Goal: Task Accomplishment & Management: Use online tool/utility

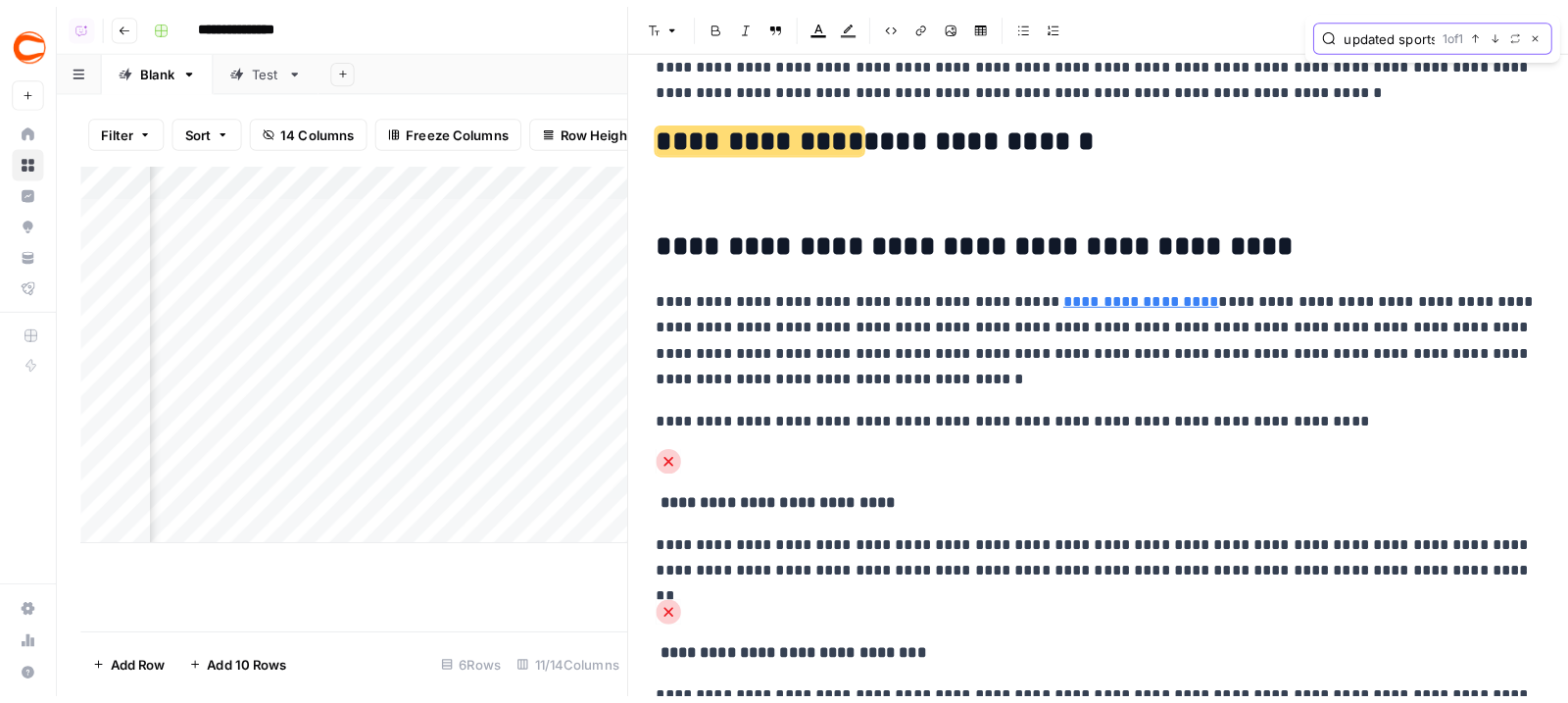
scroll to position [37026, 0]
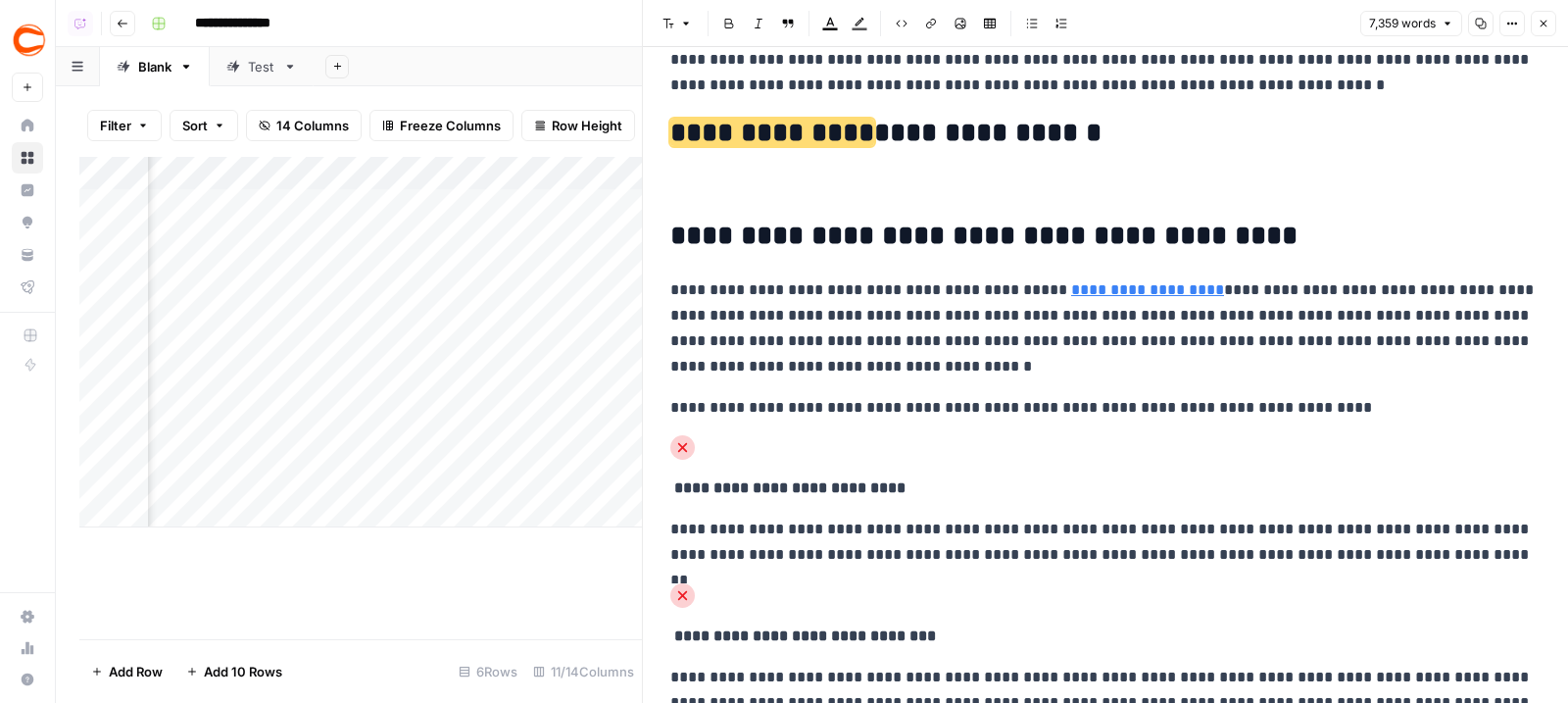
click at [1023, 149] on h2 "**********" at bounding box center [1105, 133] width 870 height 32
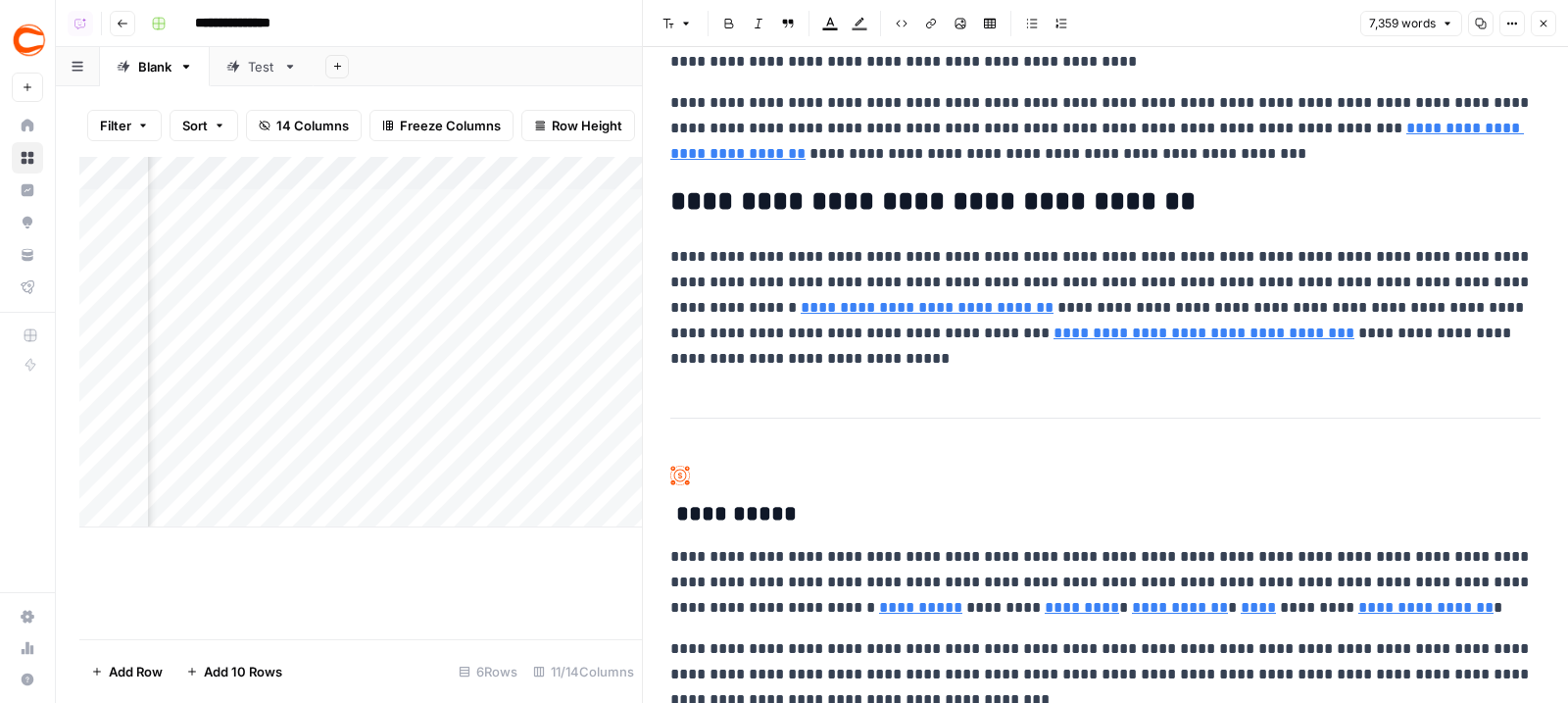
scroll to position [34482, 0]
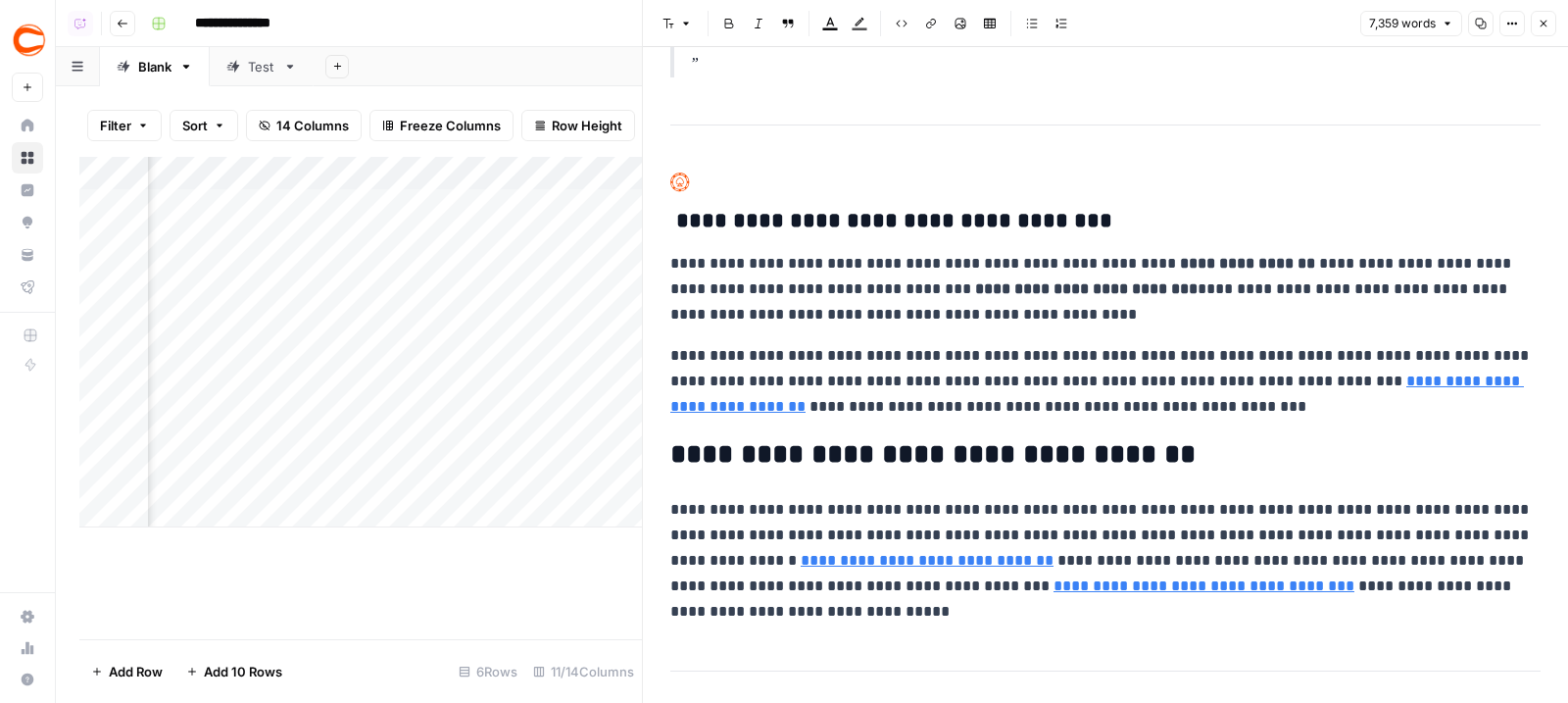
type input "{"
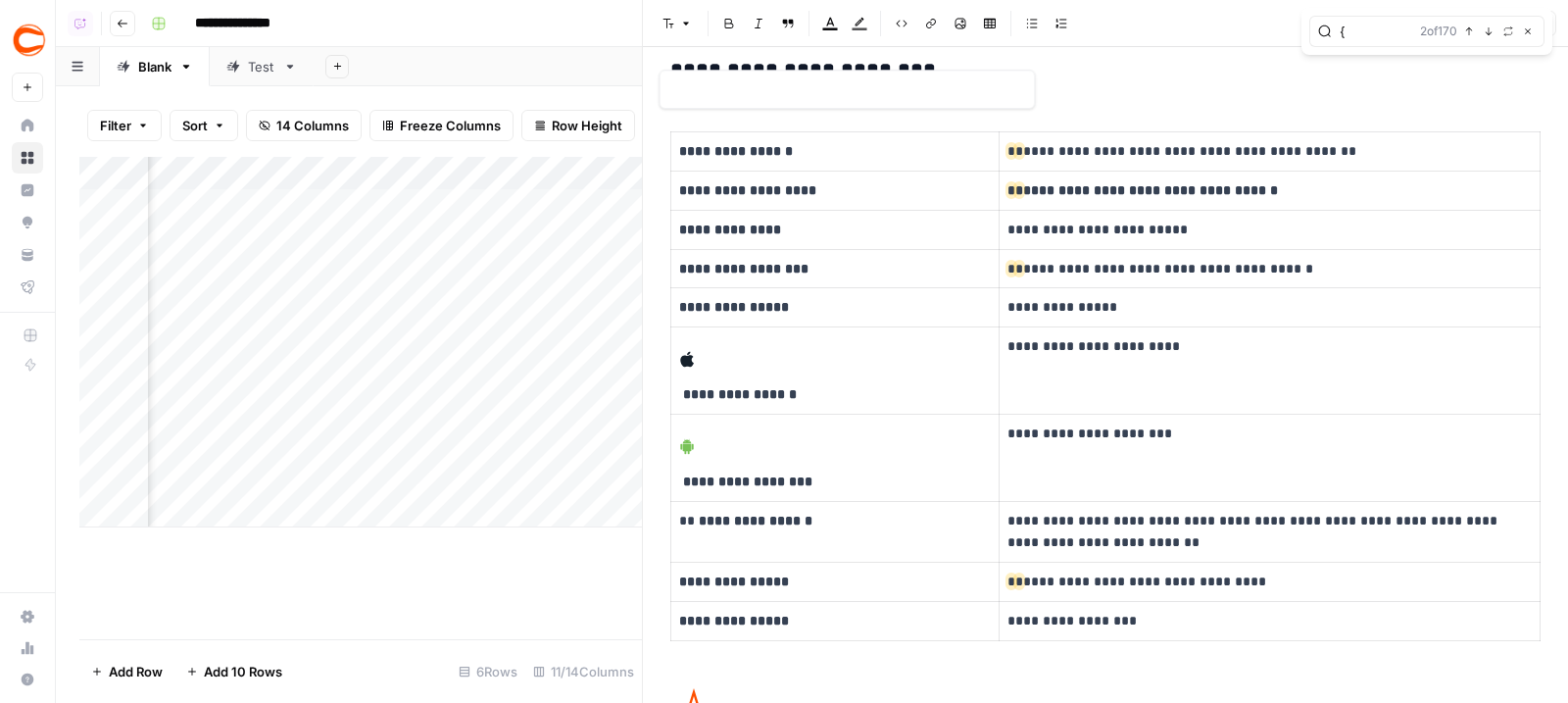
type input "https://www.covers.com/betting/sportsbookredirect?sportsbookId=71&slug=caesars-…"
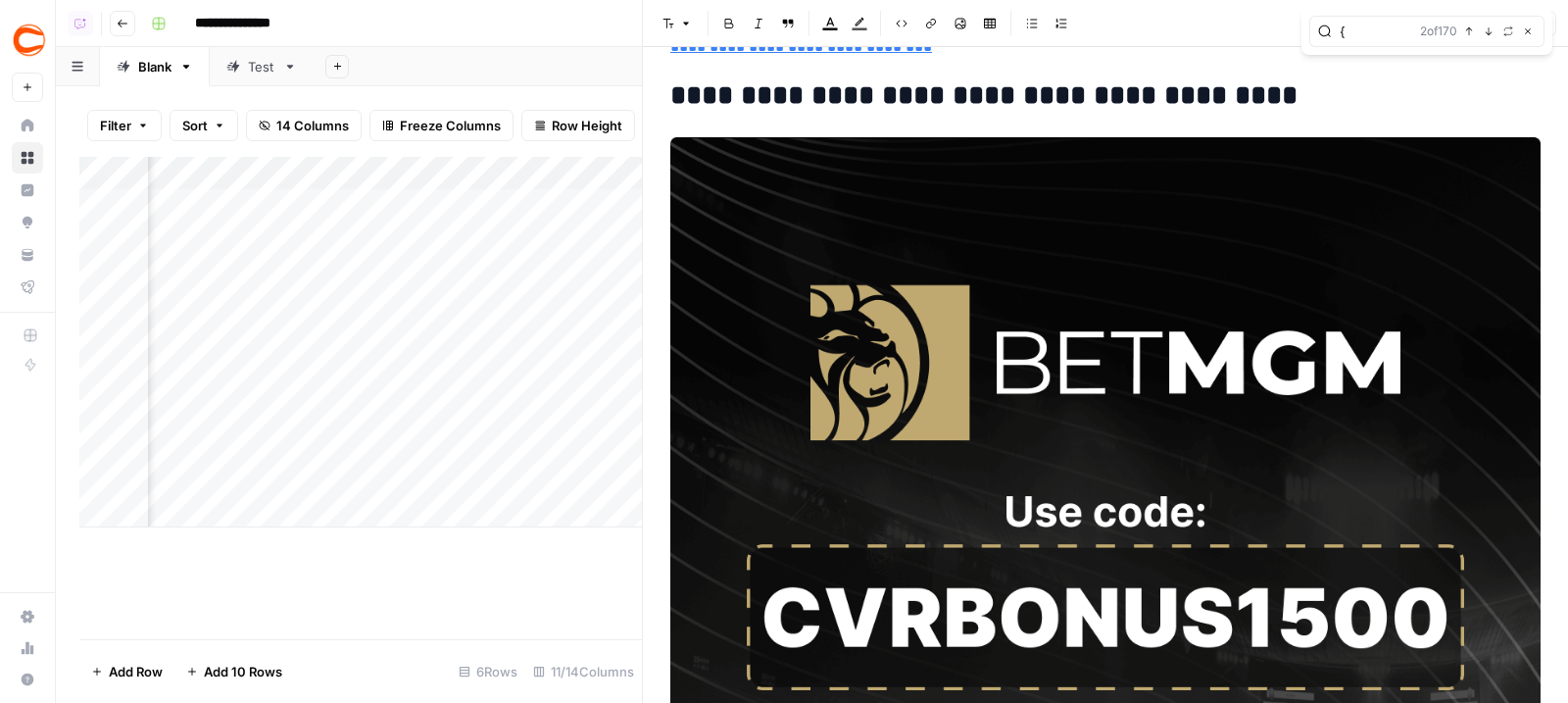
scroll to position [172, 0]
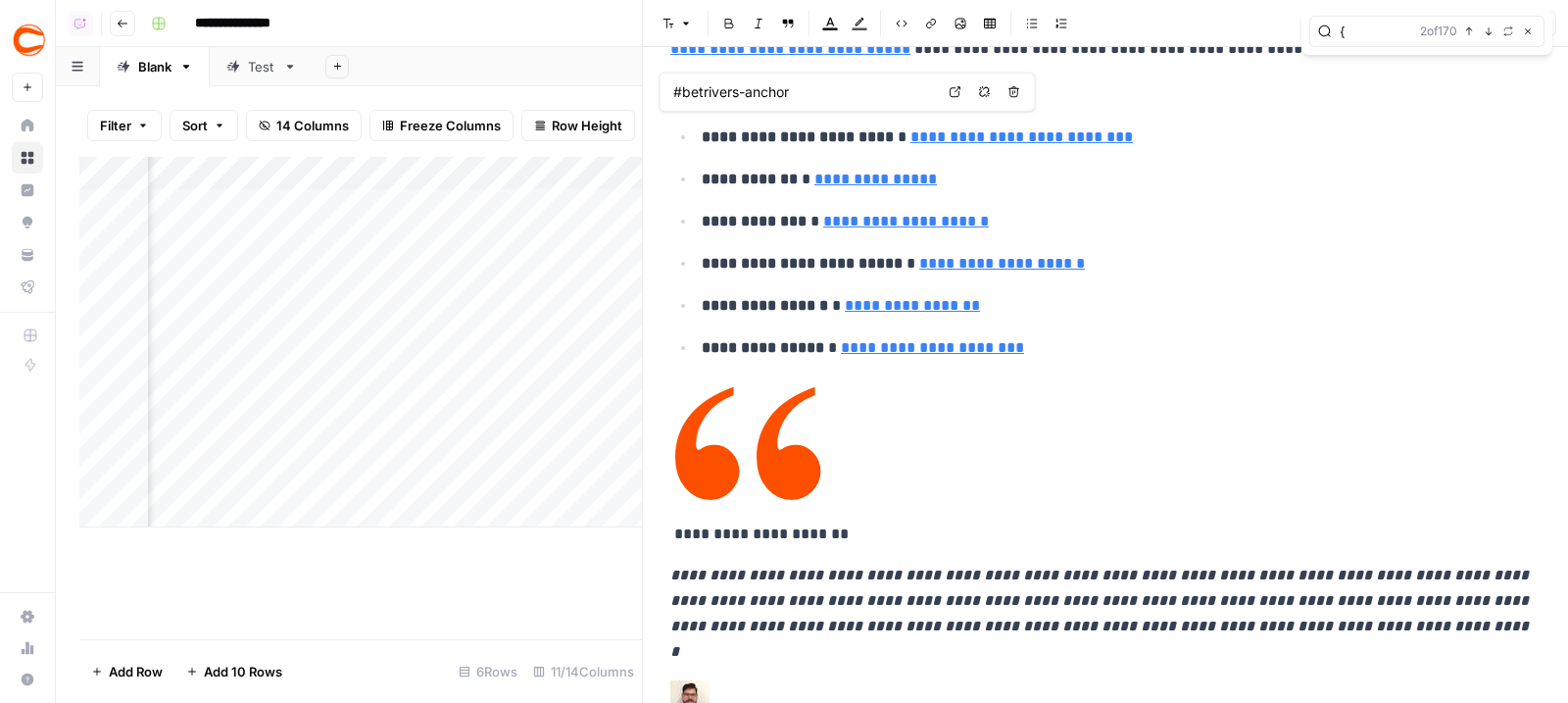
type input "#fanatics-anchor"
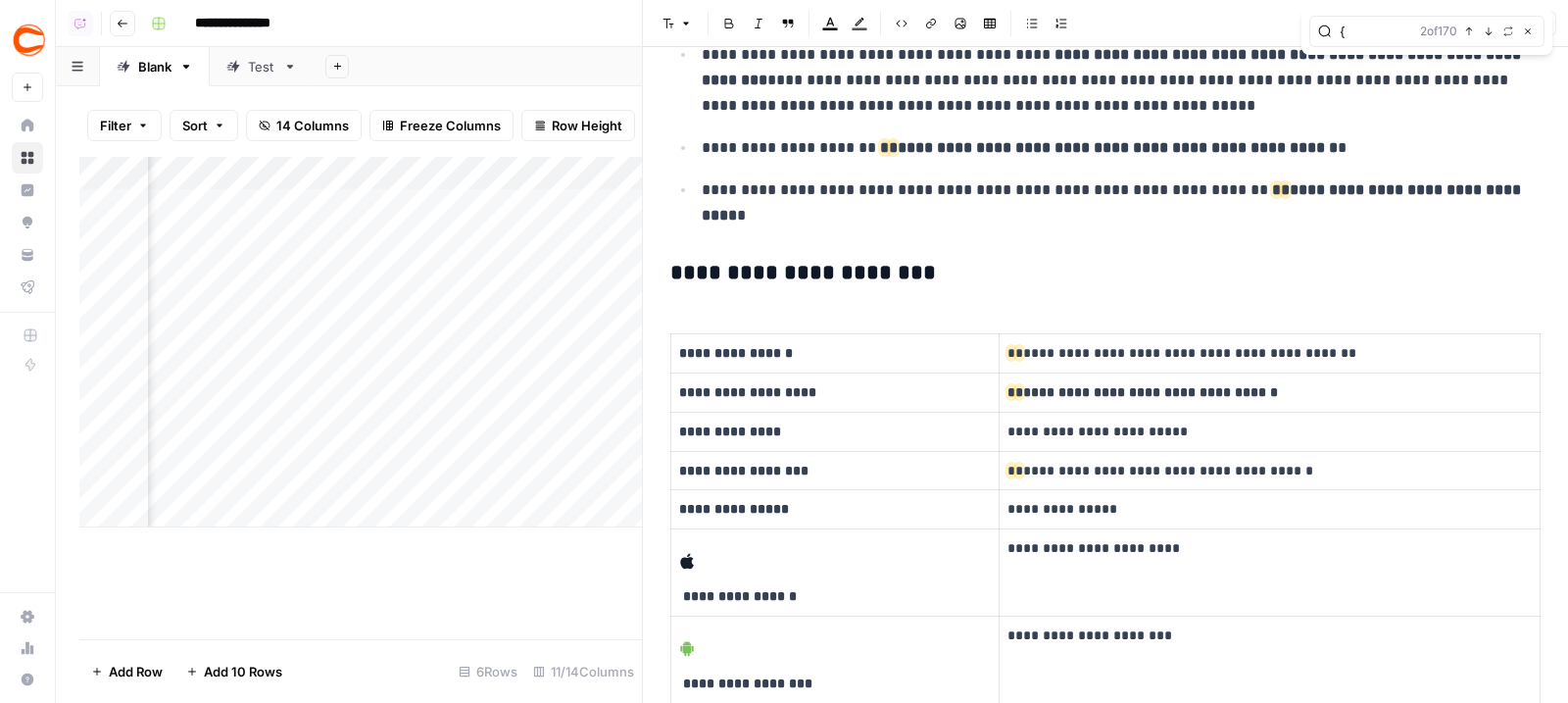
scroll to position [3764, 0]
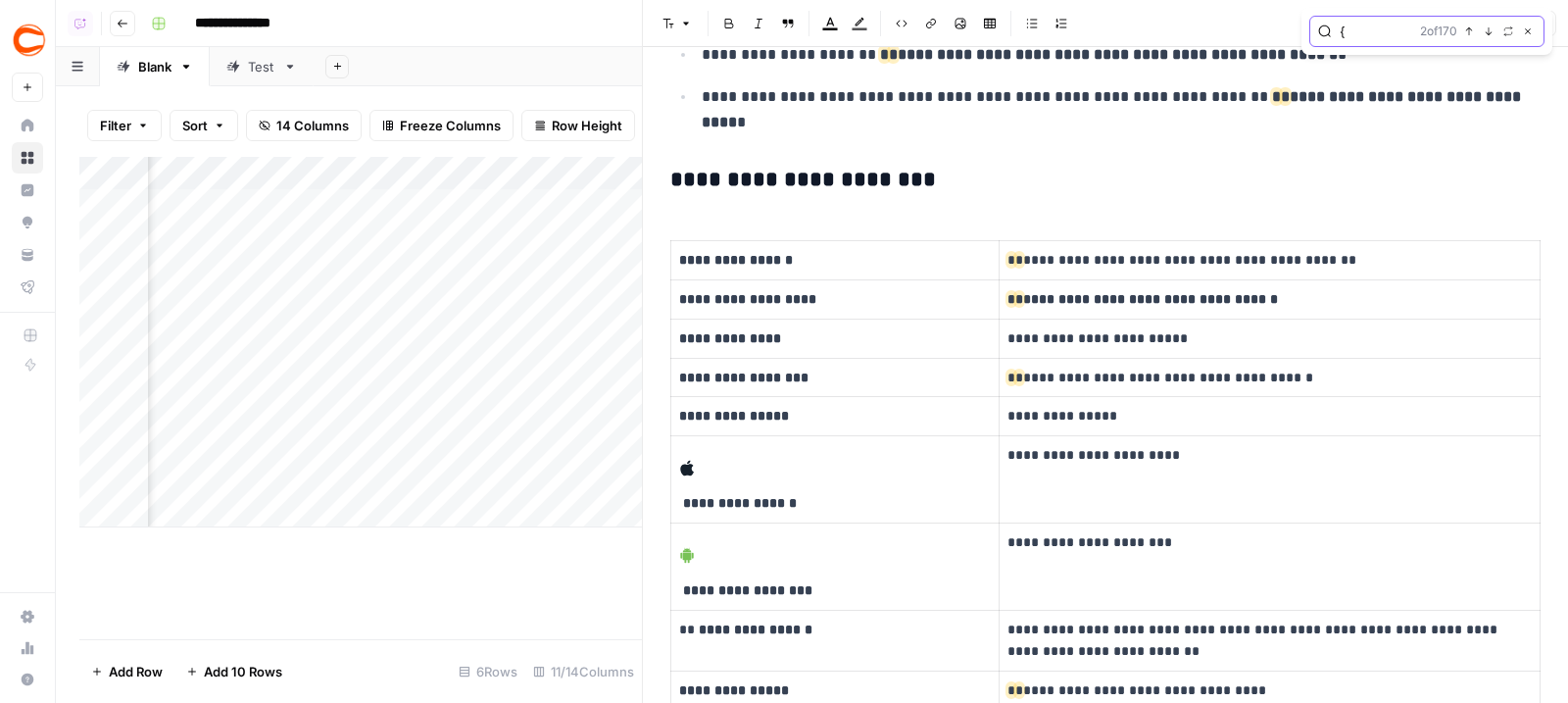
click at [1524, 35] on icon "button" at bounding box center [1527, 32] width 10 height 10
click at [1510, 23] on icon "button" at bounding box center [1513, 24] width 12 height 12
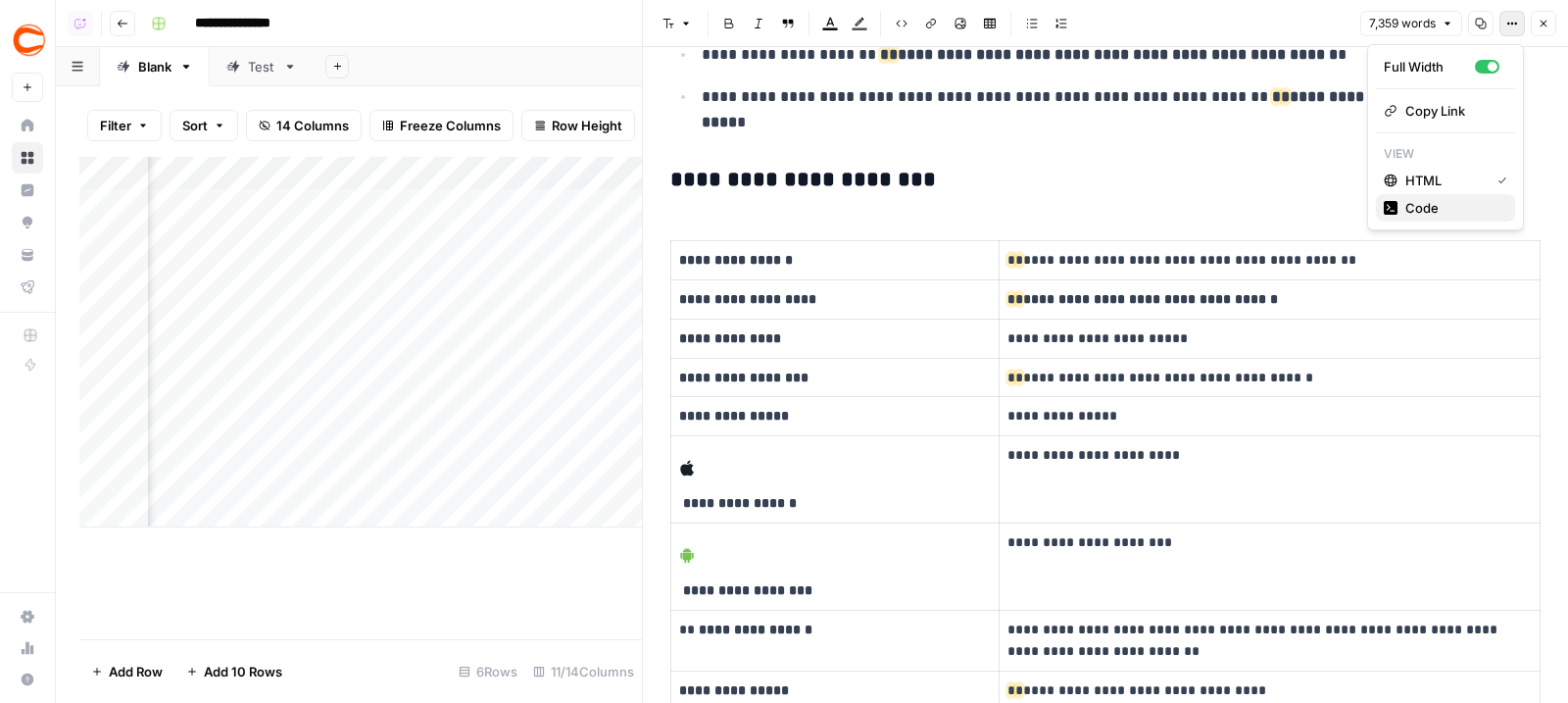
click at [1474, 217] on span "Code" at bounding box center [1451, 208] width 94 height 20
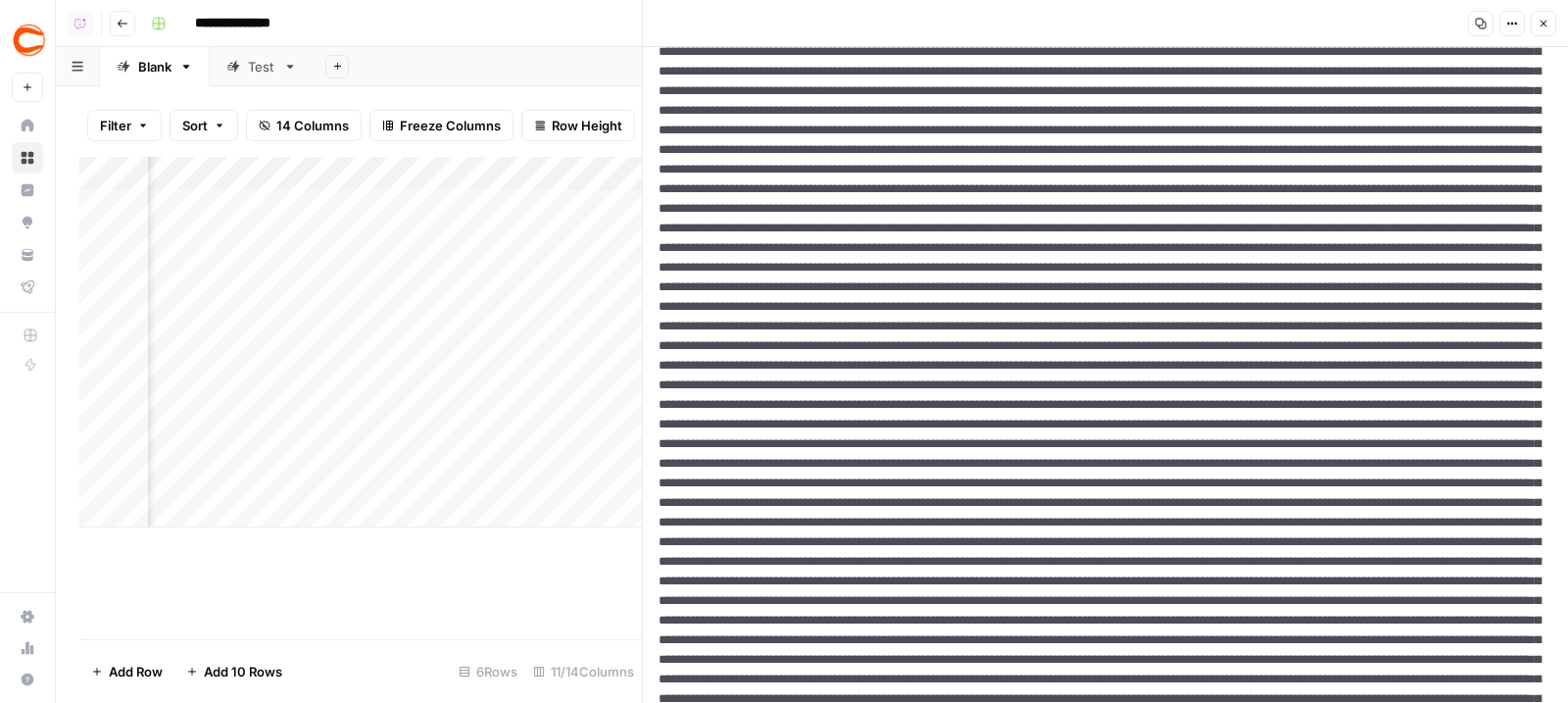
scroll to position [0, 0]
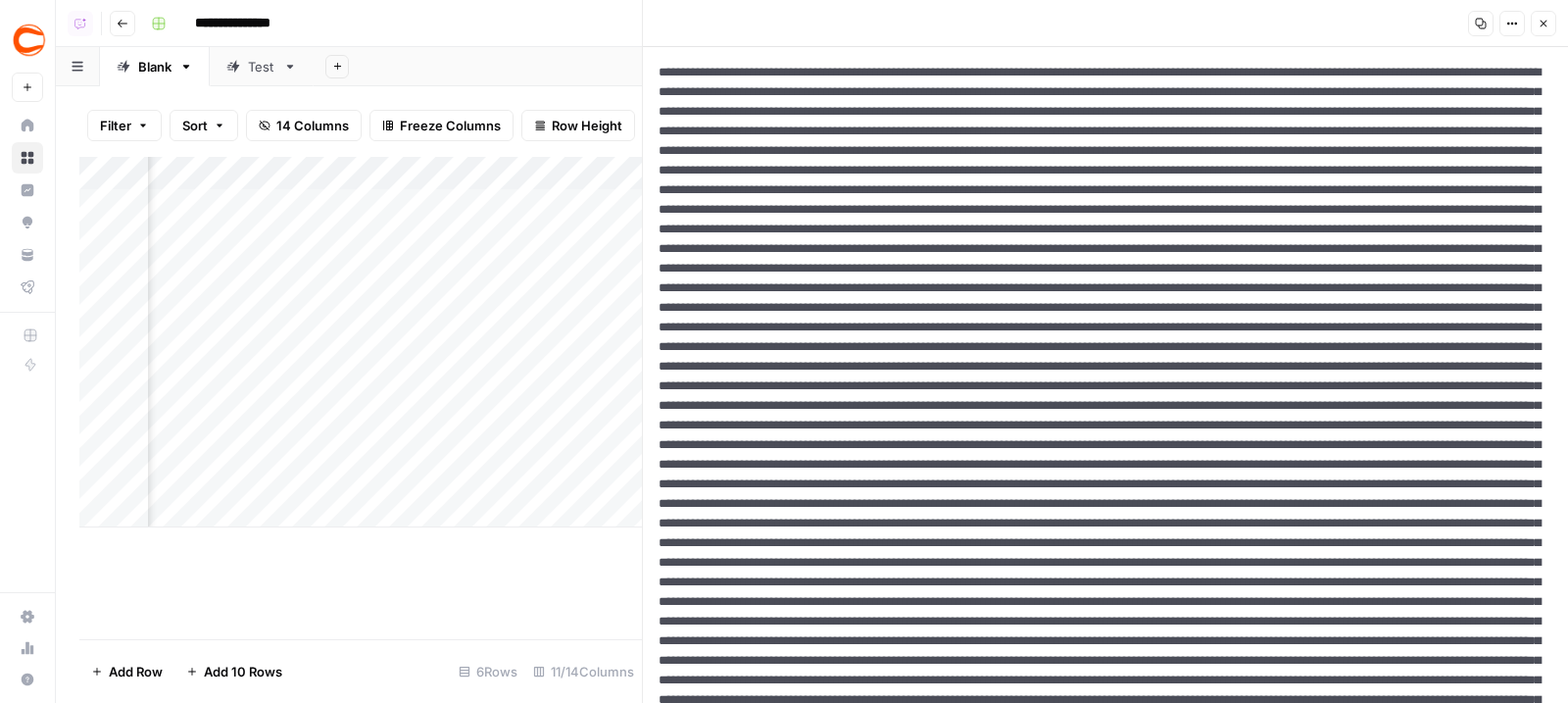
click at [1515, 19] on icon "button" at bounding box center [1513, 24] width 12 height 12
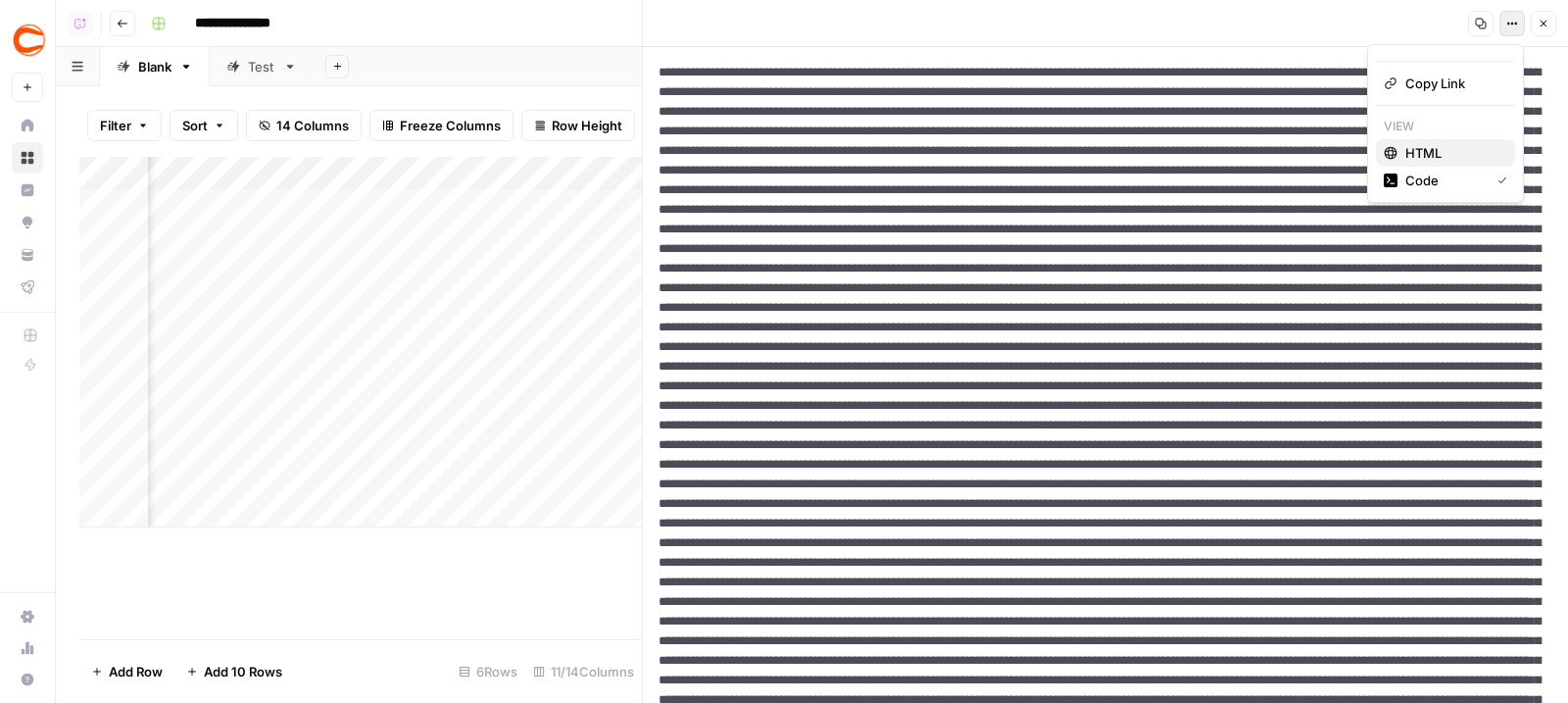
click at [1470, 145] on span "HTML" at bounding box center [1451, 153] width 94 height 20
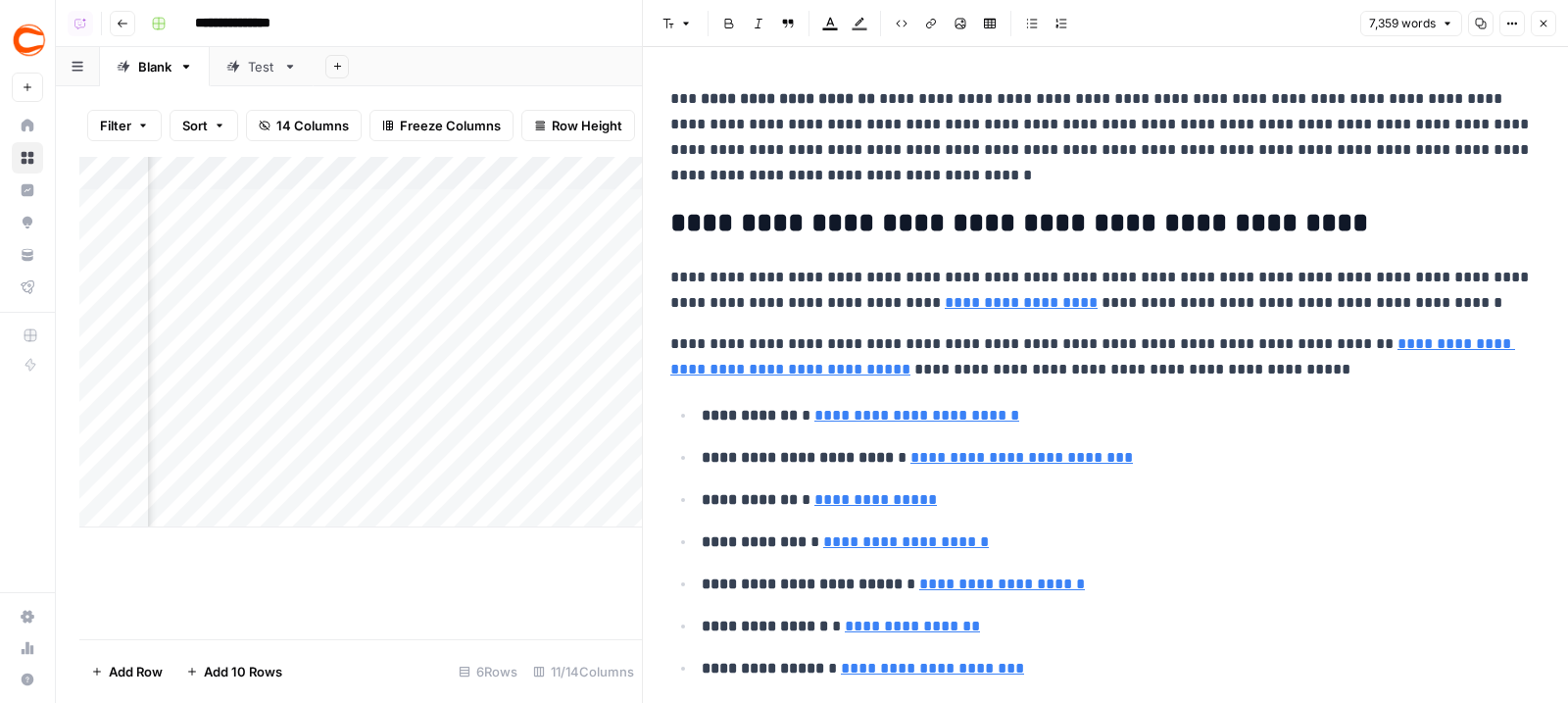
type input "betting sites to avoi"
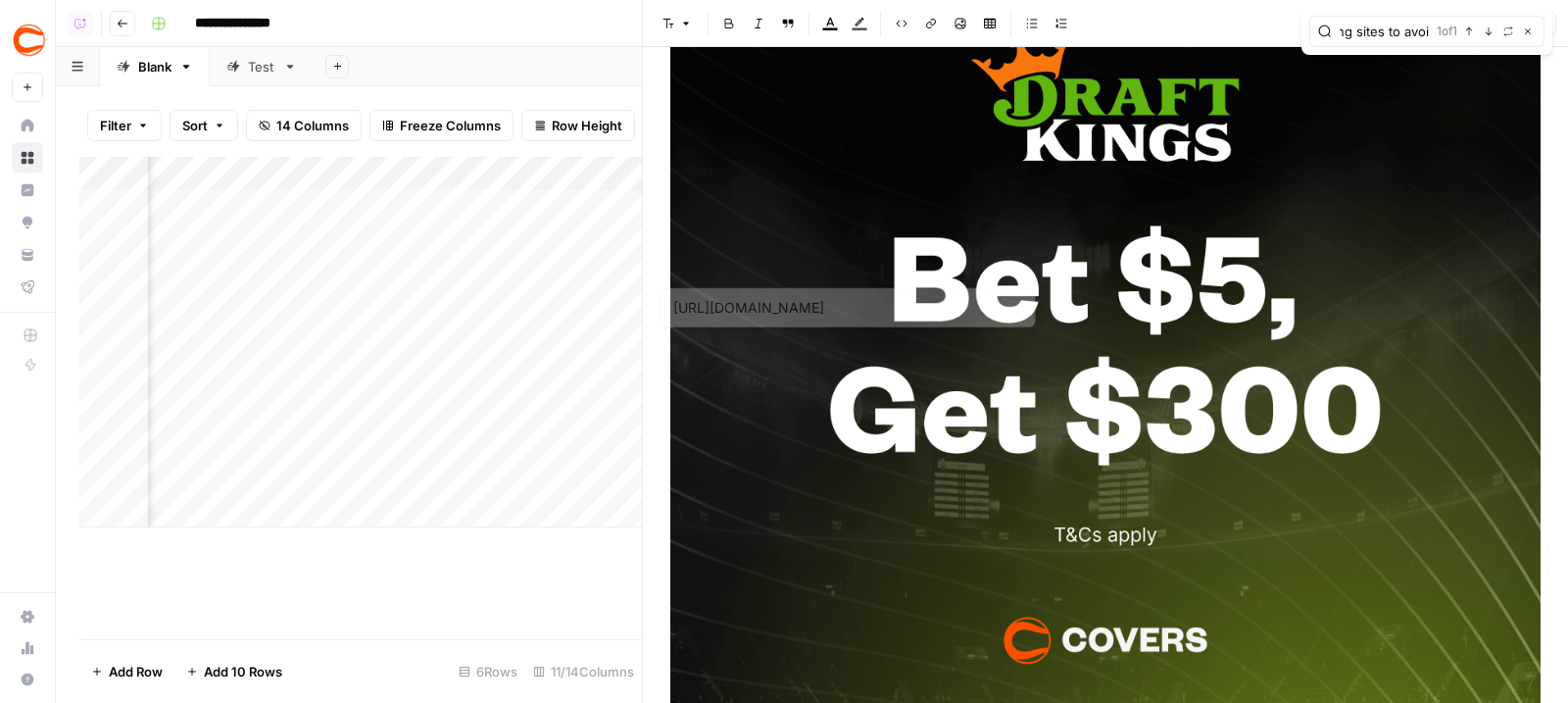
type input "[URL][DOMAIN_NAME]"
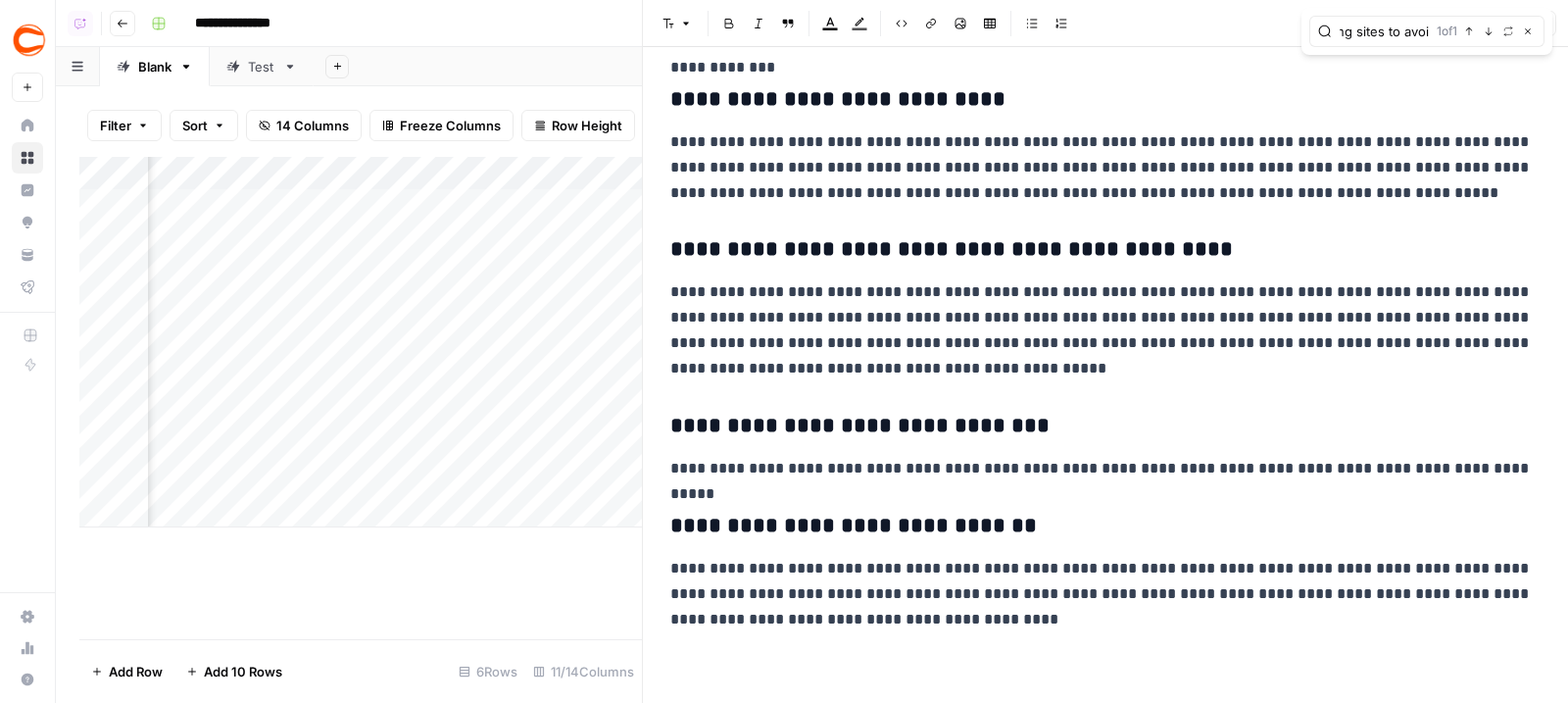
scroll to position [0, 0]
click at [410, 196] on div "Add Column" at bounding box center [360, 342] width 563 height 371
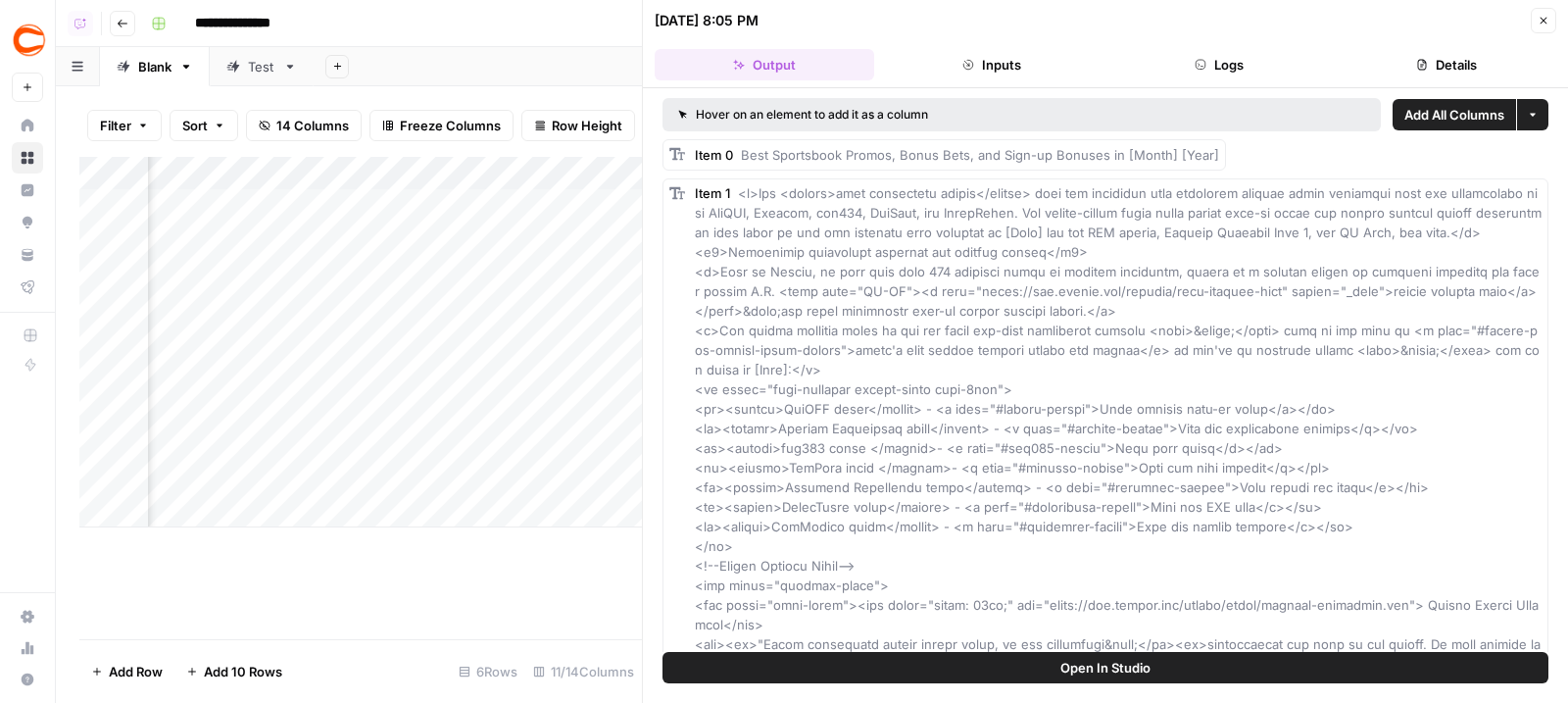
click at [1257, 74] on button "Logs" at bounding box center [1219, 65] width 219 height 32
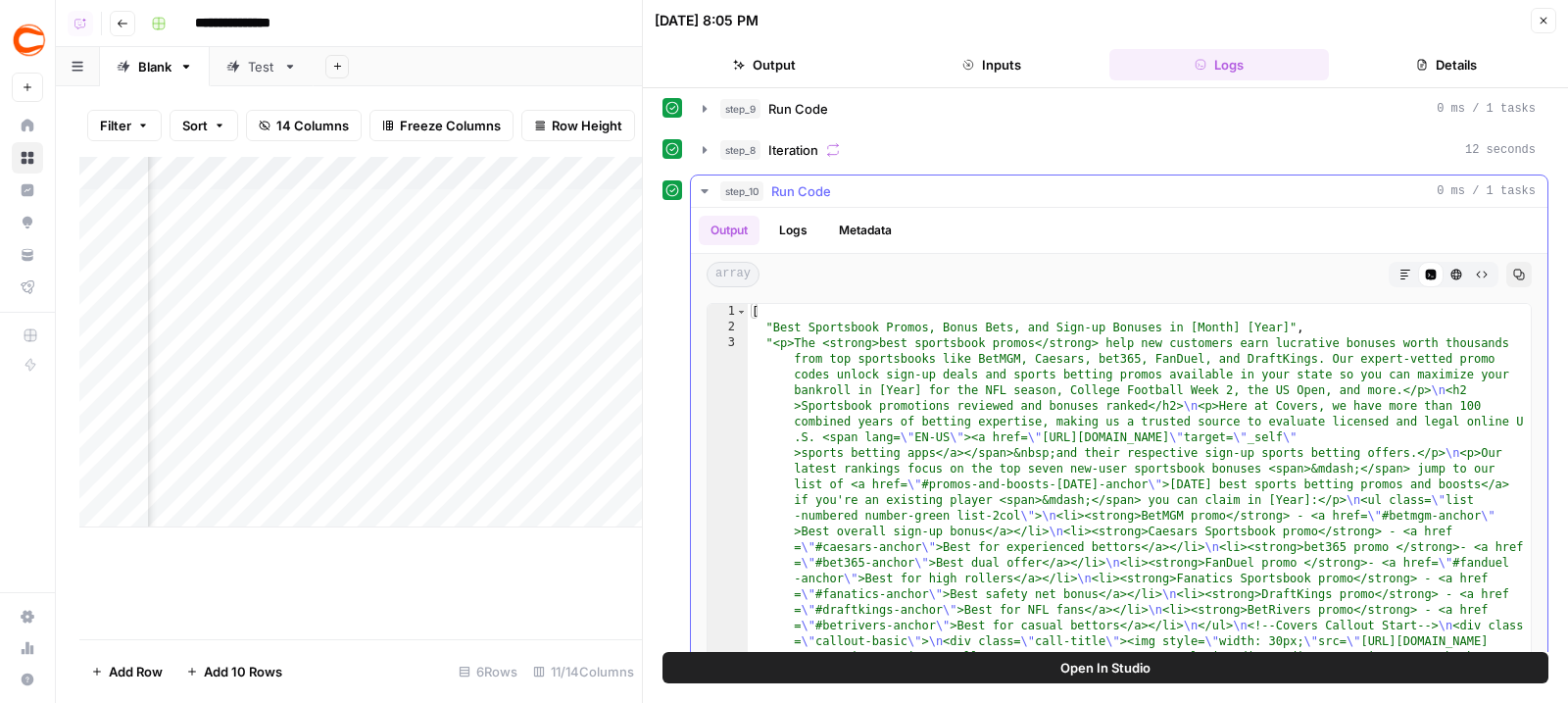
scroll to position [85, 0]
click at [996, 234] on div "Output Logs Metadata" at bounding box center [1119, 233] width 856 height 45
click at [996, 192] on div "step_10 Run Code 0 ms / 1 tasks" at bounding box center [1128, 194] width 816 height 20
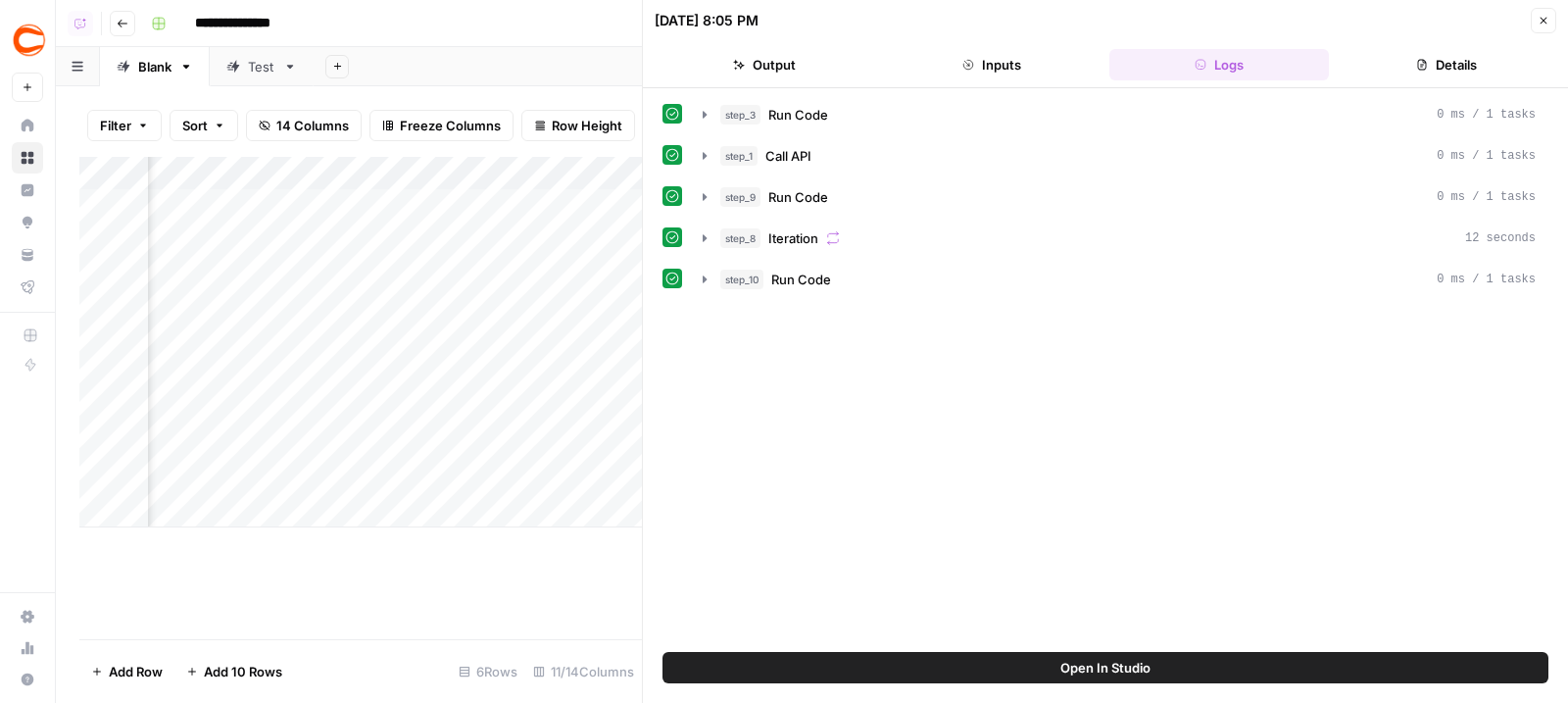
scroll to position [0, 1384]
click at [371, 201] on div "Add Column" at bounding box center [360, 342] width 563 height 371
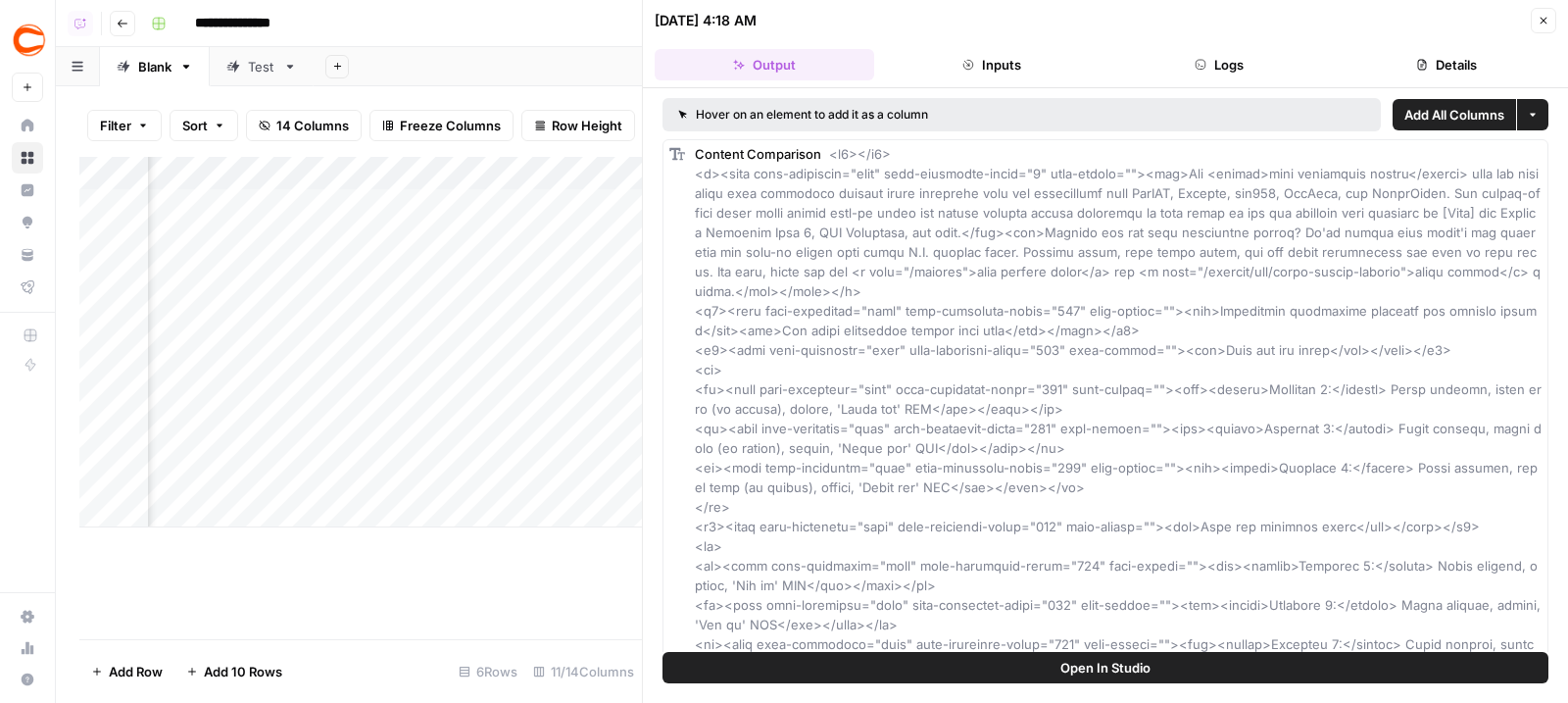
click at [1286, 70] on button "Logs" at bounding box center [1219, 65] width 219 height 32
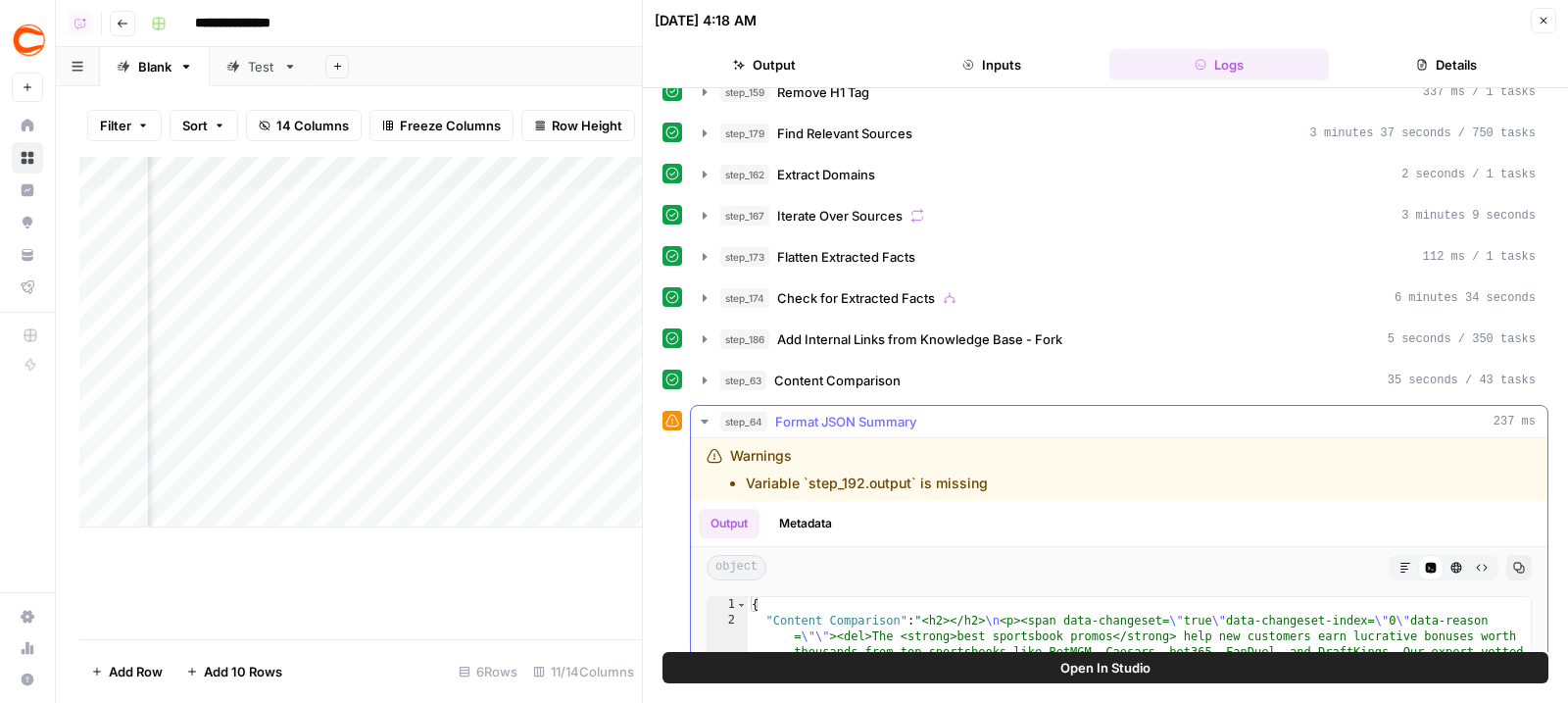
scroll to position [467, 0]
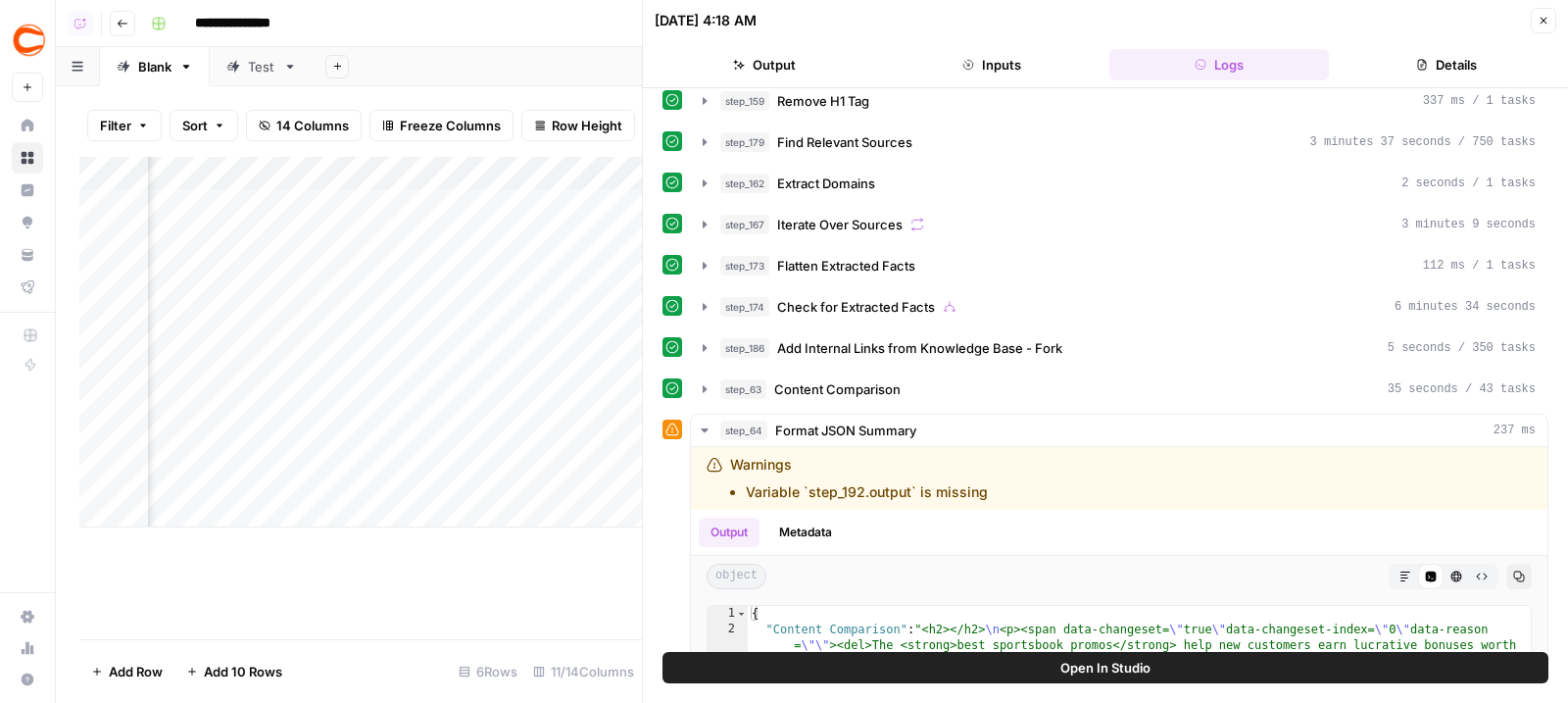
click at [380, 205] on div "Add Column" at bounding box center [360, 342] width 563 height 371
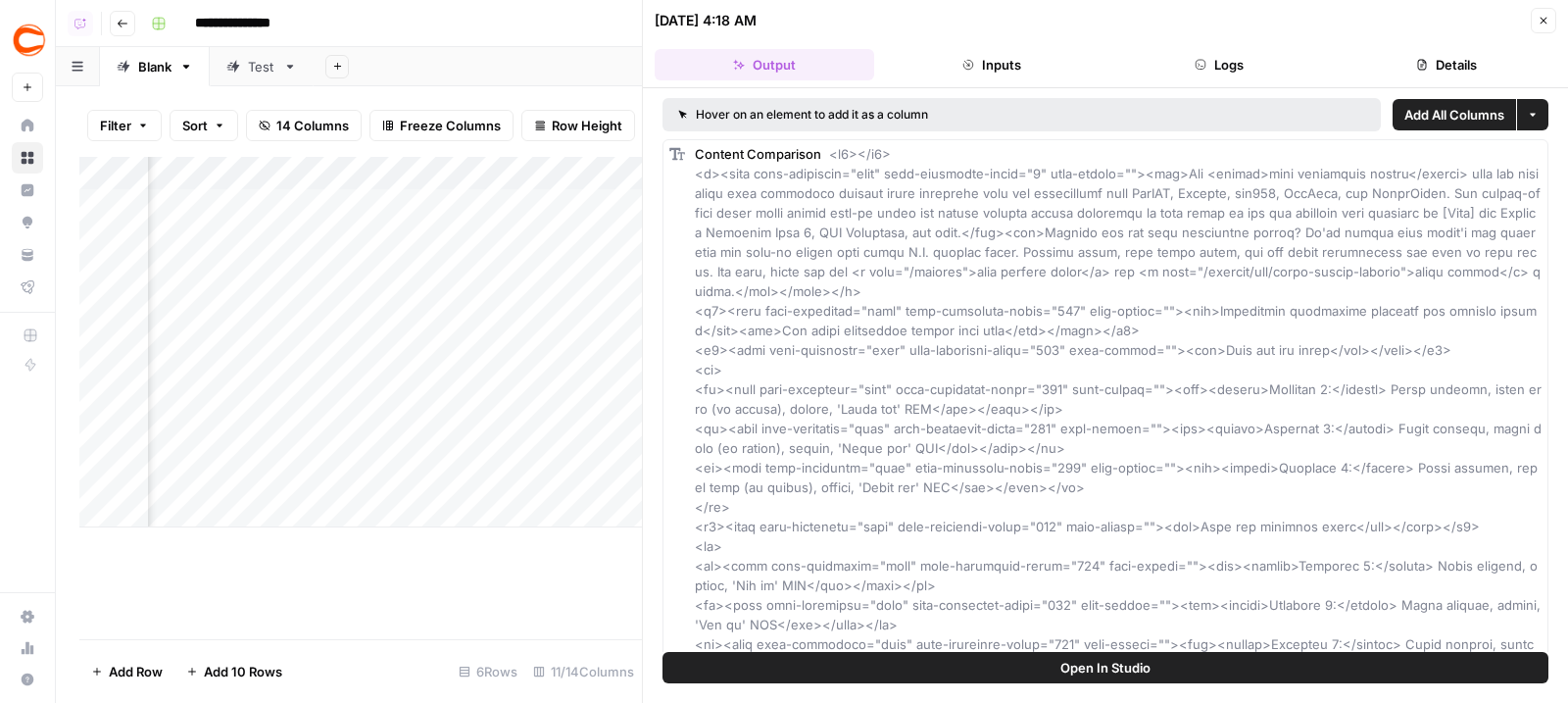
click at [1450, 67] on button "Details" at bounding box center [1446, 65] width 219 height 32
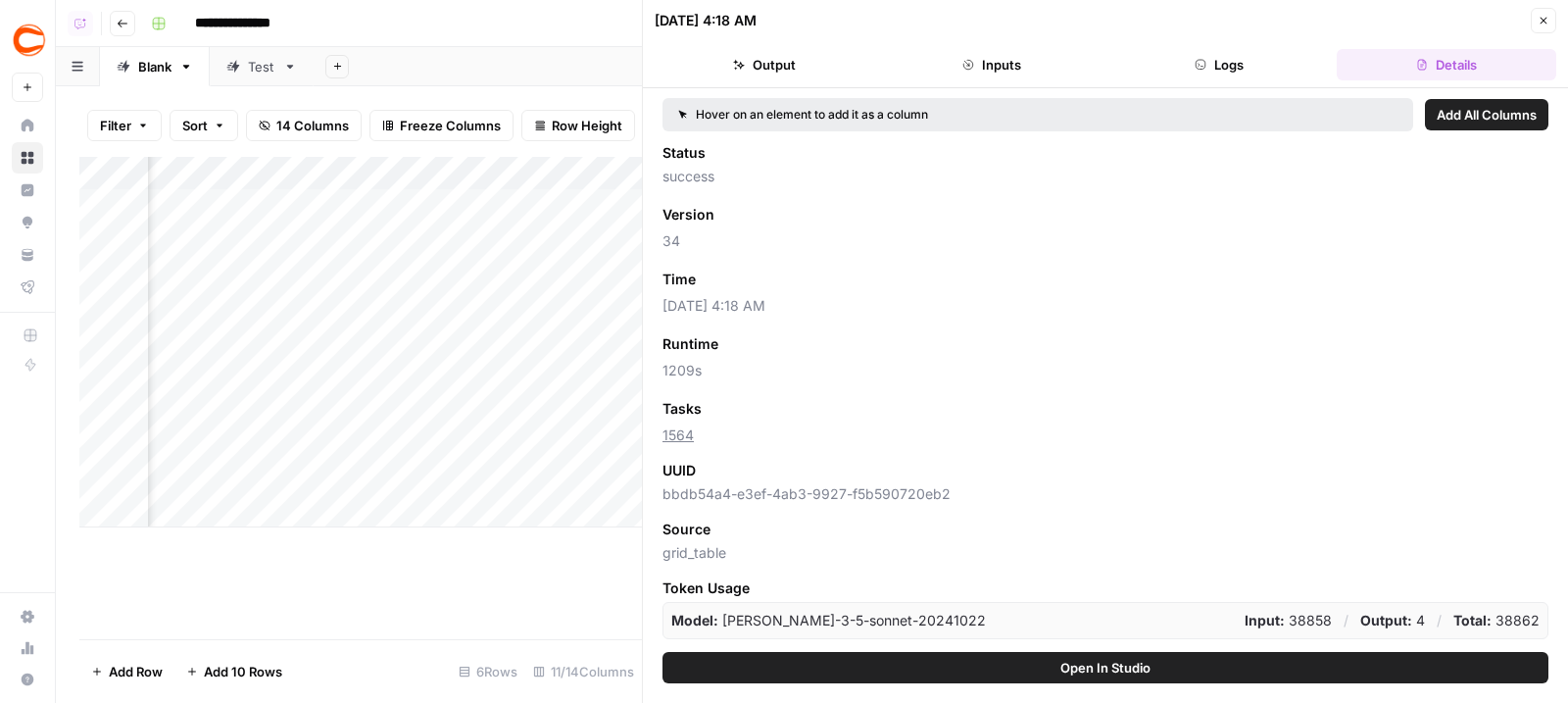
click at [790, 281] on span "Add as Column" at bounding box center [754, 280] width 85 height 18
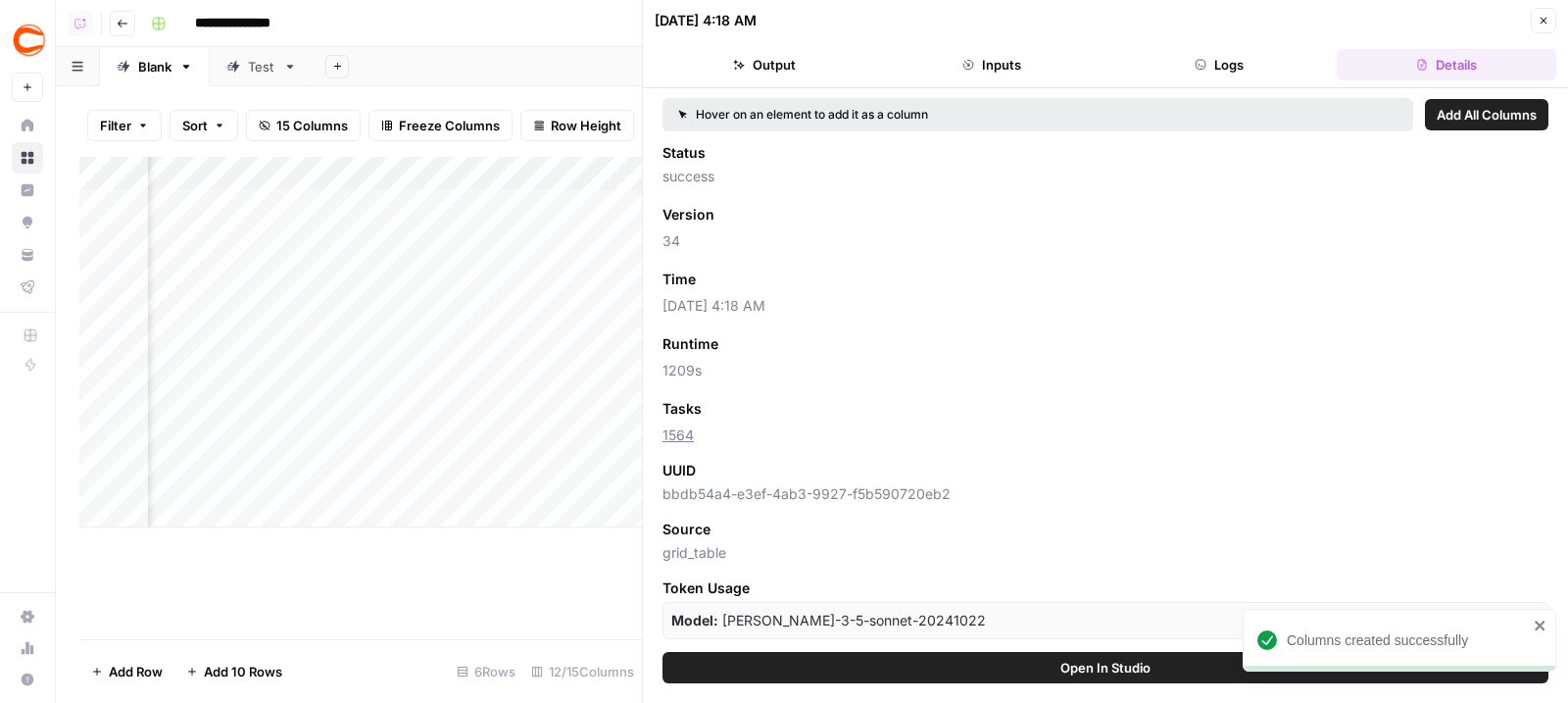
scroll to position [0, 2014]
click at [1547, 26] on icon "button" at bounding box center [1543, 21] width 12 height 12
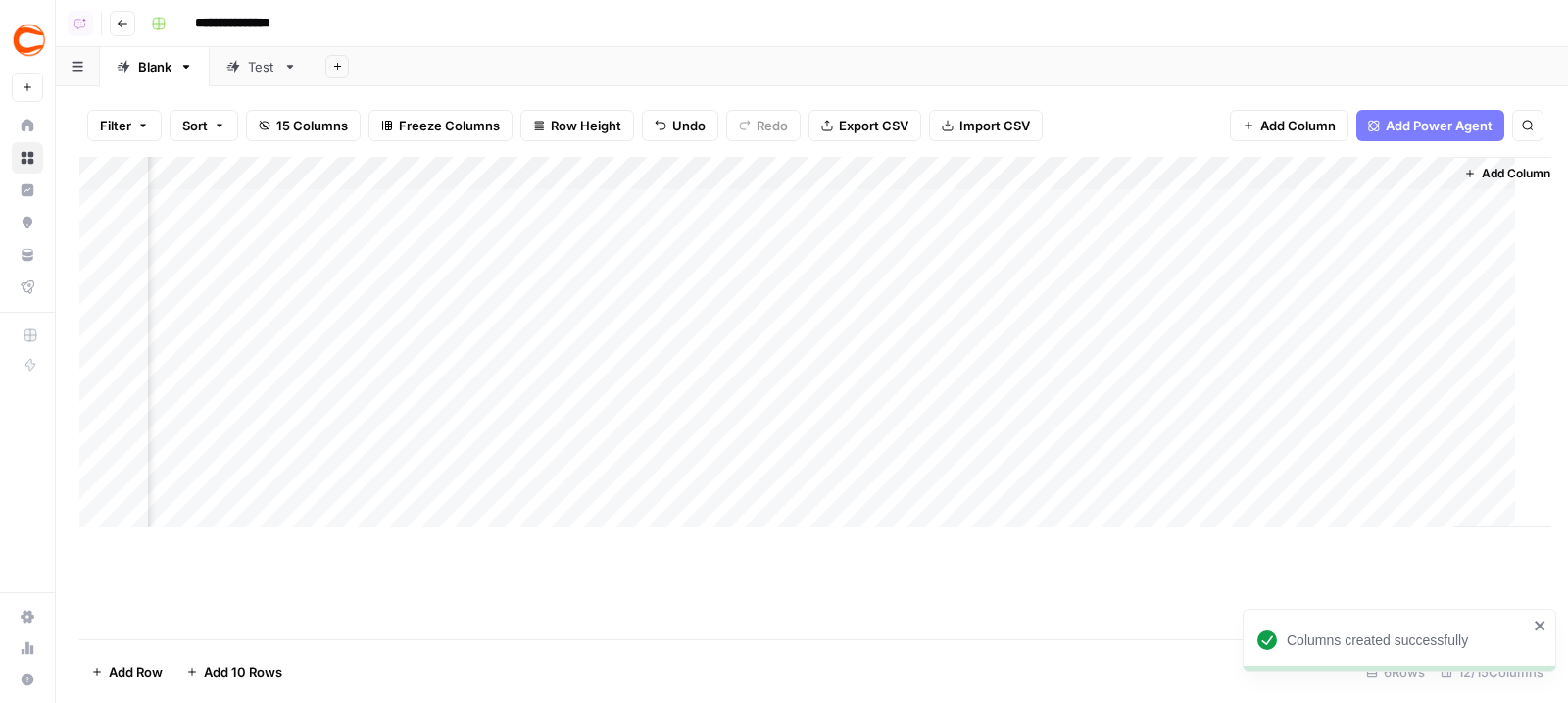
scroll to position [0, 1226]
drag, startPoint x: 750, startPoint y: 168, endPoint x: 724, endPoint y: 168, distance: 26.0
click at [724, 168] on div "Add Column" at bounding box center [812, 342] width 1465 height 371
click at [104, 374] on div "Add Column" at bounding box center [812, 342] width 1465 height 371
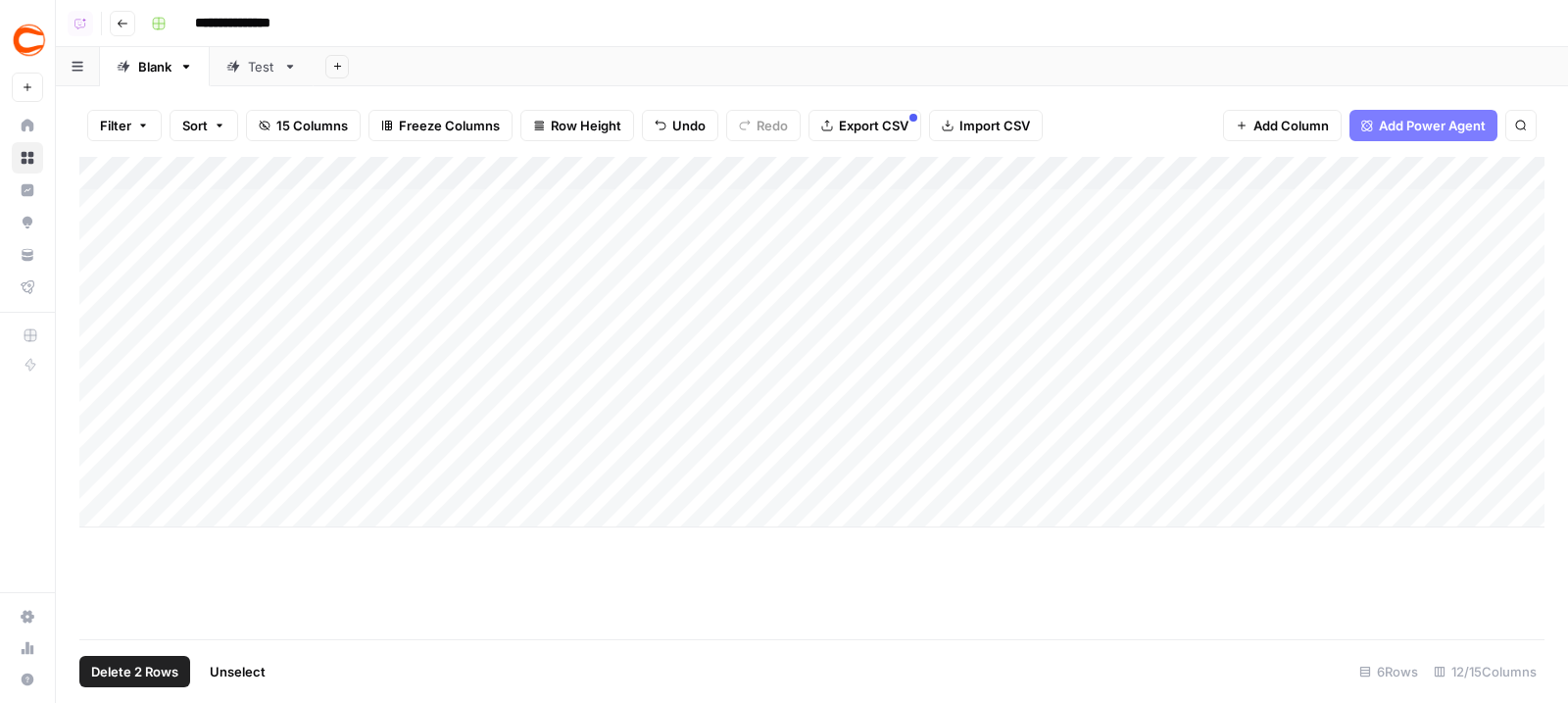
click at [106, 416] on div "Add Column" at bounding box center [812, 342] width 1465 height 371
click at [109, 457] on div "Add Column" at bounding box center [812, 342] width 1465 height 371
click at [106, 474] on div "Add Column" at bounding box center [812, 342] width 1465 height 371
click at [99, 663] on span "Delete 3 Rows" at bounding box center [134, 671] width 87 height 20
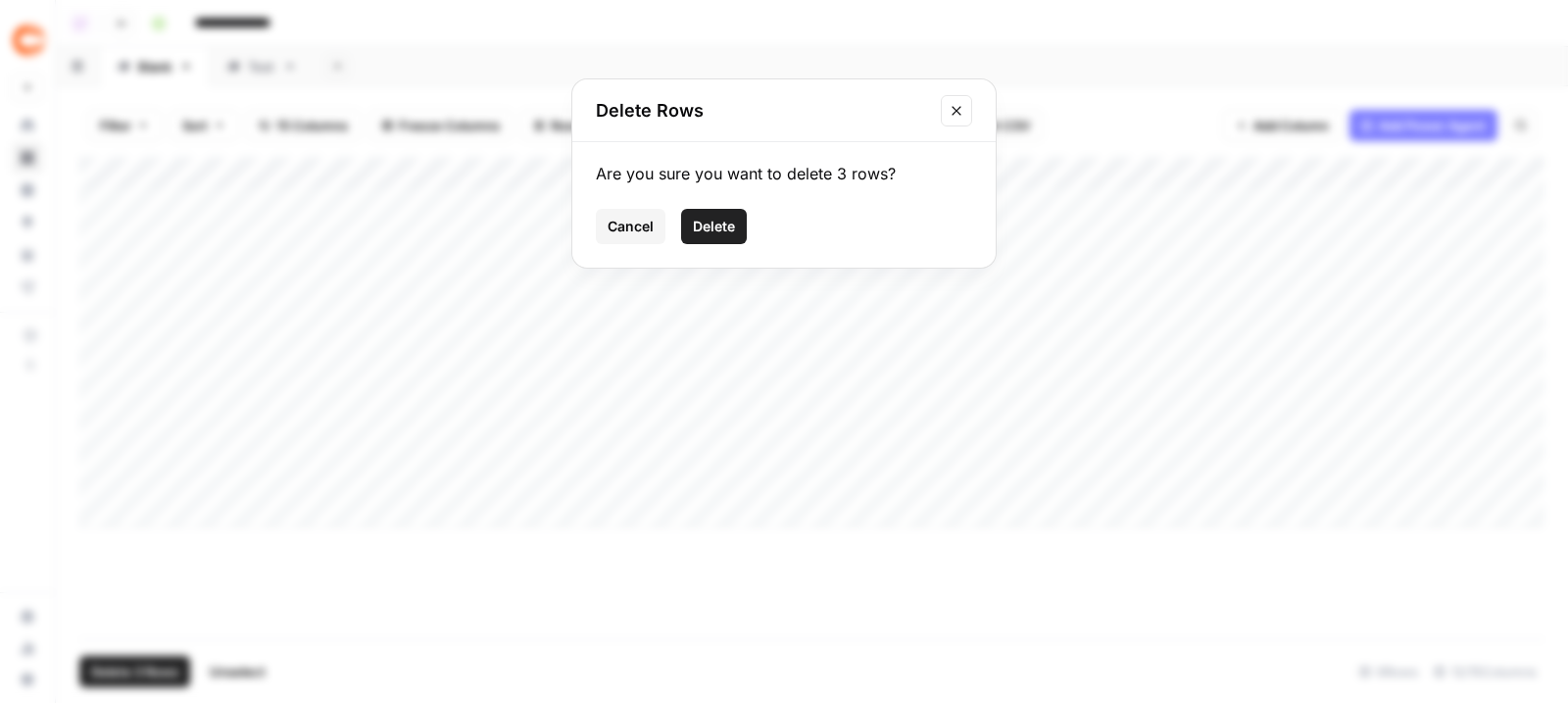
click at [719, 220] on span "Delete" at bounding box center [714, 226] width 43 height 20
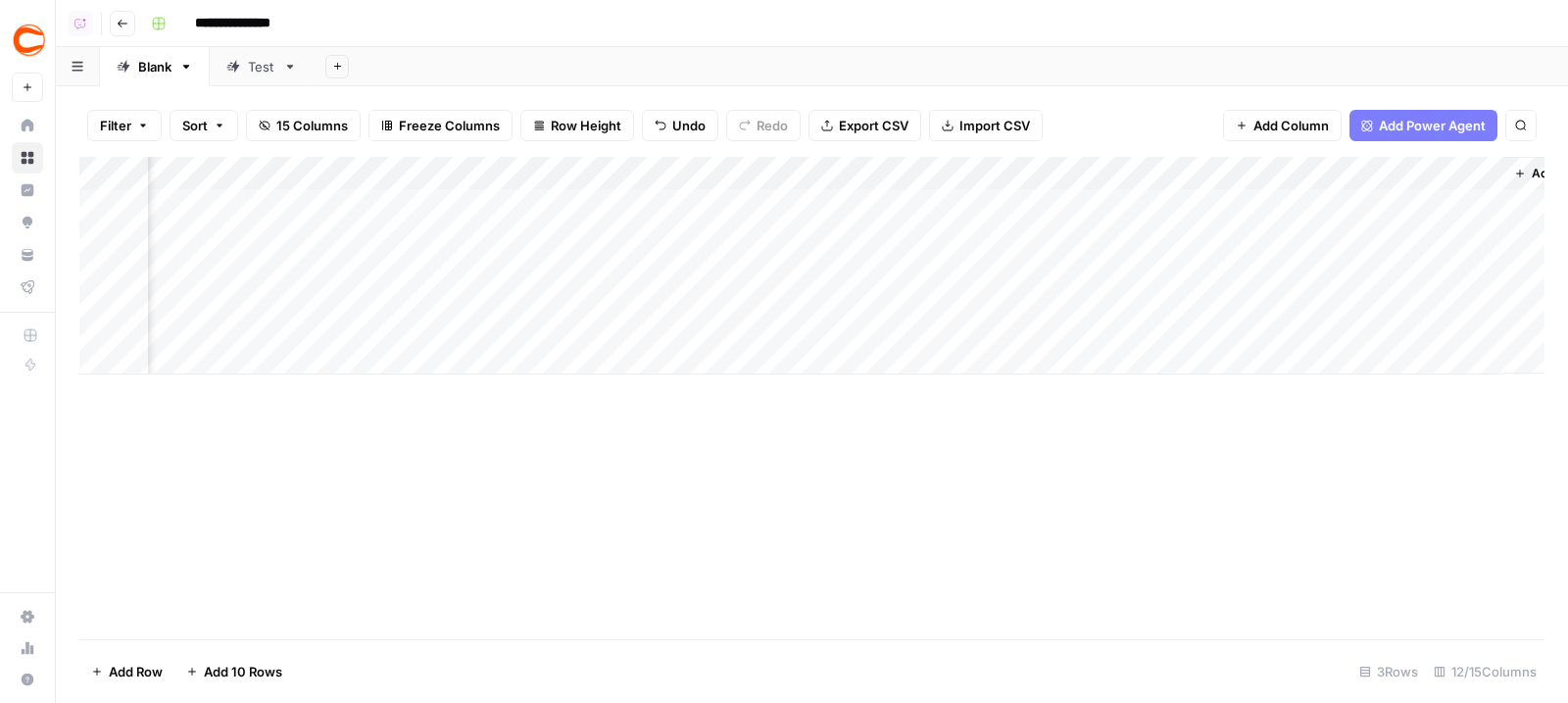
scroll to position [0, 1220]
click at [837, 207] on div "Add Column" at bounding box center [812, 266] width 1465 height 218
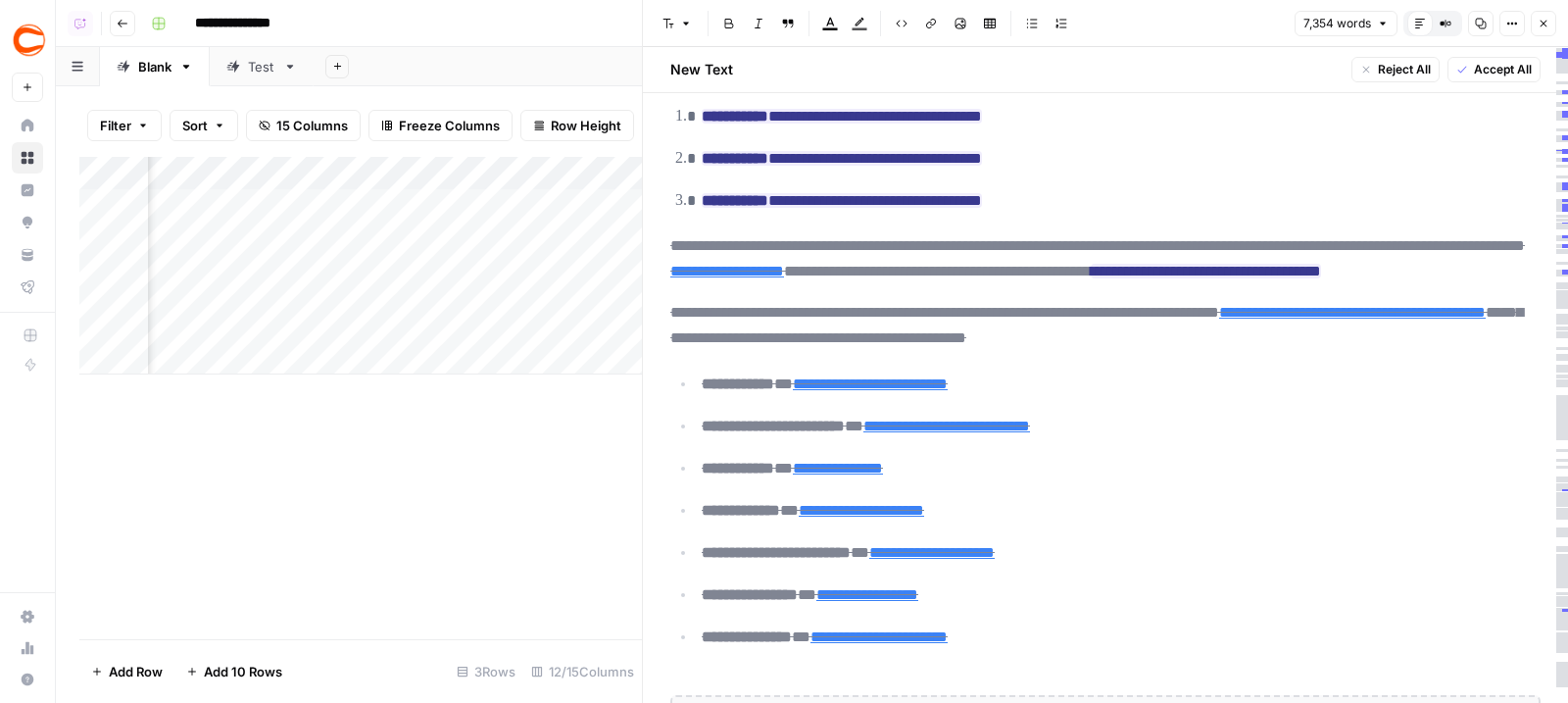
scroll to position [0, 1460]
click at [303, 199] on div "Add Column" at bounding box center [360, 266] width 563 height 218
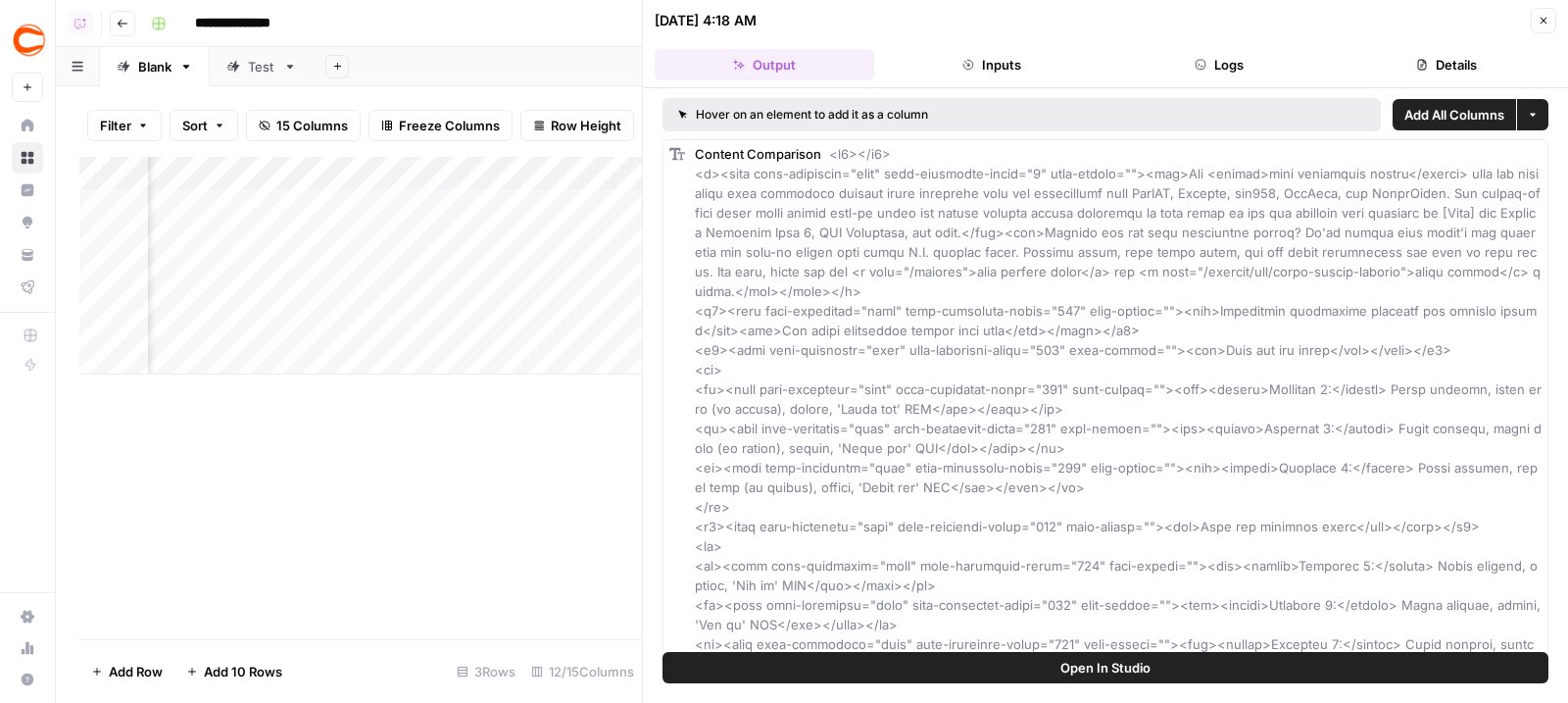
click at [1290, 46] on header "09/03/25 at 4:18 AM Close Output Inputs Logs Details" at bounding box center [1105, 44] width 925 height 88
click at [1286, 52] on button "Logs" at bounding box center [1219, 65] width 219 height 32
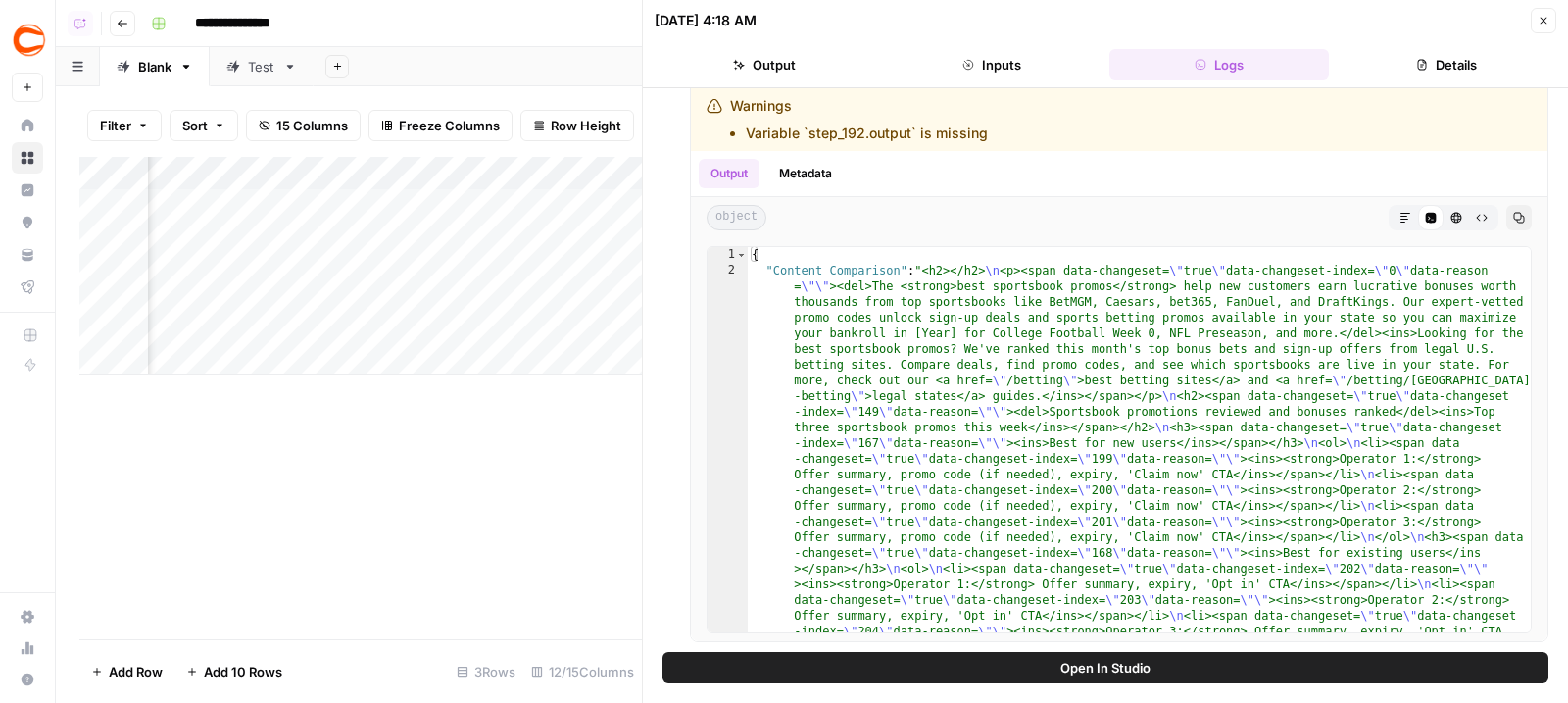
scroll to position [373, 0]
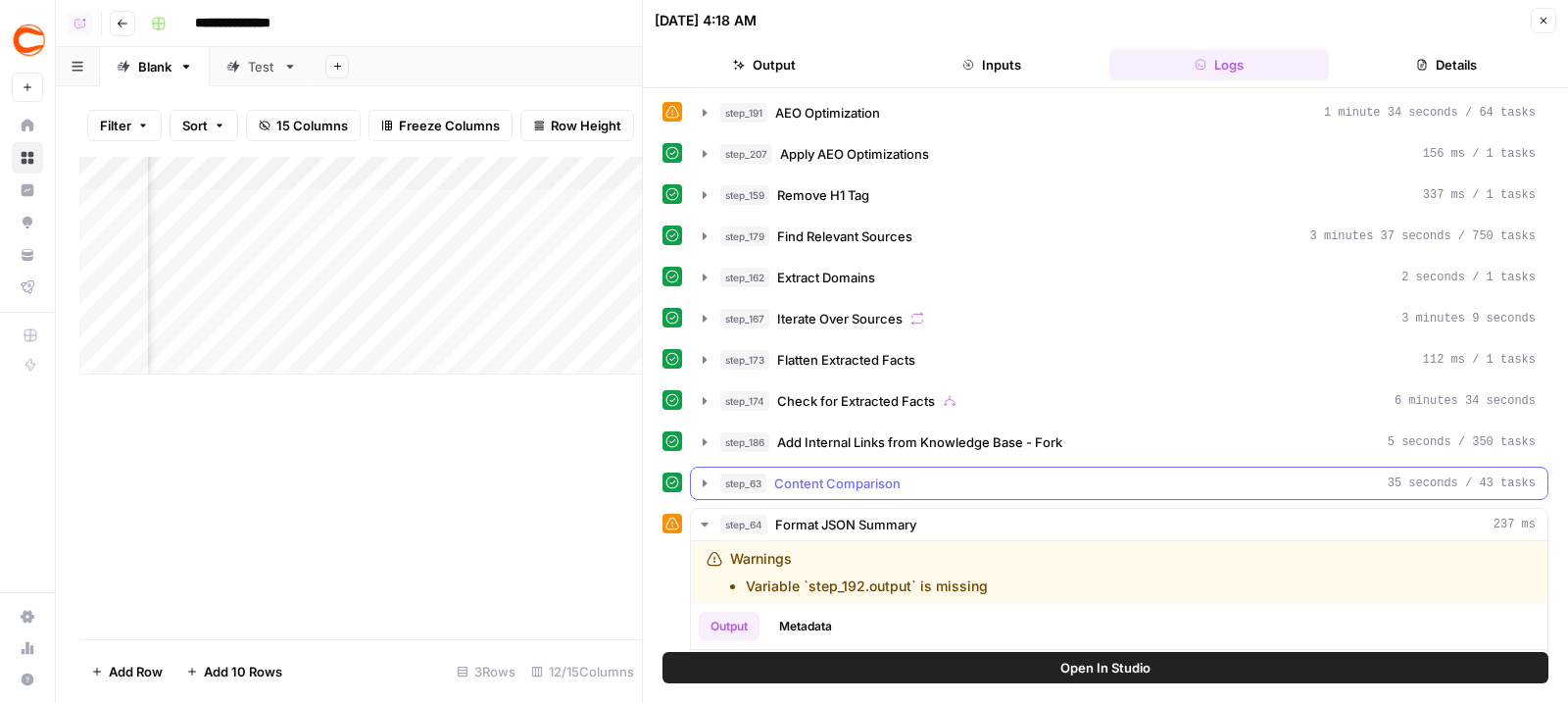
click at [951, 486] on div "step_63 Content Comparison 35 seconds / 43 tasks" at bounding box center [1128, 483] width 816 height 20
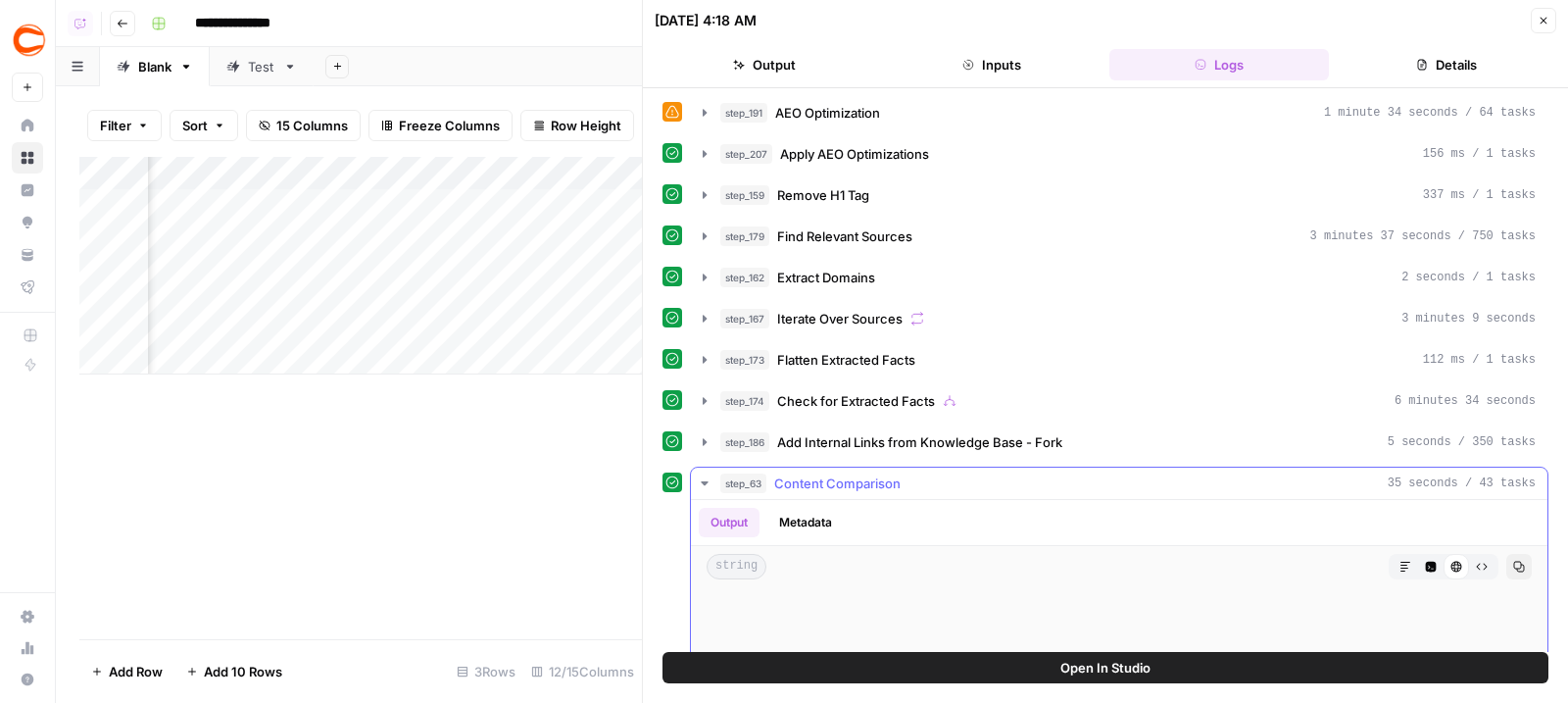
click at [951, 486] on div "step_63 Content Comparison 35 seconds / 43 tasks" at bounding box center [1128, 483] width 816 height 20
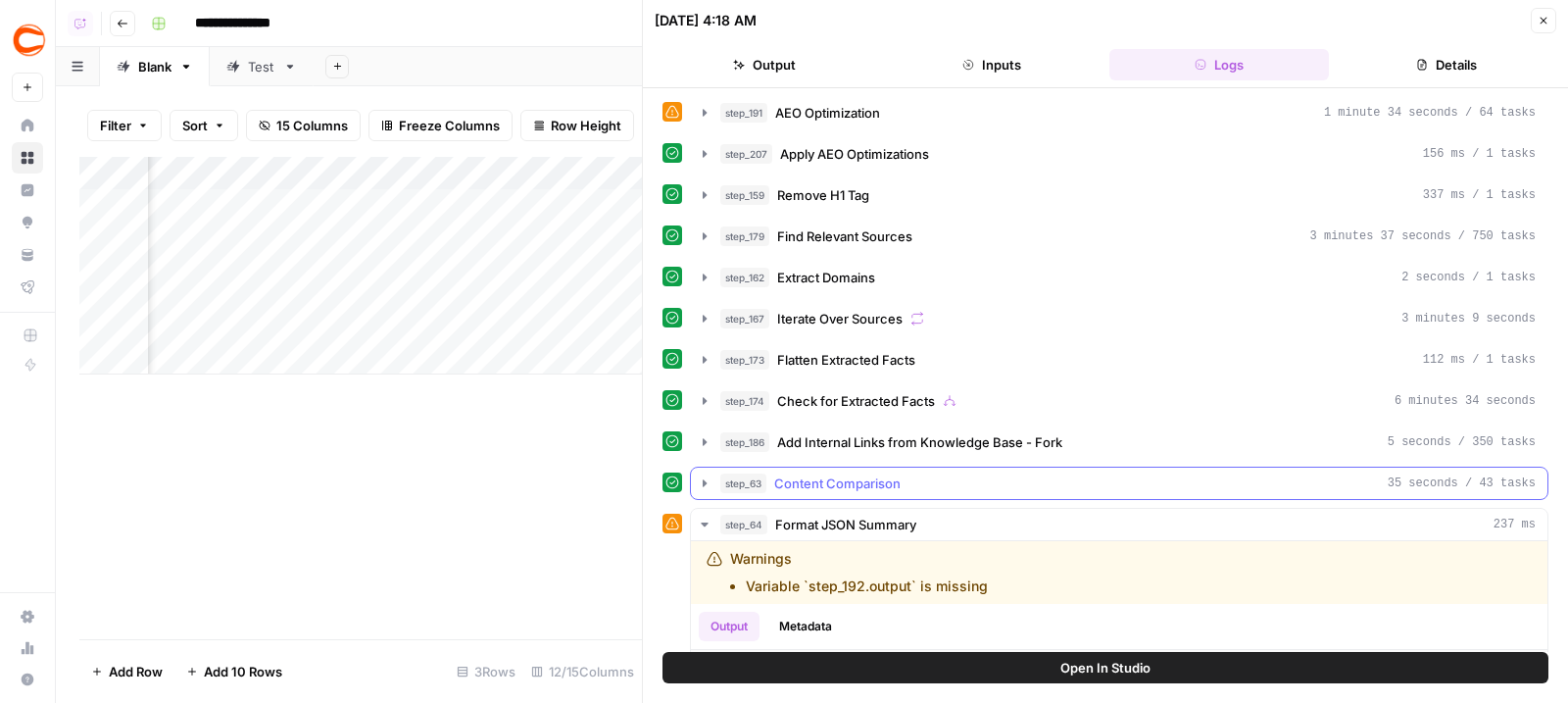
click at [951, 486] on div "step_63 Content Comparison 35 seconds / 43 tasks" at bounding box center [1128, 483] width 816 height 20
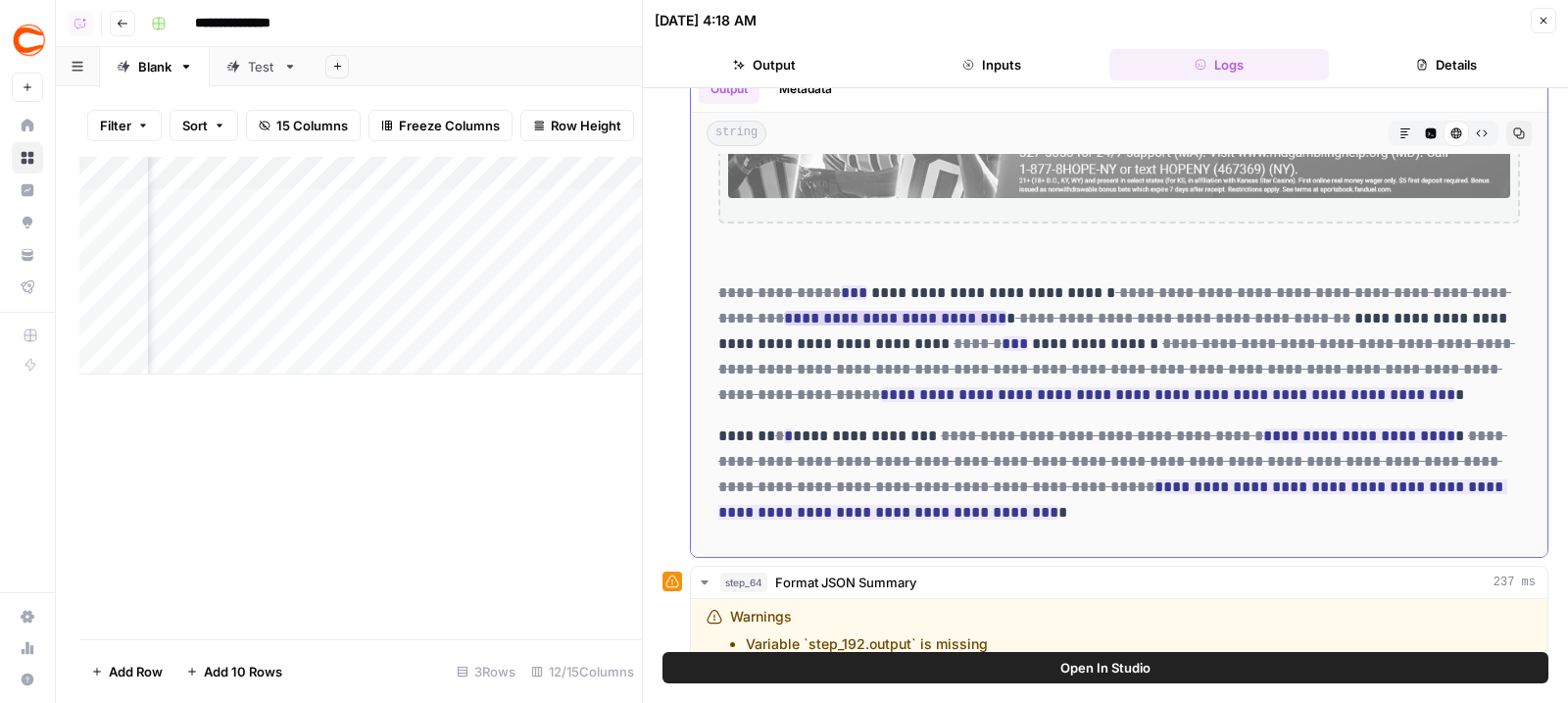
scroll to position [13679, 0]
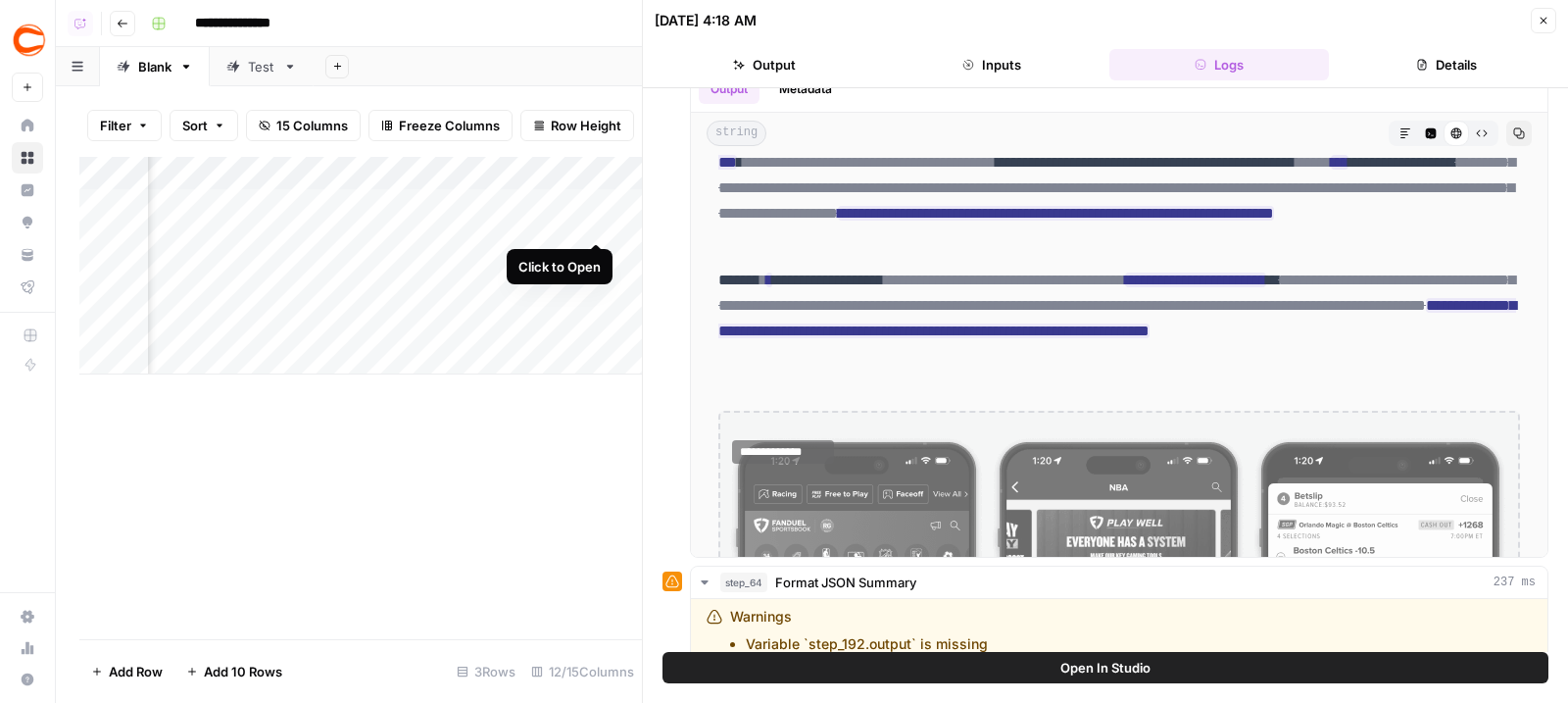
click at [593, 203] on div "Add Column" at bounding box center [360, 266] width 563 height 218
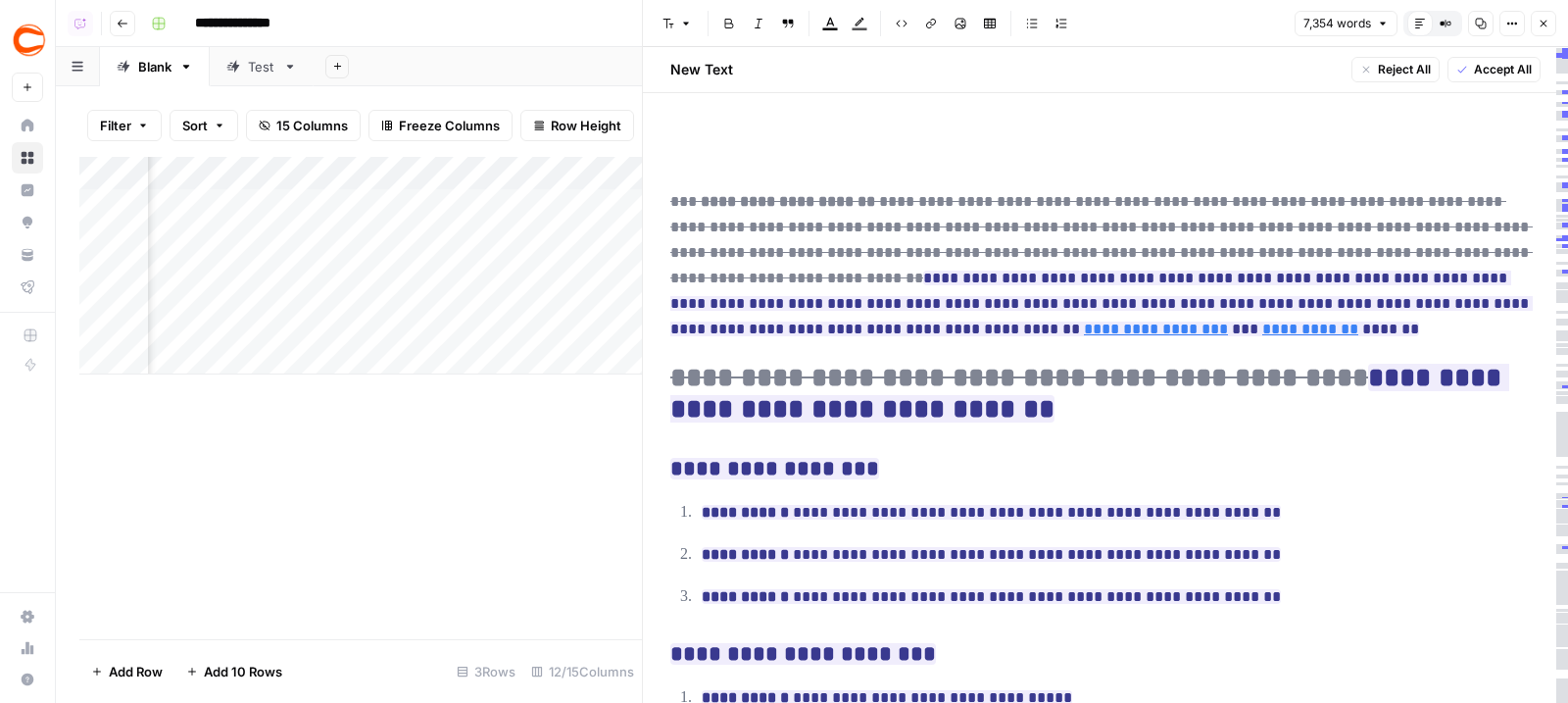
click at [1450, 20] on button "Compare Old vs New Content" at bounding box center [1445, 24] width 26 height 26
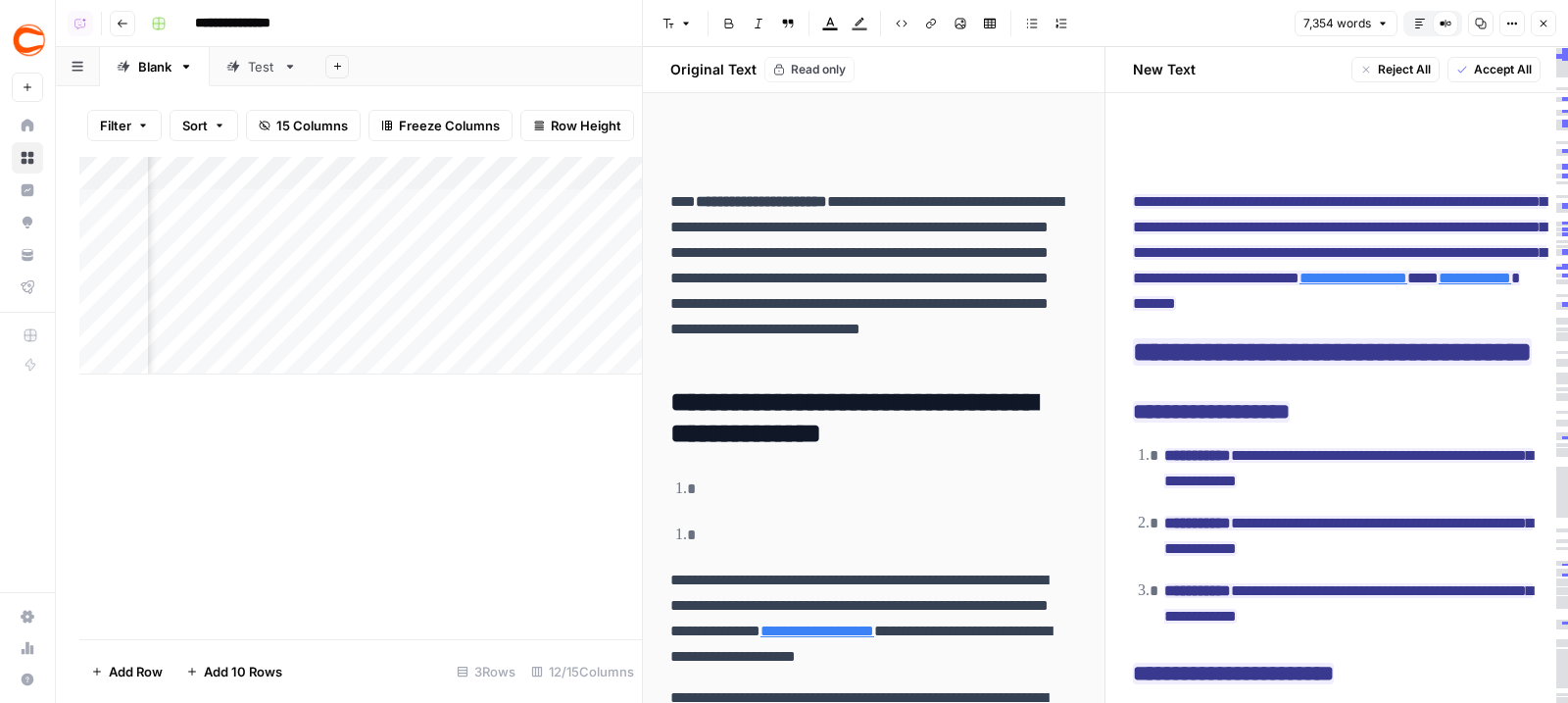
scroll to position [0, 1357]
click at [402, 205] on div "Add Column" at bounding box center [360, 266] width 563 height 218
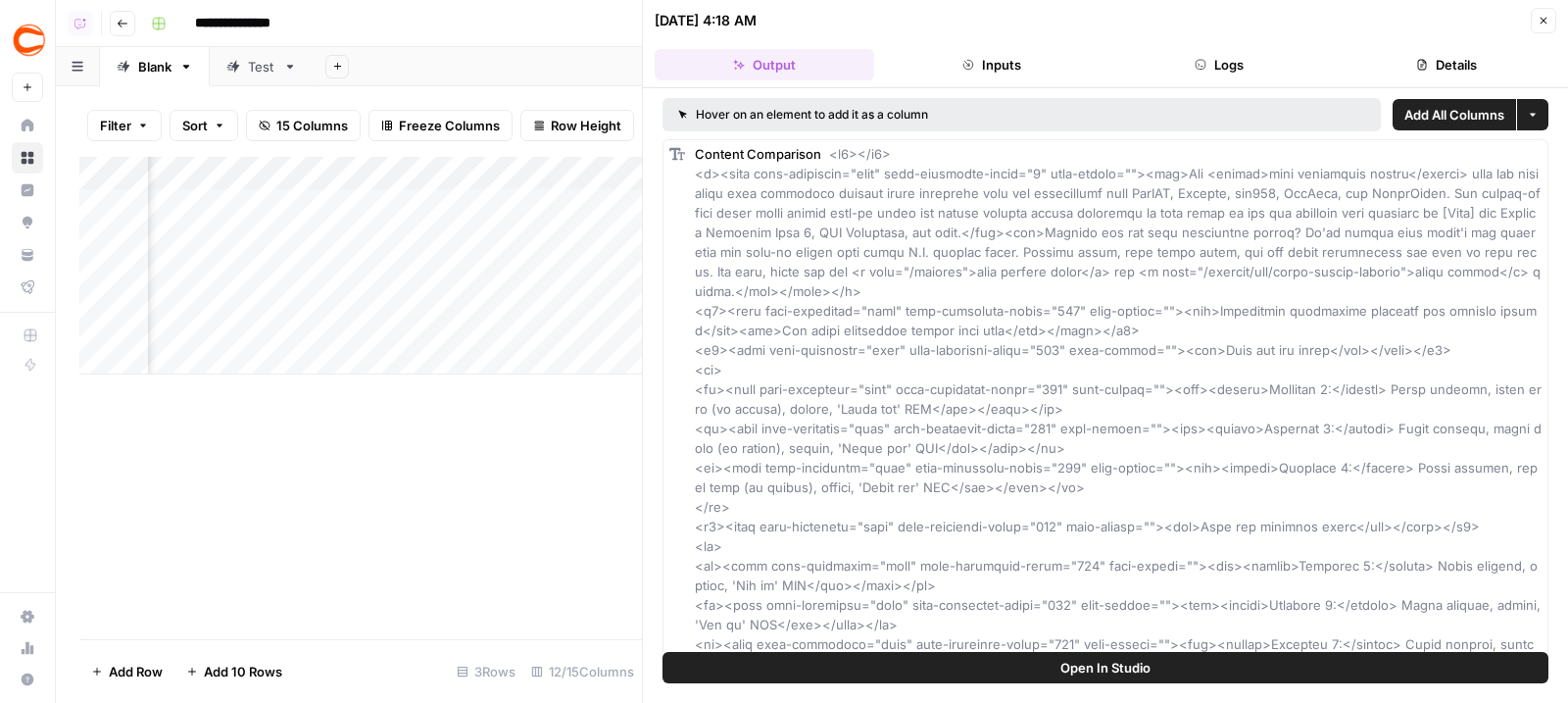
click at [1243, 63] on button "Logs" at bounding box center [1219, 65] width 219 height 32
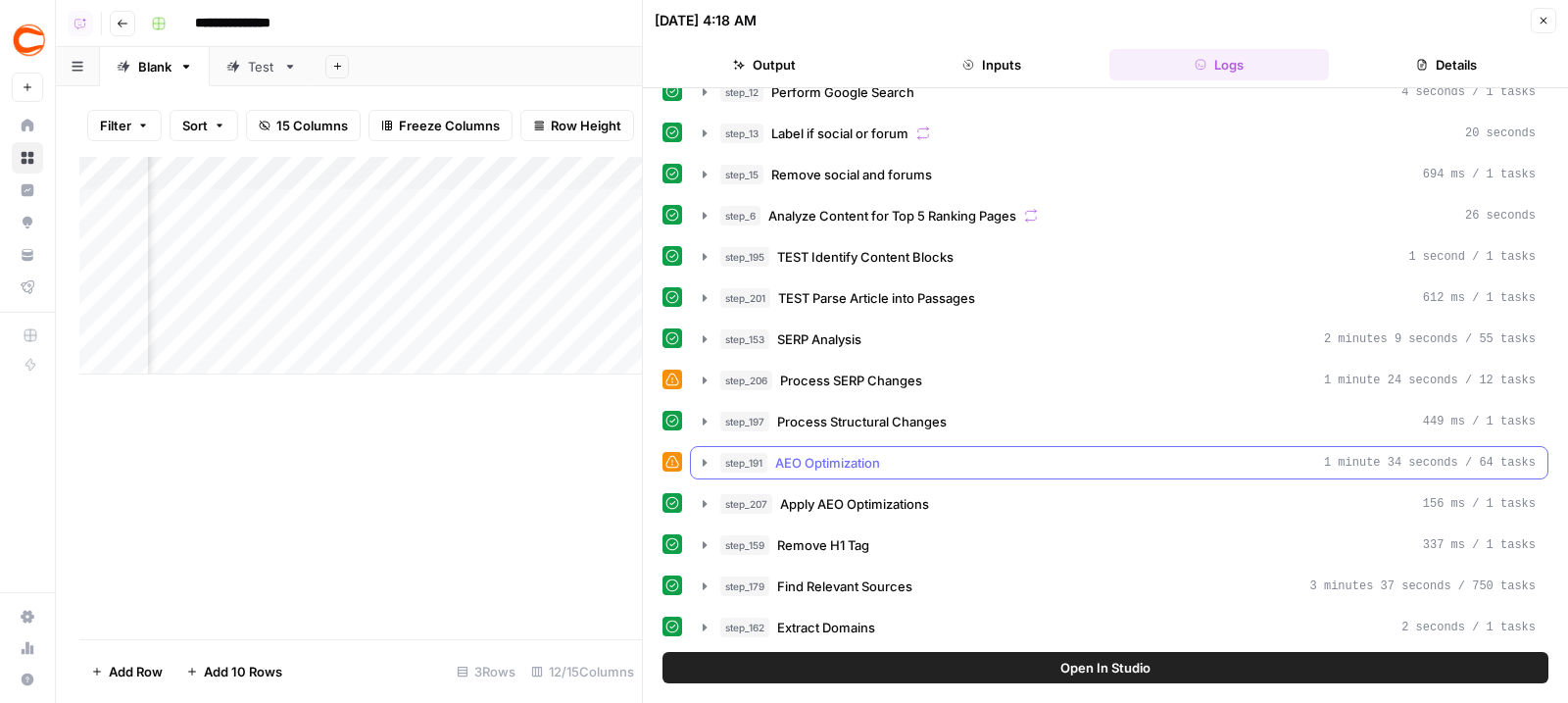
scroll to position [41, 0]
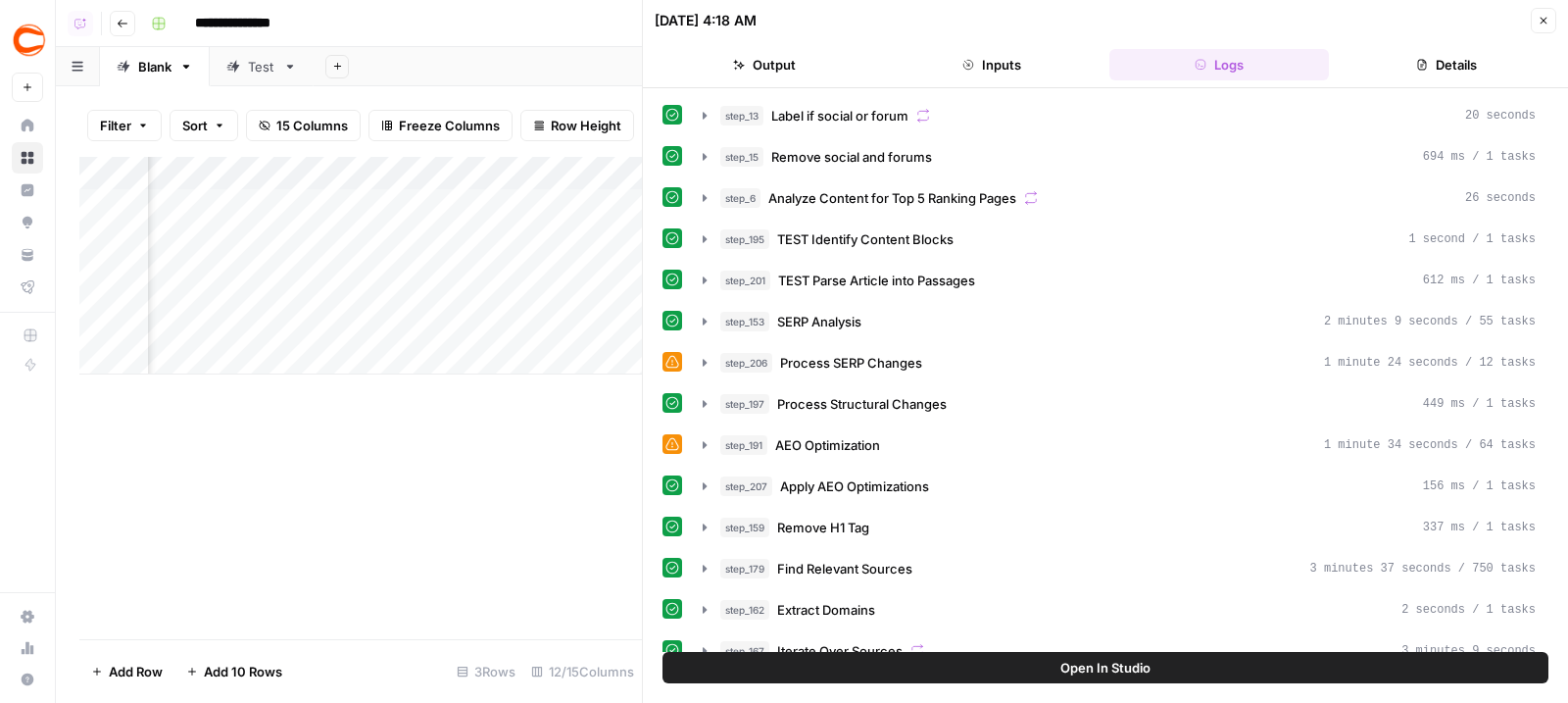
click at [1544, 6] on header "09/03/25 at 4:18 AM Close Output Inputs Logs Details" at bounding box center [1105, 44] width 925 height 88
click at [1548, 24] on icon "button" at bounding box center [1543, 21] width 12 height 12
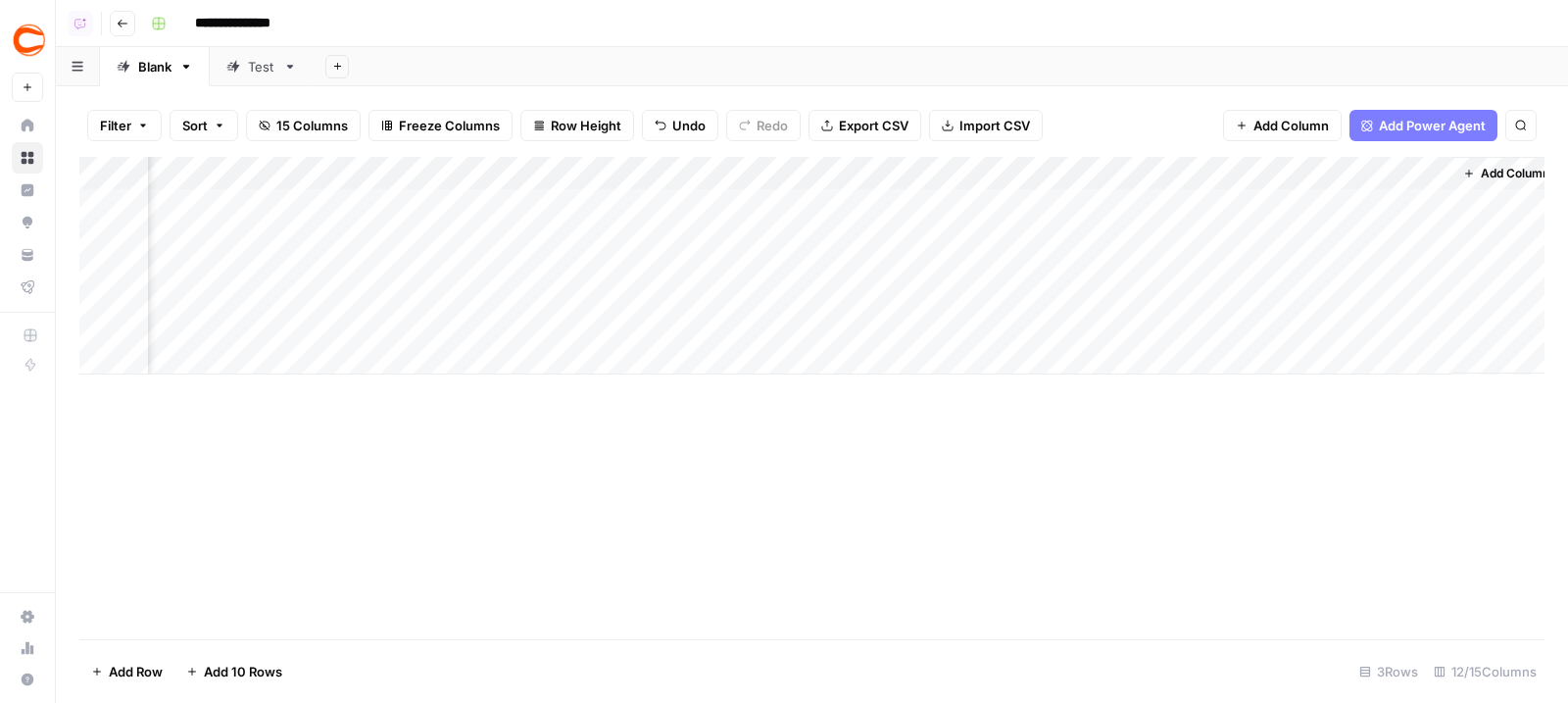
scroll to position [0, 1196]
click at [1218, 180] on div "Add Column" at bounding box center [812, 266] width 1465 height 218
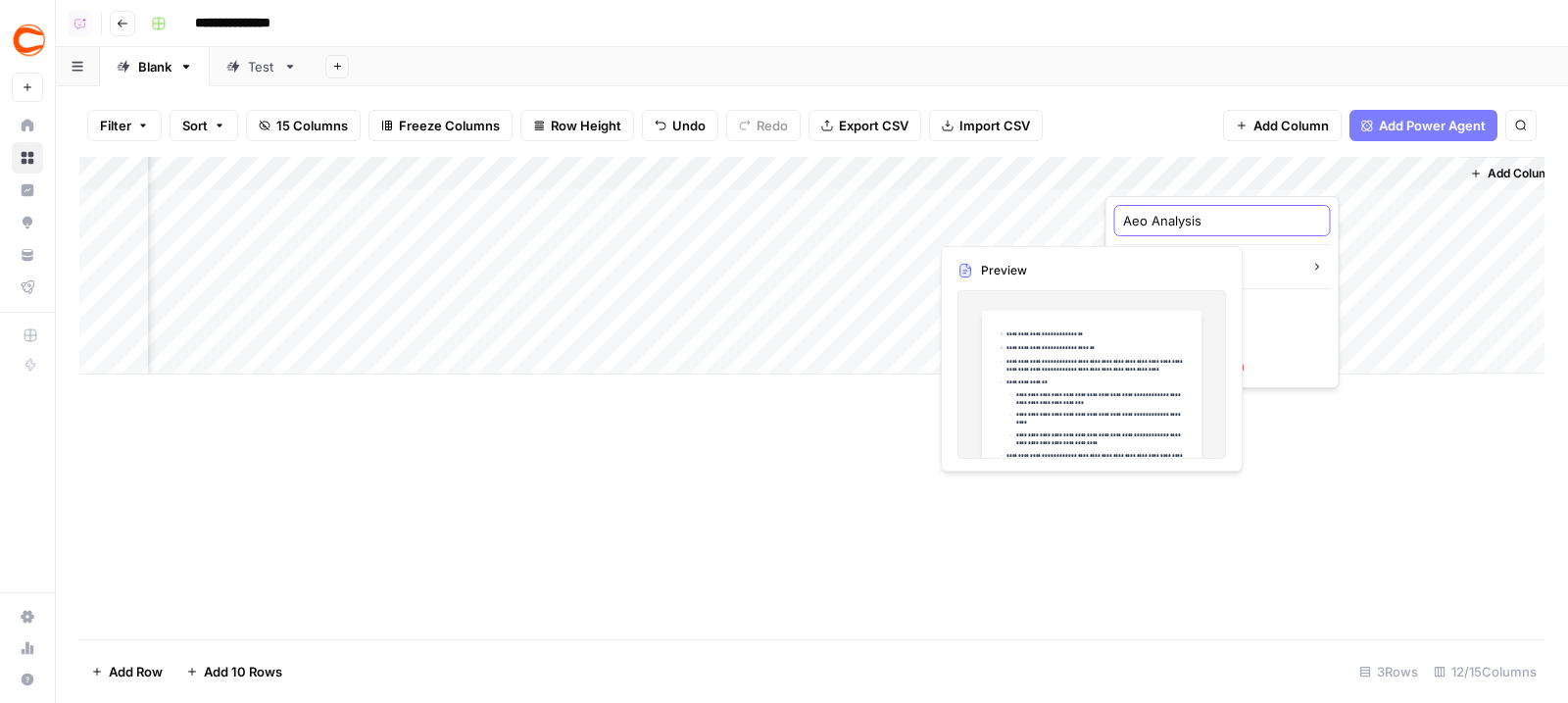
drag, startPoint x: 1144, startPoint y: 217, endPoint x: 1109, endPoint y: 217, distance: 35.0
click at [1109, 217] on div "Aeo Analysis Markdown Filter Hide Column Remove Column" at bounding box center [1222, 292] width 234 height 192
type input "AEO Analysis"
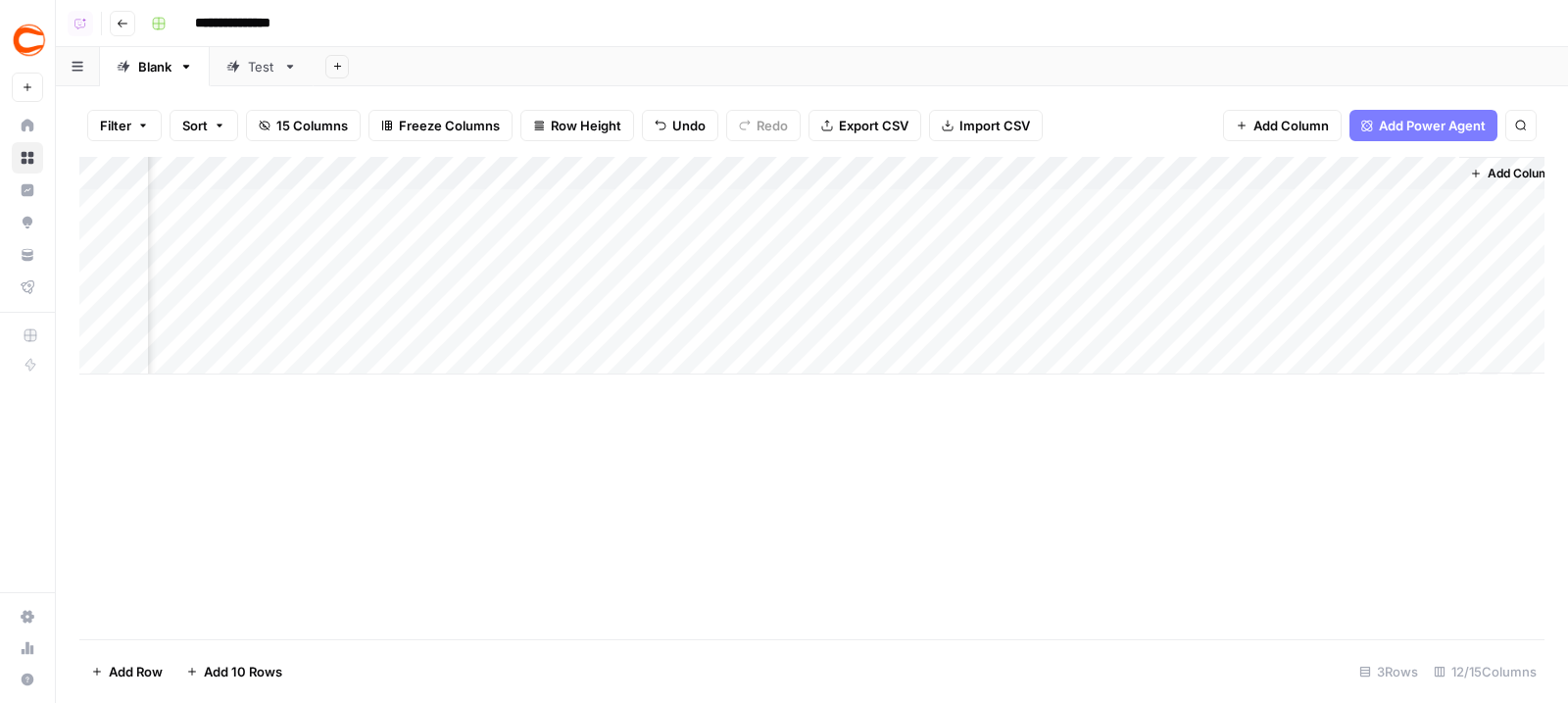
click at [1044, 170] on div "Add Column" at bounding box center [812, 266] width 1465 height 218
drag, startPoint x: 971, startPoint y: 224, endPoint x: 942, endPoint y: 223, distance: 29.0
click at [942, 223] on div "Serp Analysis" at bounding box center [1046, 220] width 217 height 32
type input "SERP Analysis"
click at [589, 200] on div "Add Column" at bounding box center [812, 266] width 1465 height 218
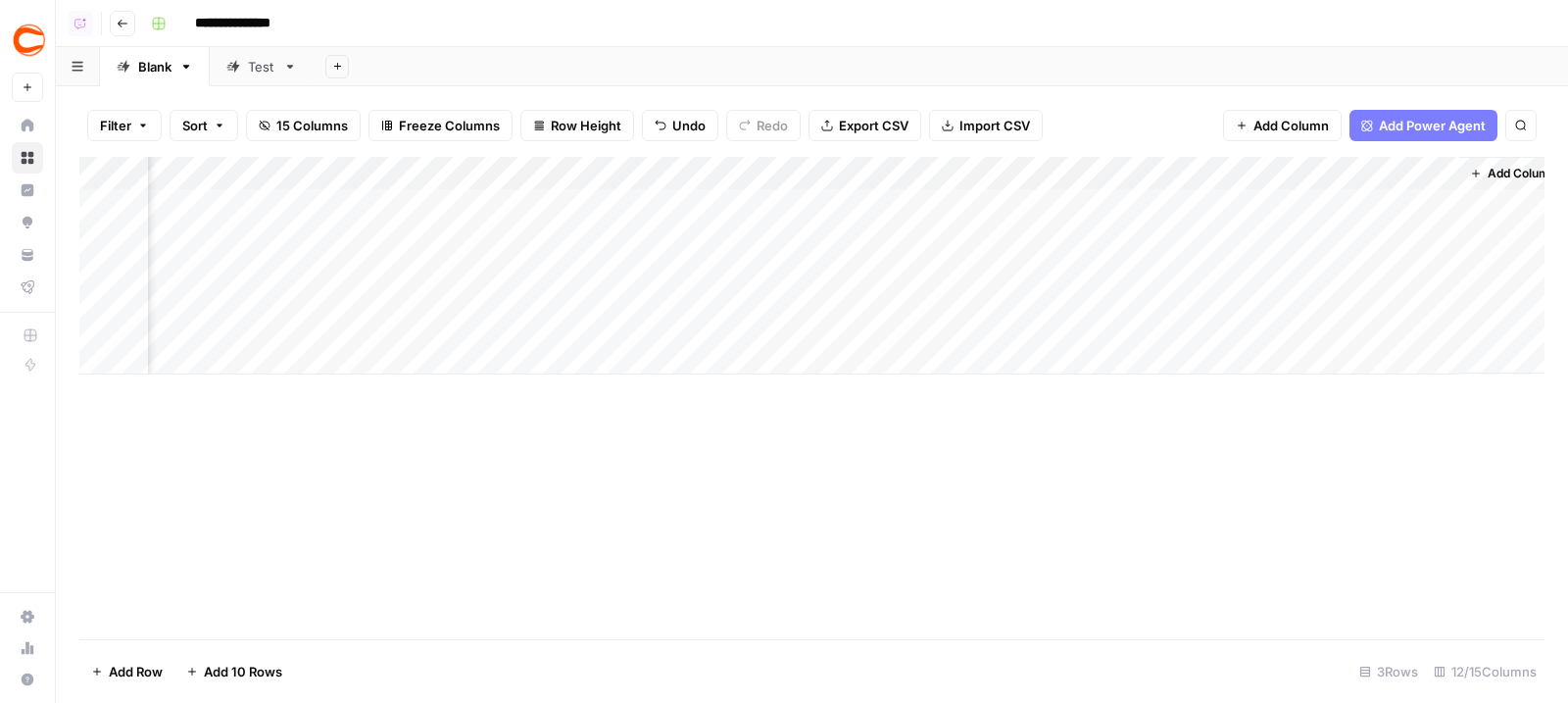
click at [589, 254] on div "Add Column" at bounding box center [812, 266] width 1465 height 218
click at [590, 308] on div "Add Column" at bounding box center [812, 266] width 1465 height 218
click at [558, 207] on div "Add Column" at bounding box center [812, 266] width 1465 height 218
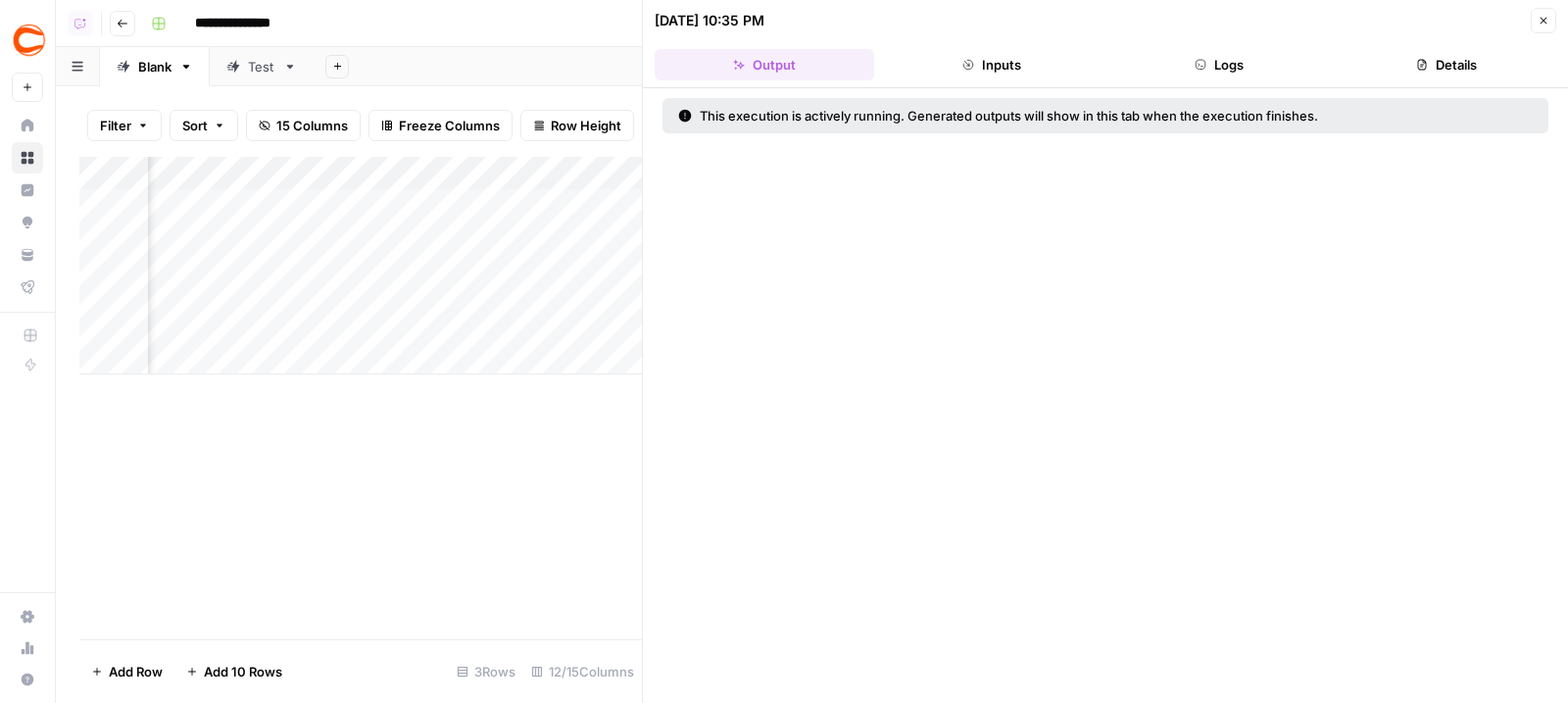
click at [1278, 72] on button "Logs" at bounding box center [1219, 65] width 219 height 32
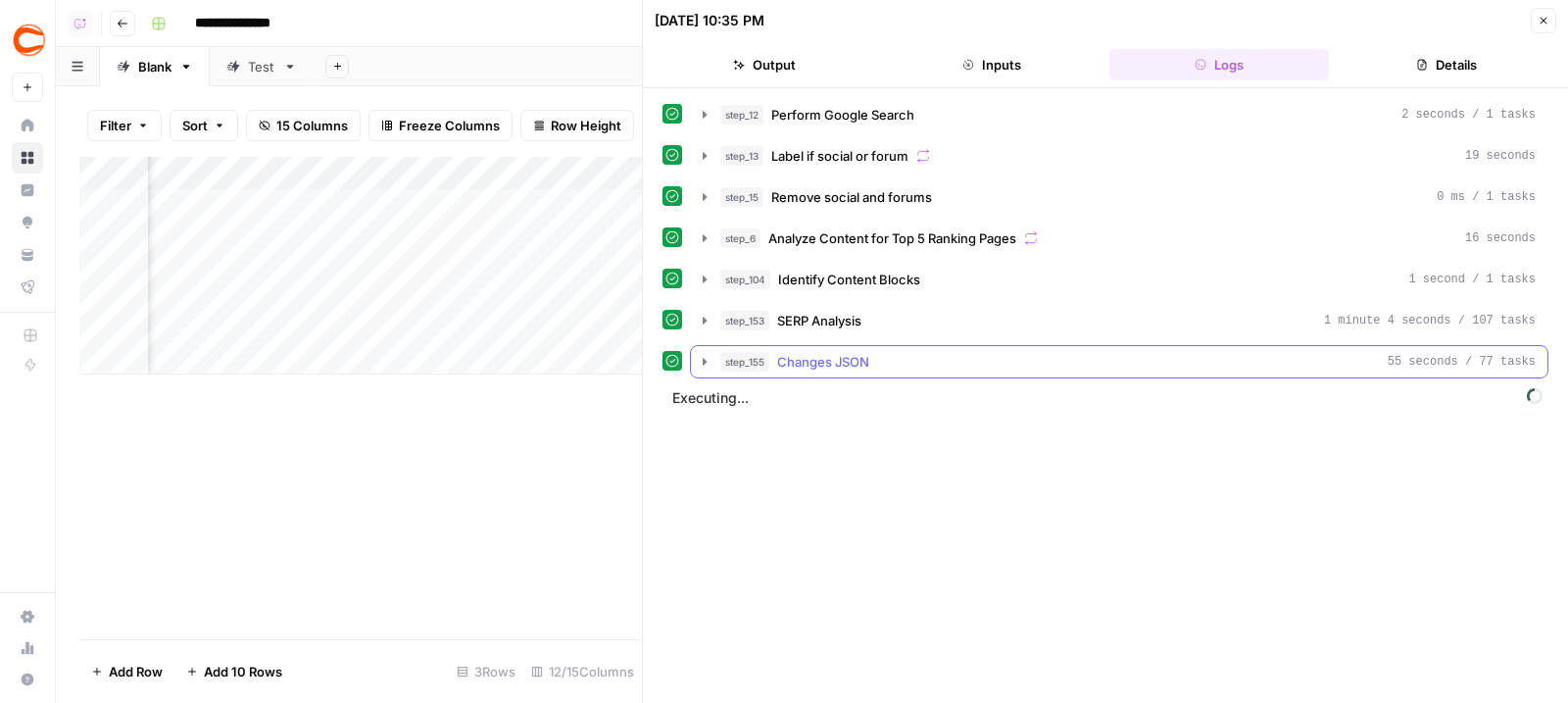
click at [970, 376] on button "step_155 Changes JSON 55 seconds / 77 tasks" at bounding box center [1119, 362] width 856 height 32
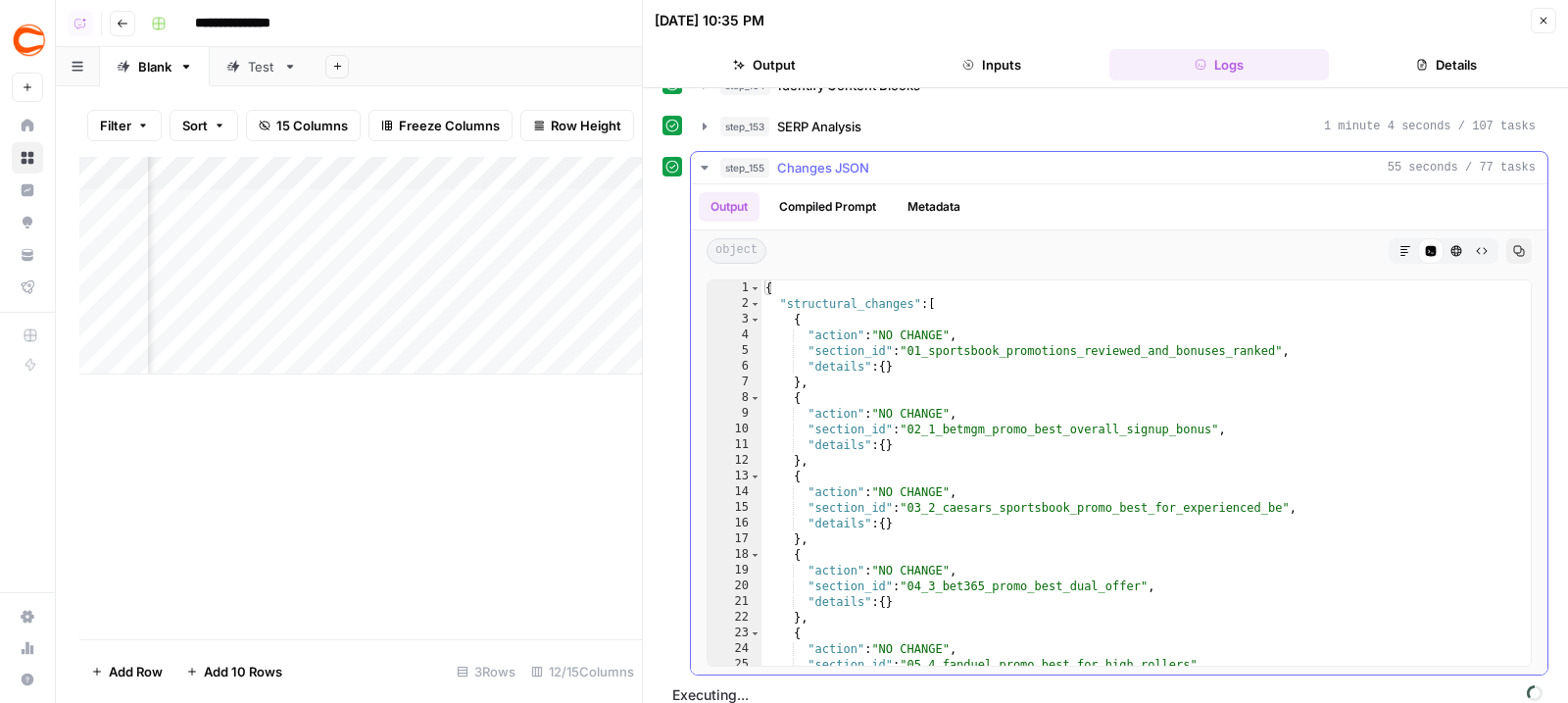
scroll to position [216, 0]
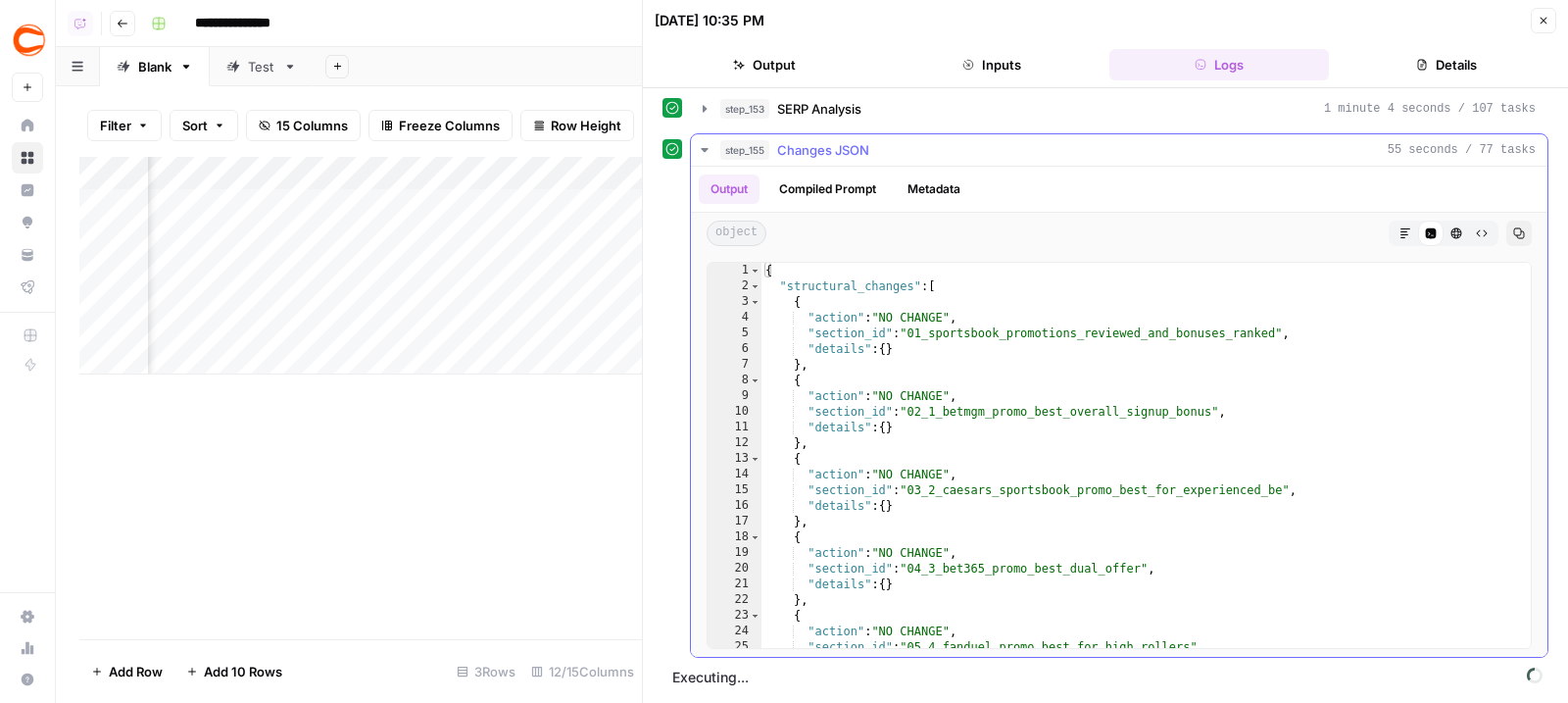
click at [947, 148] on div "step_155 Changes JSON 55 seconds / 77 tasks" at bounding box center [1128, 150] width 816 height 20
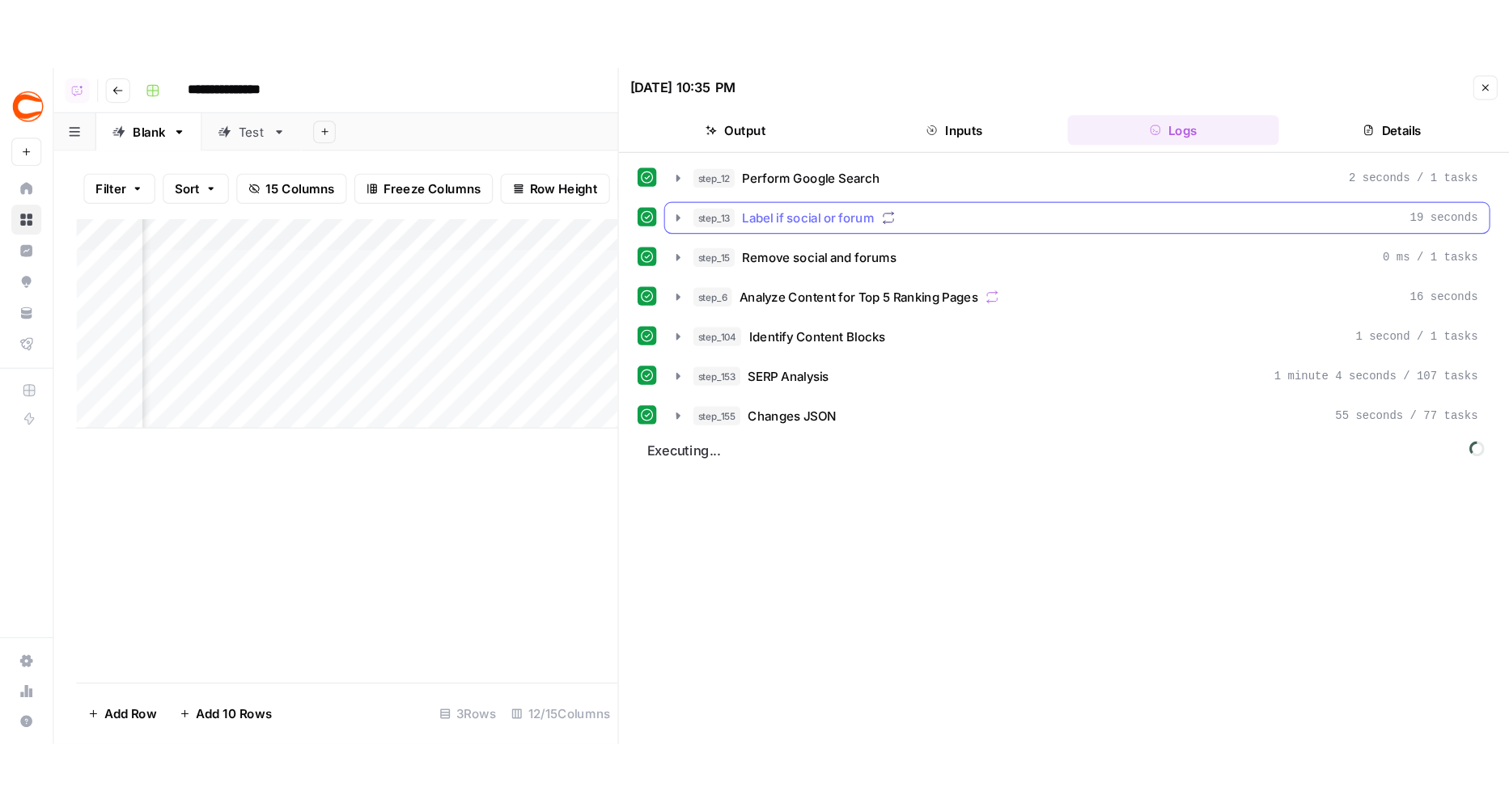
scroll to position [0, 0]
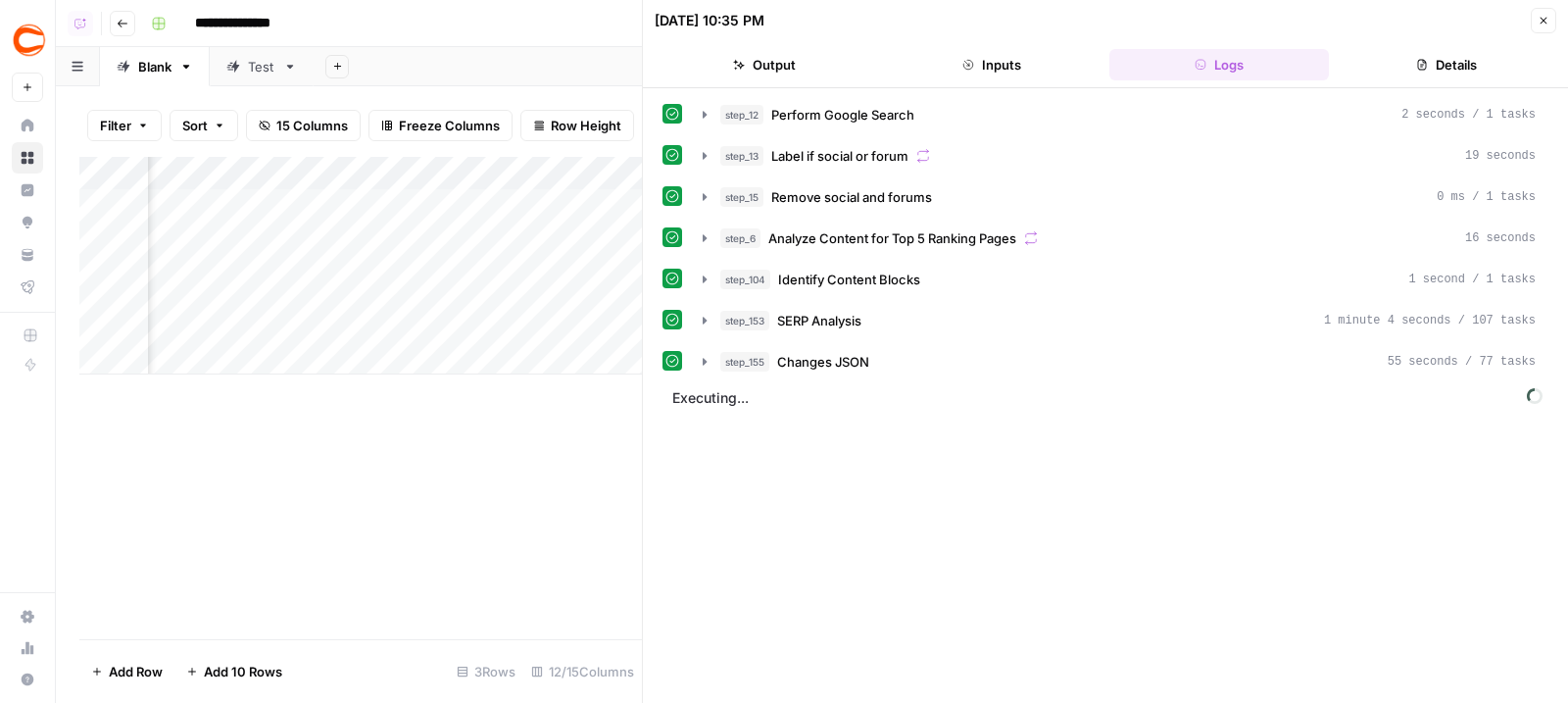
click at [767, 51] on button "Output" at bounding box center [764, 65] width 219 height 32
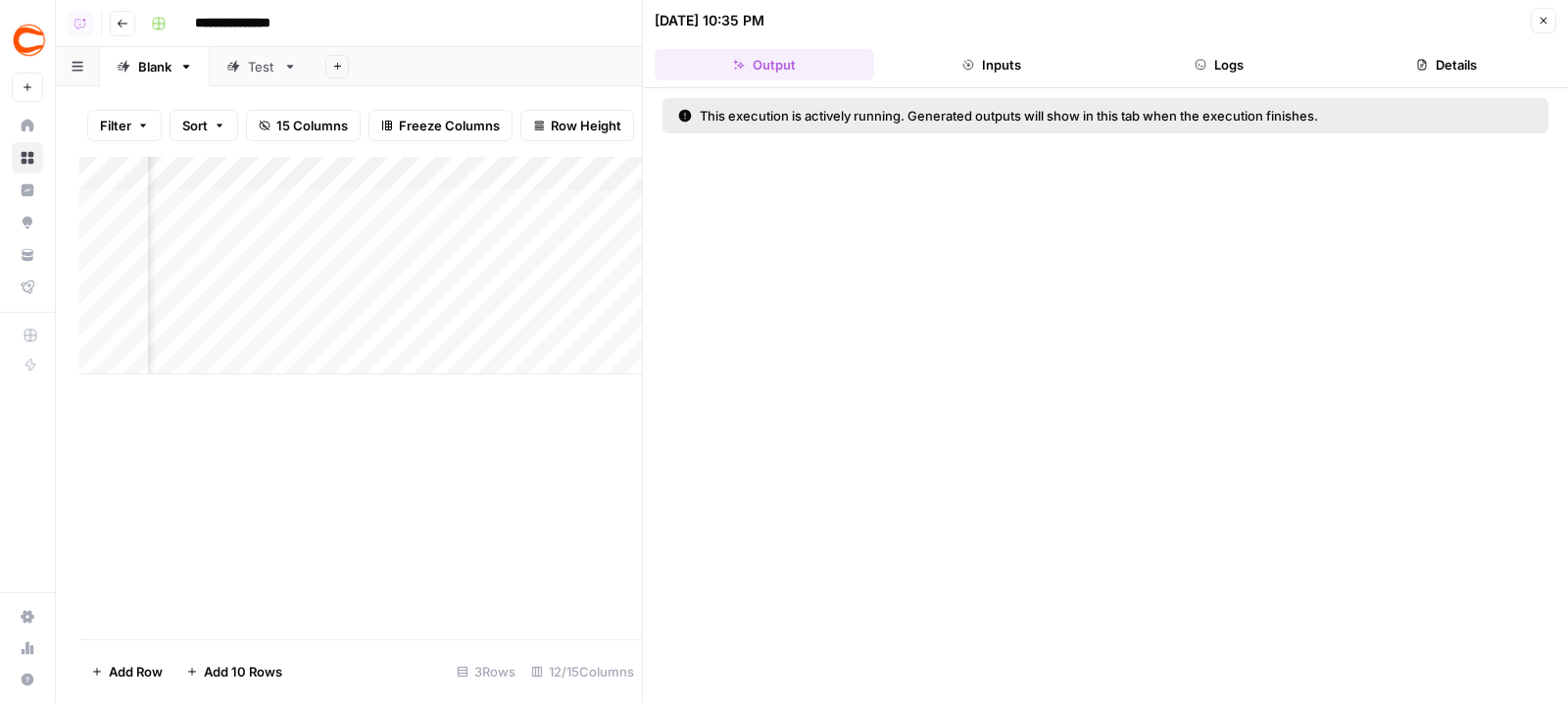
click at [1239, 71] on button "Logs" at bounding box center [1219, 65] width 219 height 32
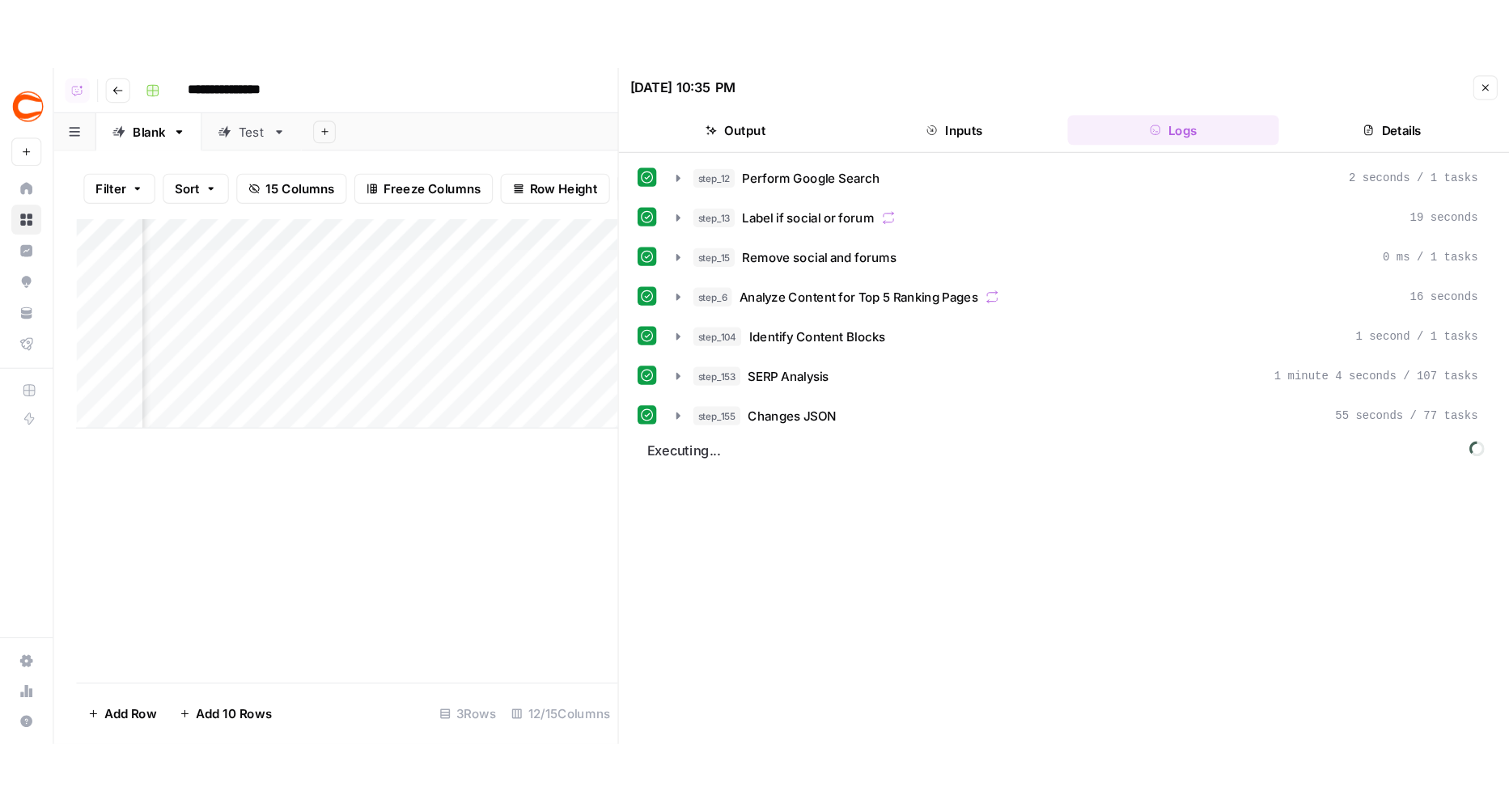
scroll to position [0, 988]
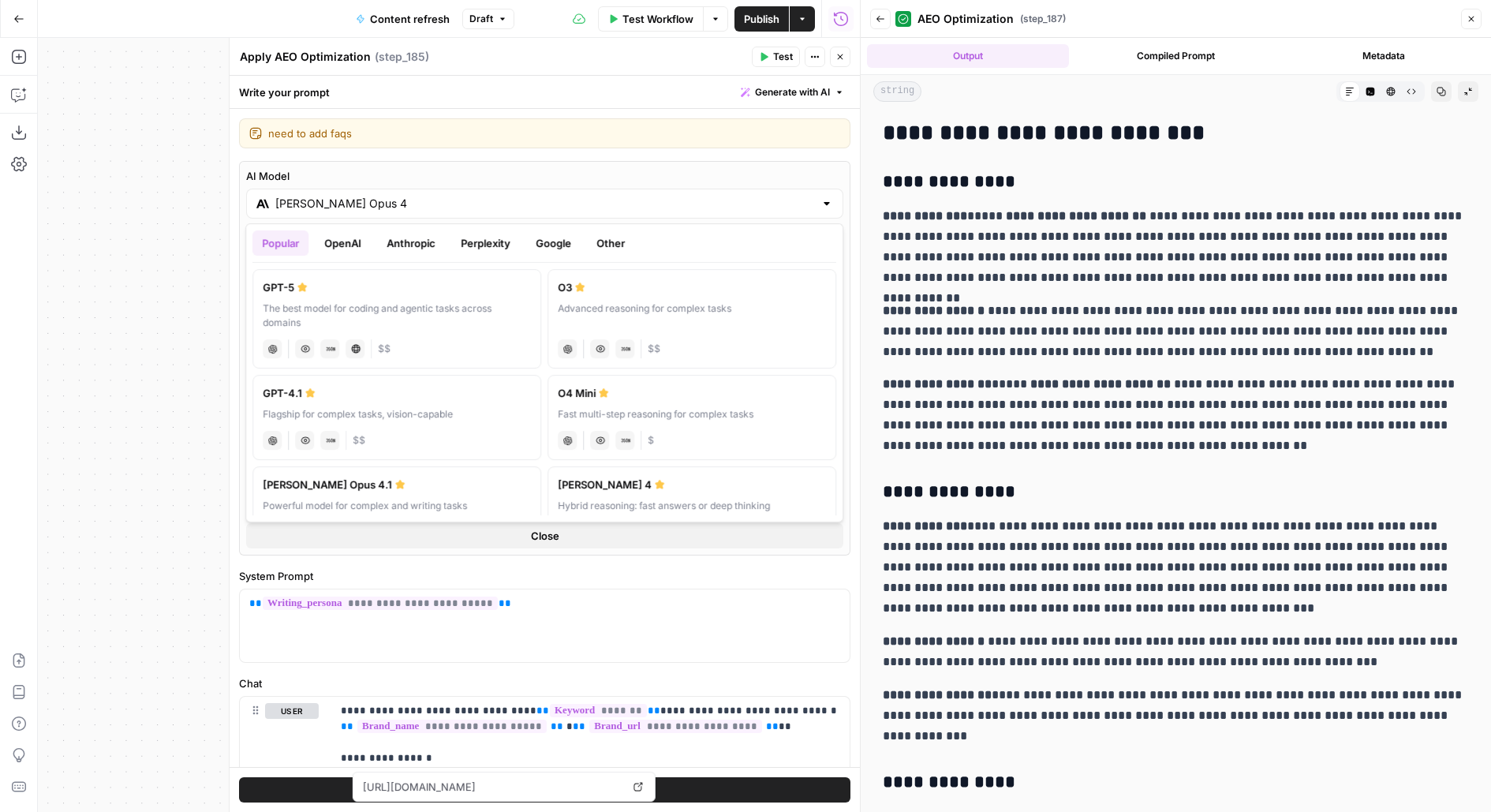
scroll to position [37, 0]
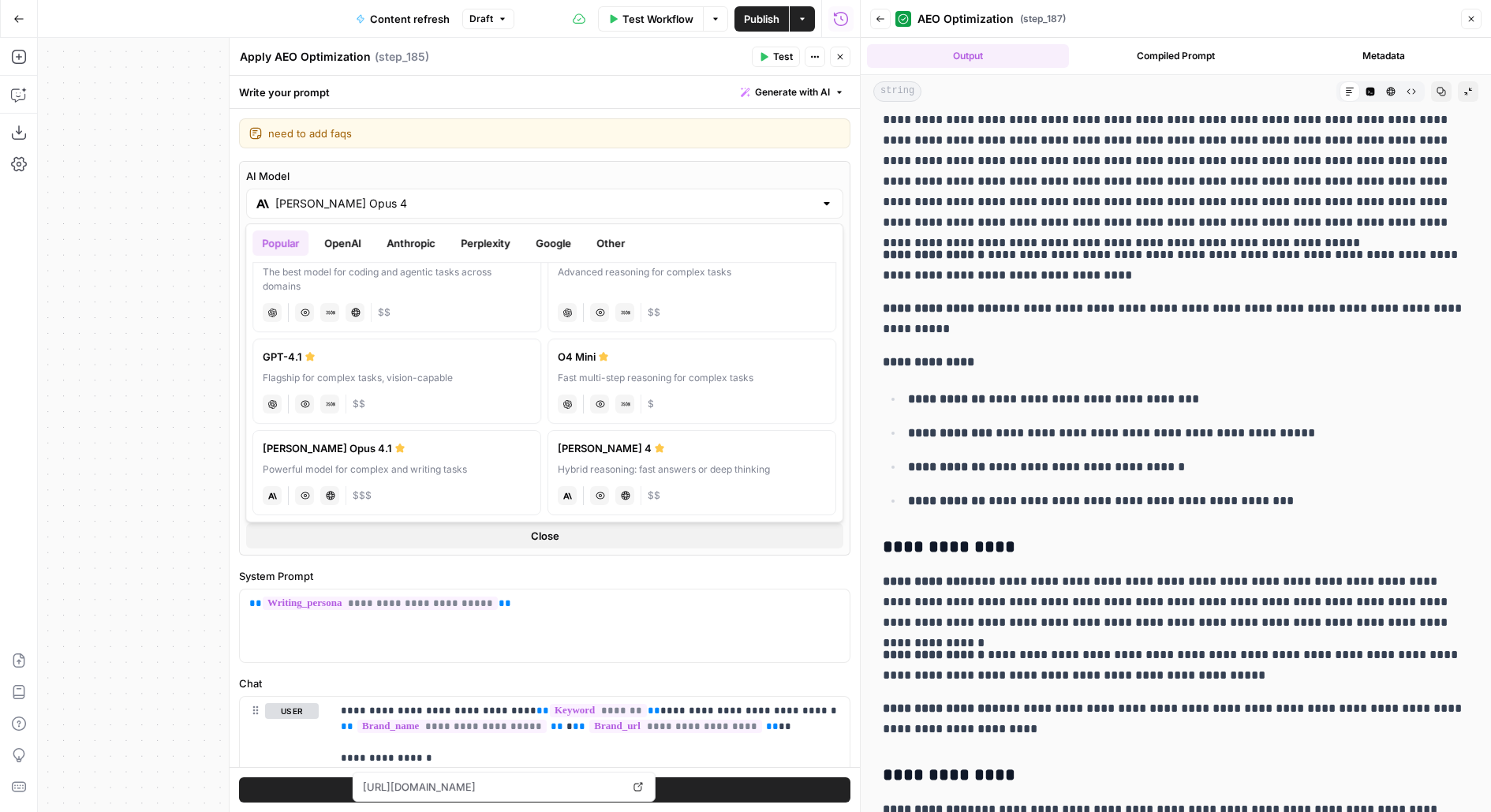
click at [607, 458] on label "[PERSON_NAME] 4 Hybrid reasoning: fast answers or deep thinking anthropic Visio…" at bounding box center [692, 472] width 289 height 85
type input "[PERSON_NAME] 4"
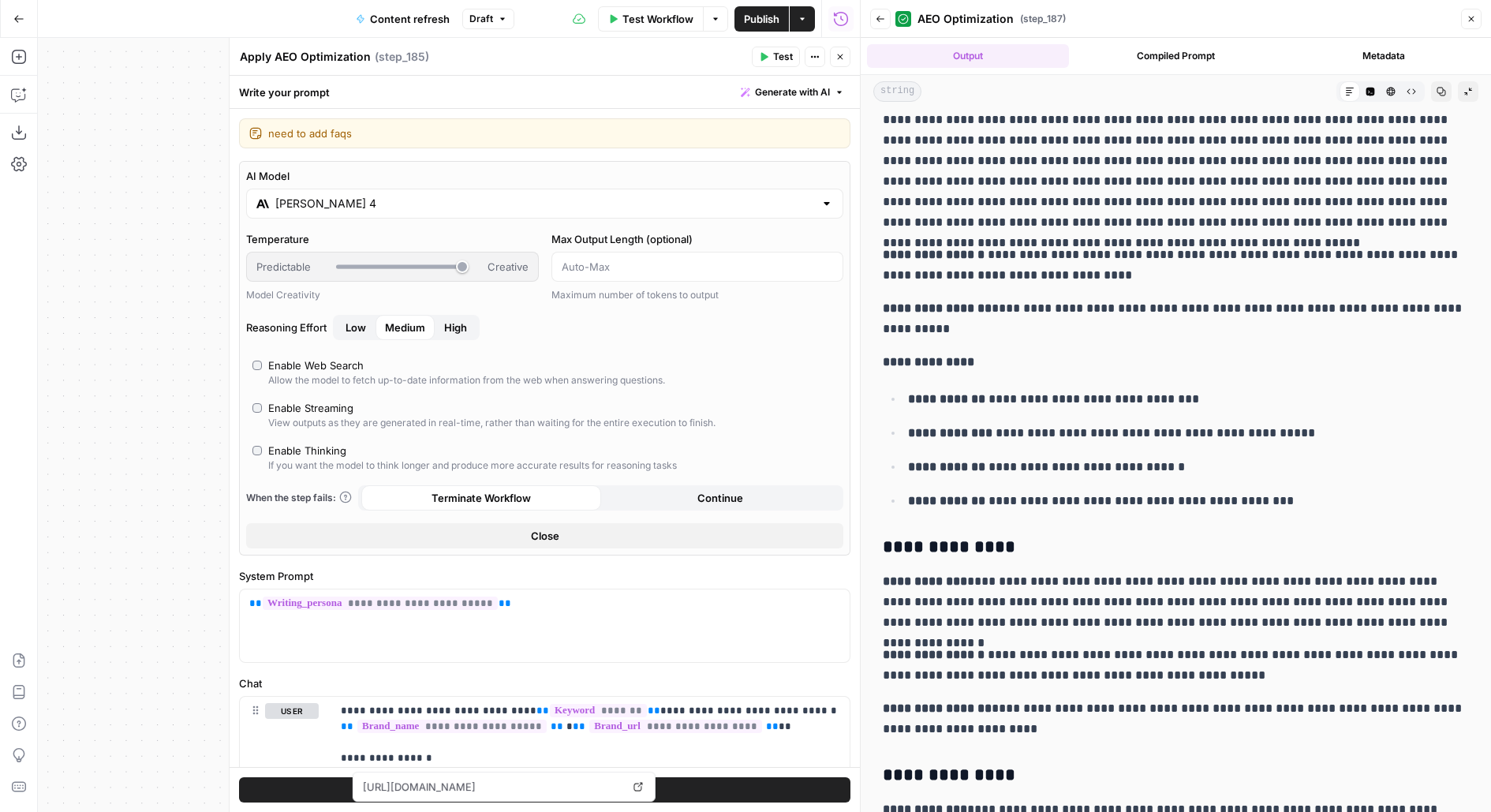
click at [322, 459] on div "If you want the model to think longer and produce more accurate results for rea…" at bounding box center [472, 466] width 408 height 14
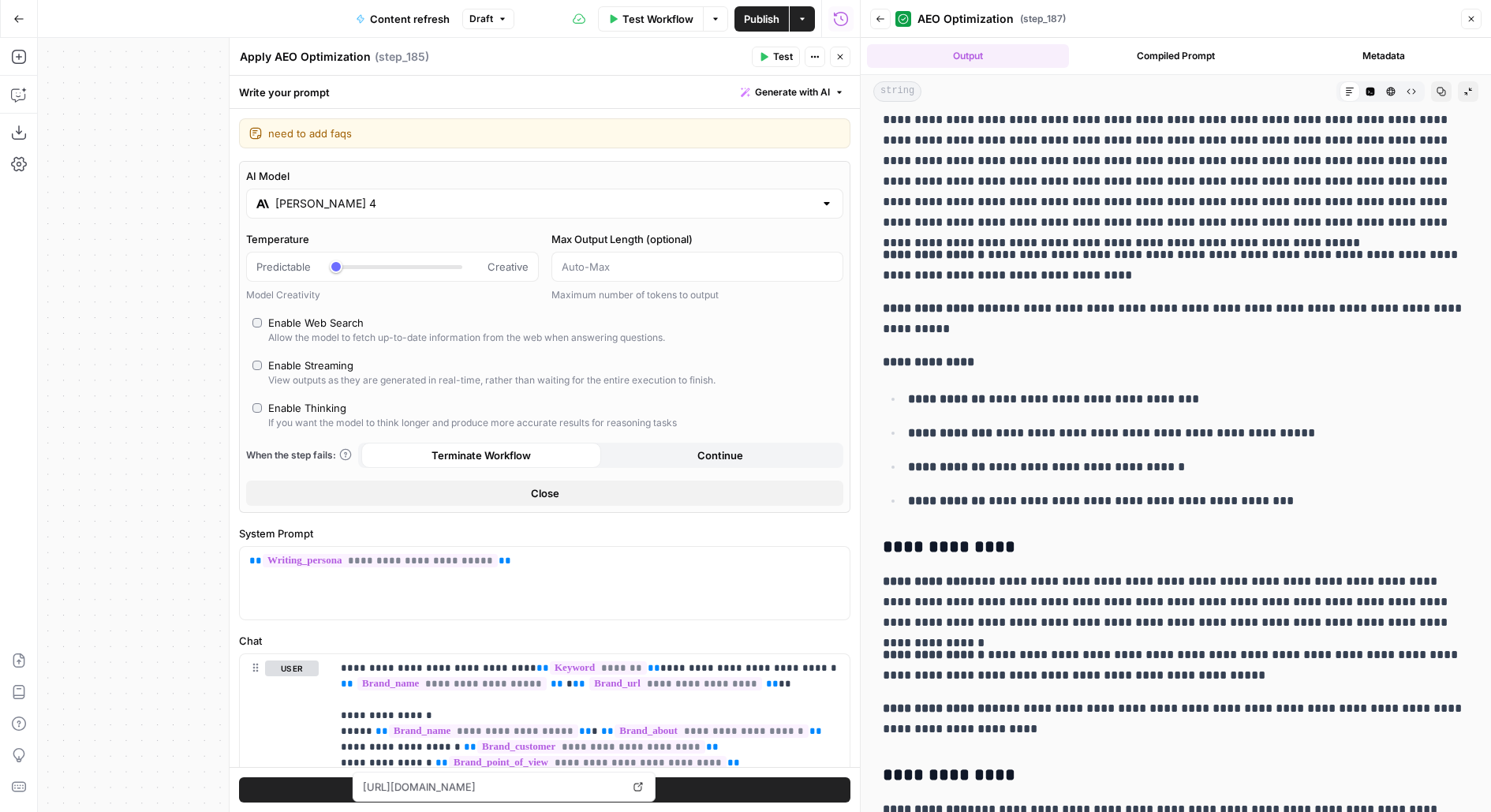
click at [319, 420] on div "If you want the model to think longer and produce more accurate results for rea…" at bounding box center [472, 423] width 408 height 14
type input "*"
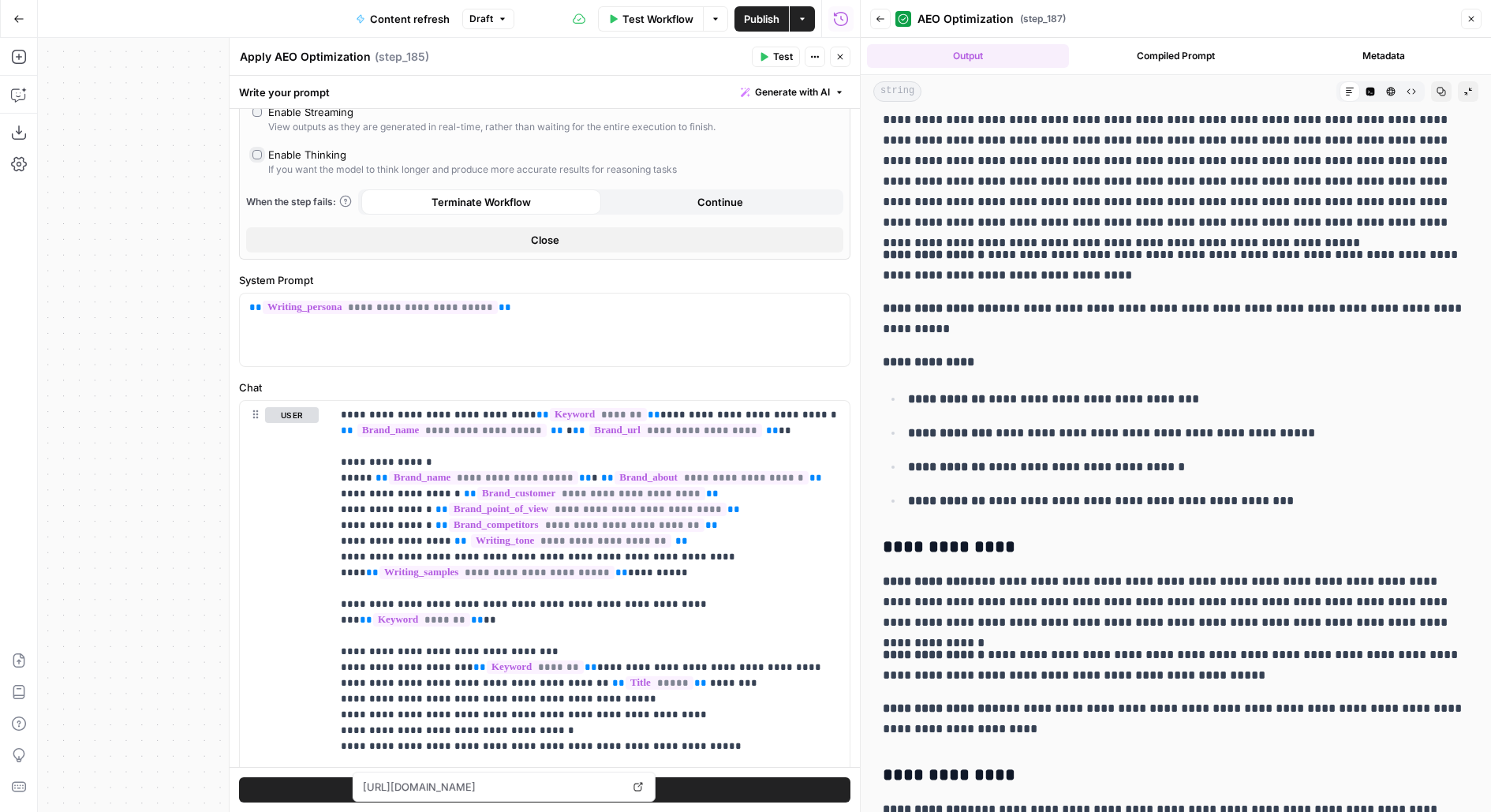
scroll to position [573, 0]
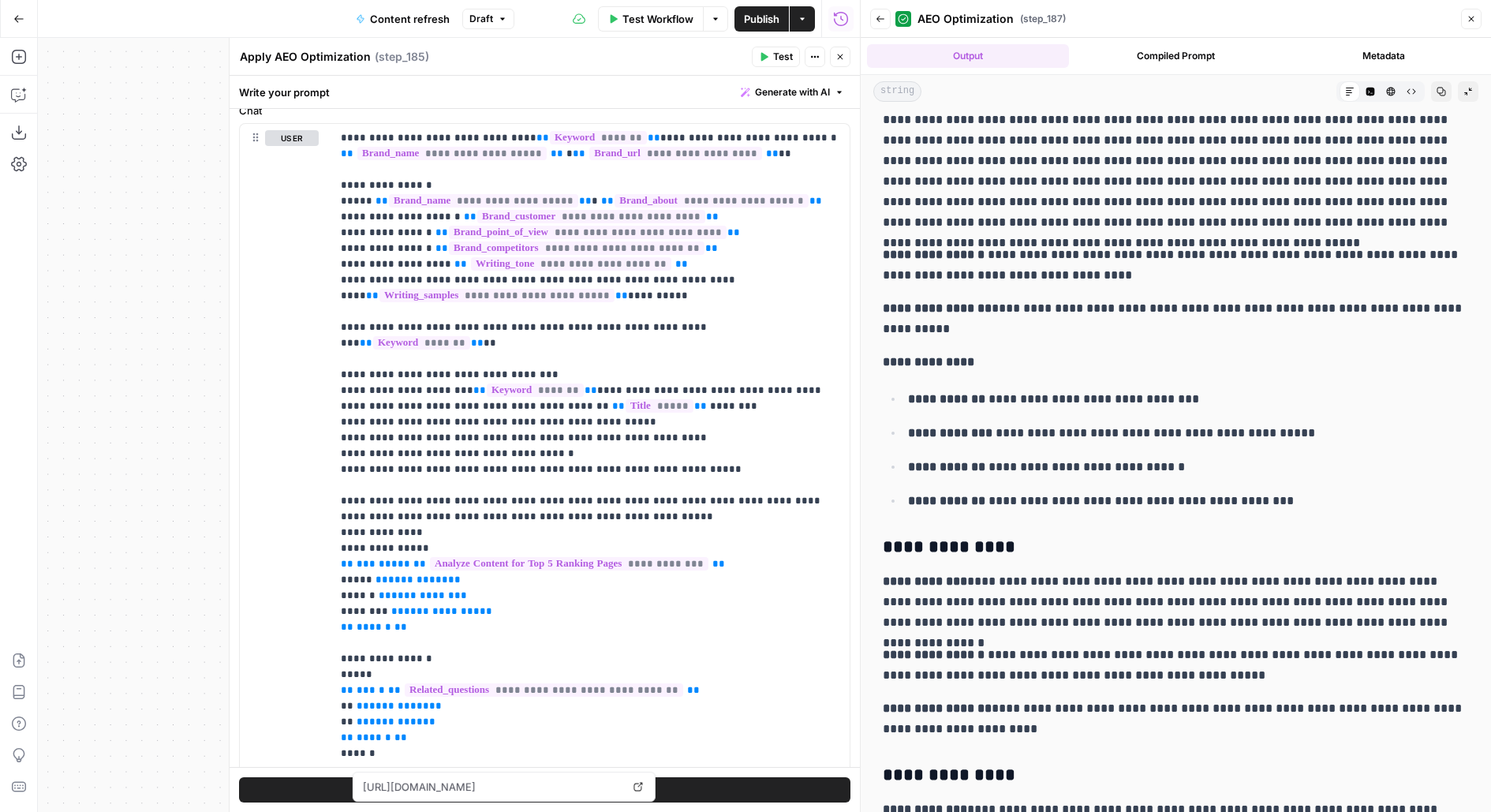
click at [808, 775] on div "Test" at bounding box center [544, 789] width 630 height 45
click at [828, 783] on button "Test" at bounding box center [544, 790] width 611 height 25
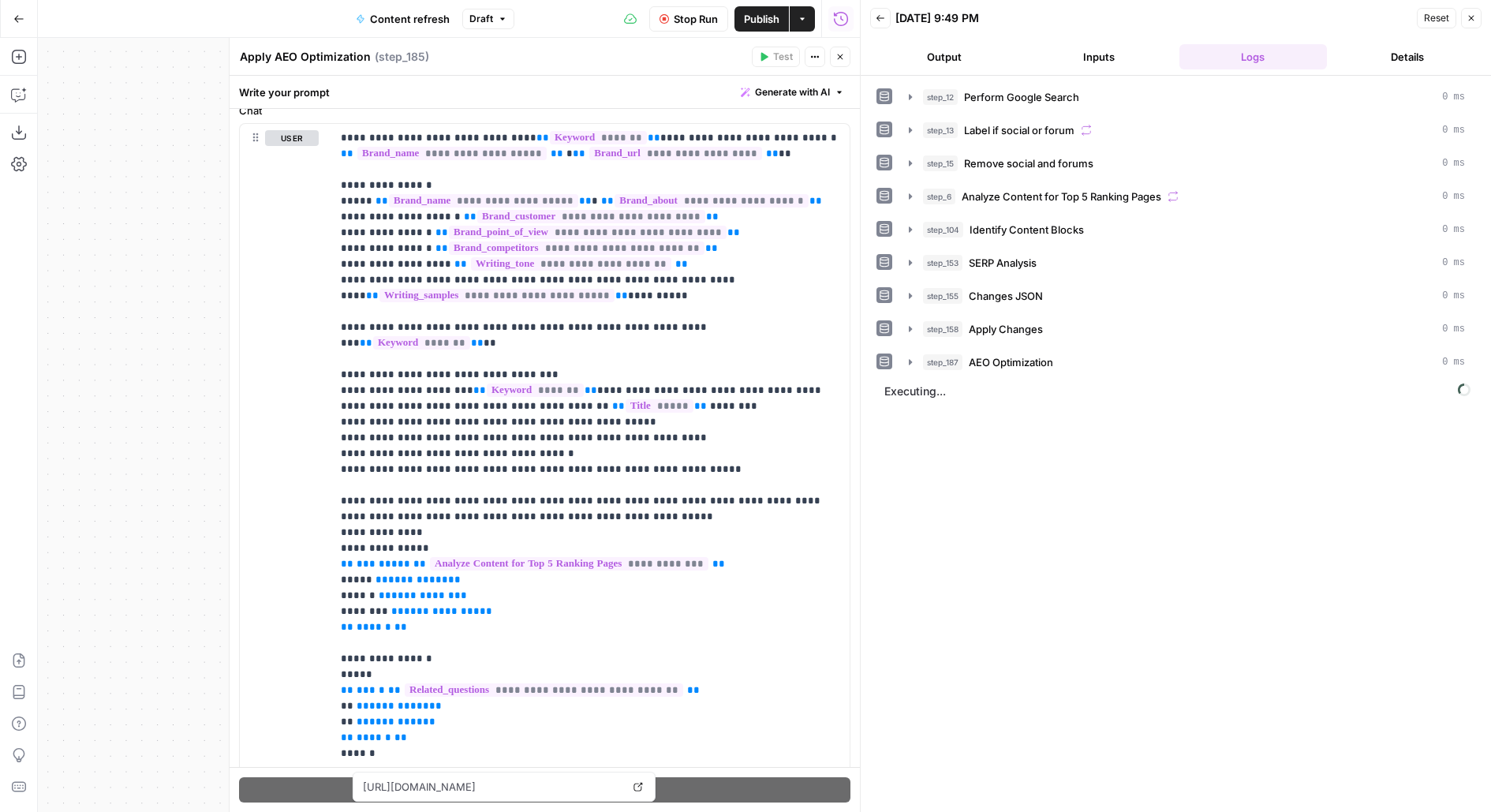
click at [947, 64] on button "Output" at bounding box center [944, 57] width 148 height 25
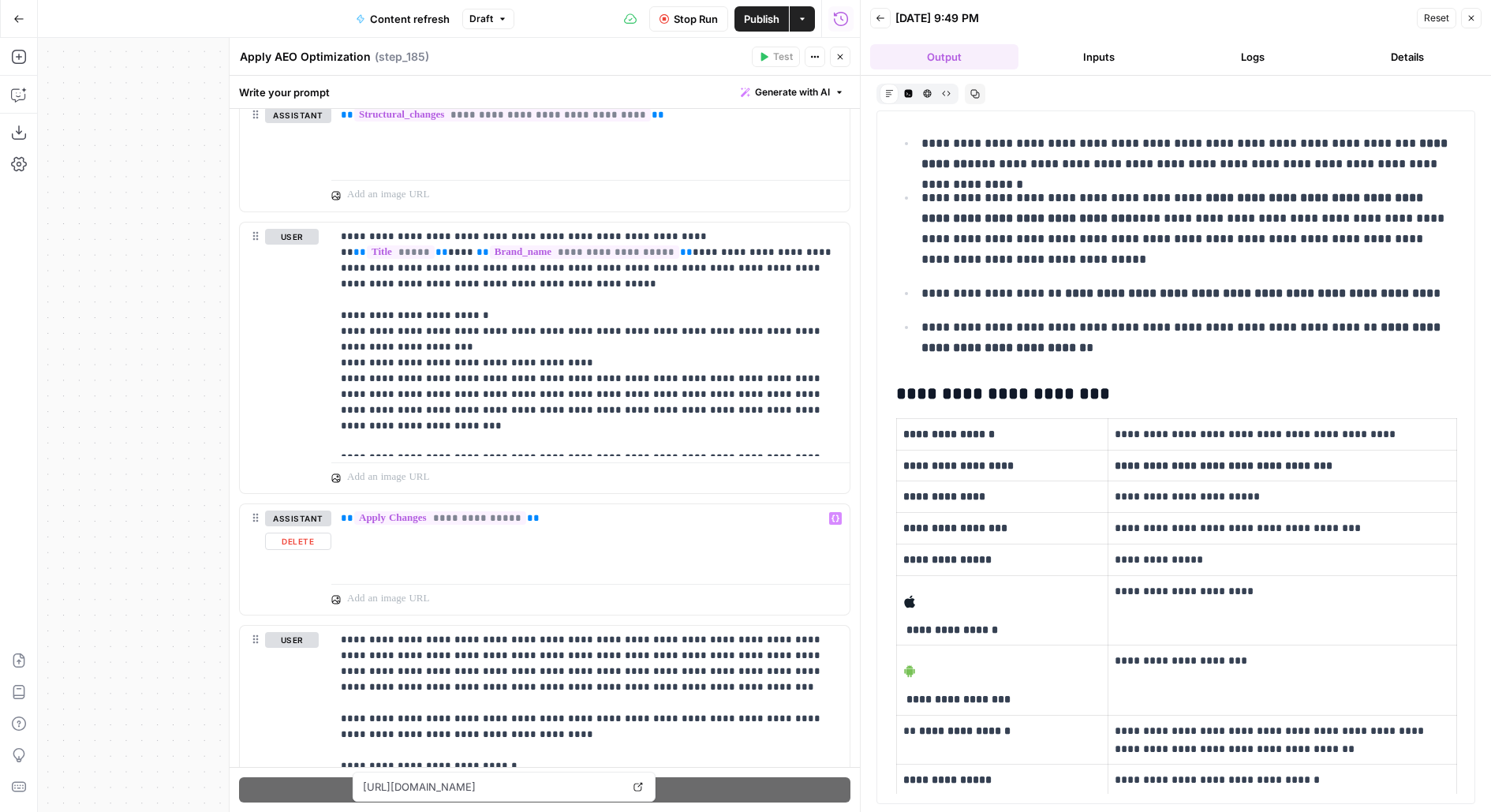
scroll to position [2701, 0]
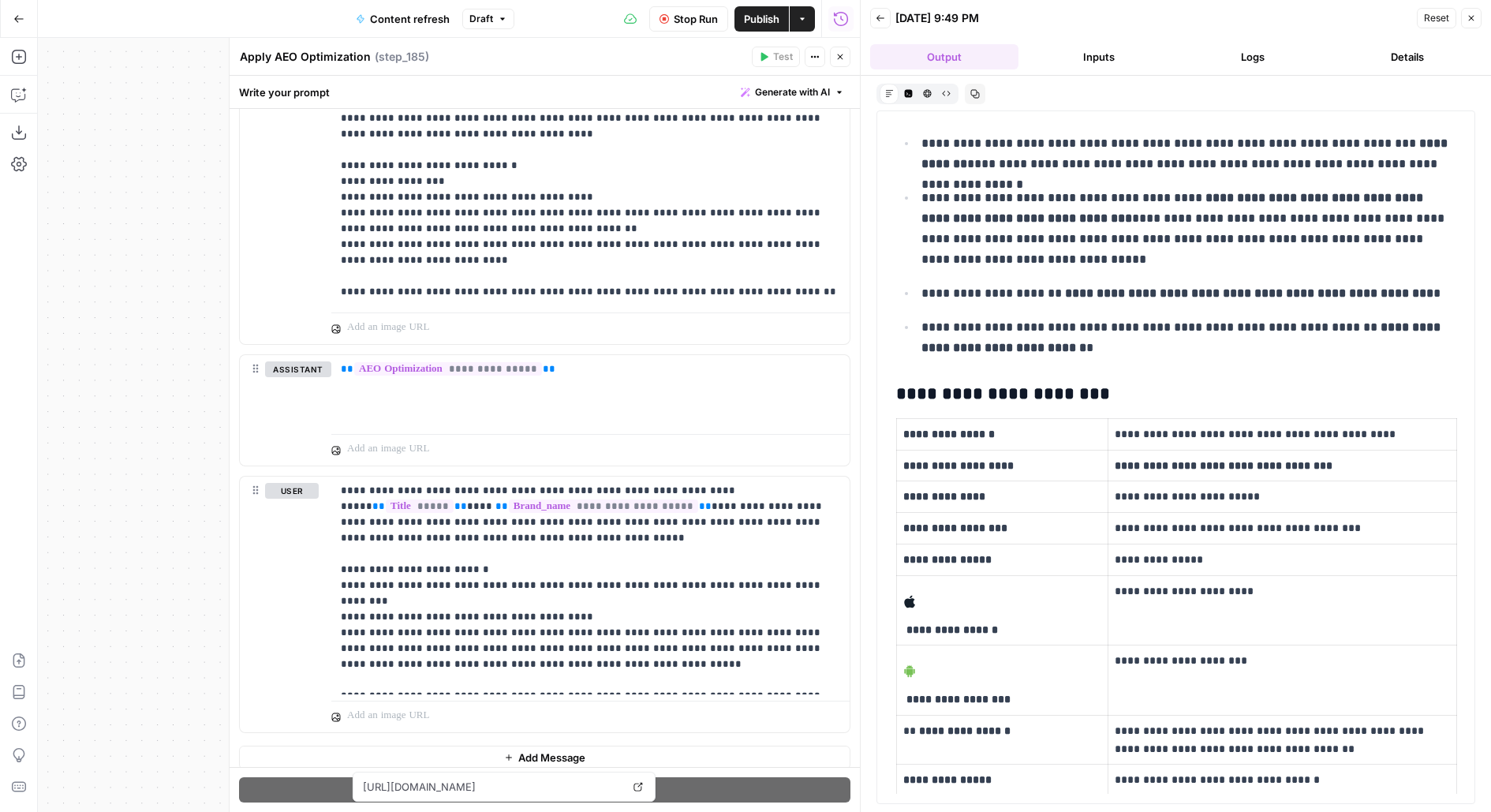
click at [1209, 49] on button "Logs" at bounding box center [1254, 57] width 148 height 25
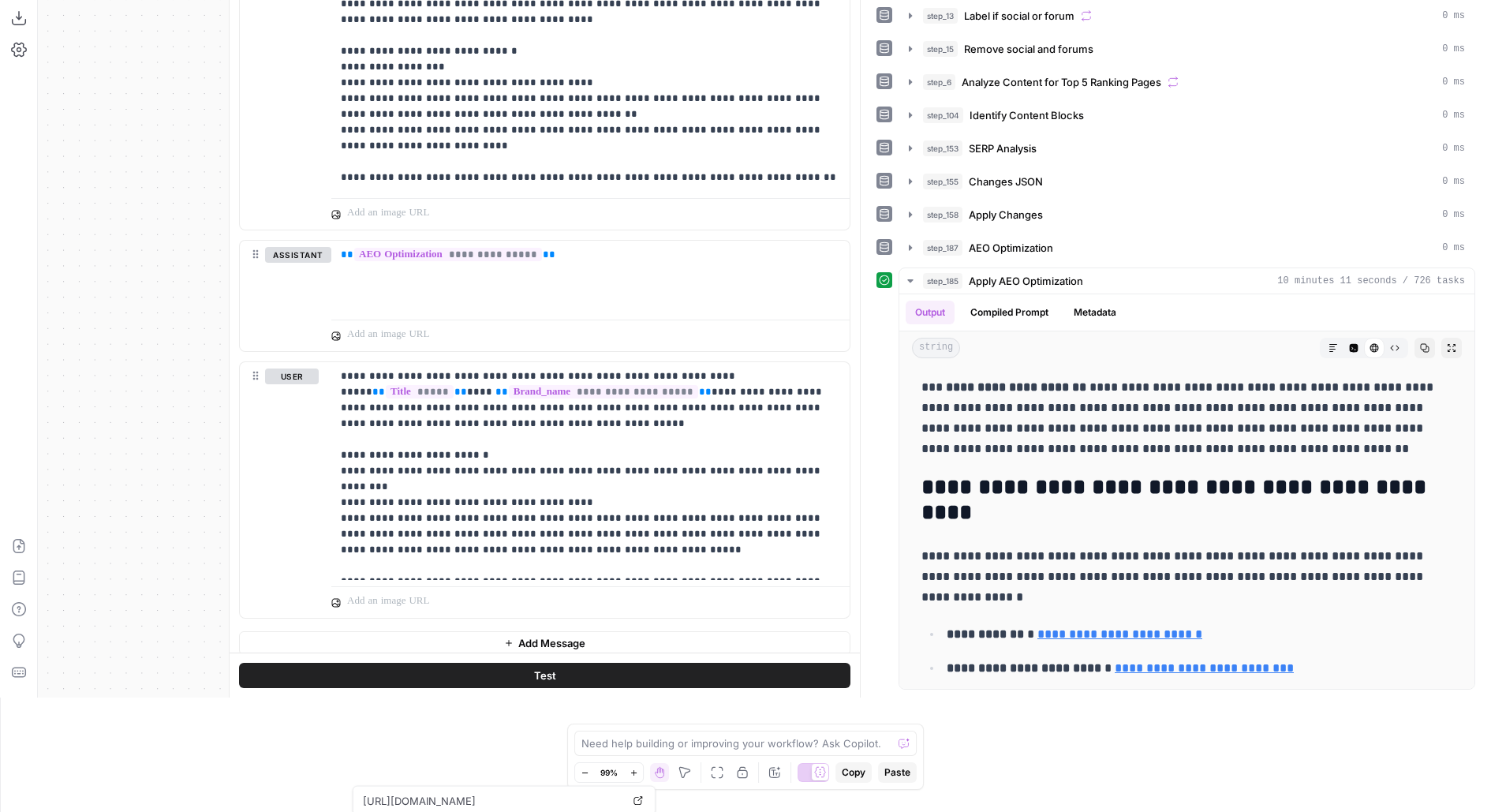
scroll to position [118, 0]
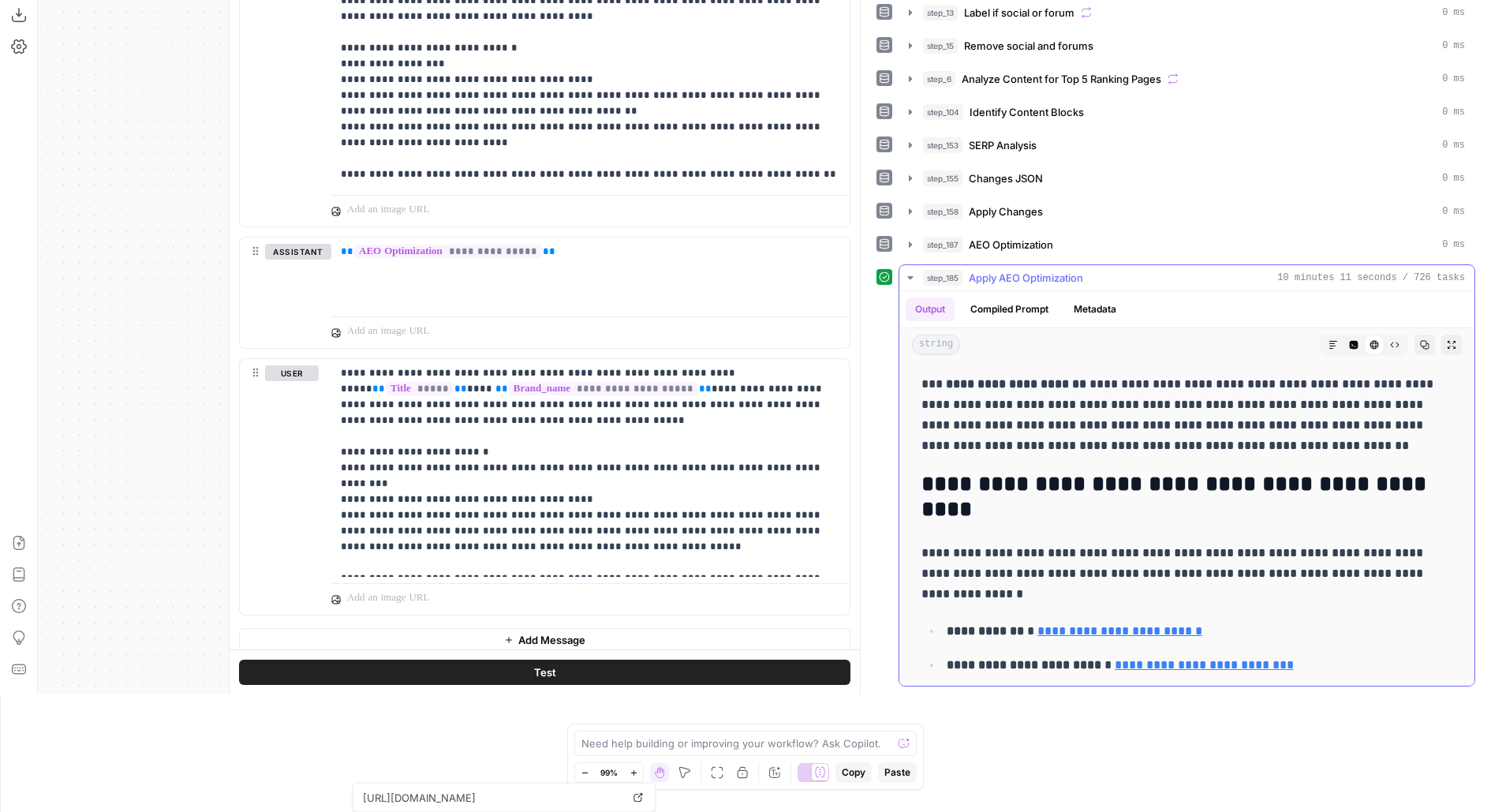
click at [1453, 340] on icon "button" at bounding box center [1452, 345] width 10 height 10
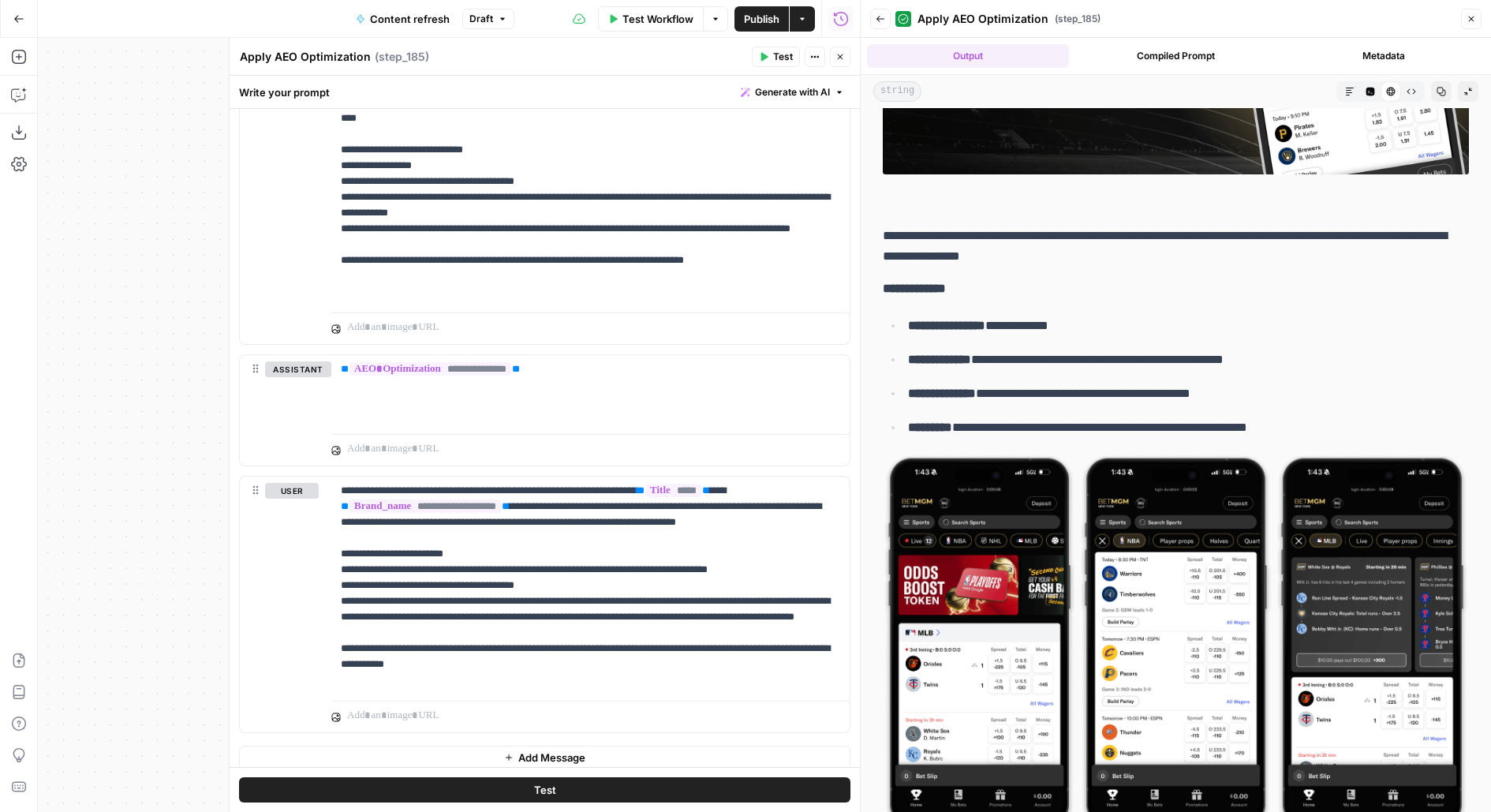
scroll to position [1677, 0]
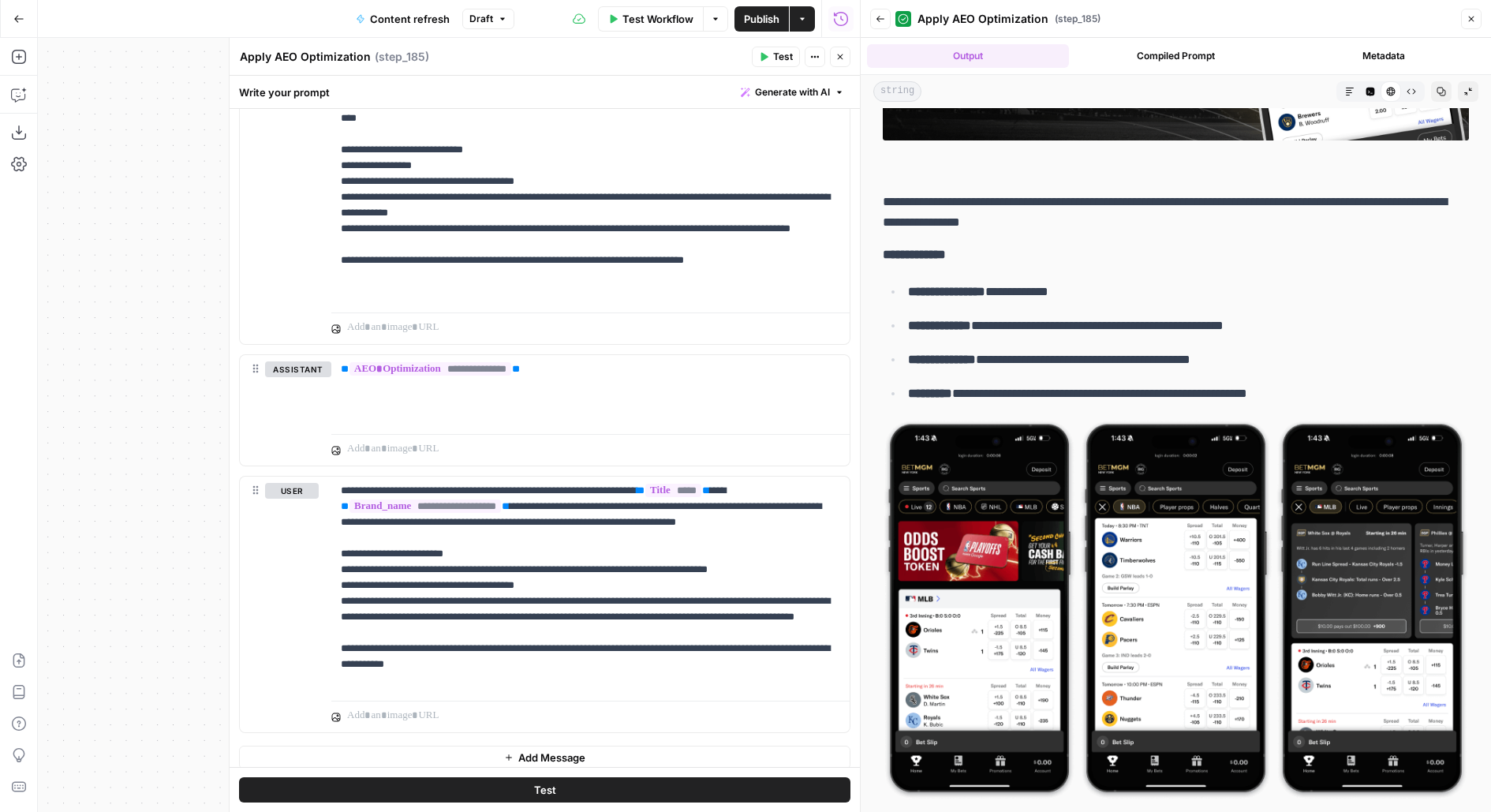
click at [884, 23] on button "Back" at bounding box center [880, 19] width 21 height 21
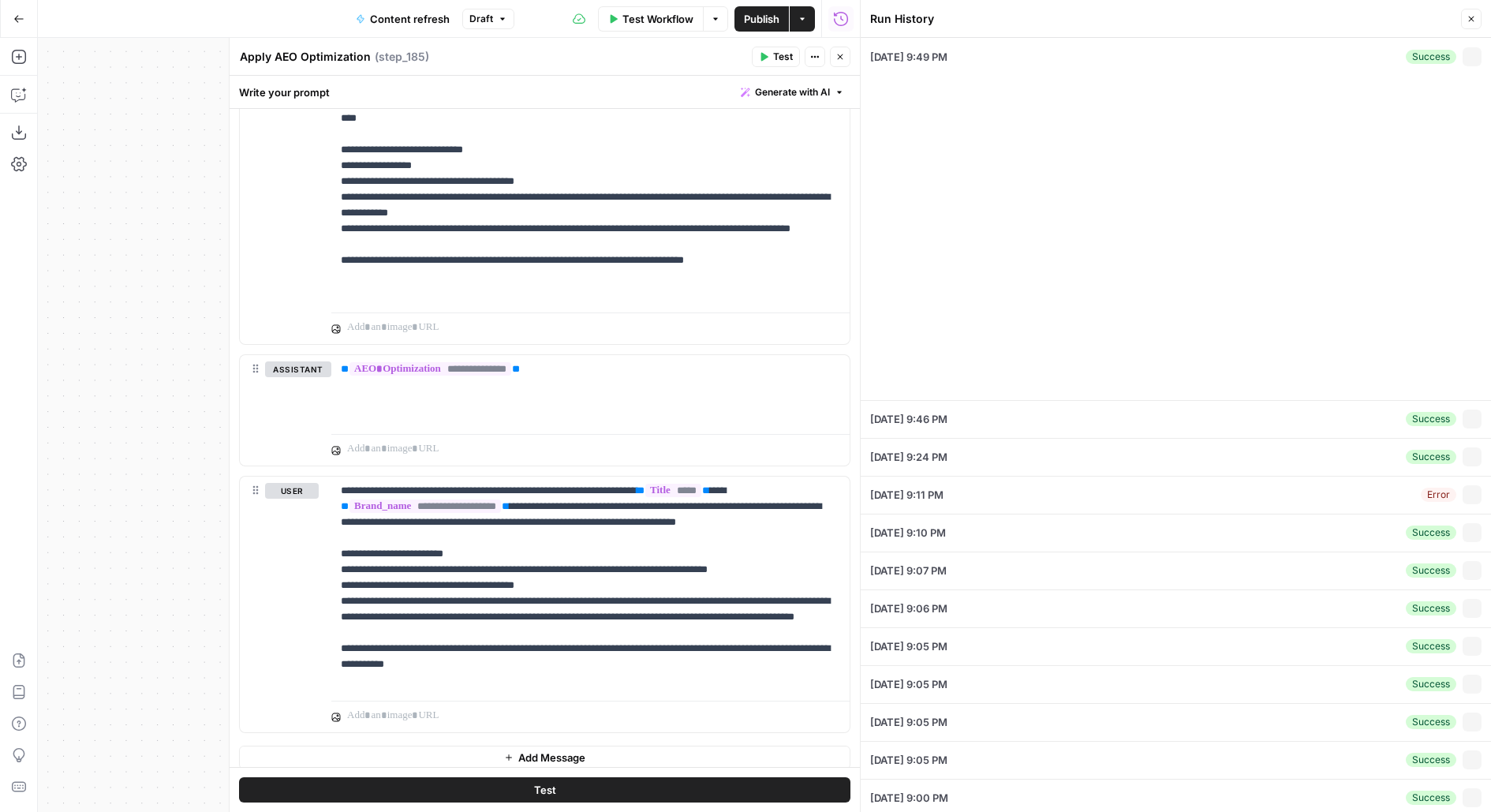
type input "<p>The <strong>best sportsbook promos</strong> help new customers earn lucrativ…"
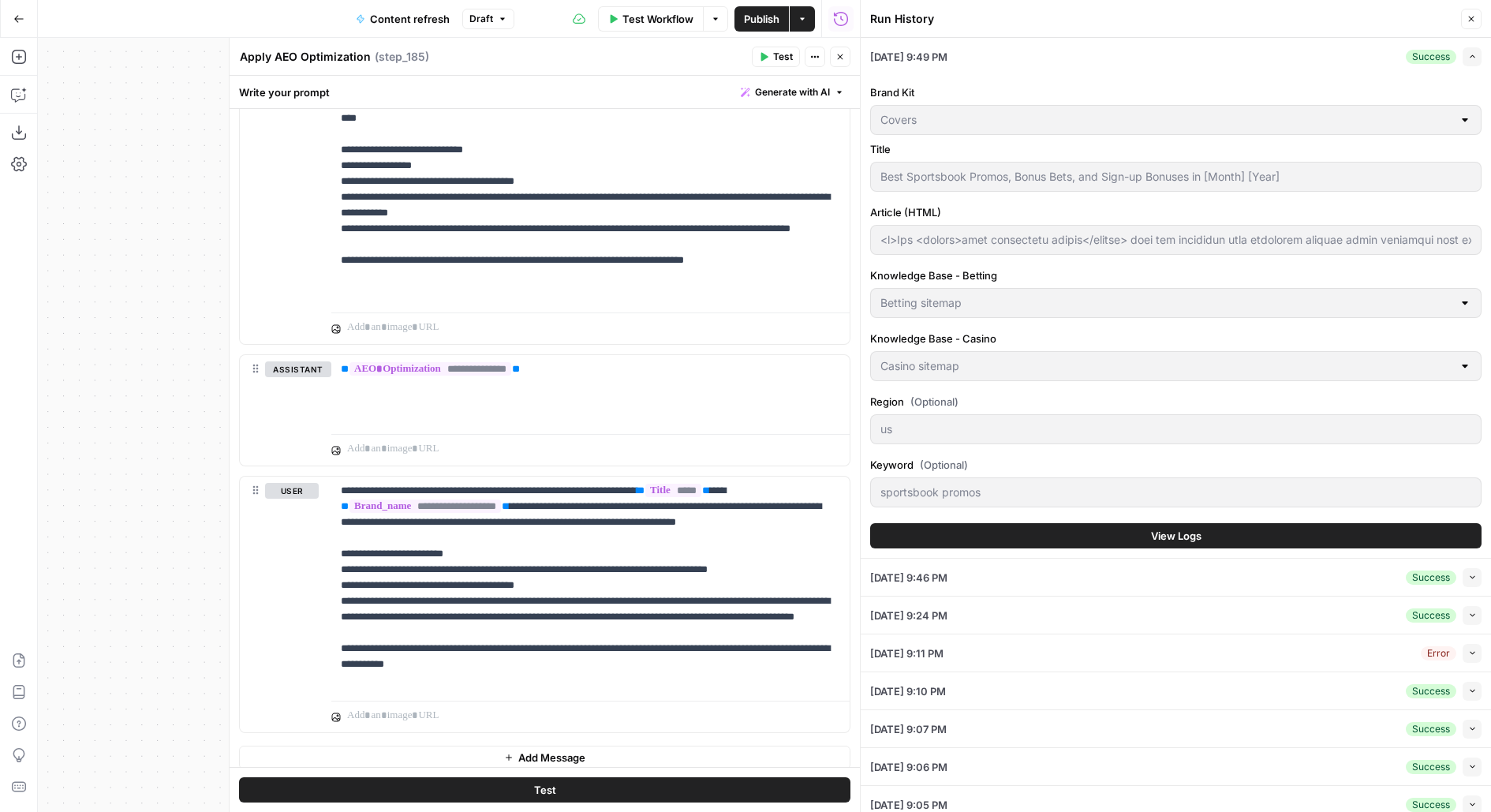
click at [889, 533] on button "View Logs" at bounding box center [1176, 536] width 611 height 25
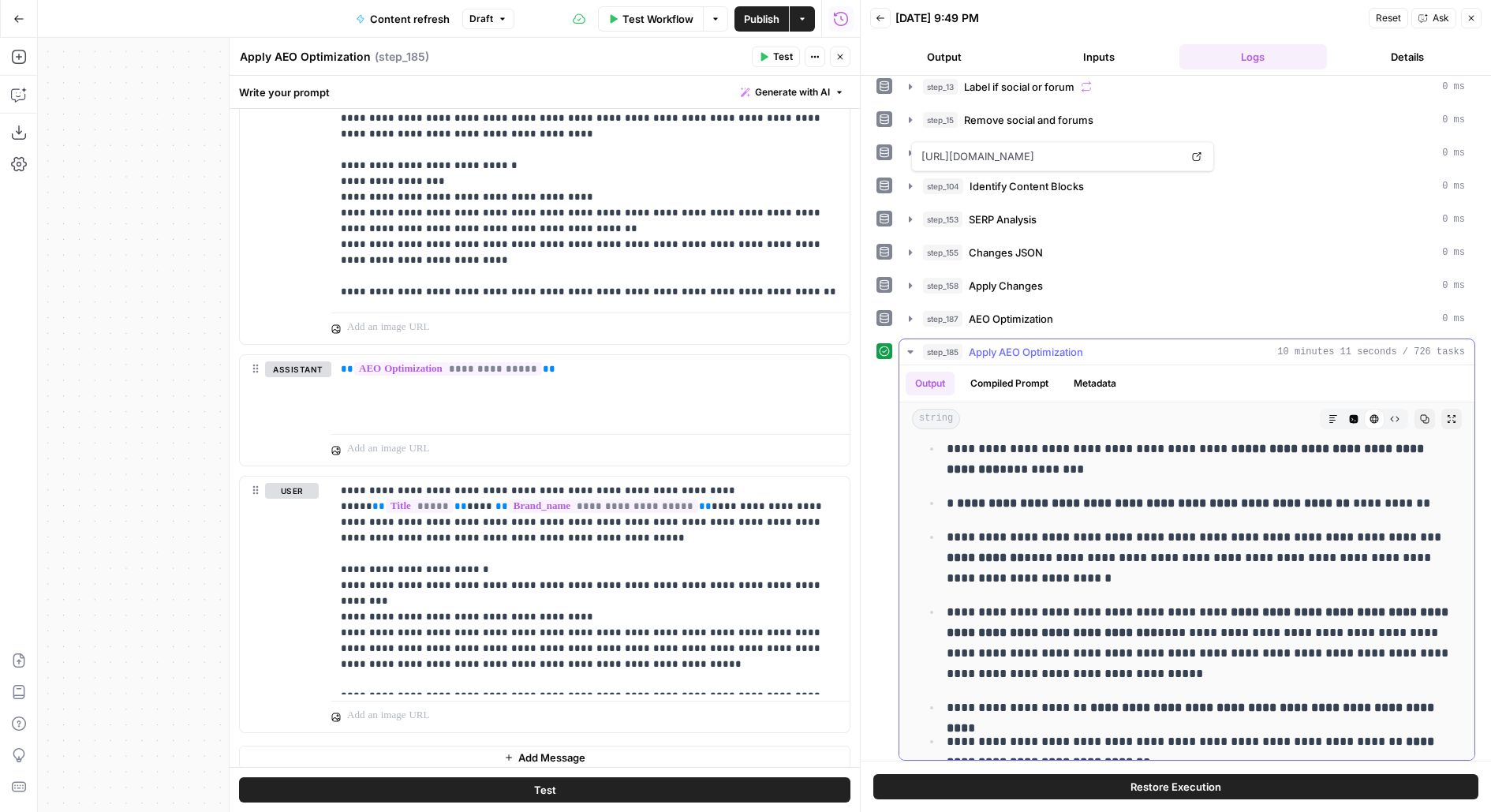
scroll to position [2783, 0]
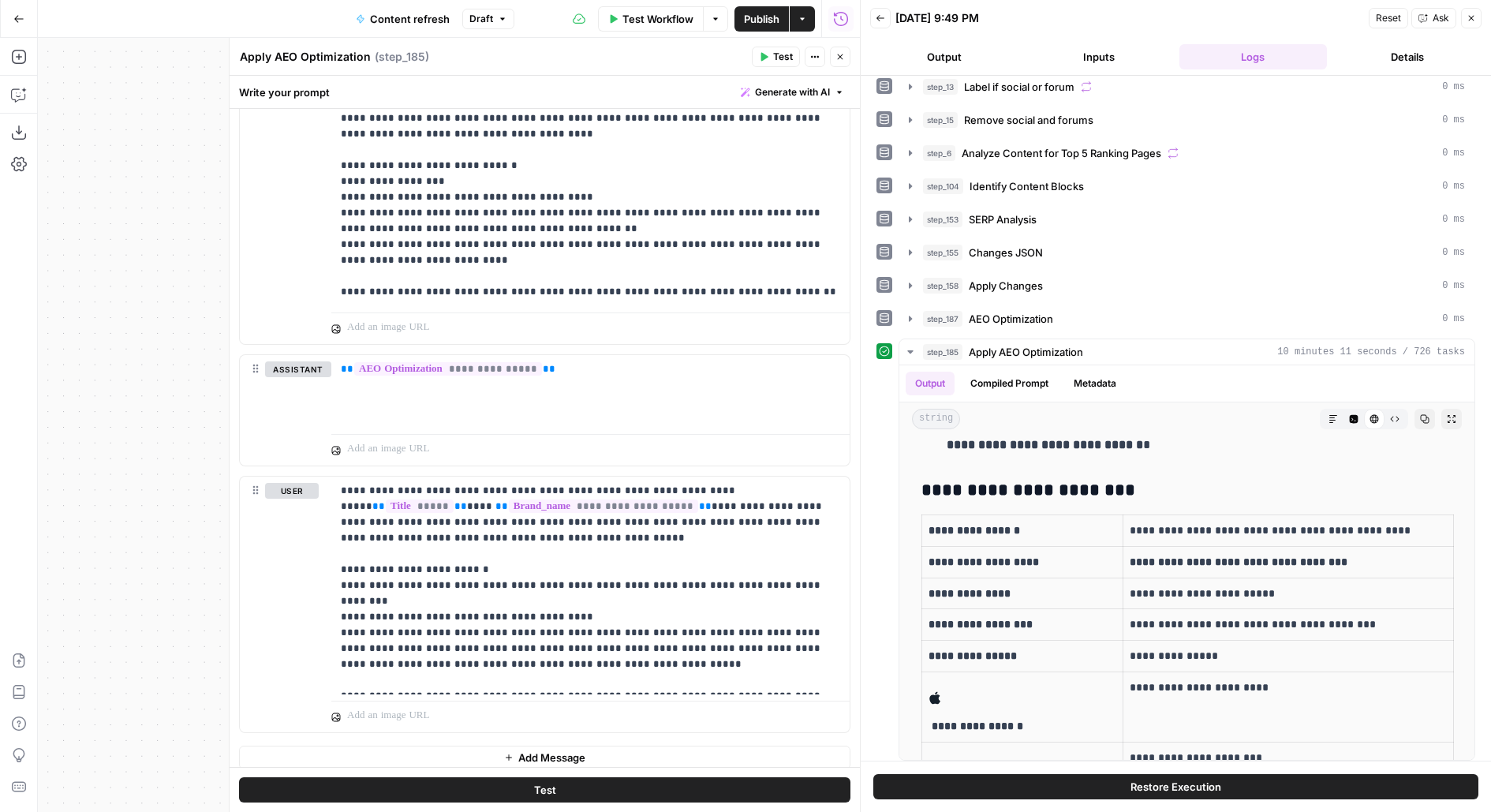
click at [842, 59] on icon "button" at bounding box center [841, 57] width 10 height 10
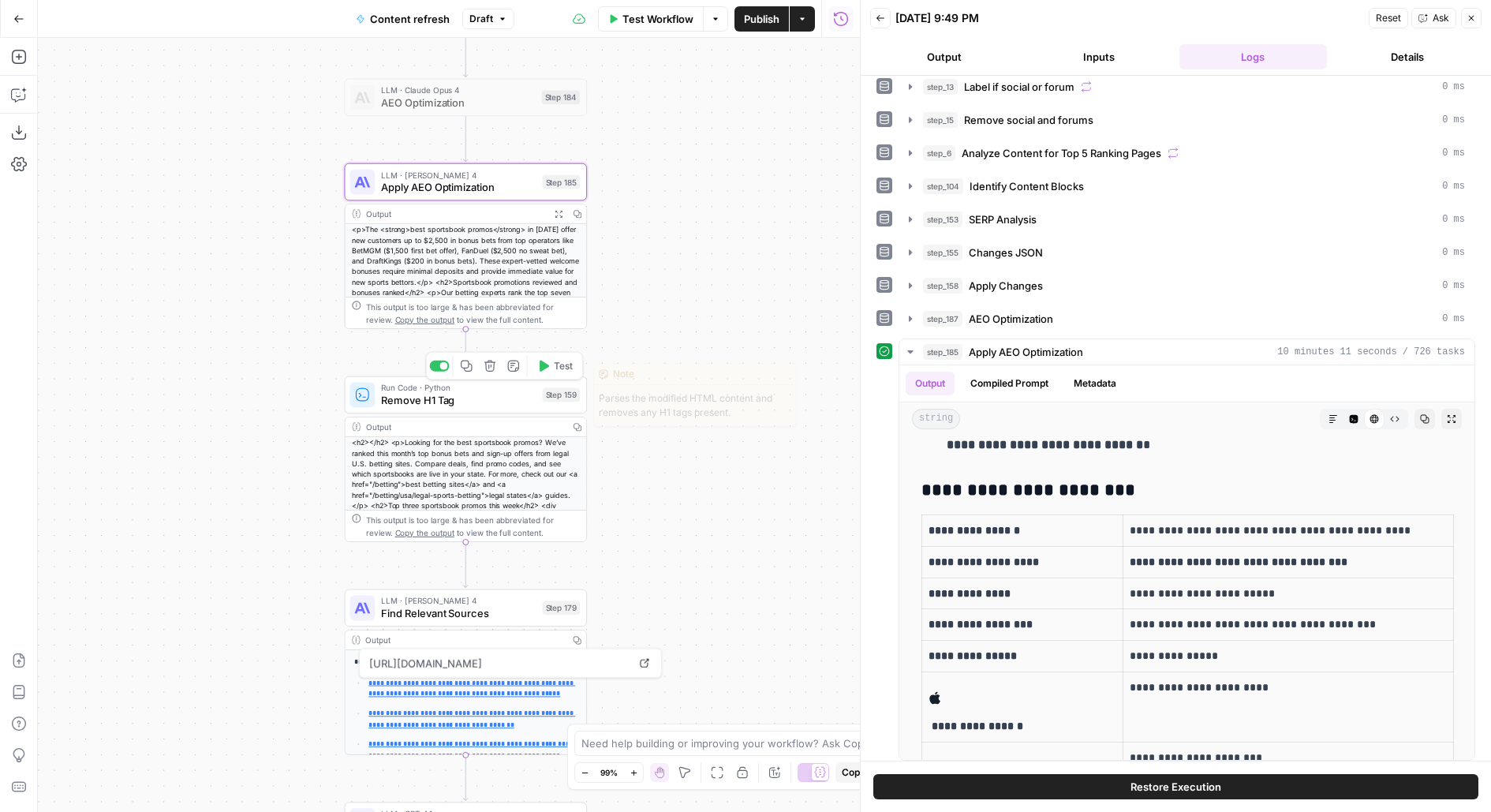
click at [560, 370] on span "Test" at bounding box center [564, 366] width 19 height 14
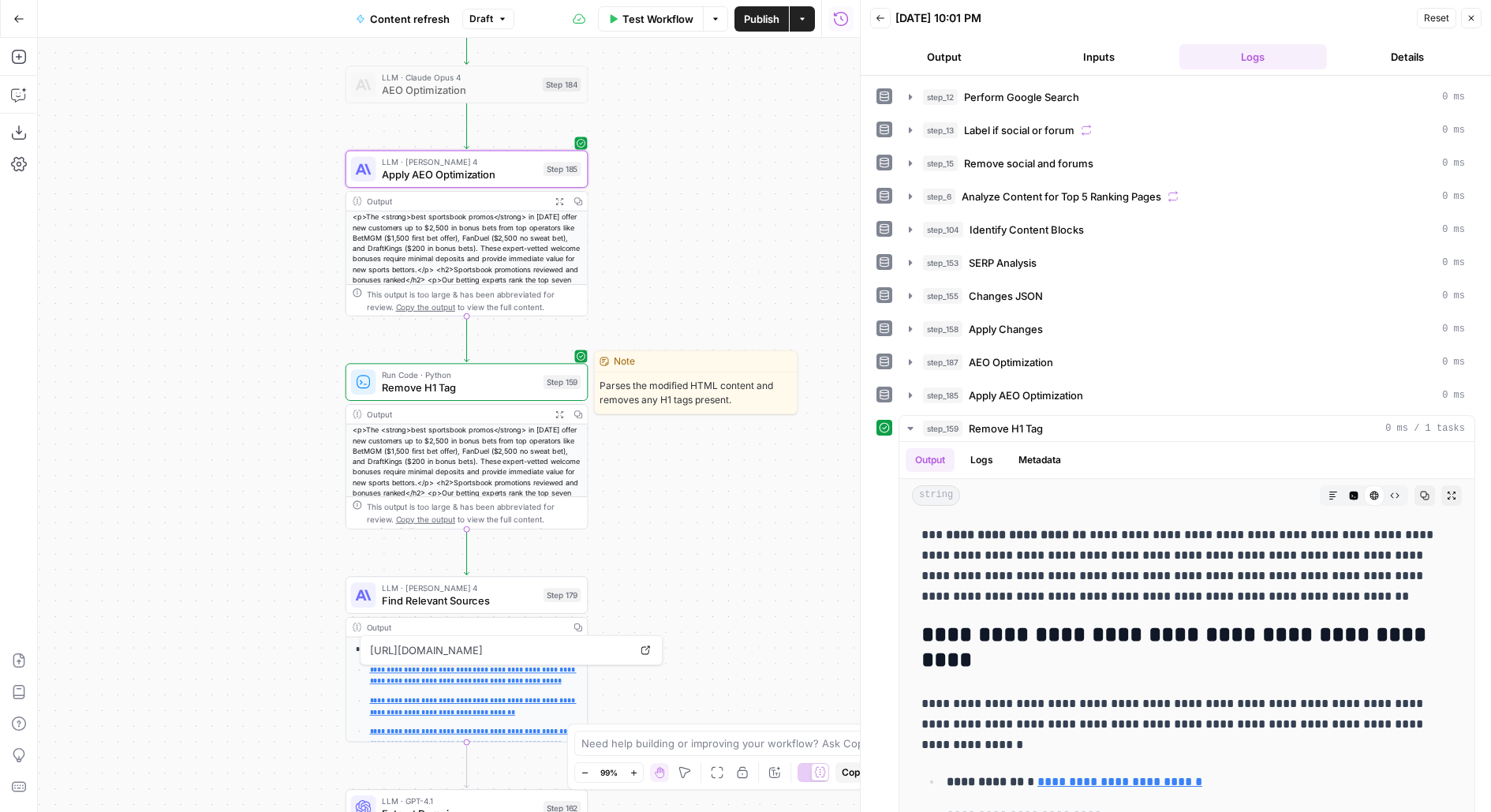
click at [518, 381] on span "Remove H1 Tag" at bounding box center [459, 388] width 154 height 16
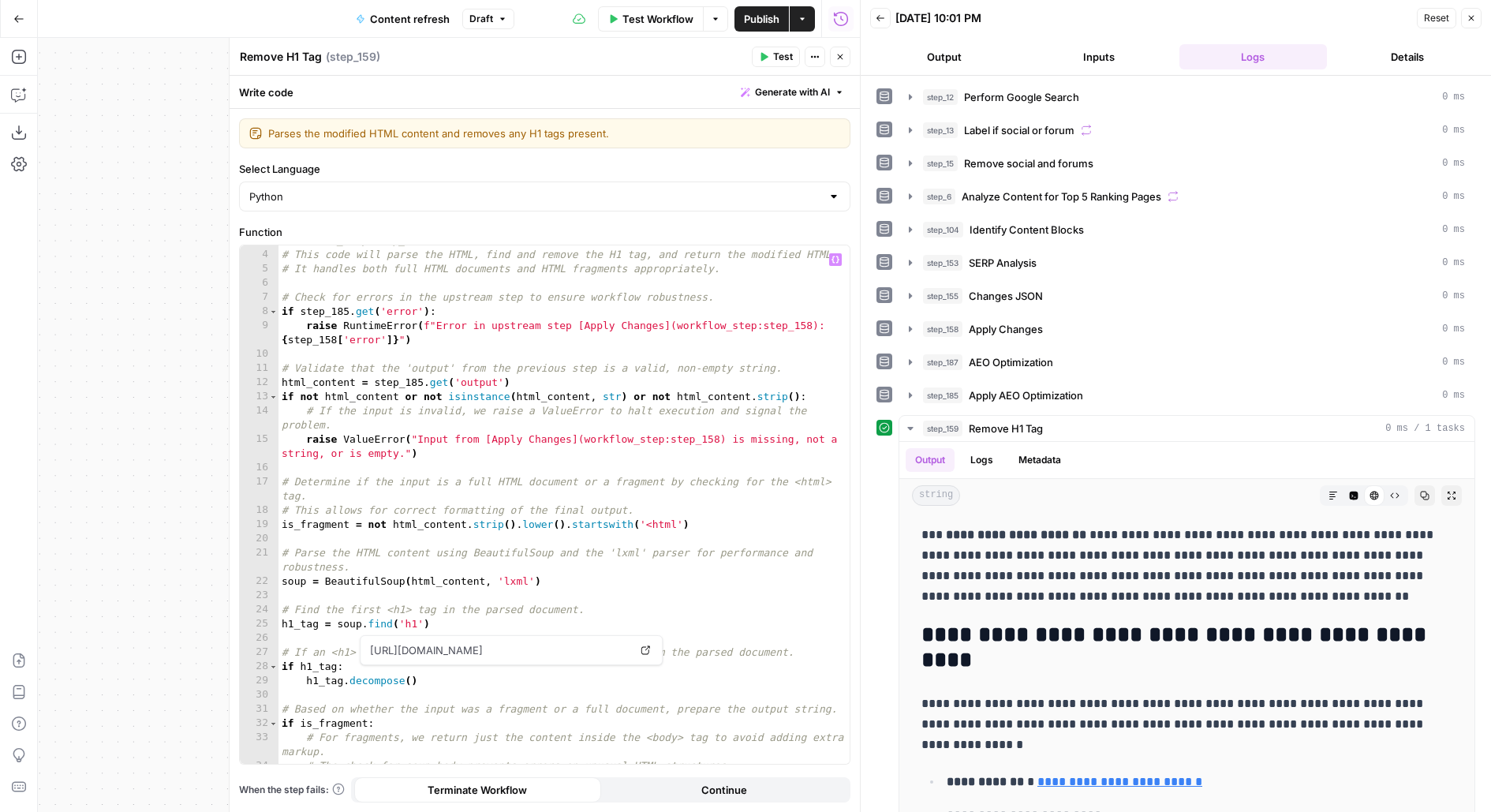
scroll to position [0, 0]
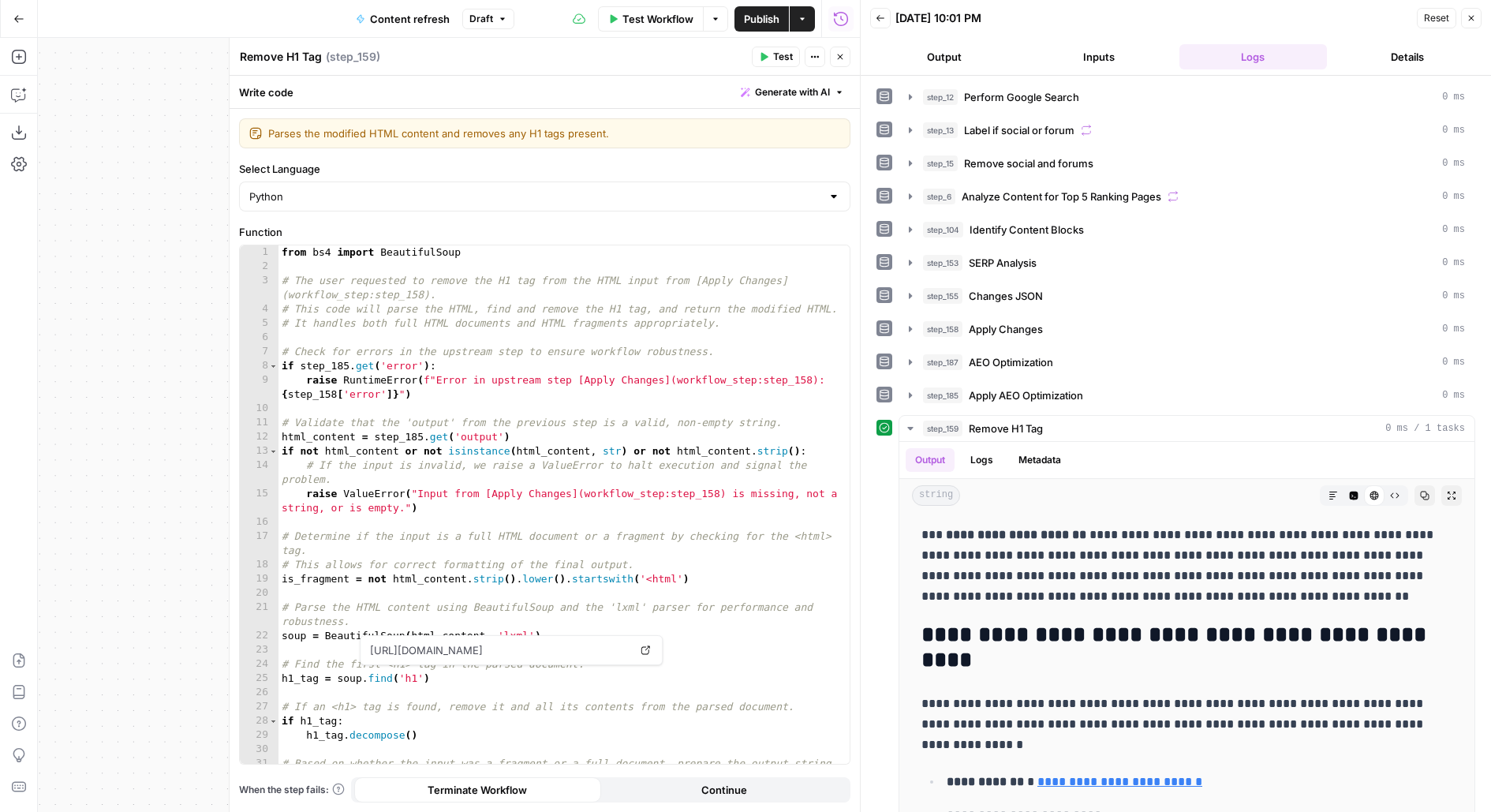
click at [841, 54] on icon "button" at bounding box center [841, 57] width 10 height 10
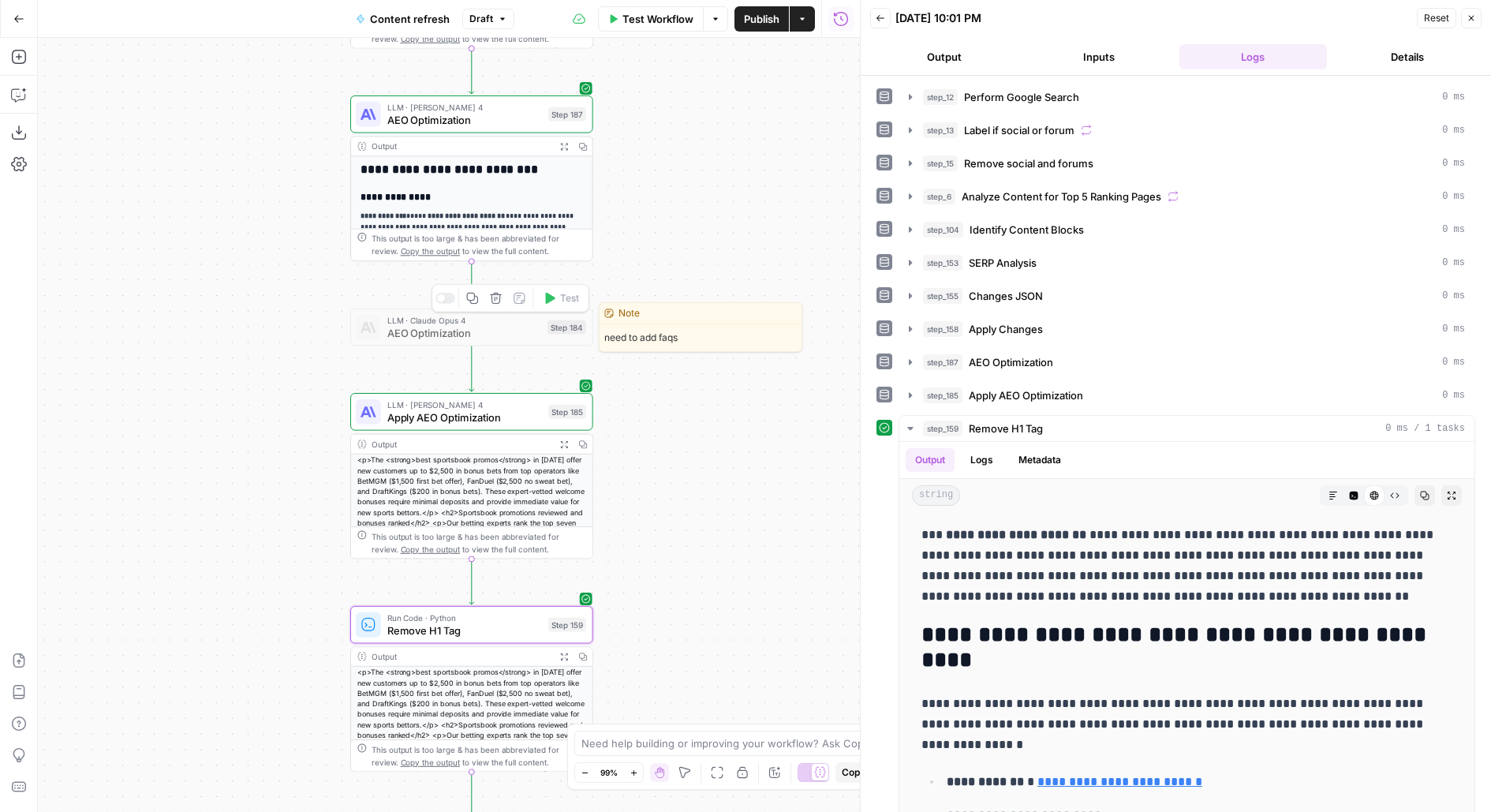
click at [499, 302] on icon "button" at bounding box center [496, 299] width 11 height 11
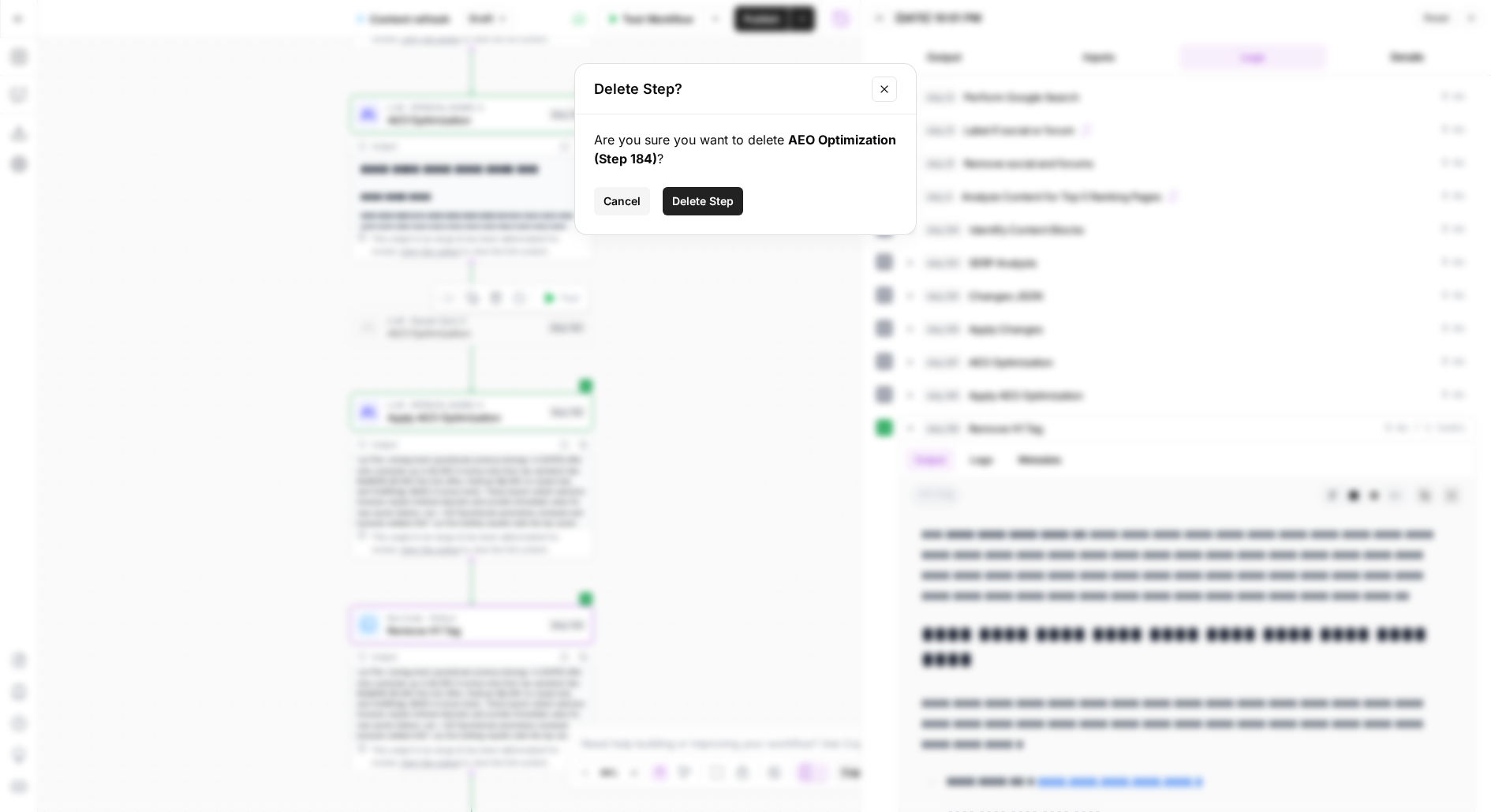
click at [679, 195] on span "Delete Step" at bounding box center [703, 201] width 61 height 16
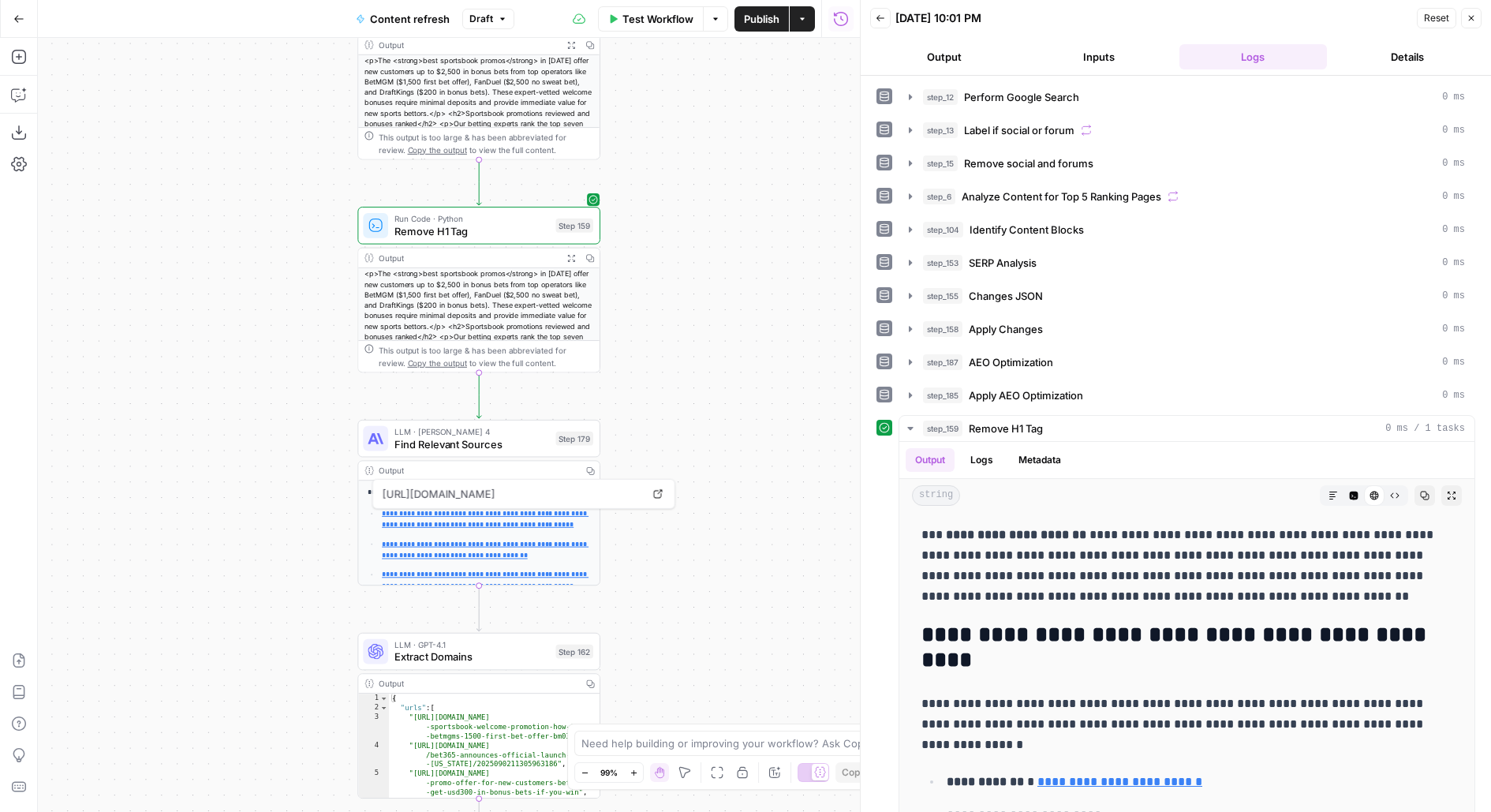
click at [774, 13] on span "Publish" at bounding box center [762, 19] width 36 height 16
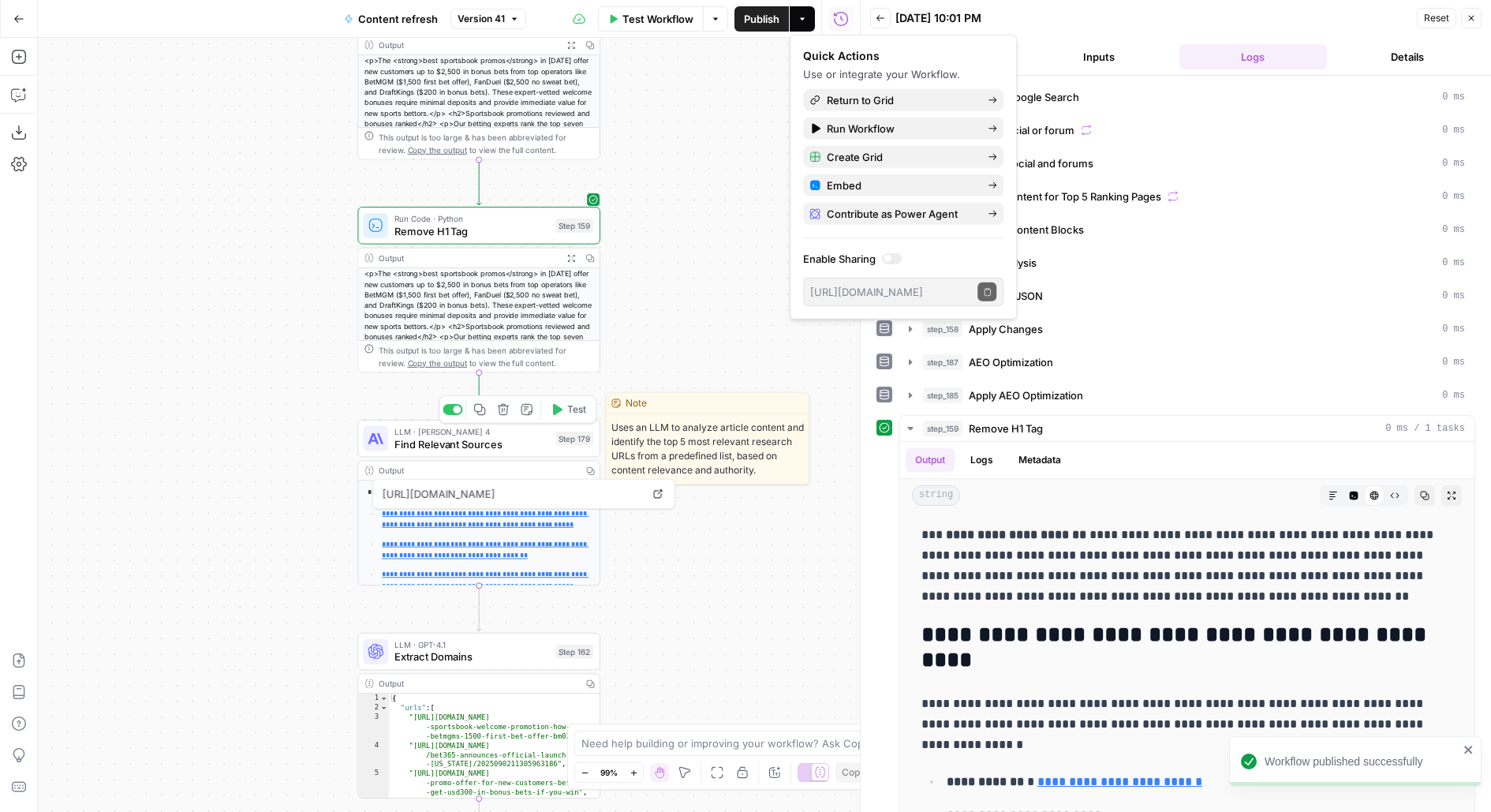
click at [566, 411] on button "Test" at bounding box center [568, 410] width 49 height 21
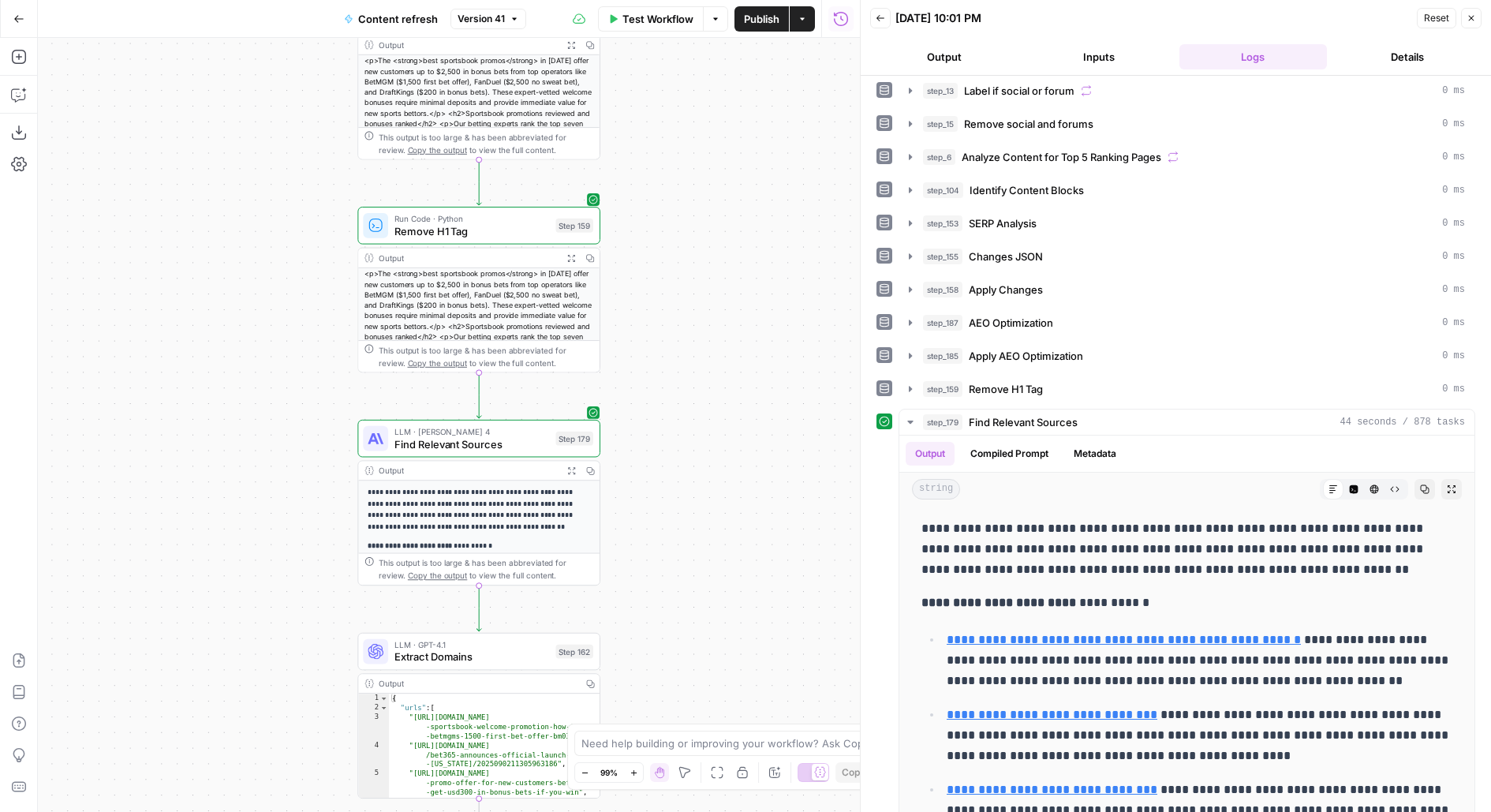
scroll to position [57, 0]
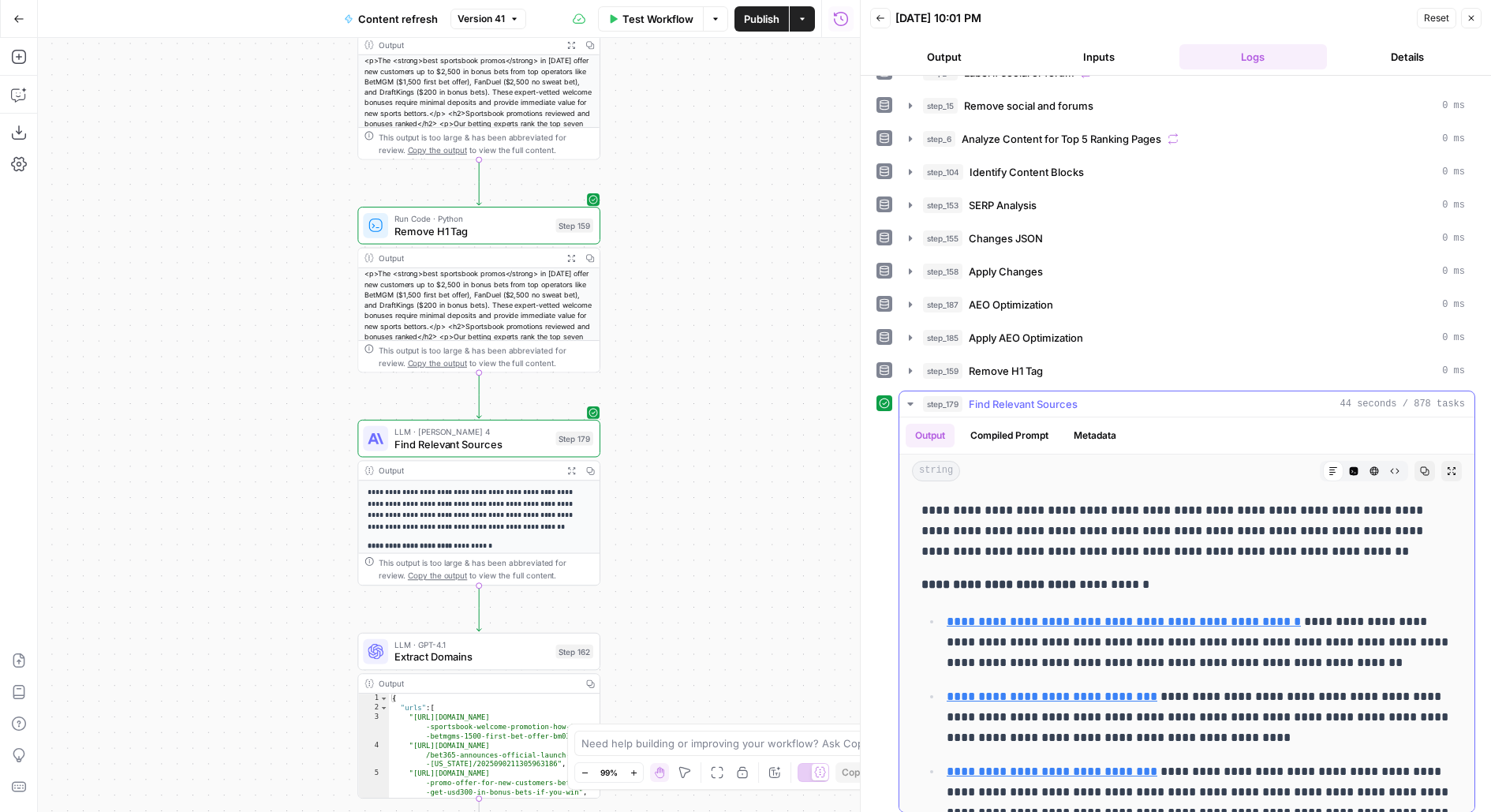
click at [1454, 468] on button "Expand Output" at bounding box center [1452, 471] width 21 height 21
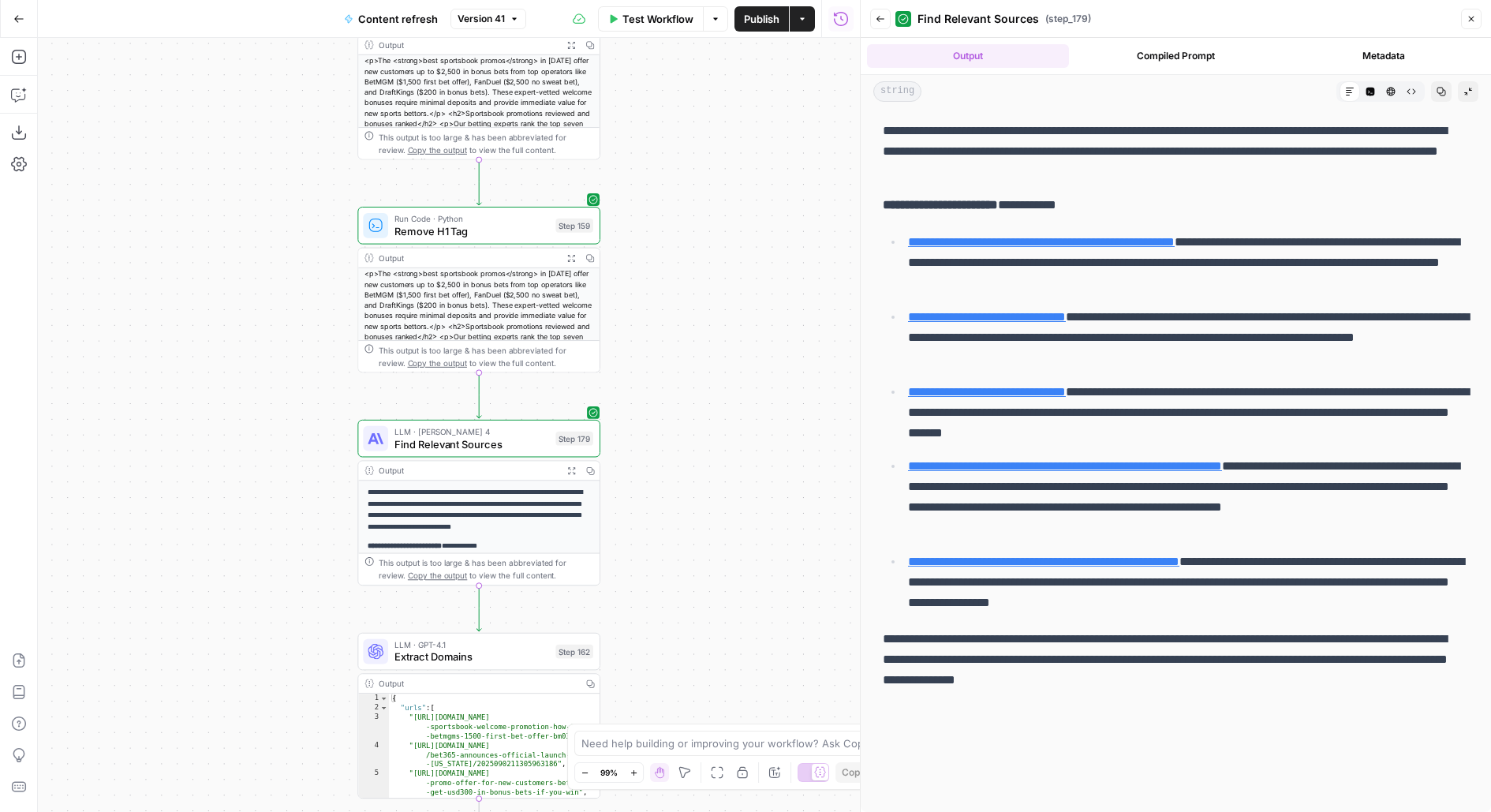
click at [1173, 238] on link "**********" at bounding box center [1041, 241] width 267 height 12
click at [1036, 321] on link "**********" at bounding box center [987, 317] width 158 height 12
drag, startPoint x: 718, startPoint y: 618, endPoint x: 718, endPoint y: 371, distance: 247.0
click at [718, 372] on div "true false false true false true Workflow Set Inputs Inputs Google Search Perfo…" at bounding box center [449, 425] width 822 height 774
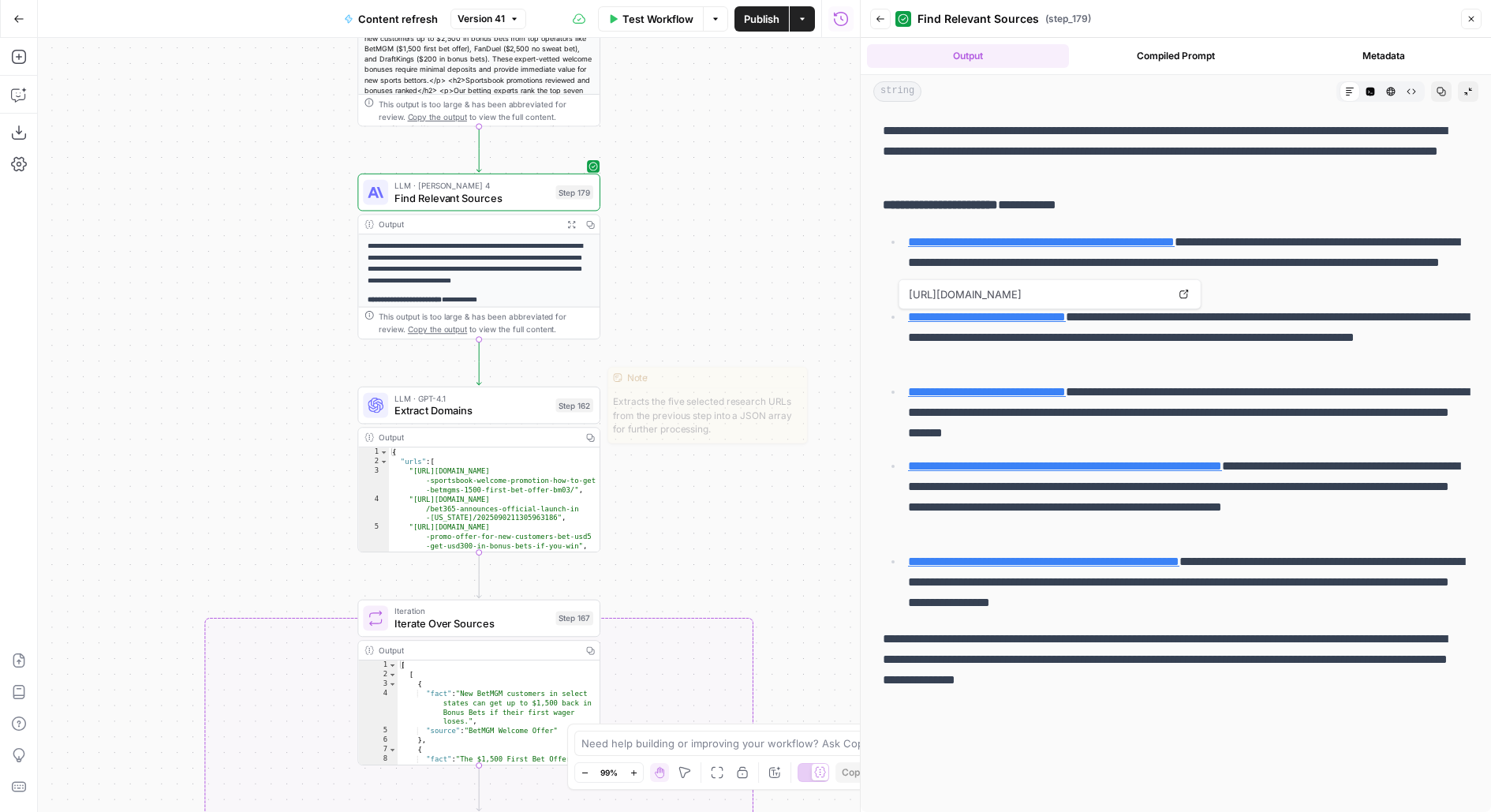
click at [582, 382] on span "Test" at bounding box center [577, 377] width 19 height 14
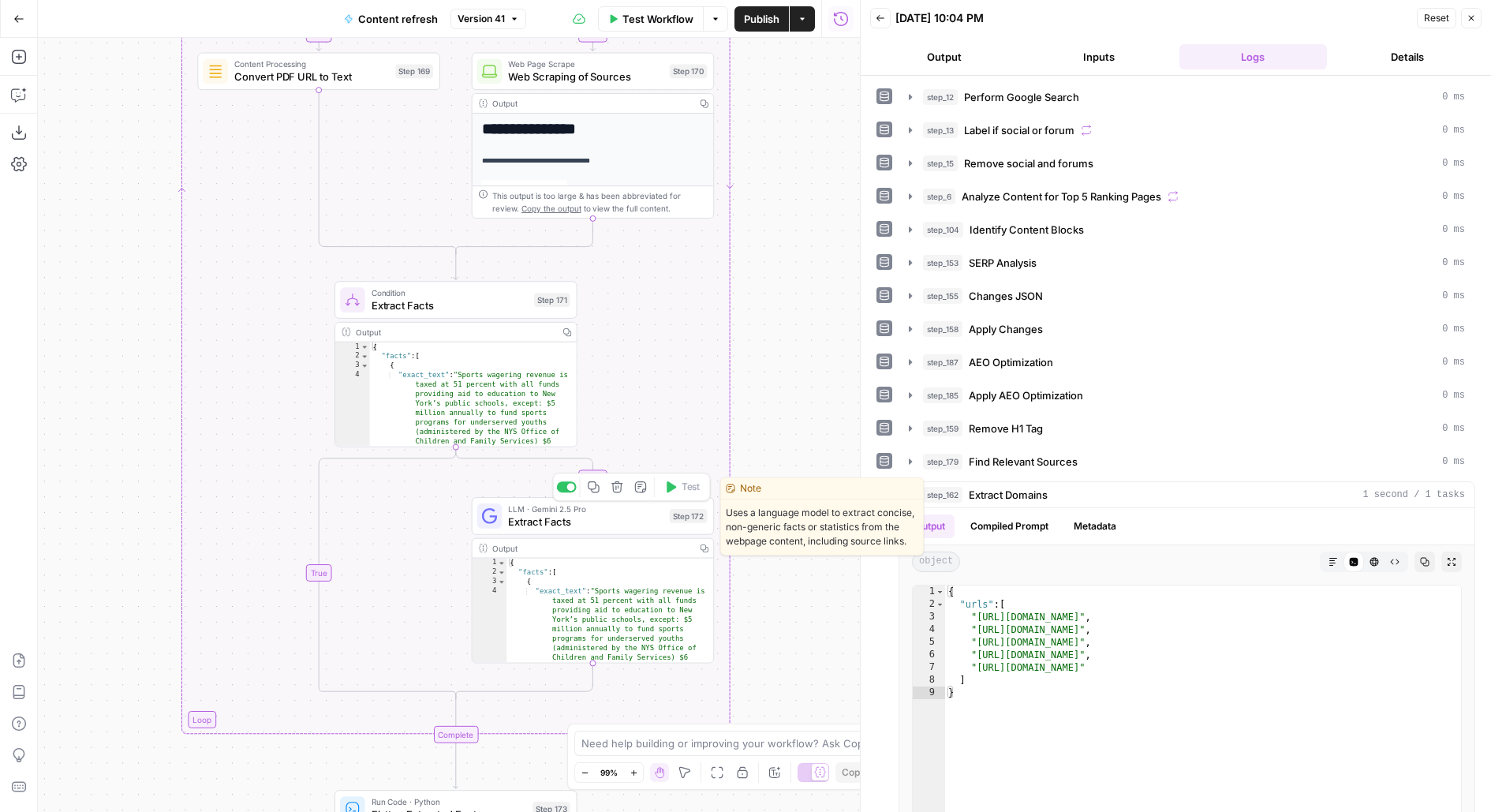
click at [674, 526] on div "LLM · Gemini 2.5 Pro Extract Facts Step 172 Copy step Delete step Edit Note Test" at bounding box center [592, 516] width 230 height 27
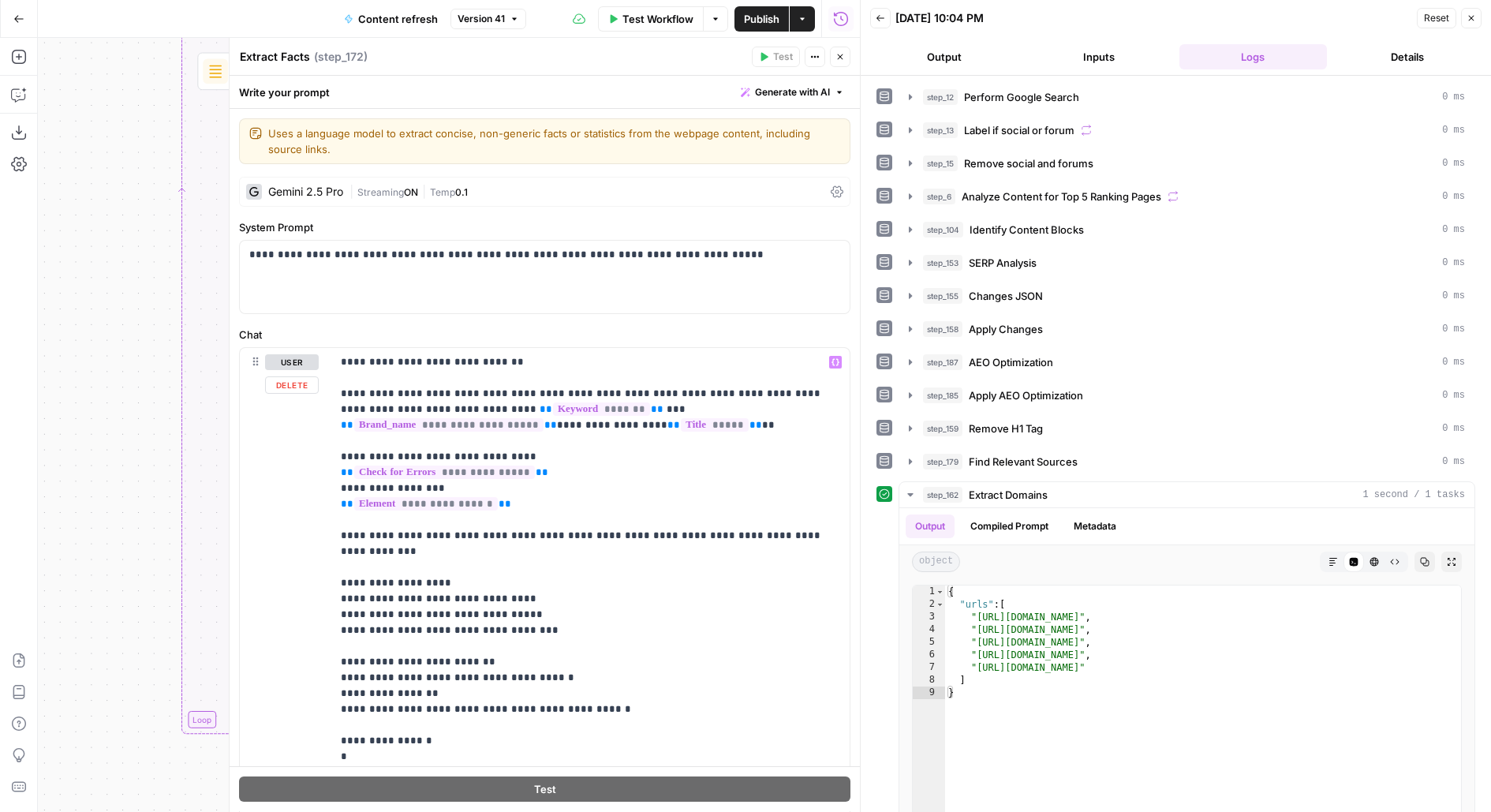
scroll to position [142, 0]
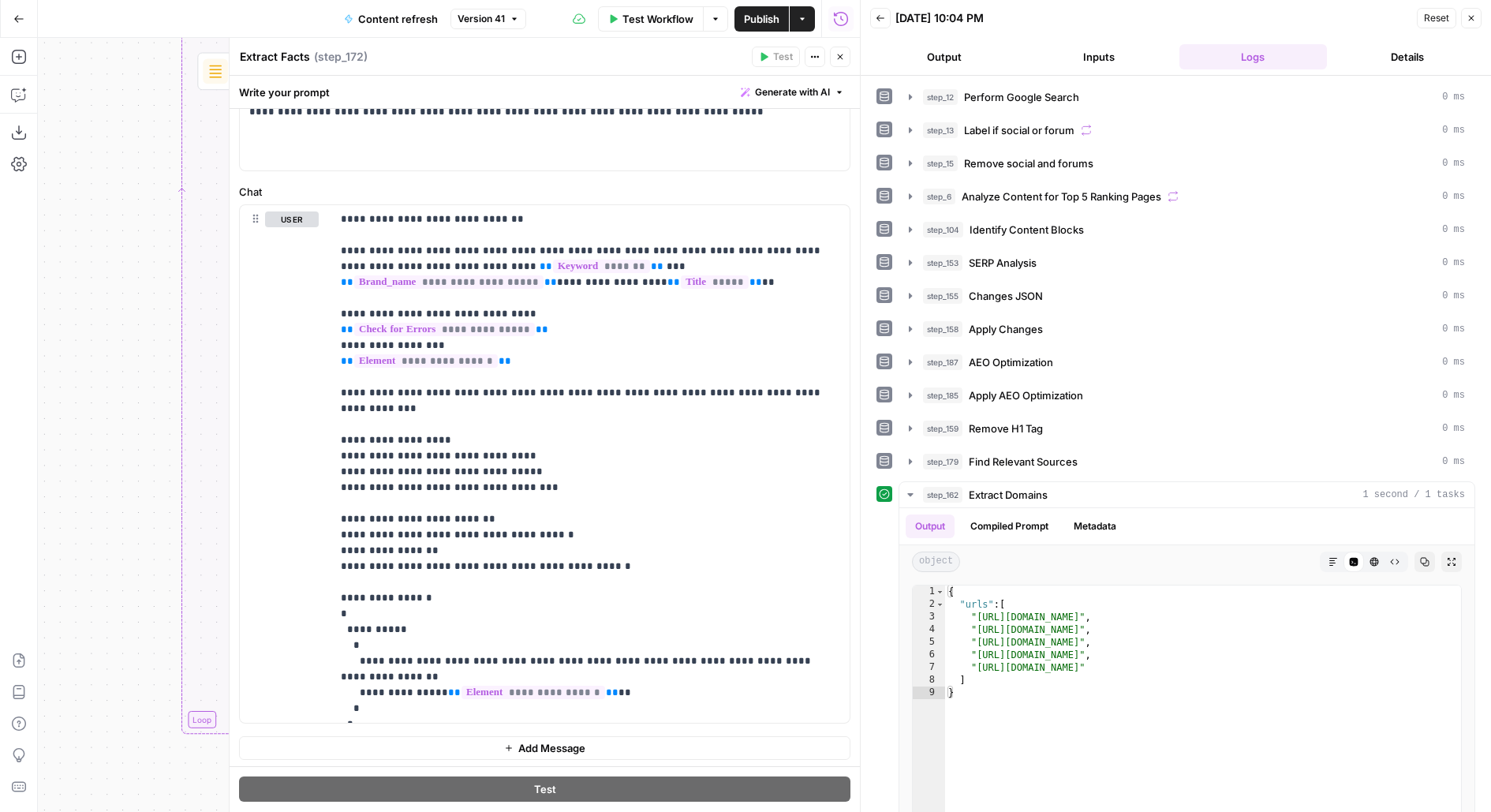
click at [847, 57] on button "Close" at bounding box center [841, 57] width 21 height 21
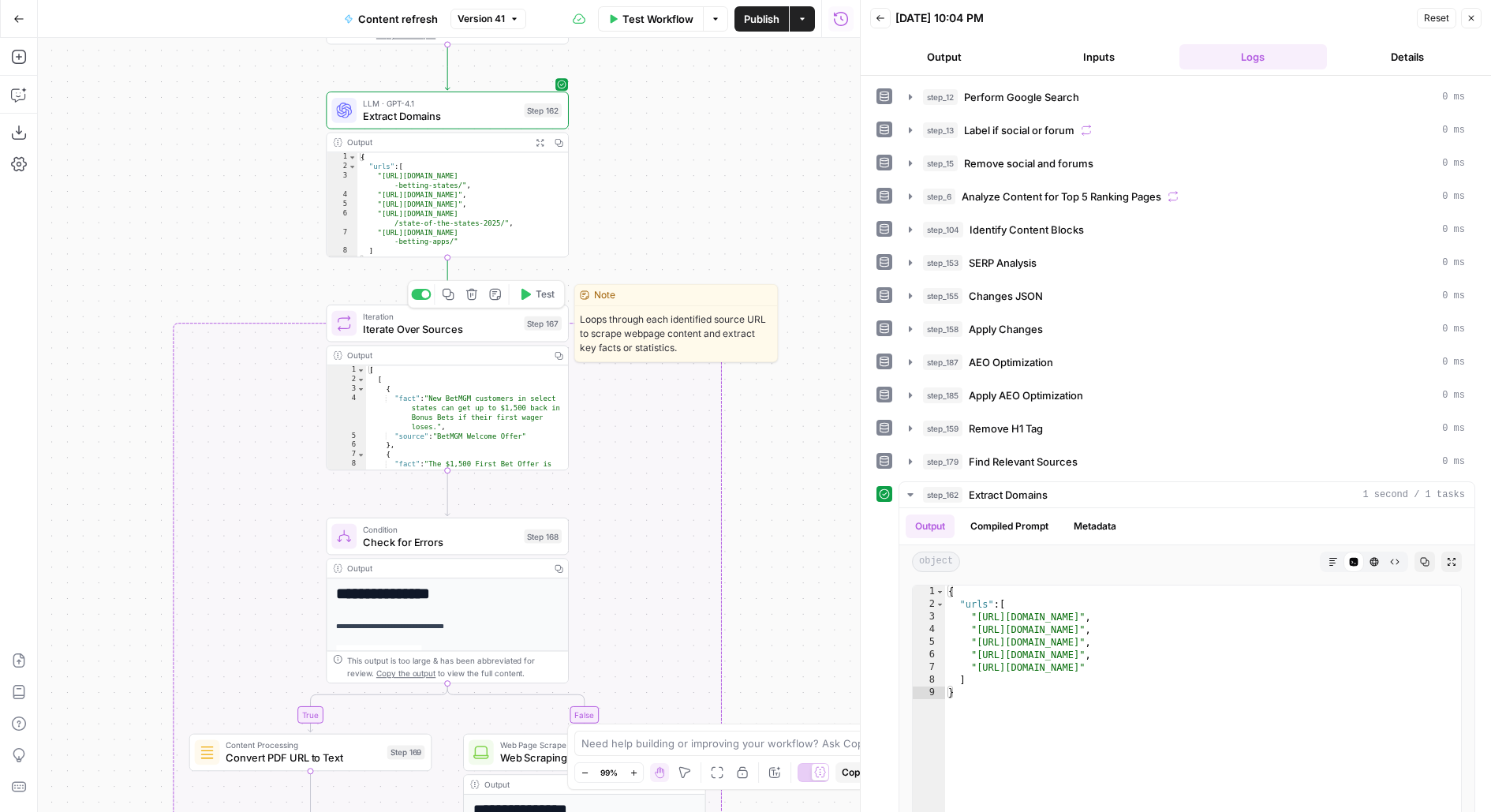
click at [548, 291] on span "Test" at bounding box center [545, 295] width 19 height 14
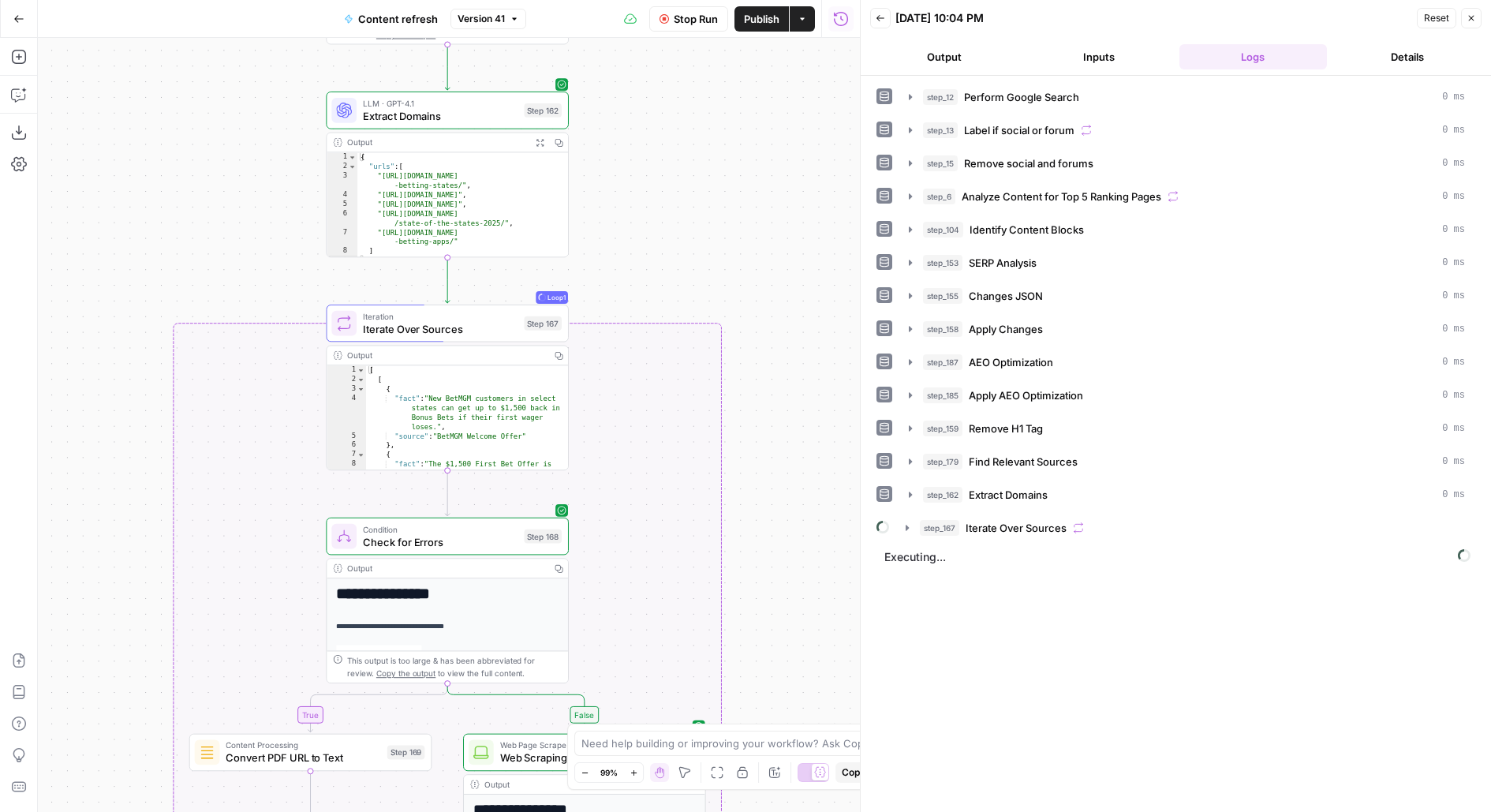
click at [991, 520] on span "Iterate Over Sources" at bounding box center [1016, 528] width 101 height 16
click at [1056, 587] on span "Extract Facts" at bounding box center [1031, 595] width 63 height 16
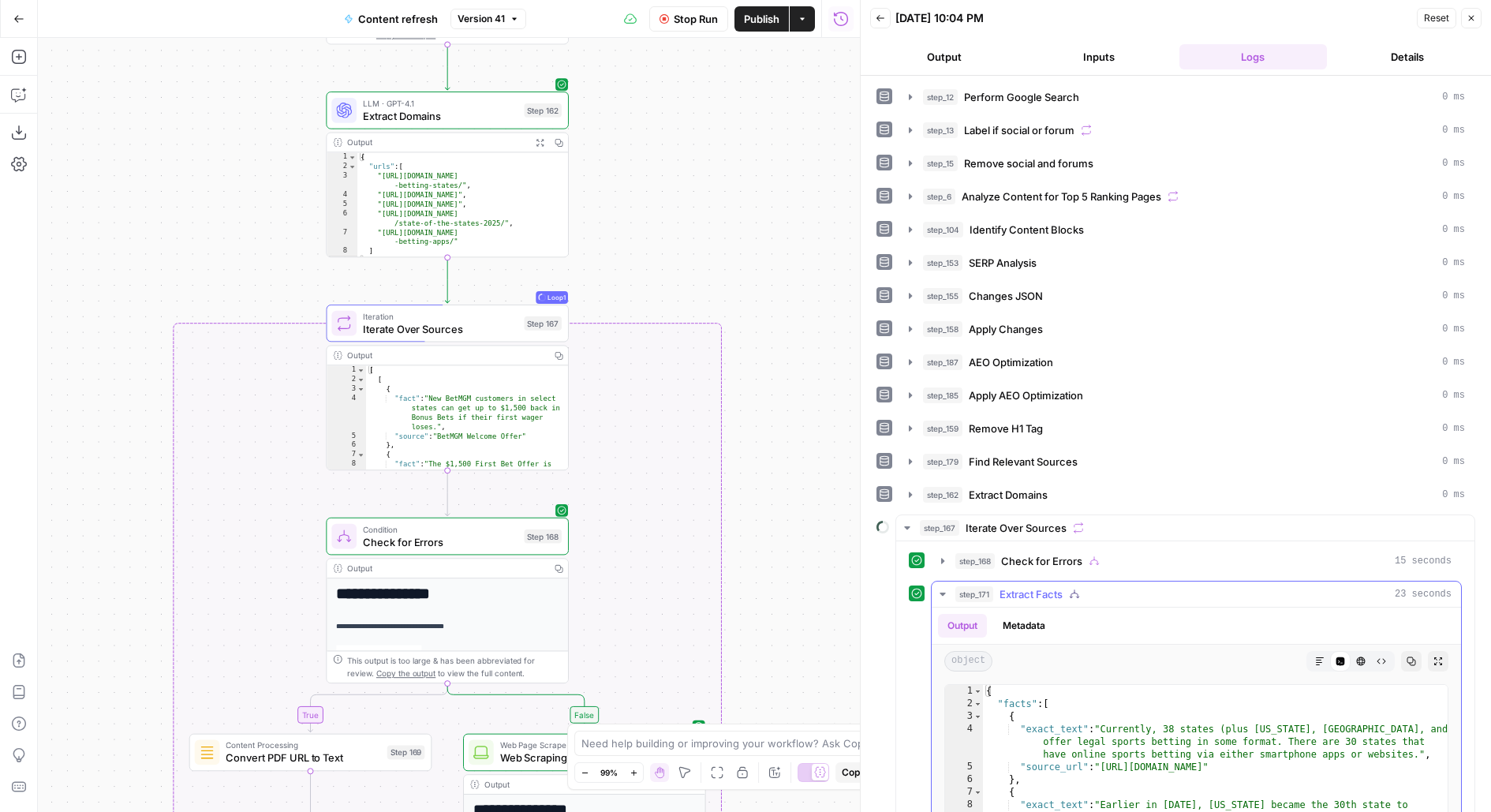
click at [1056, 587] on span "Extract Facts" at bounding box center [1031, 595] width 63 height 16
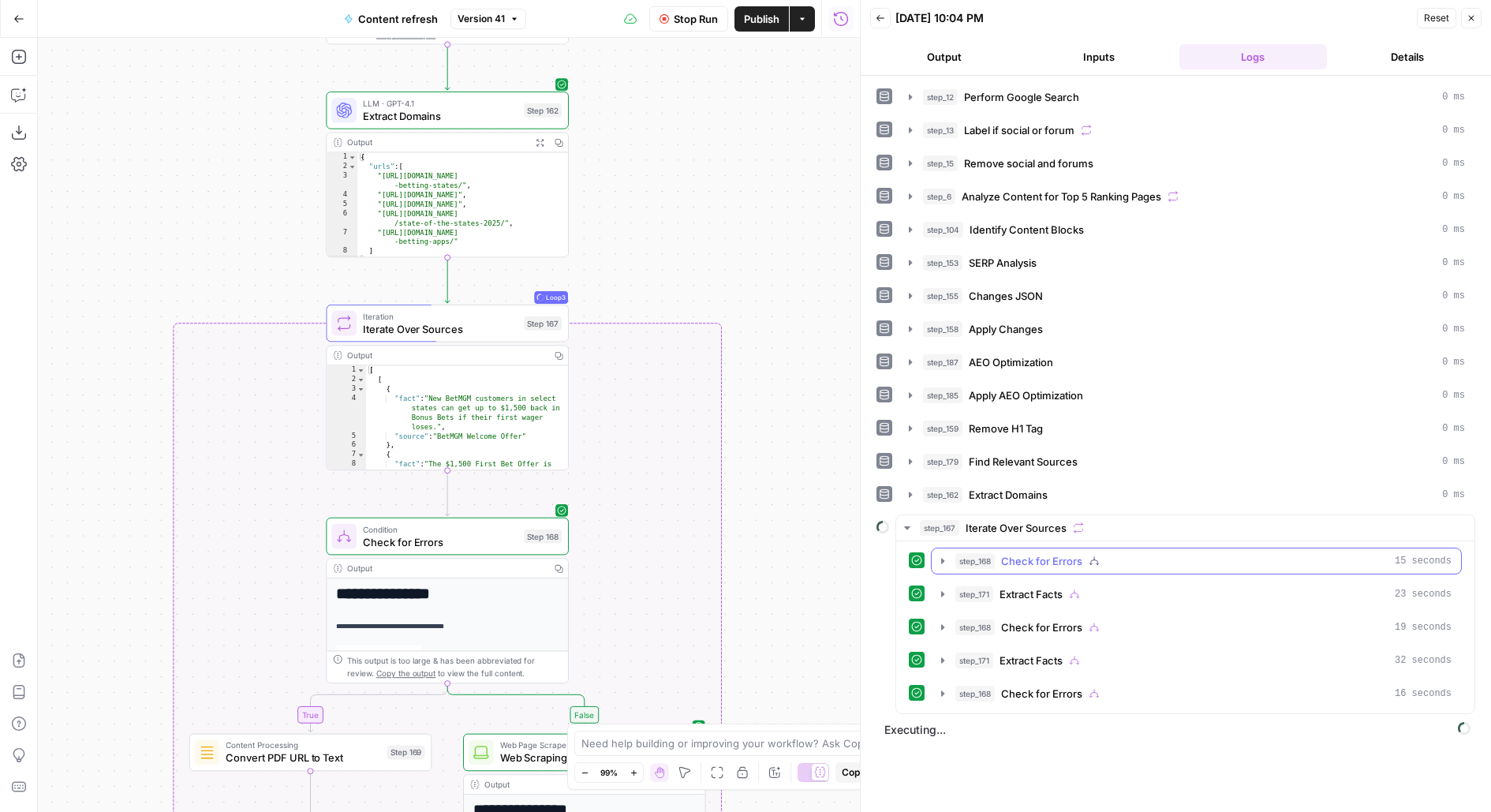
click at [1050, 561] on button "step_168 Check for Errors 15 seconds" at bounding box center [1196, 561] width 529 height 25
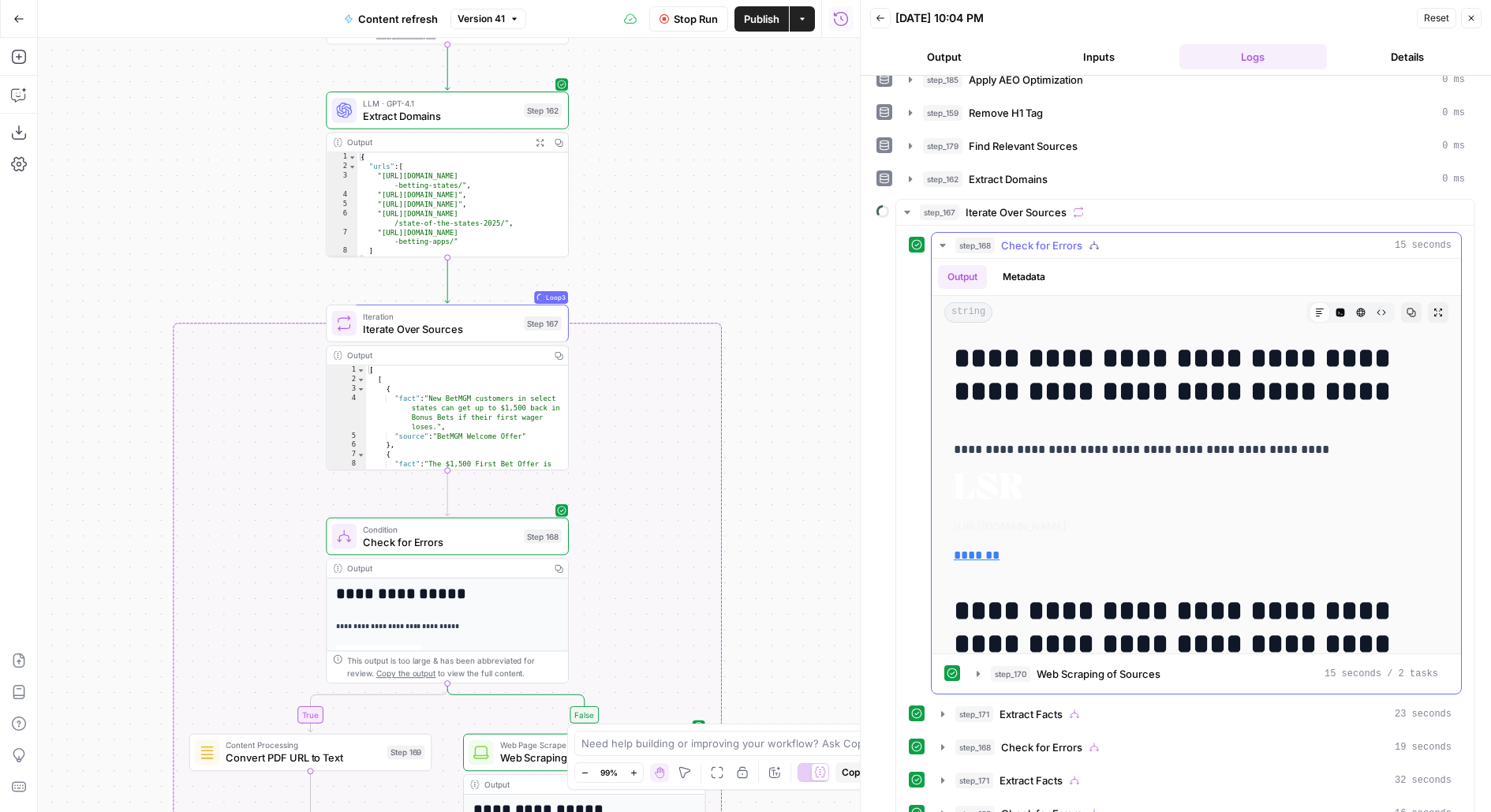
scroll to position [360, 0]
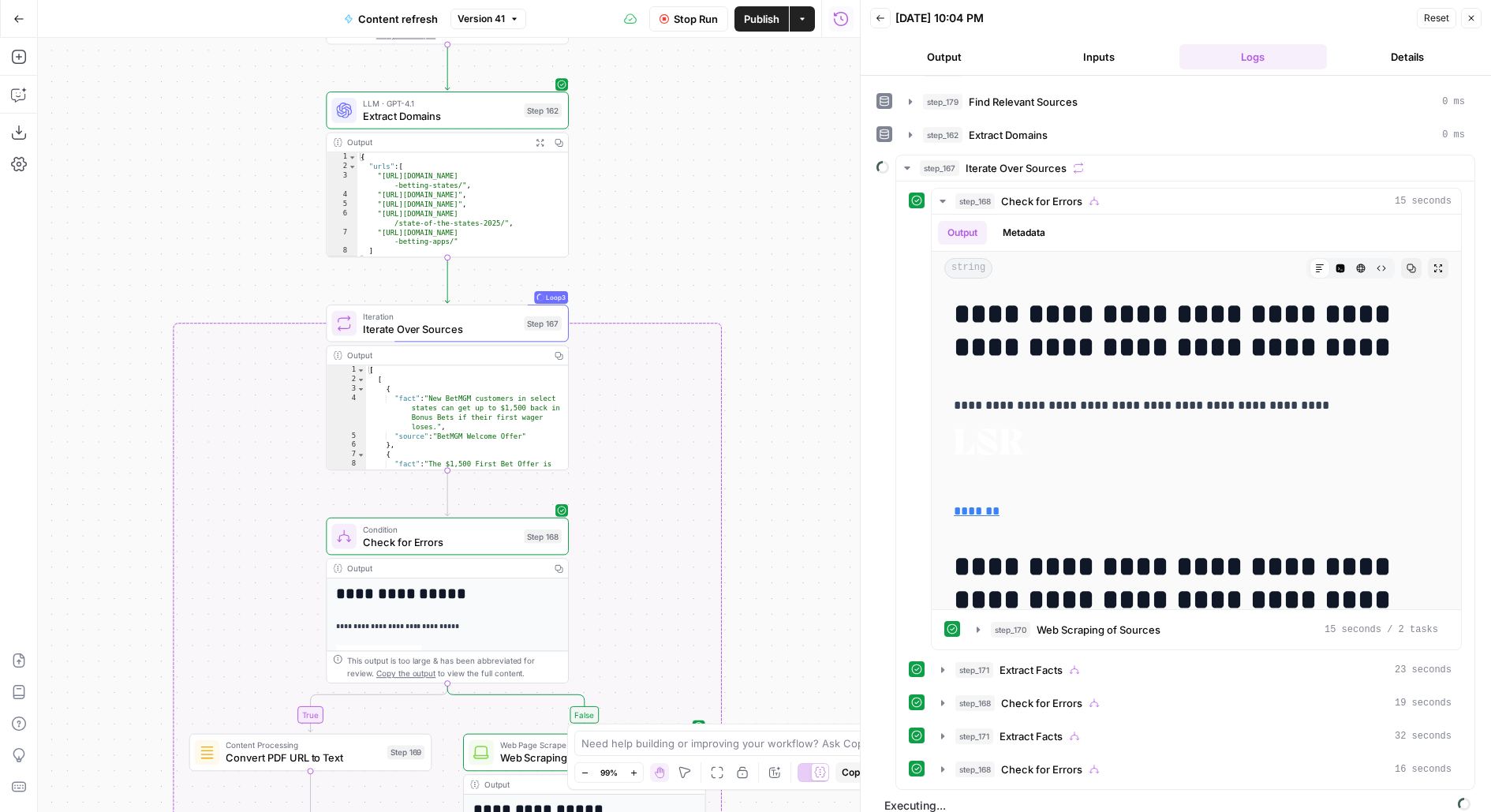
click at [784, 120] on div "true false false true false true Workflow Set Inputs Inputs Google Search Perfo…" at bounding box center [449, 425] width 822 height 774
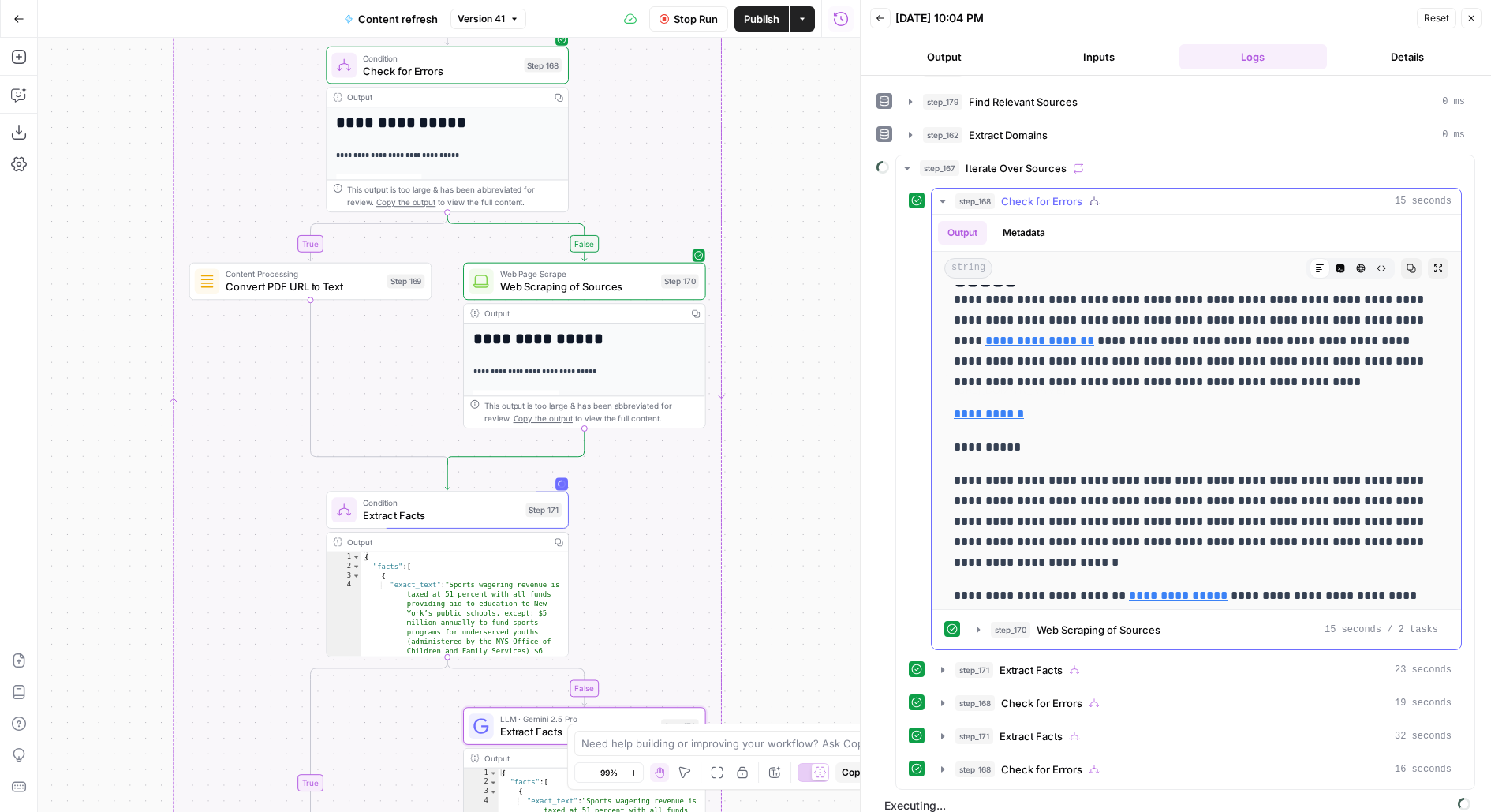
scroll to position [8229, 0]
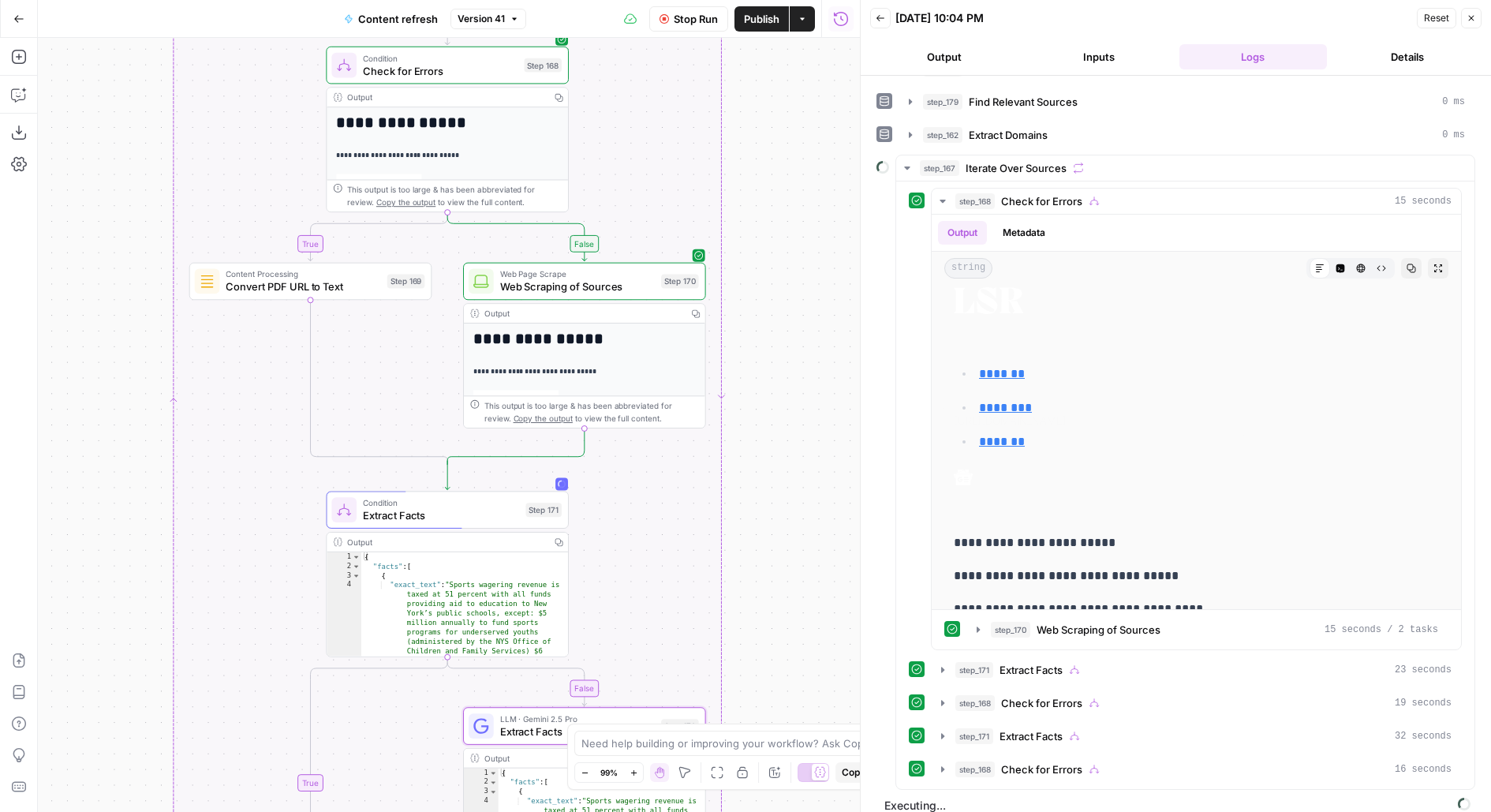
click at [779, 233] on div "true false false true false true Workflow Set Inputs Inputs Google Search Perfo…" at bounding box center [449, 425] width 822 height 774
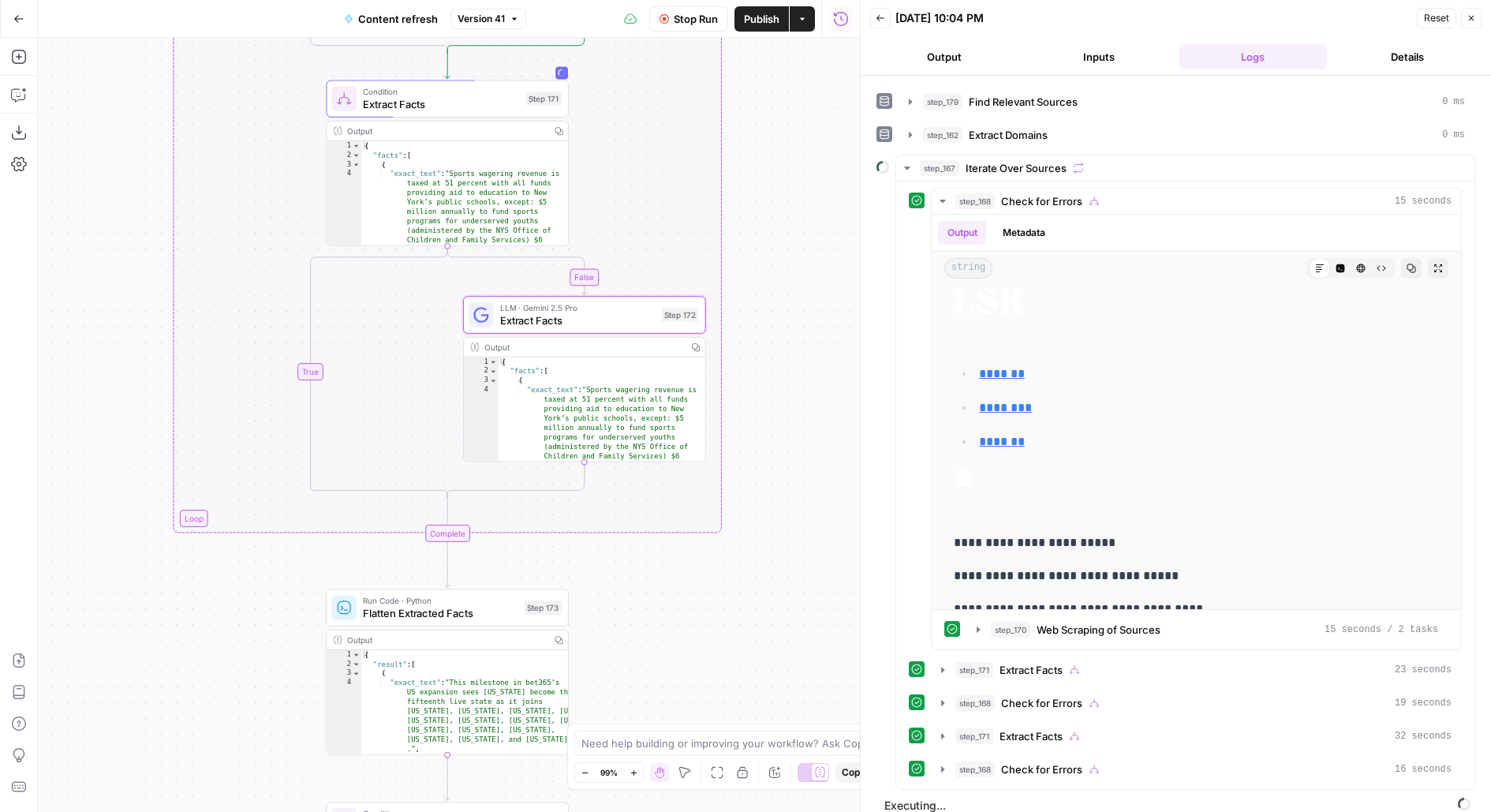
click at [780, 135] on div "true false false true false true Workflow Set Inputs Inputs Google Search Perfo…" at bounding box center [449, 425] width 822 height 774
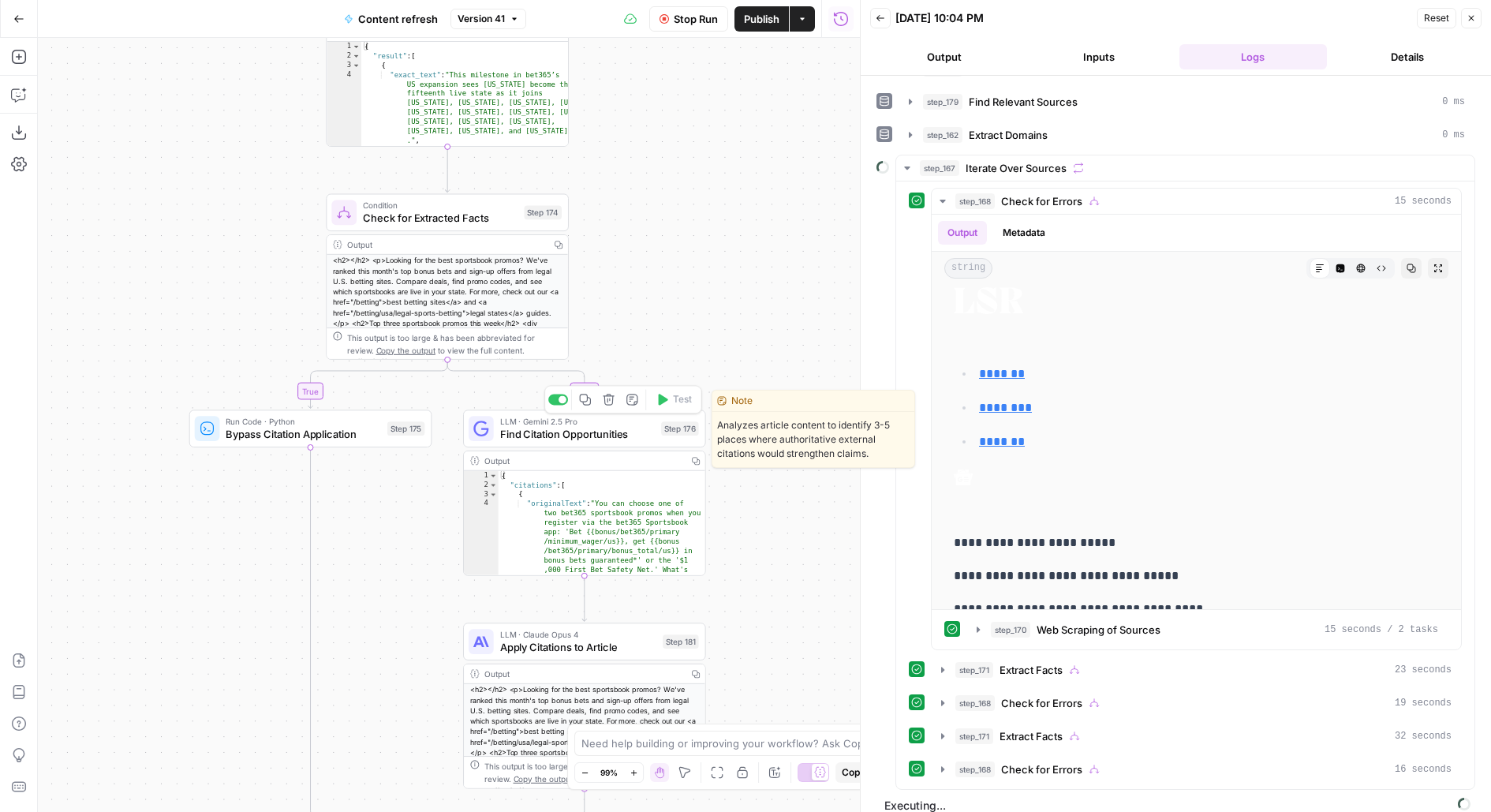
click at [644, 426] on span "Find Citation Opportunities" at bounding box center [577, 434] width 154 height 16
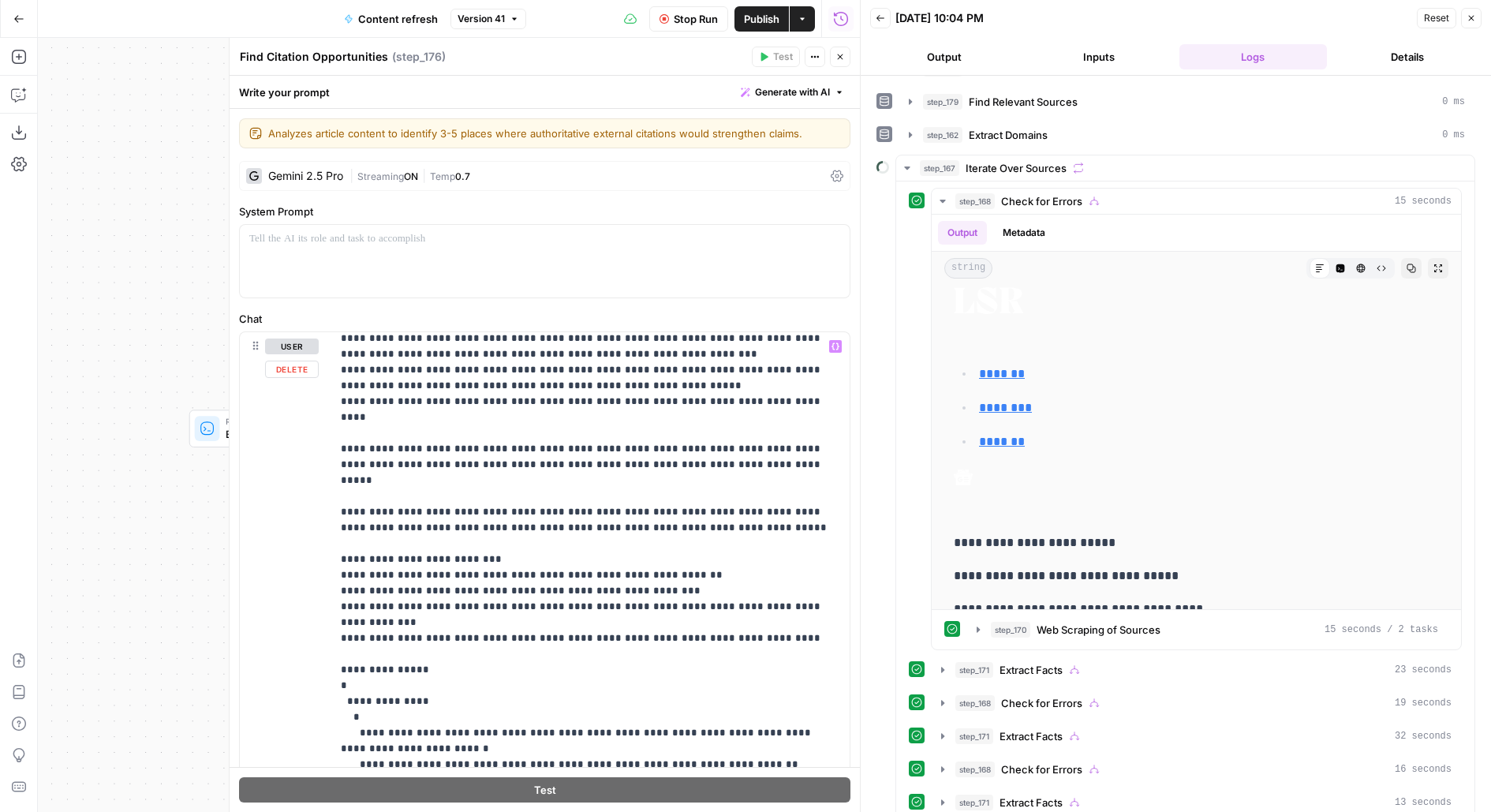
scroll to position [375, 0]
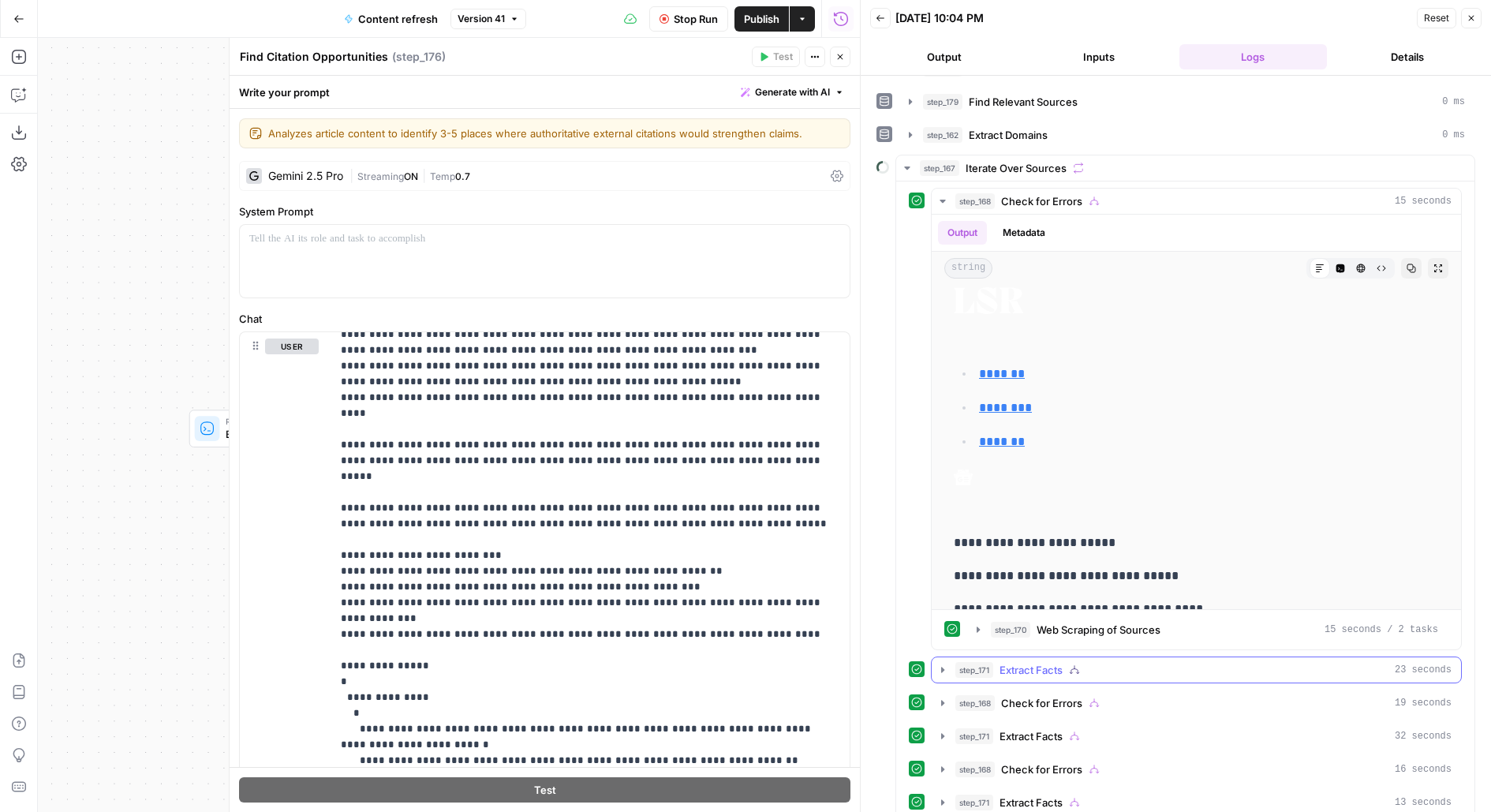
click at [1023, 658] on button "step_171 Extract Facts 23 seconds" at bounding box center [1196, 670] width 529 height 25
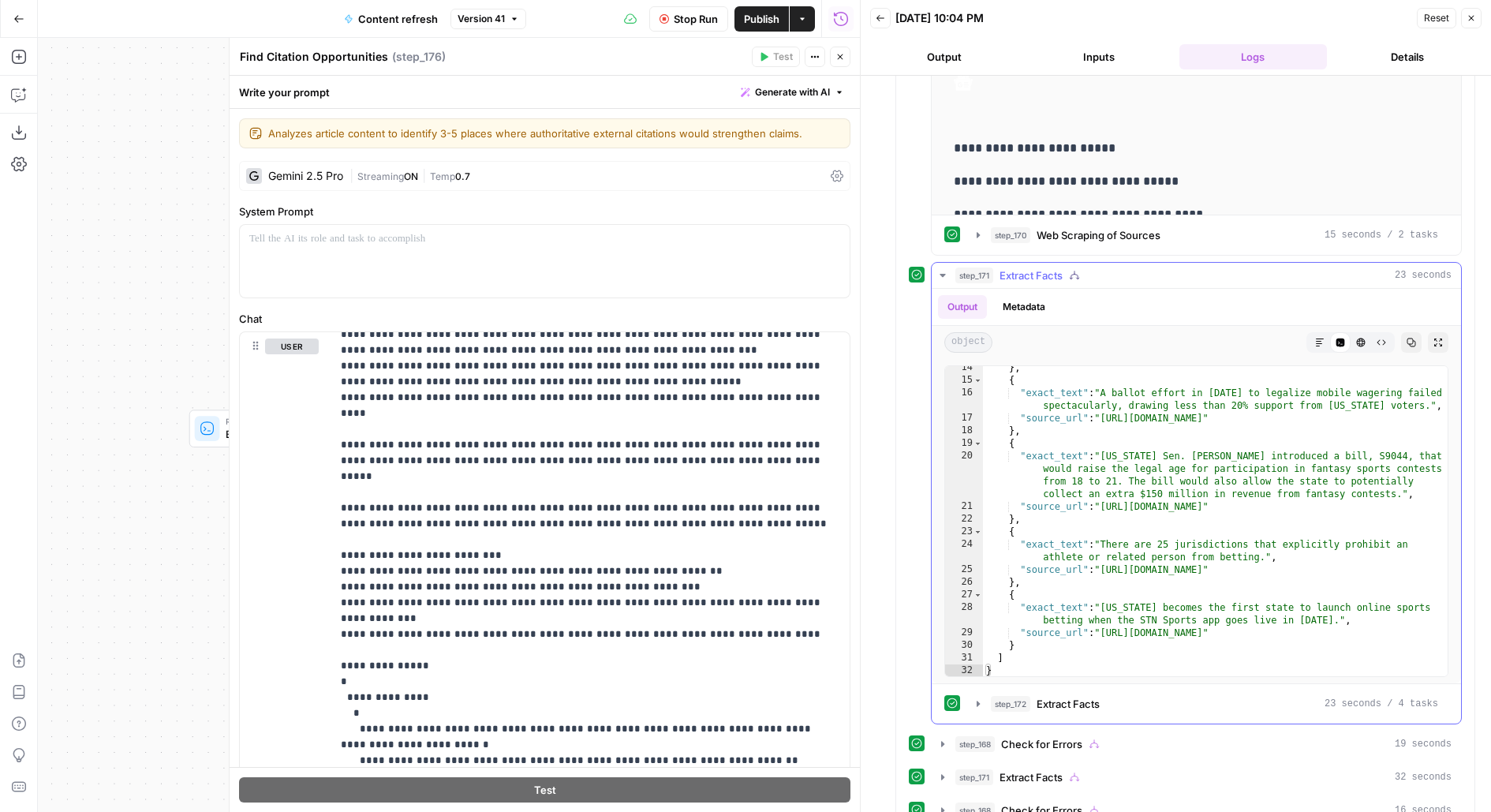
scroll to position [231, 0]
click at [845, 53] on icon "button" at bounding box center [841, 57] width 10 height 10
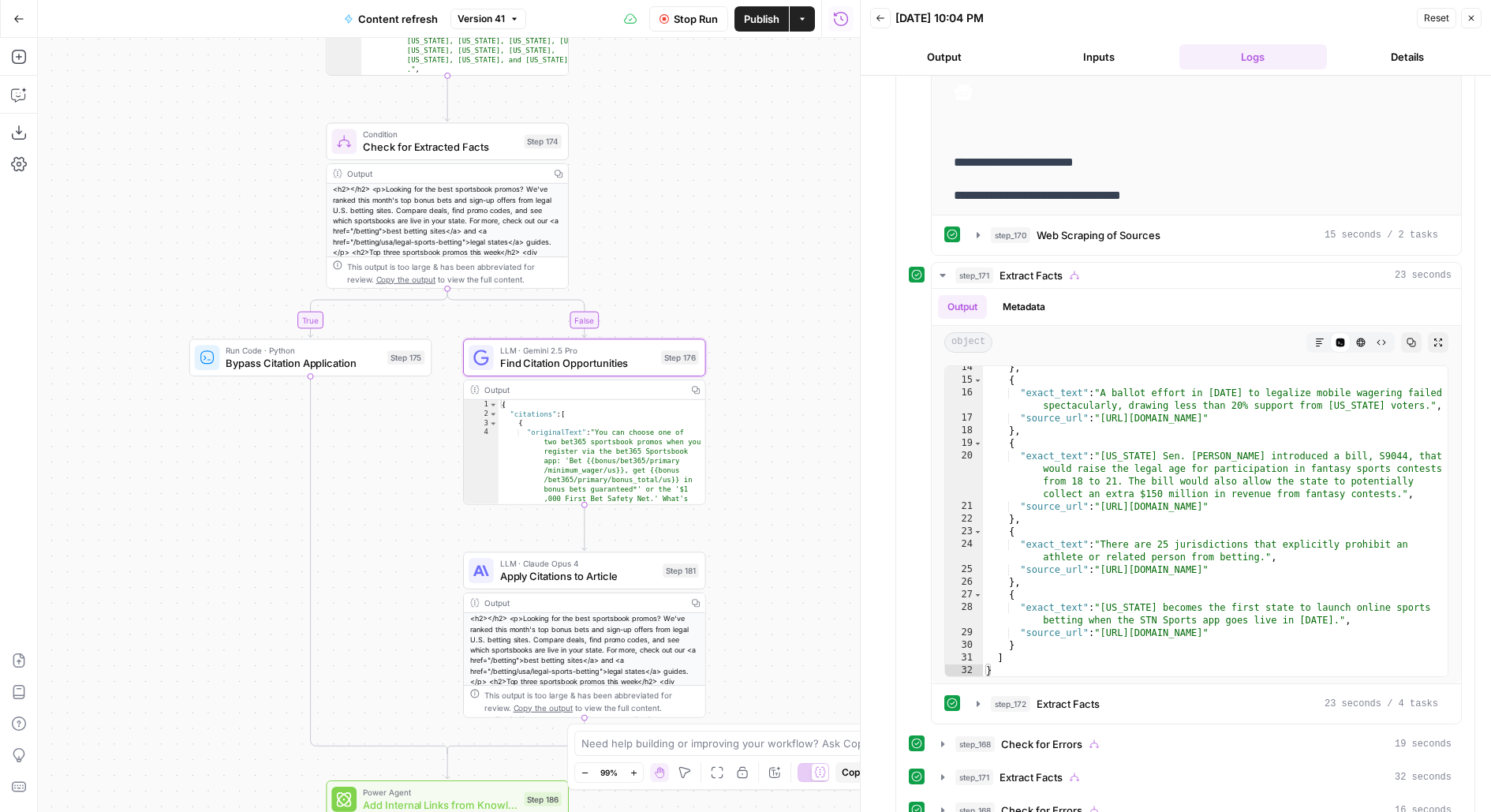
click at [705, 198] on div "true false false true false true Workflow Set Inputs Inputs Google Search Perfo…" at bounding box center [449, 425] width 822 height 774
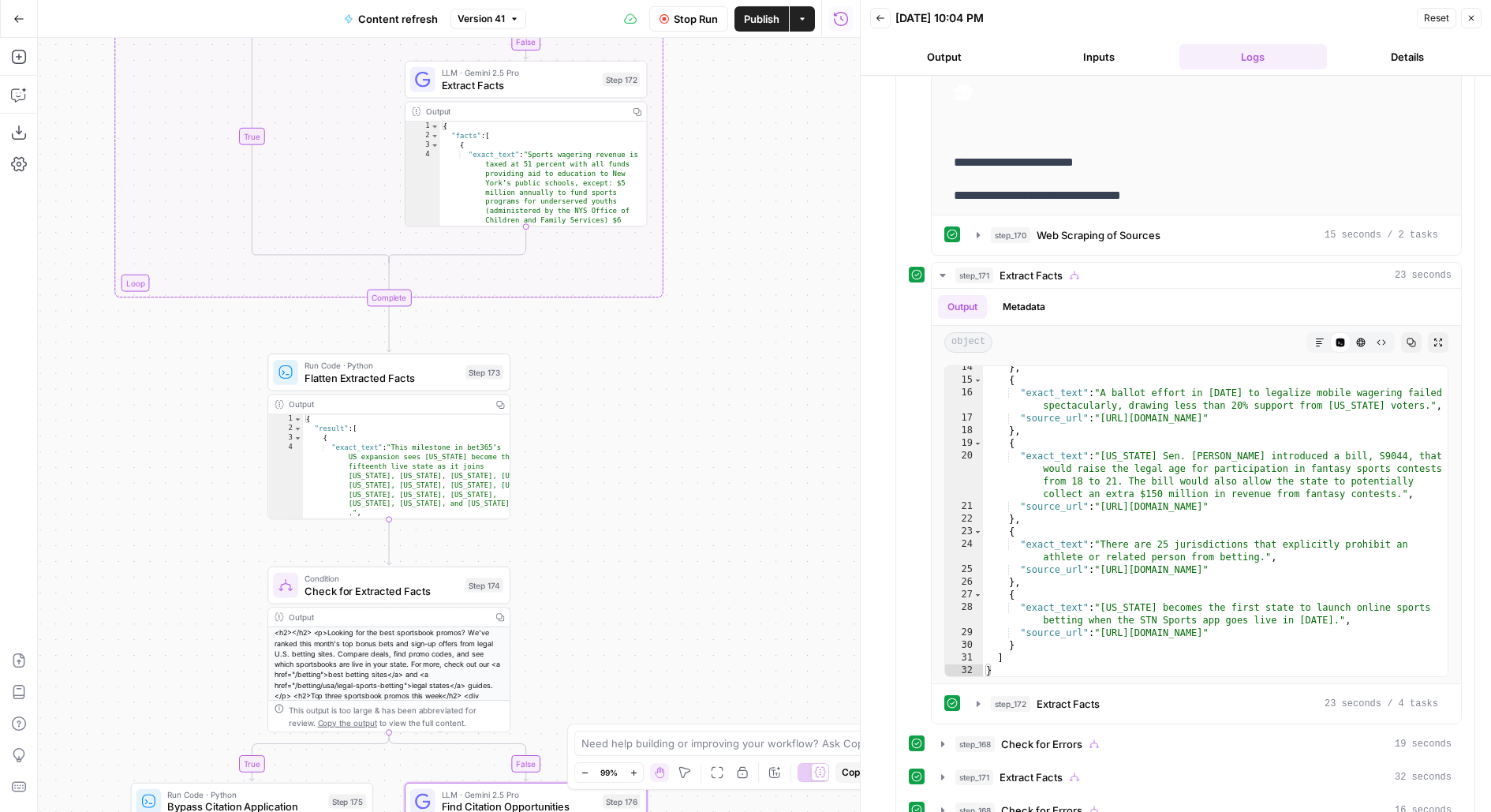
click at [1114, 57] on button "Inputs" at bounding box center [1099, 57] width 148 height 25
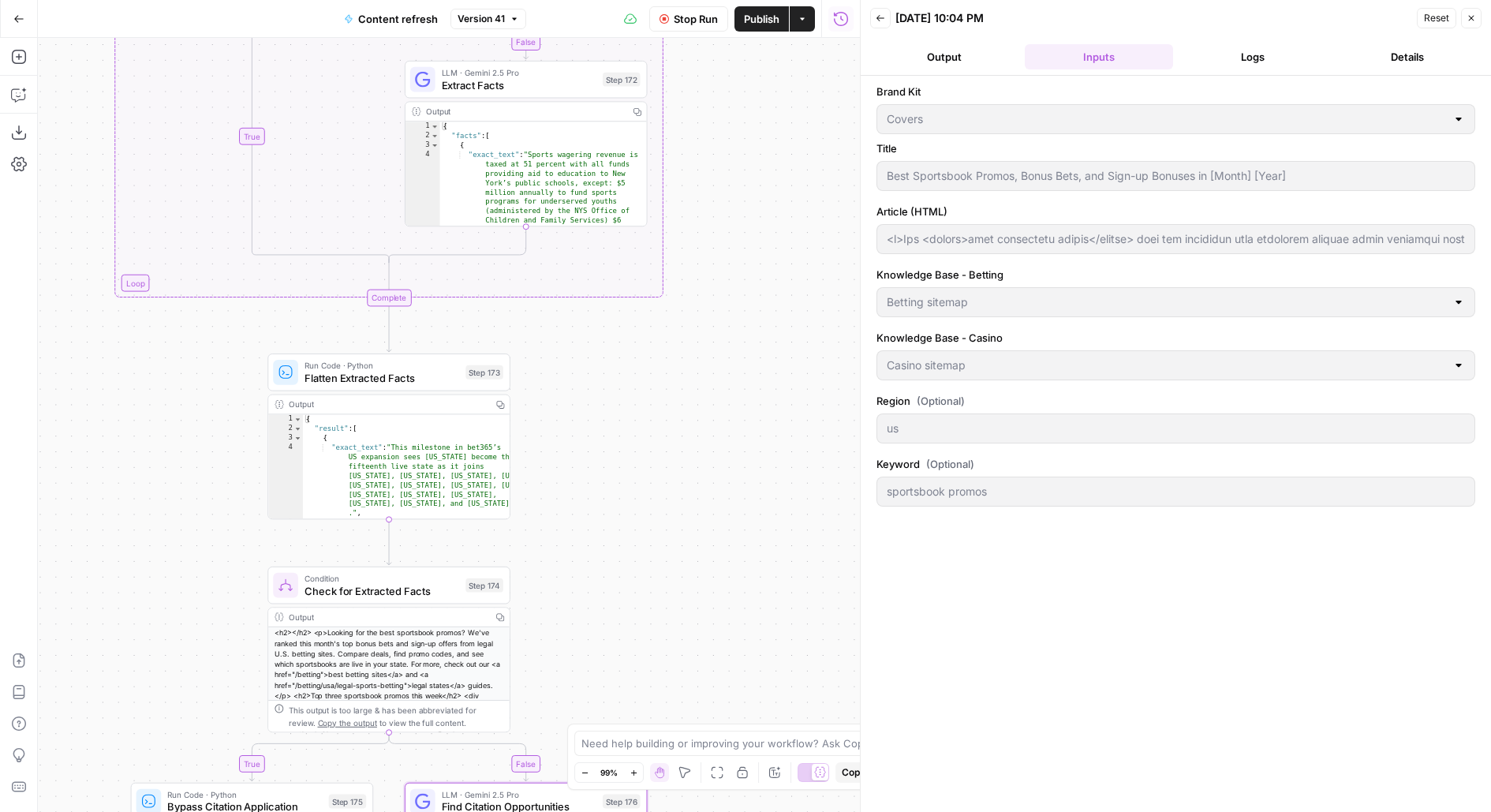
scroll to position [0, 0]
click at [1204, 61] on button "Logs" at bounding box center [1254, 57] width 148 height 25
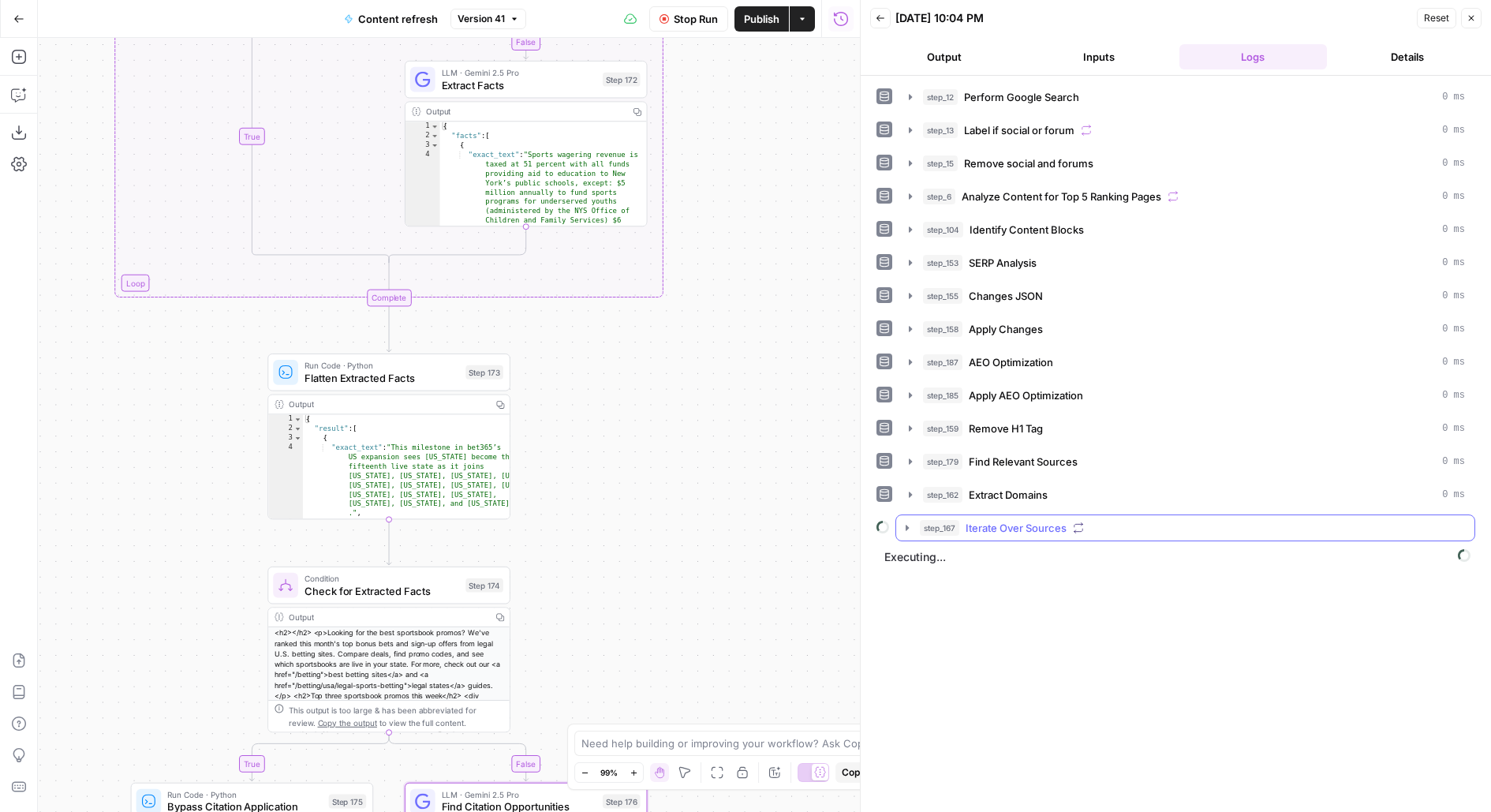
click at [974, 525] on span "Iterate Over Sources" at bounding box center [1016, 528] width 101 height 16
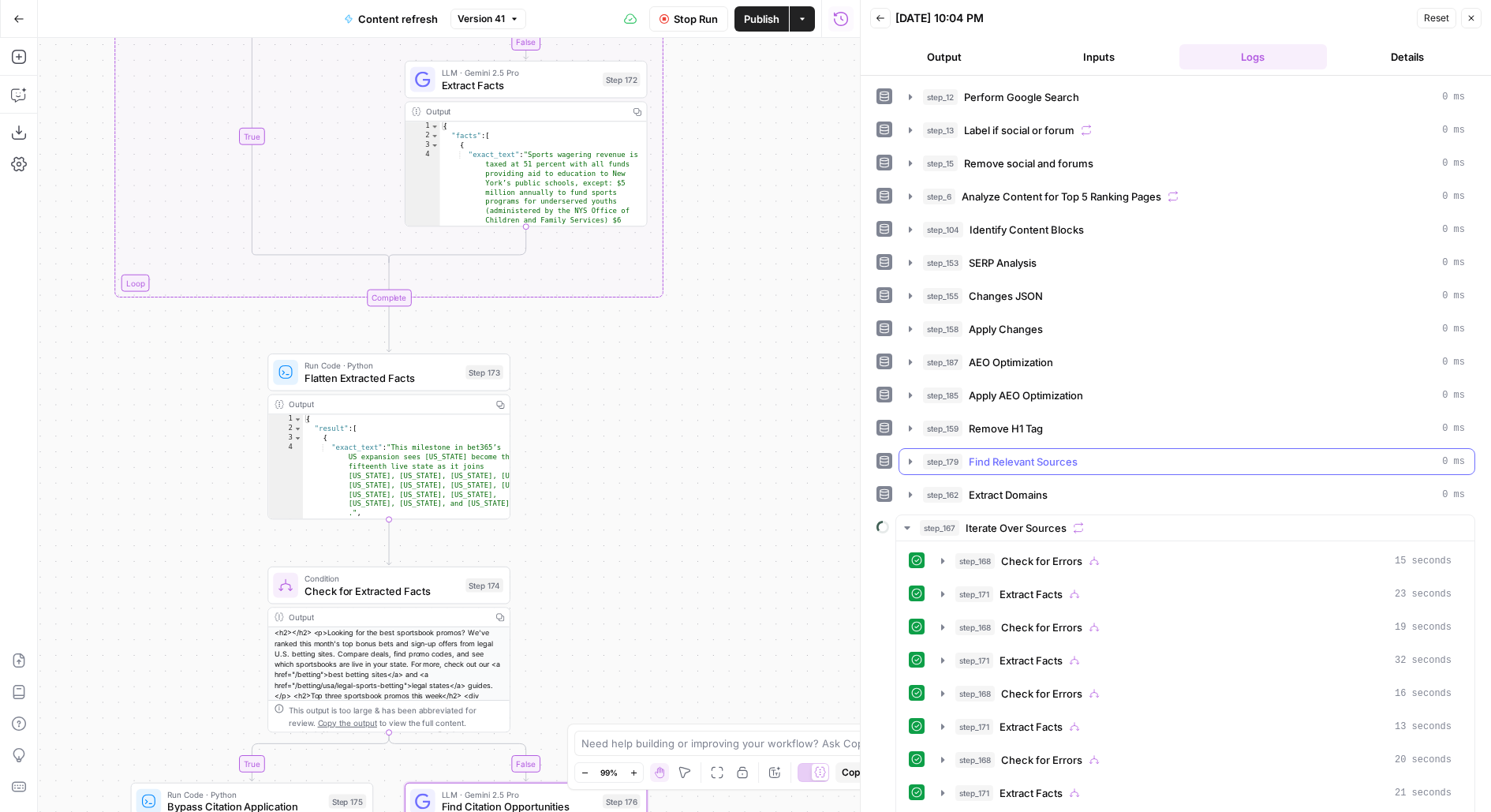
scroll to position [55, 0]
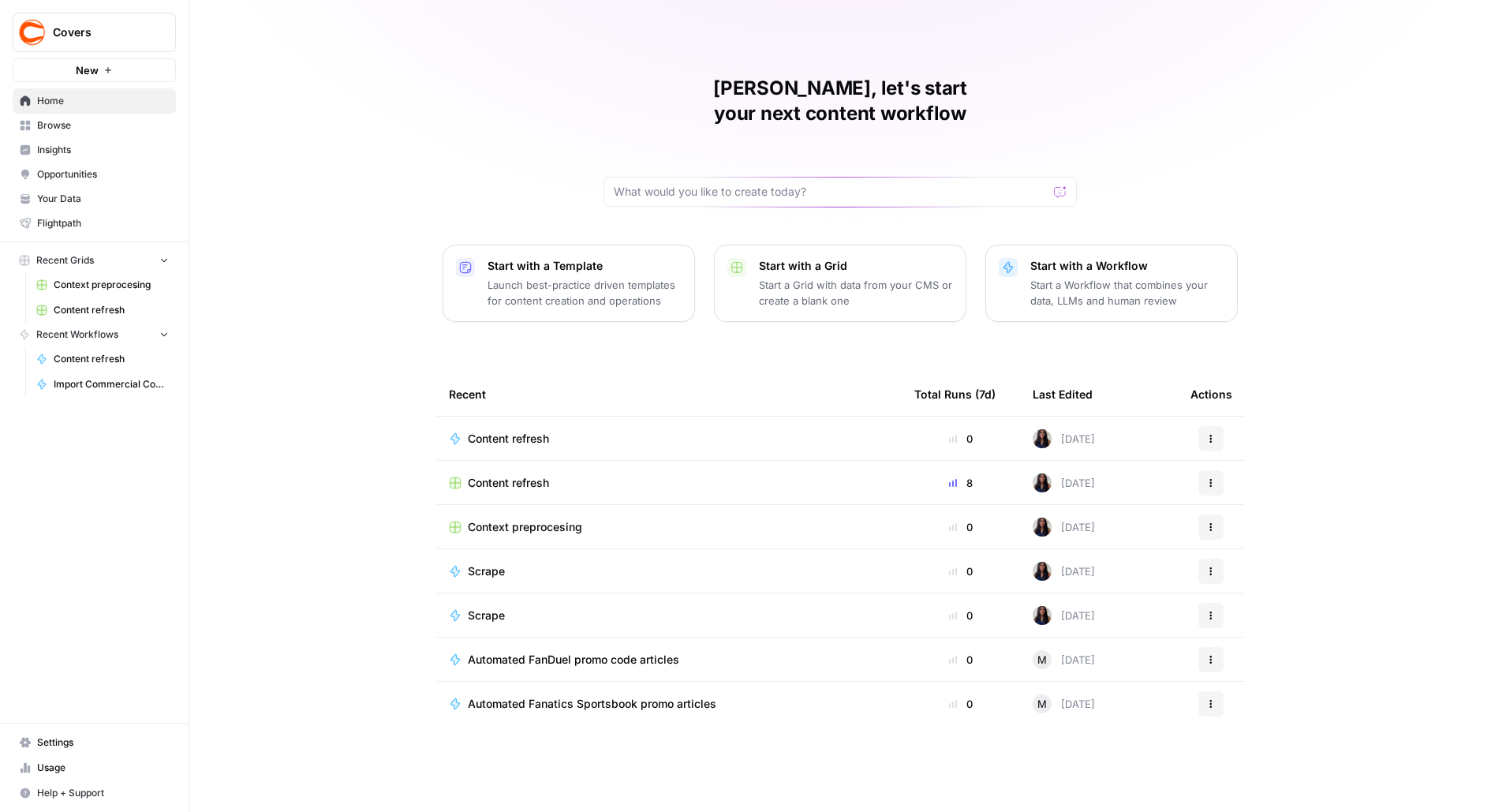
click at [113, 131] on span "Browse" at bounding box center [103, 126] width 132 height 14
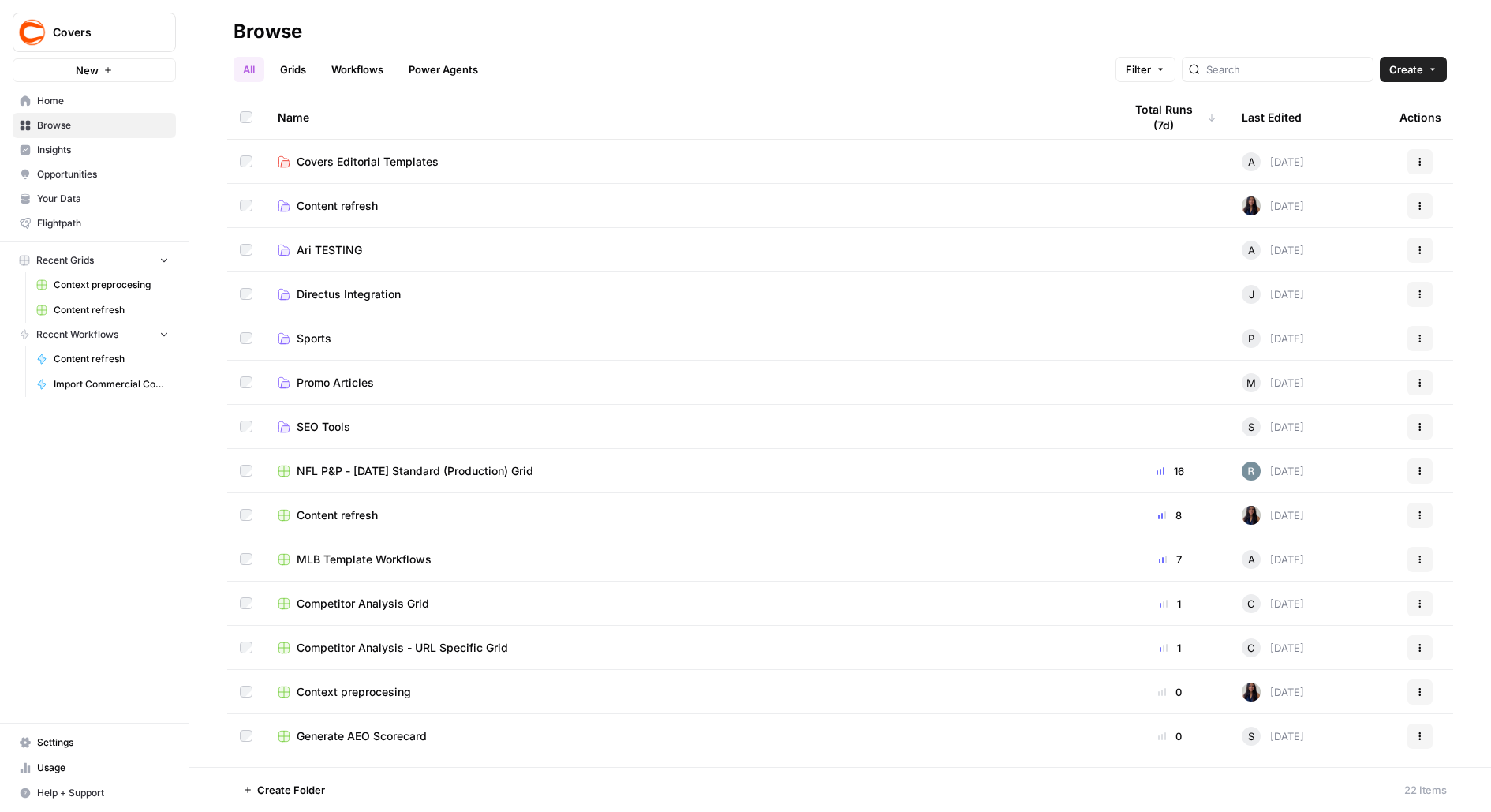
click at [349, 200] on span "Content refresh" at bounding box center [338, 206] width 81 height 16
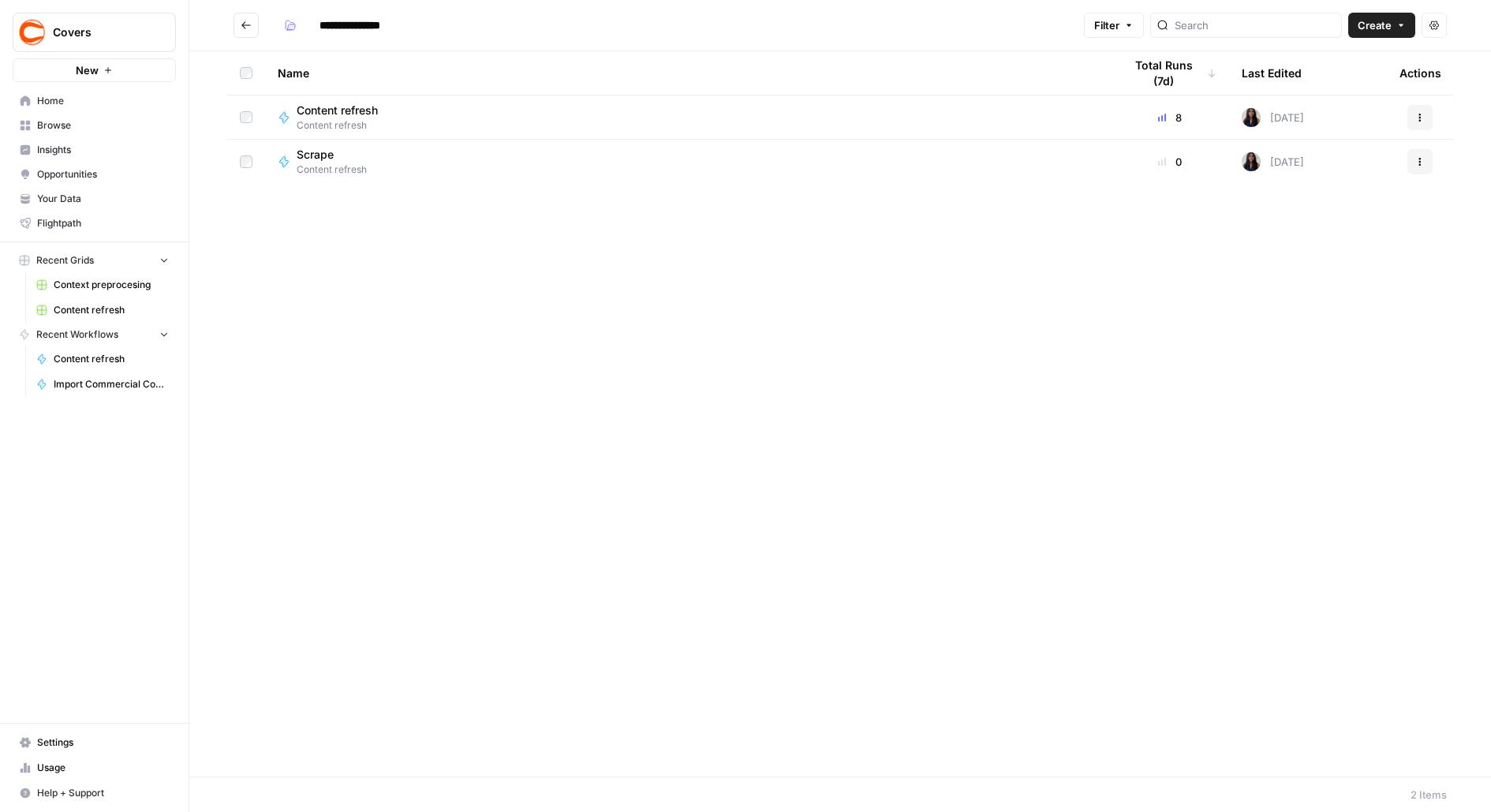
click at [356, 111] on span "Content refresh" at bounding box center [338, 111] width 81 height 16
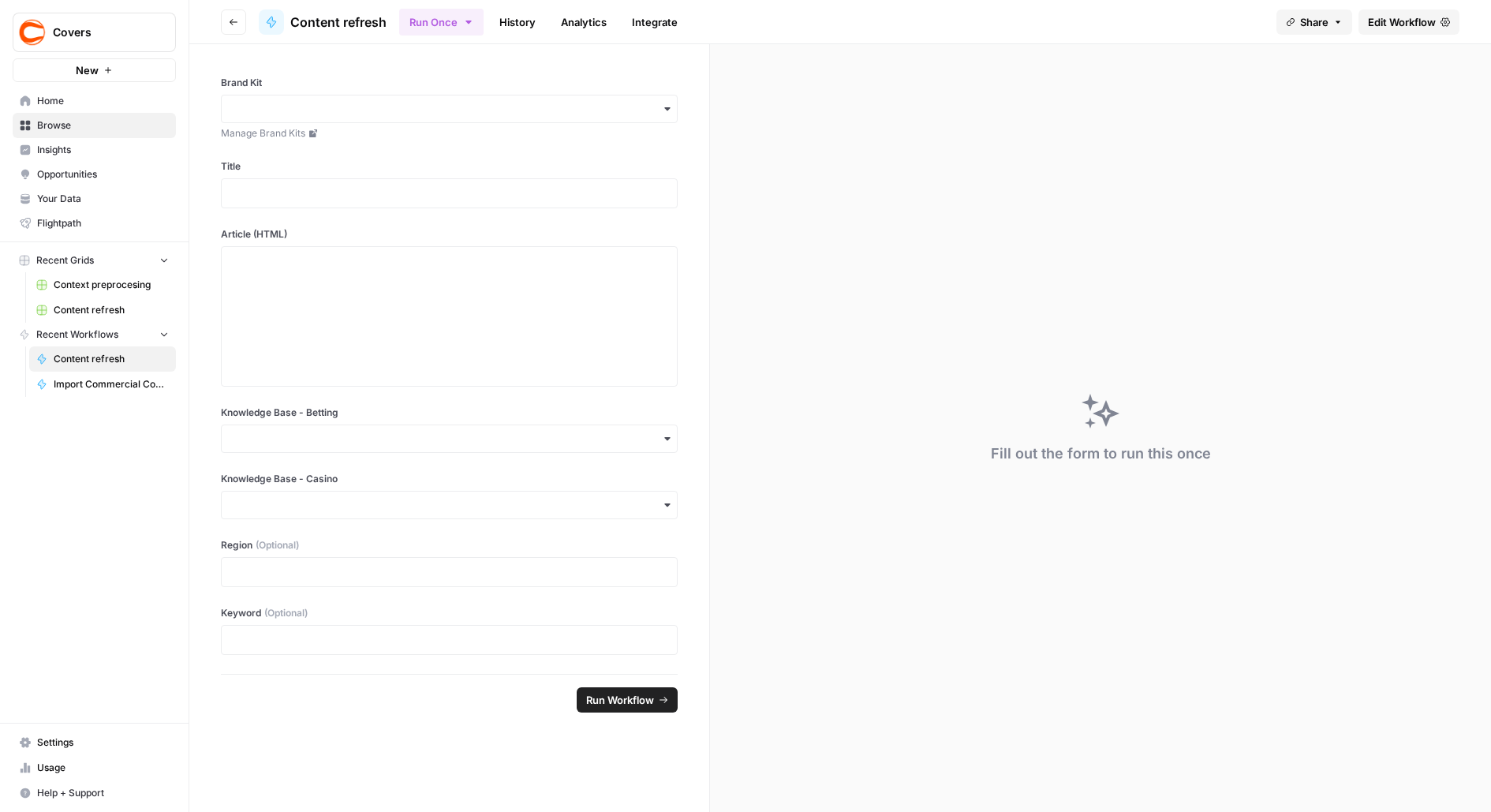
click at [534, 25] on link "History" at bounding box center [517, 22] width 55 height 25
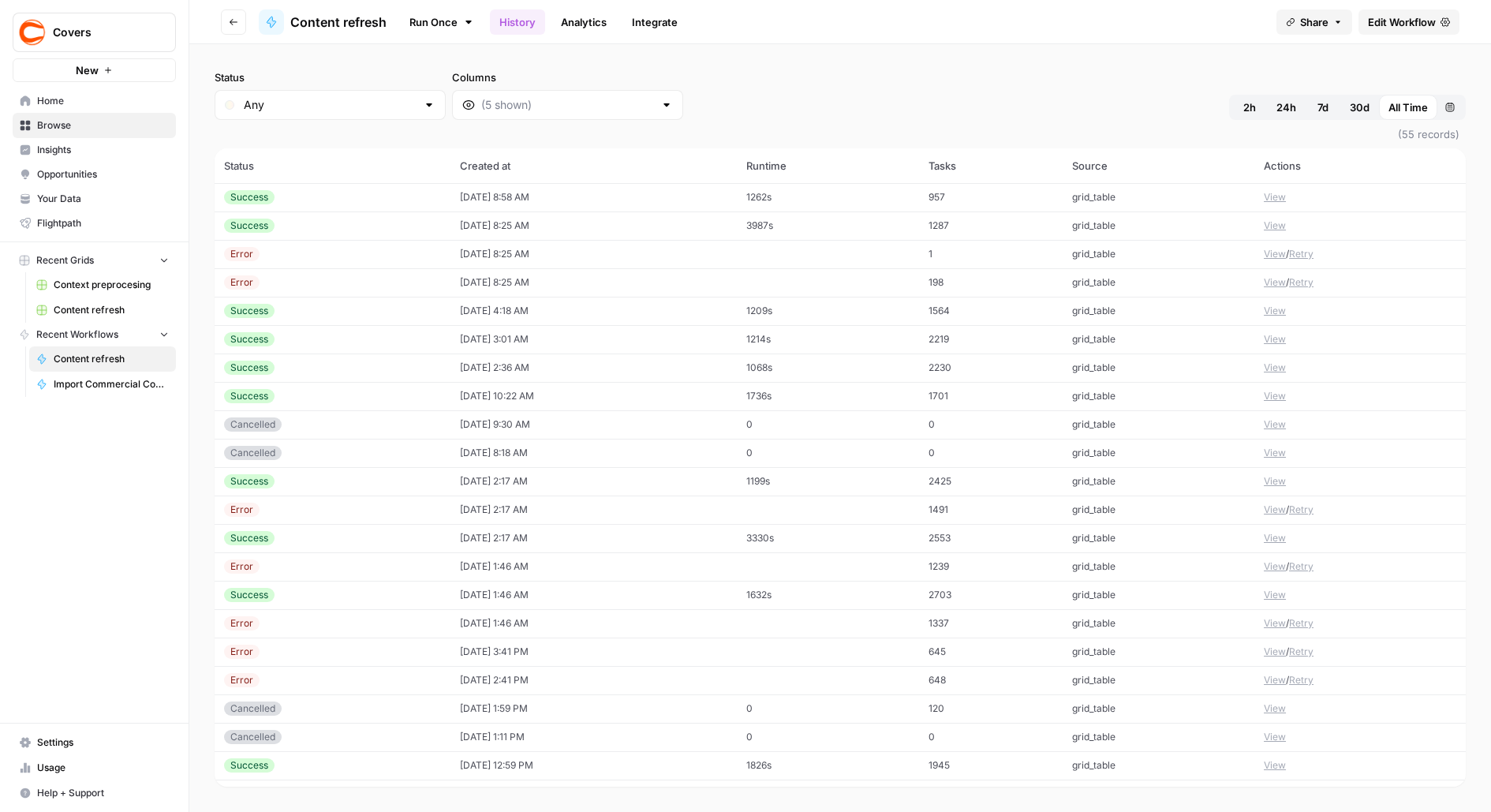
click at [1275, 252] on button "View" at bounding box center [1275, 254] width 22 height 14
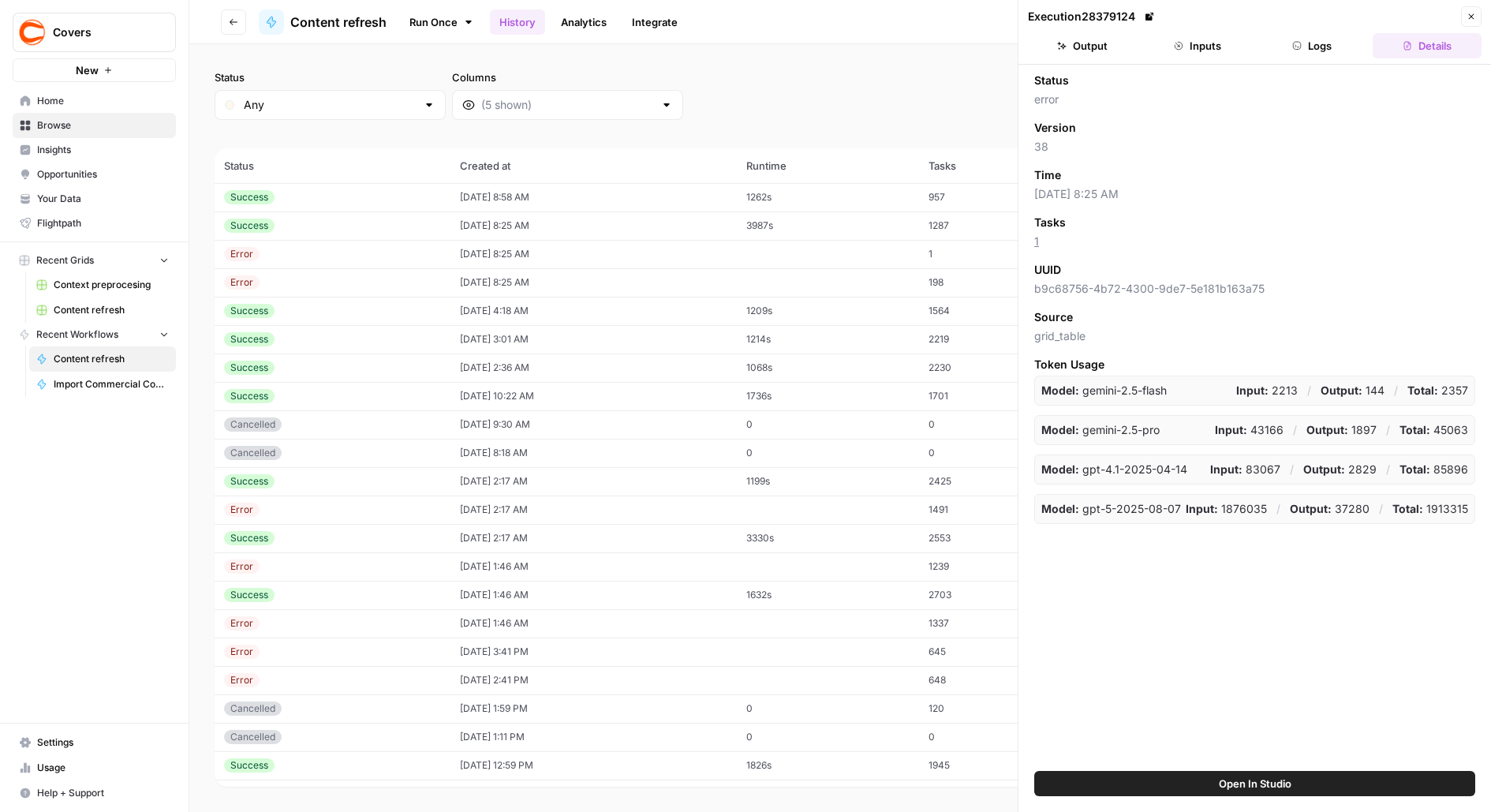
click at [1304, 39] on button "Logs" at bounding box center [1313, 46] width 109 height 25
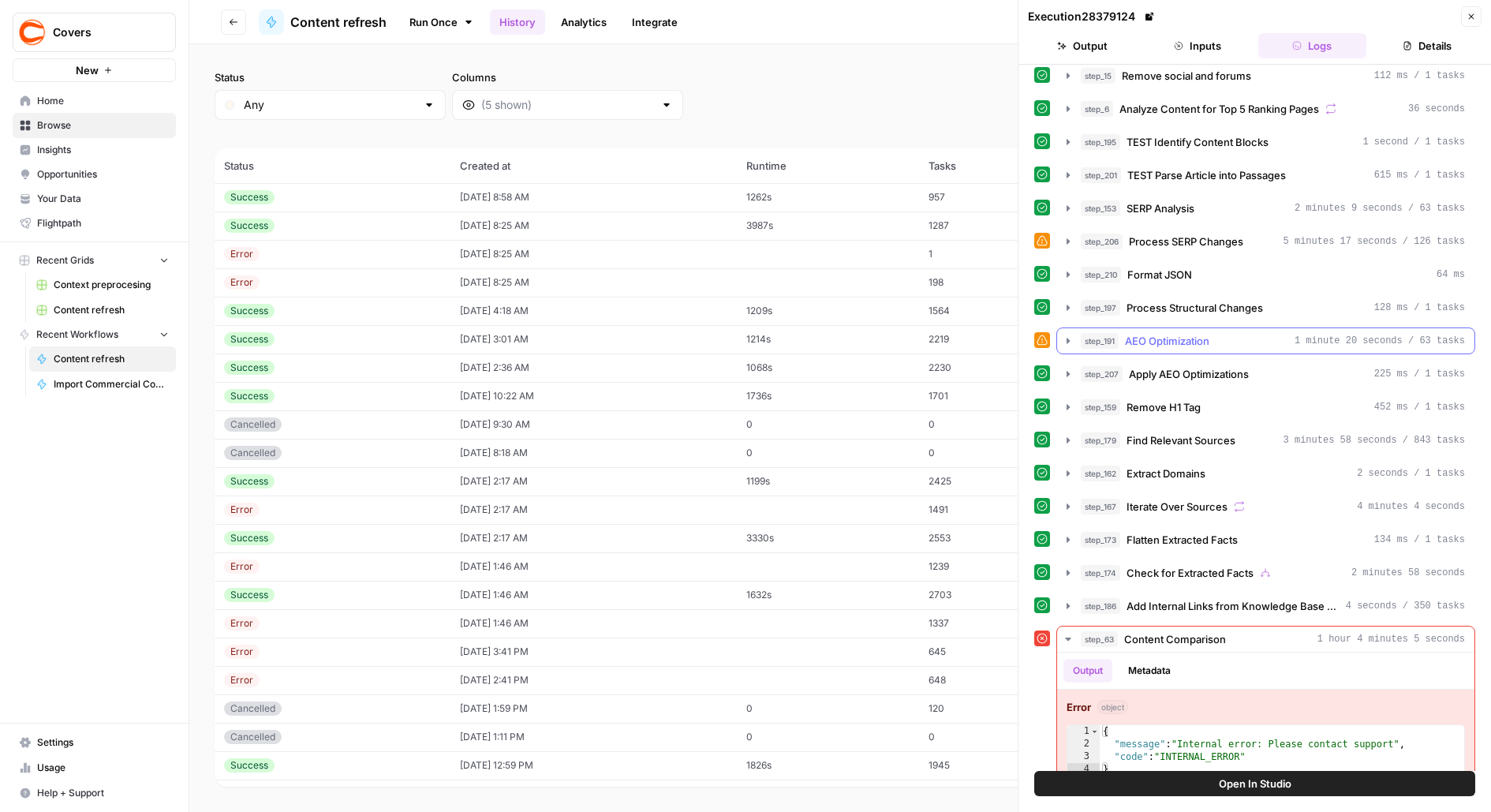
scroll to position [84, 0]
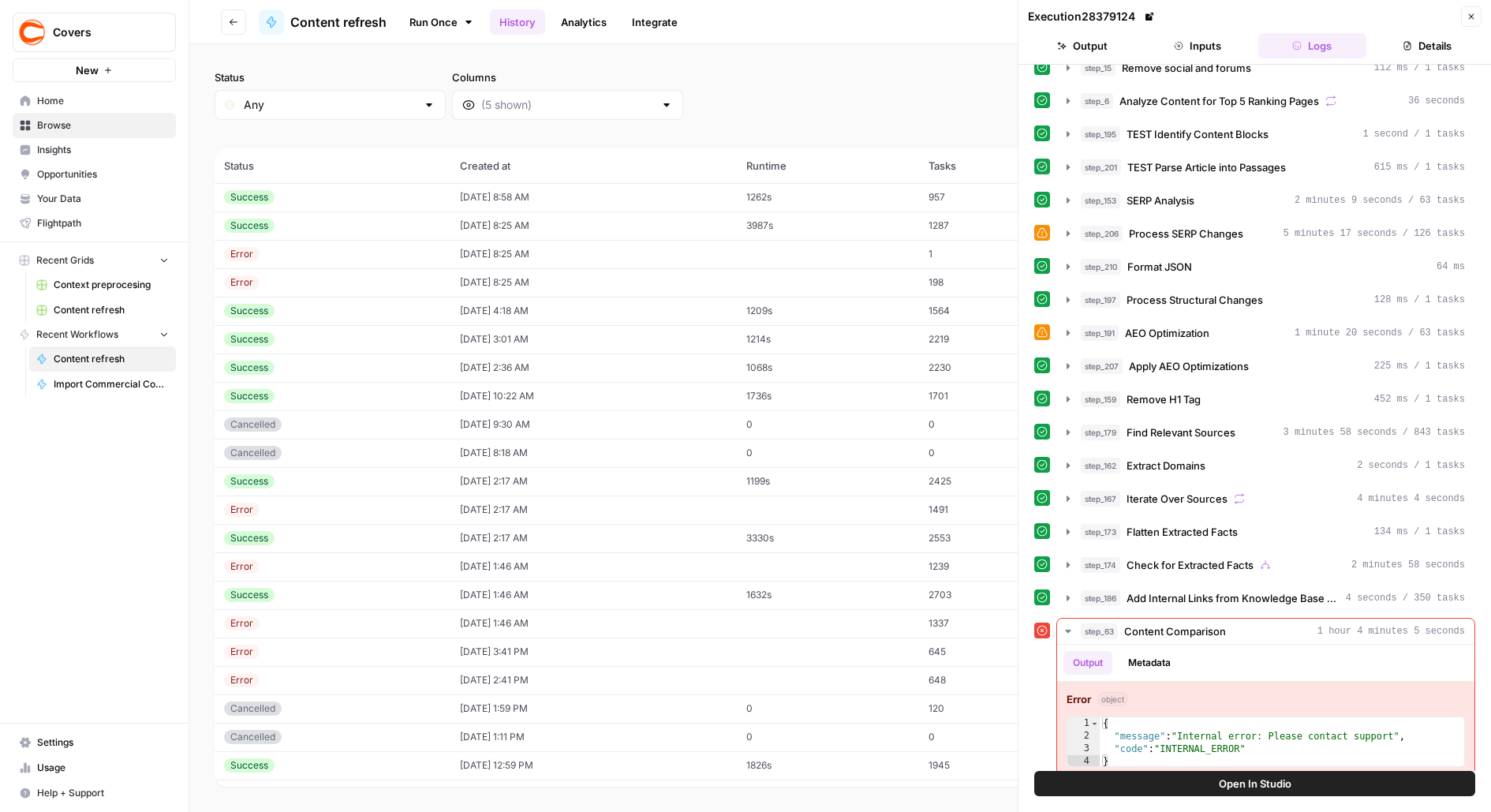
click at [1470, 13] on icon "button" at bounding box center [1472, 17] width 10 height 10
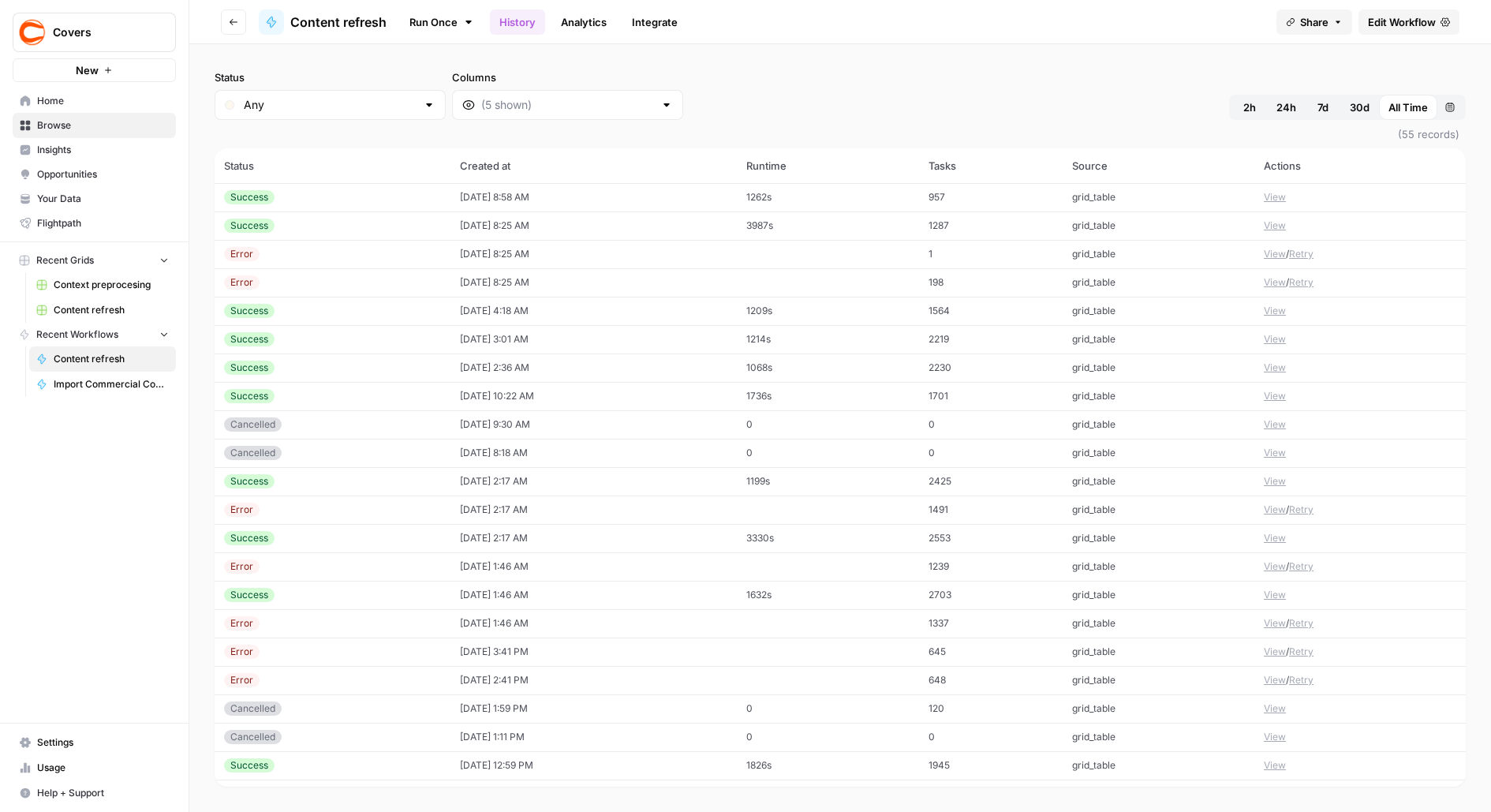
click at [1277, 278] on button "View" at bounding box center [1275, 283] width 22 height 14
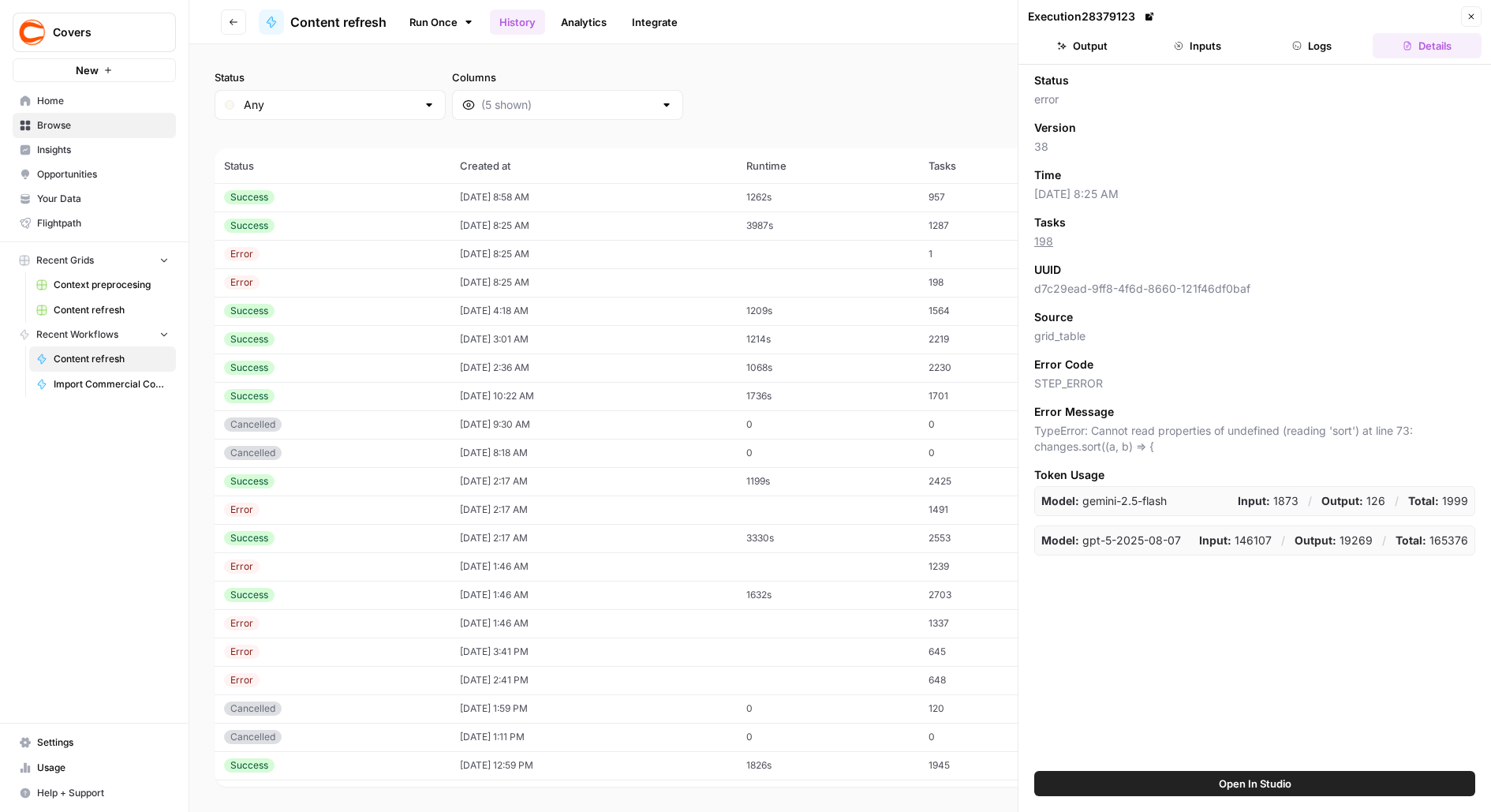
click at [1325, 44] on button "Logs" at bounding box center [1313, 46] width 109 height 25
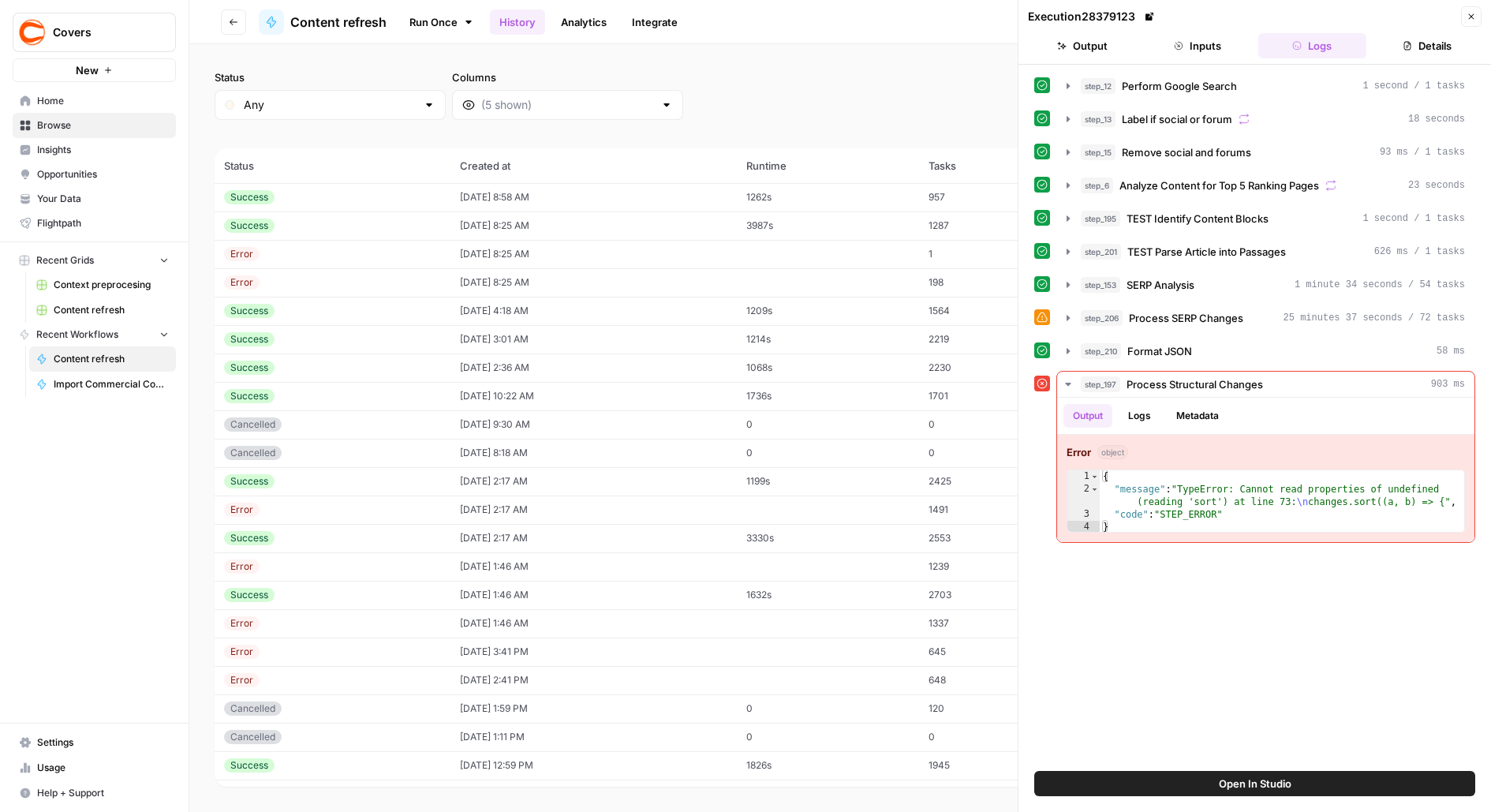
click at [1461, 18] on div "Execution 28379123 Close" at bounding box center [1255, 17] width 454 height 21
click at [1472, 18] on icon "button" at bounding box center [1472, 17] width 10 height 10
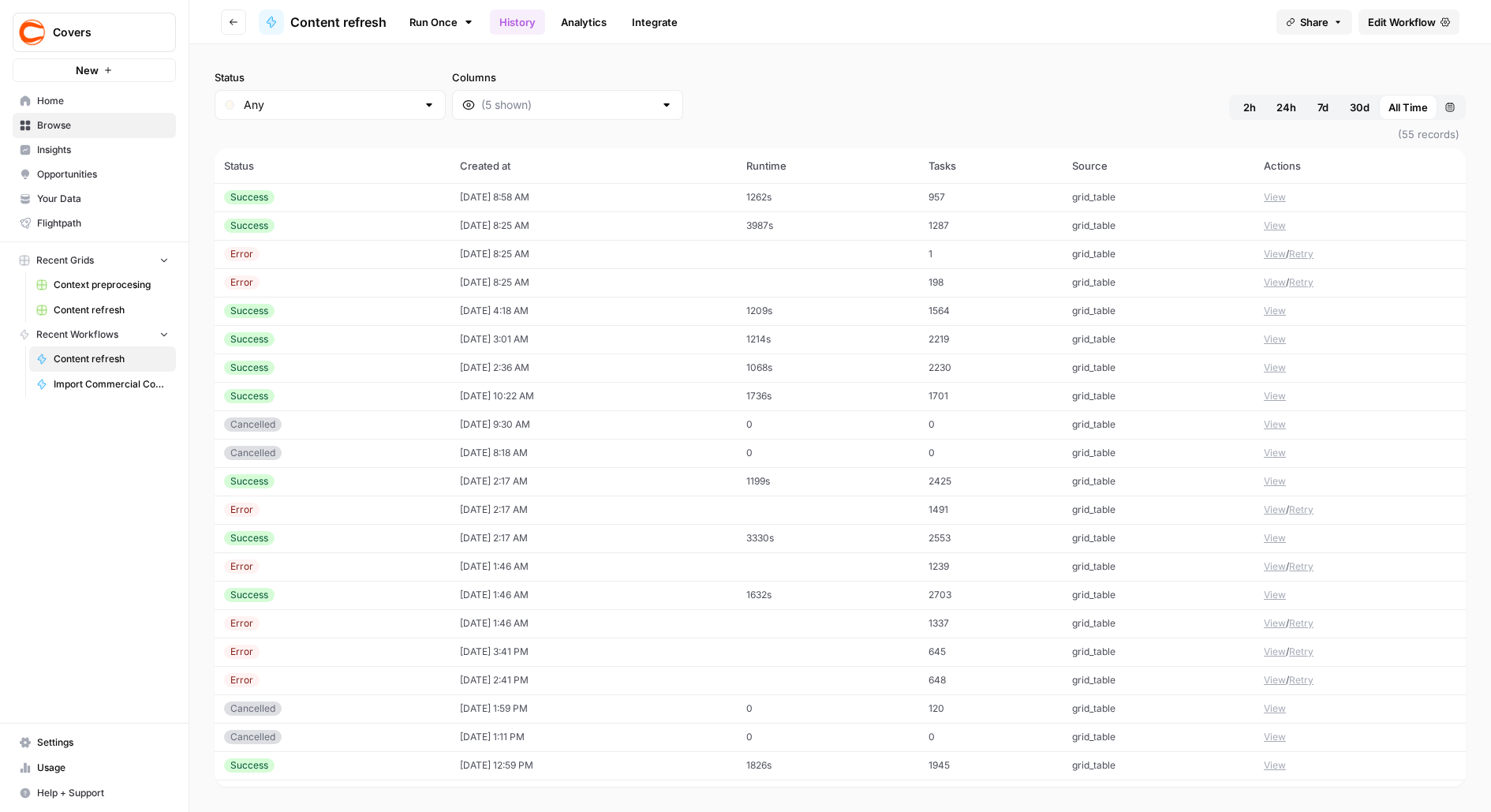
click at [1278, 509] on button "View" at bounding box center [1275, 509] width 22 height 14
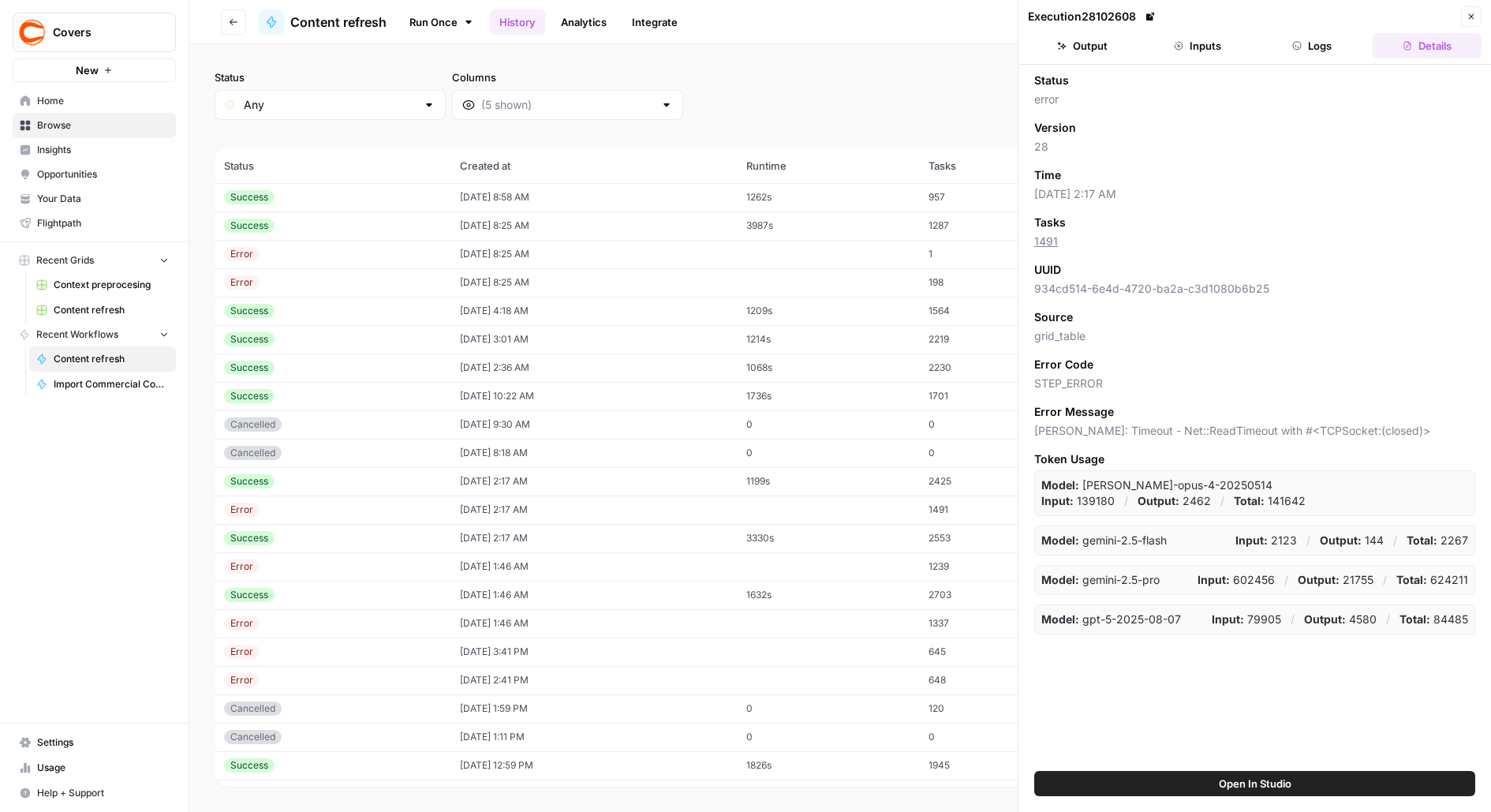
click at [1310, 53] on button "Logs" at bounding box center [1313, 46] width 109 height 25
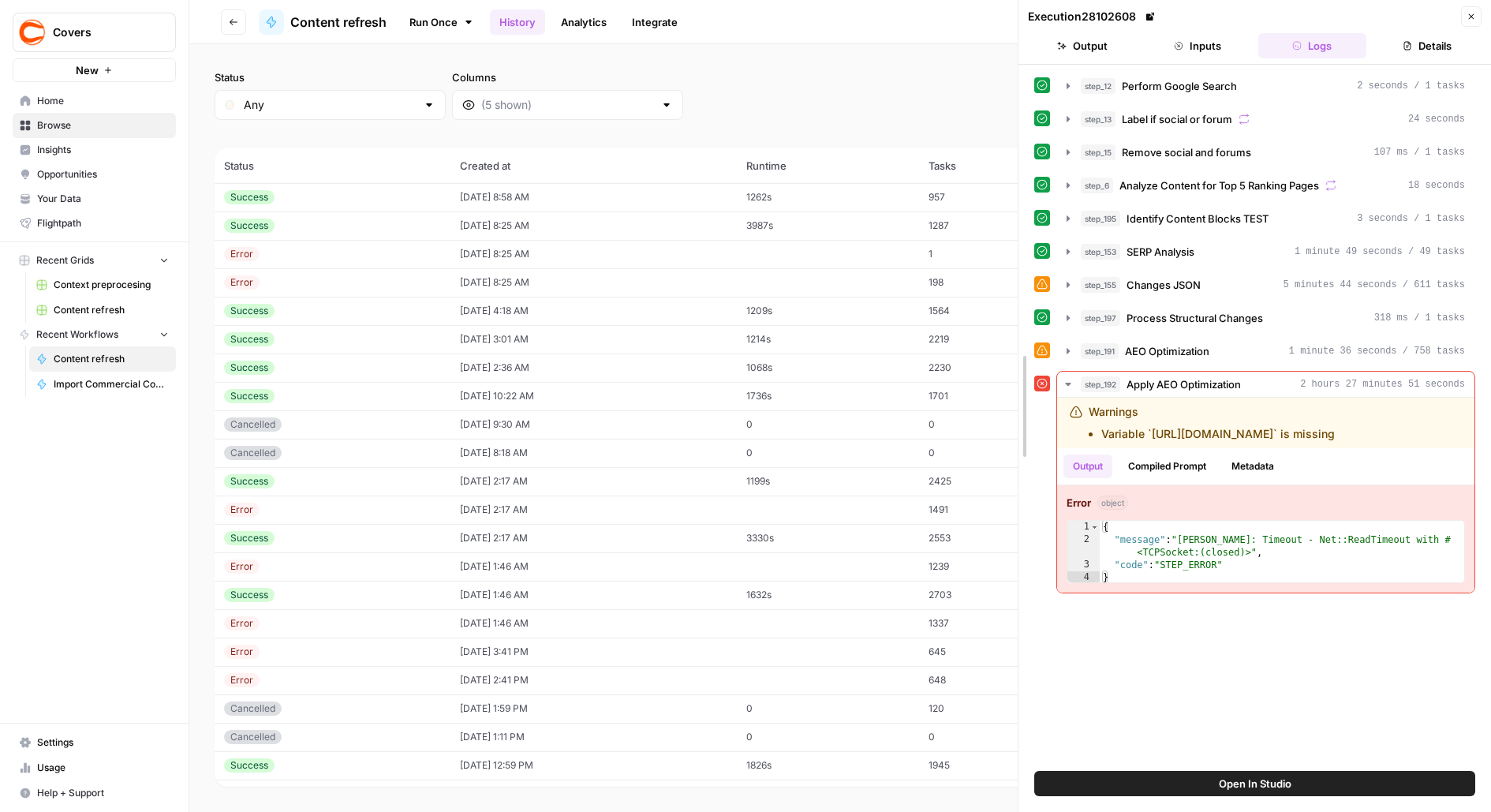
drag, startPoint x: 1020, startPoint y: 406, endPoint x: 712, endPoint y: 402, distance: 308.0
click at [713, 403] on body "Covers New Home Browse Insights Opportunities Your Data Flightpath Recent Grids…" at bounding box center [745, 406] width 1491 height 812
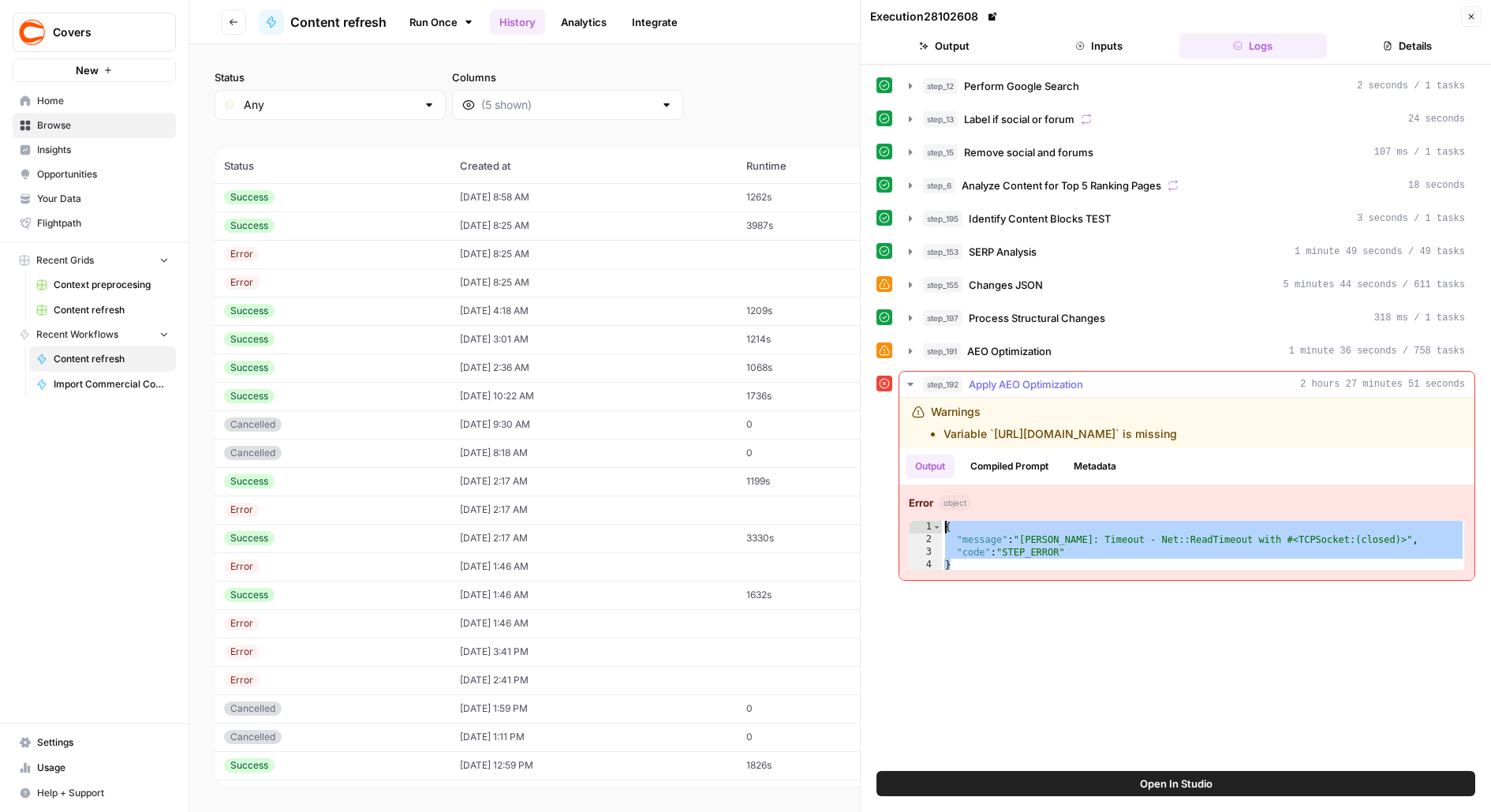
drag, startPoint x: 993, startPoint y: 553, endPoint x: 925, endPoint y: 494, distance: 90.0
click at [926, 494] on div "Error object * 1 2 3 4 { "message" : "Claude Error: Timeout - Net::ReadTimeout …" at bounding box center [1187, 533] width 576 height 95
type textarea "**********"
click at [1026, 463] on button "Compiled Prompt" at bounding box center [1009, 467] width 97 height 24
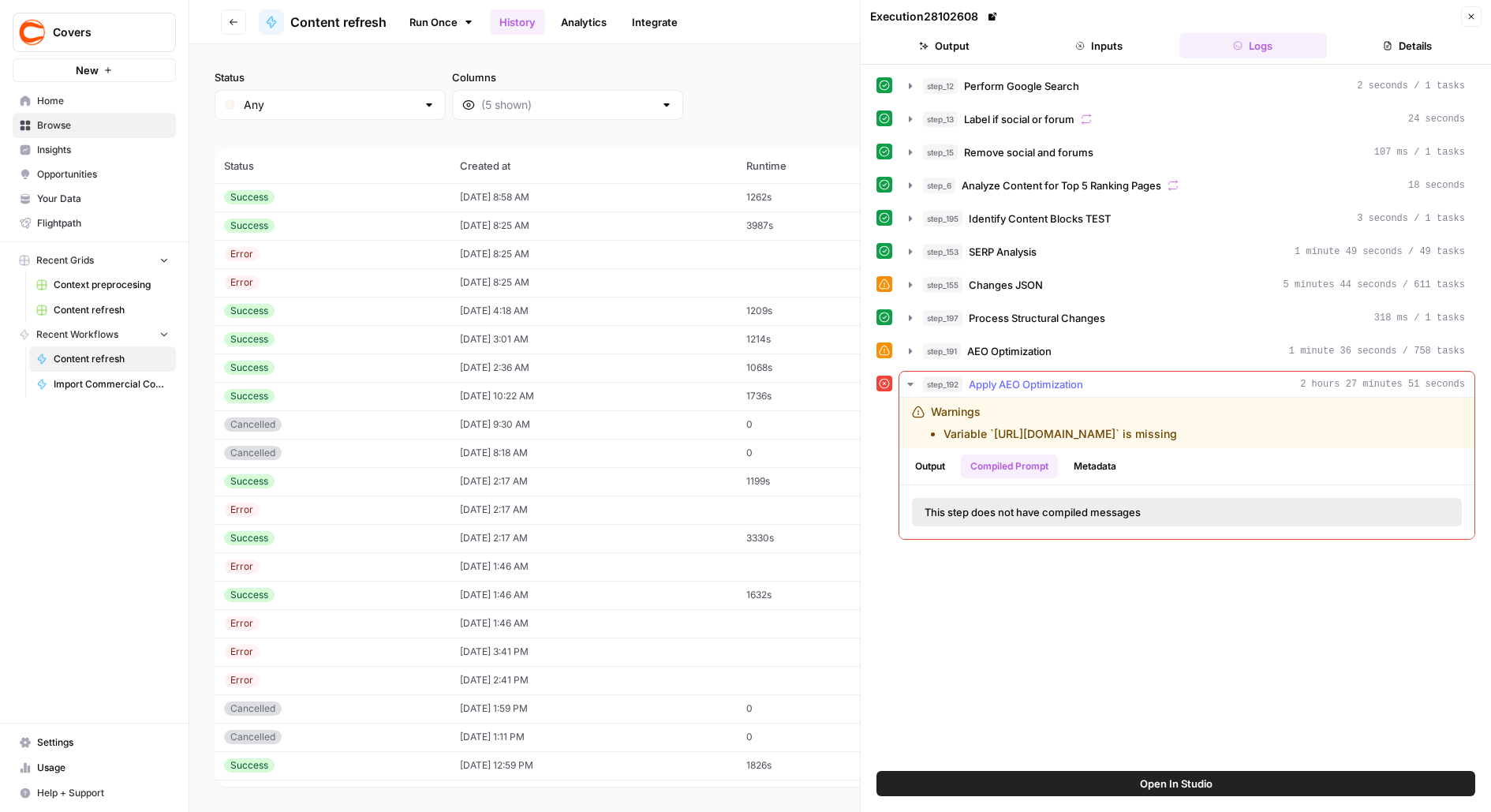
click at [1126, 461] on button "Metadata" at bounding box center [1095, 467] width 61 height 24
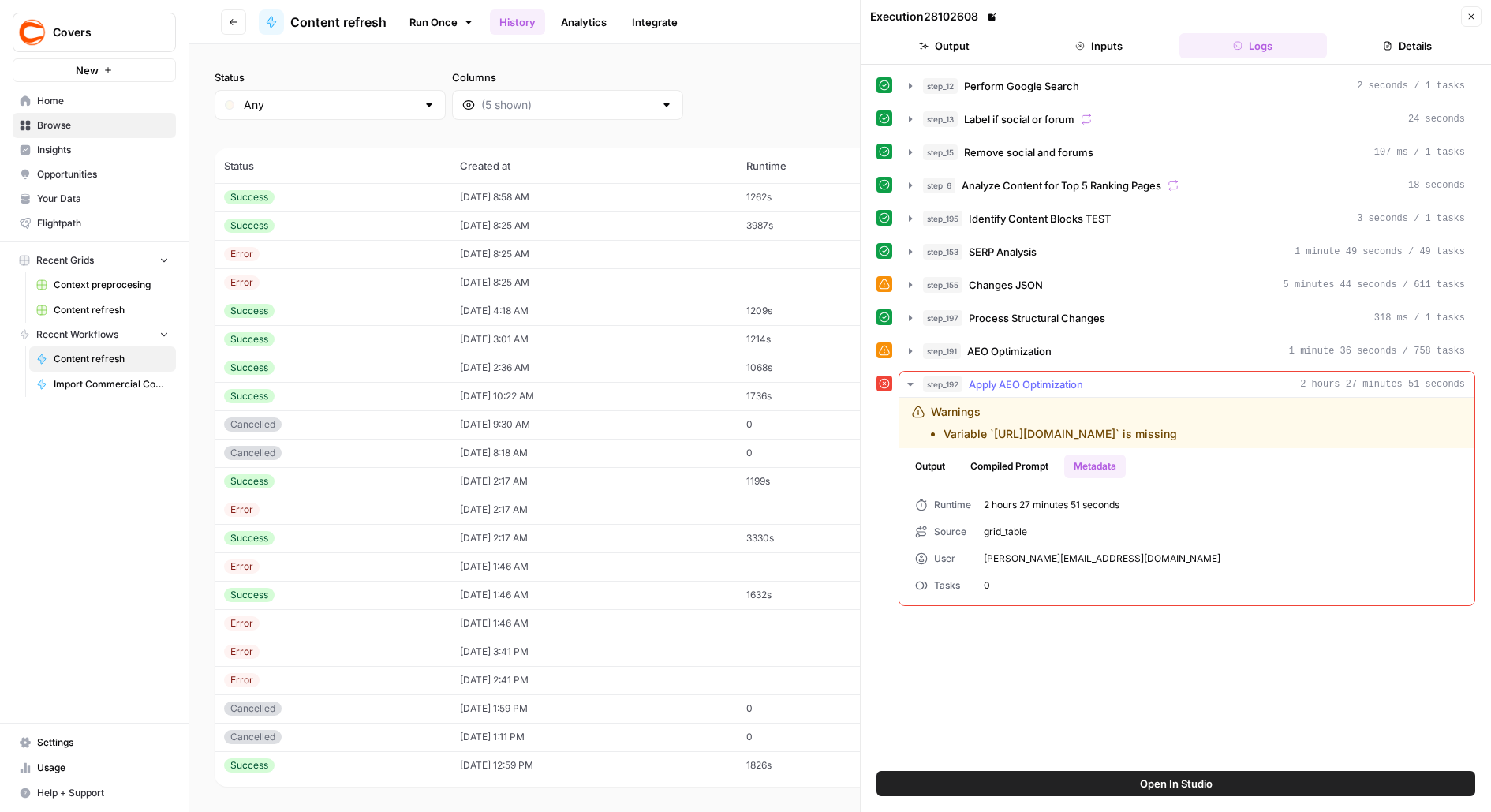
click at [947, 455] on button "Output" at bounding box center [930, 467] width 49 height 24
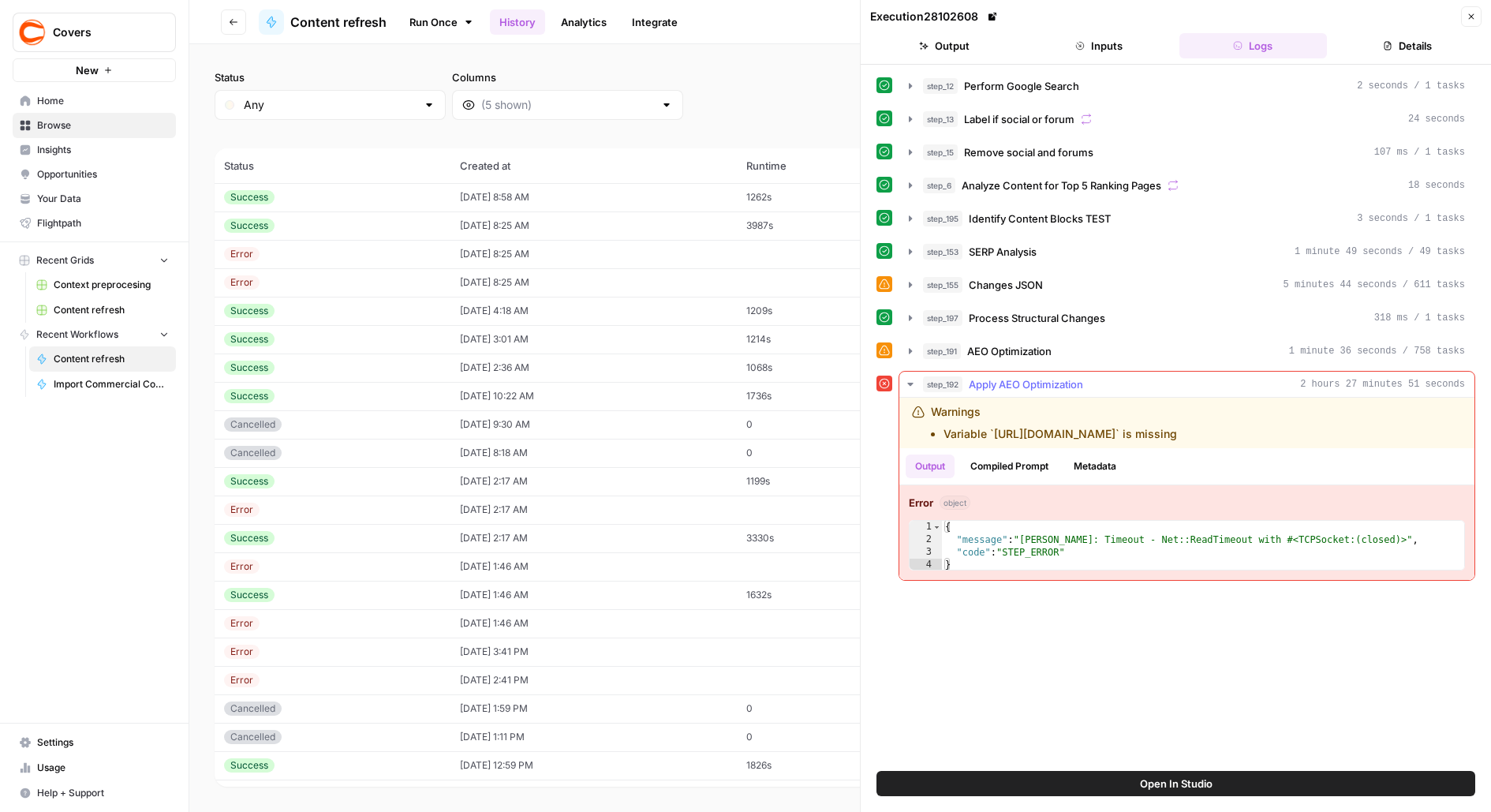
click at [997, 455] on button "Compiled Prompt" at bounding box center [1009, 467] width 97 height 24
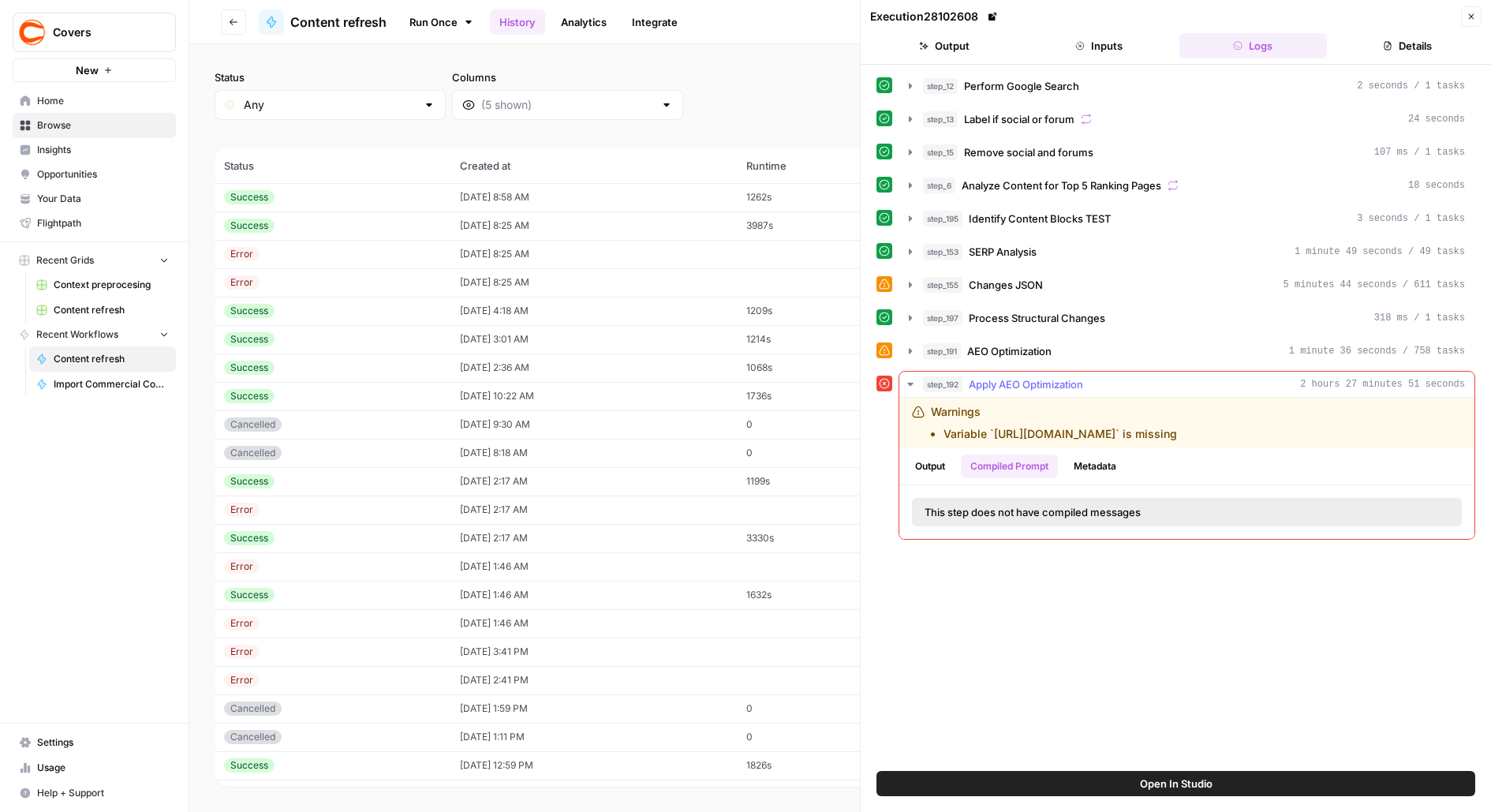
click at [1087, 455] on button "Metadata" at bounding box center [1095, 467] width 61 height 24
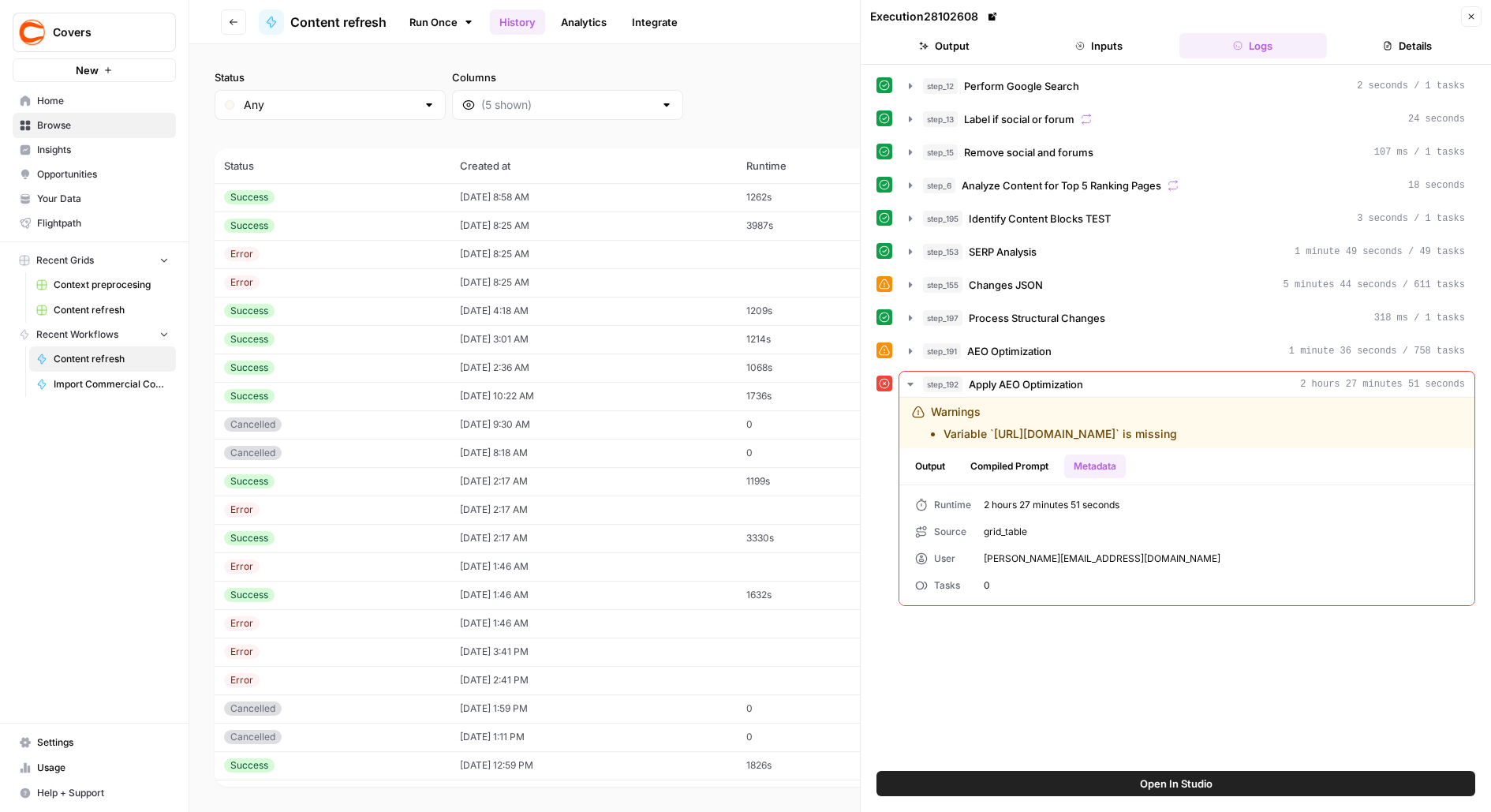
click at [1473, 18] on icon "button" at bounding box center [1472, 17] width 10 height 10
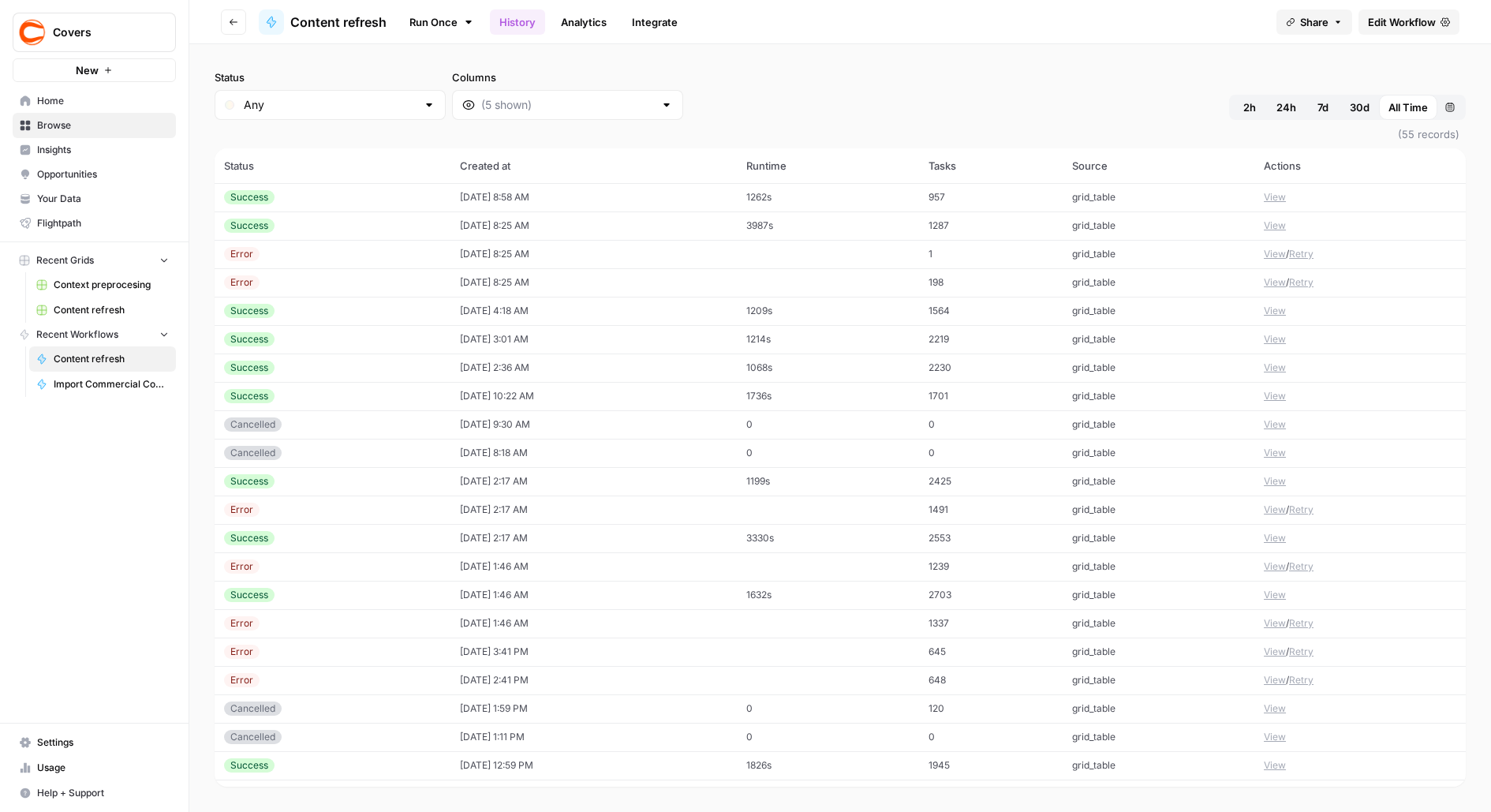
click at [1277, 642] on td "View / Retry" at bounding box center [1360, 652] width 212 height 29
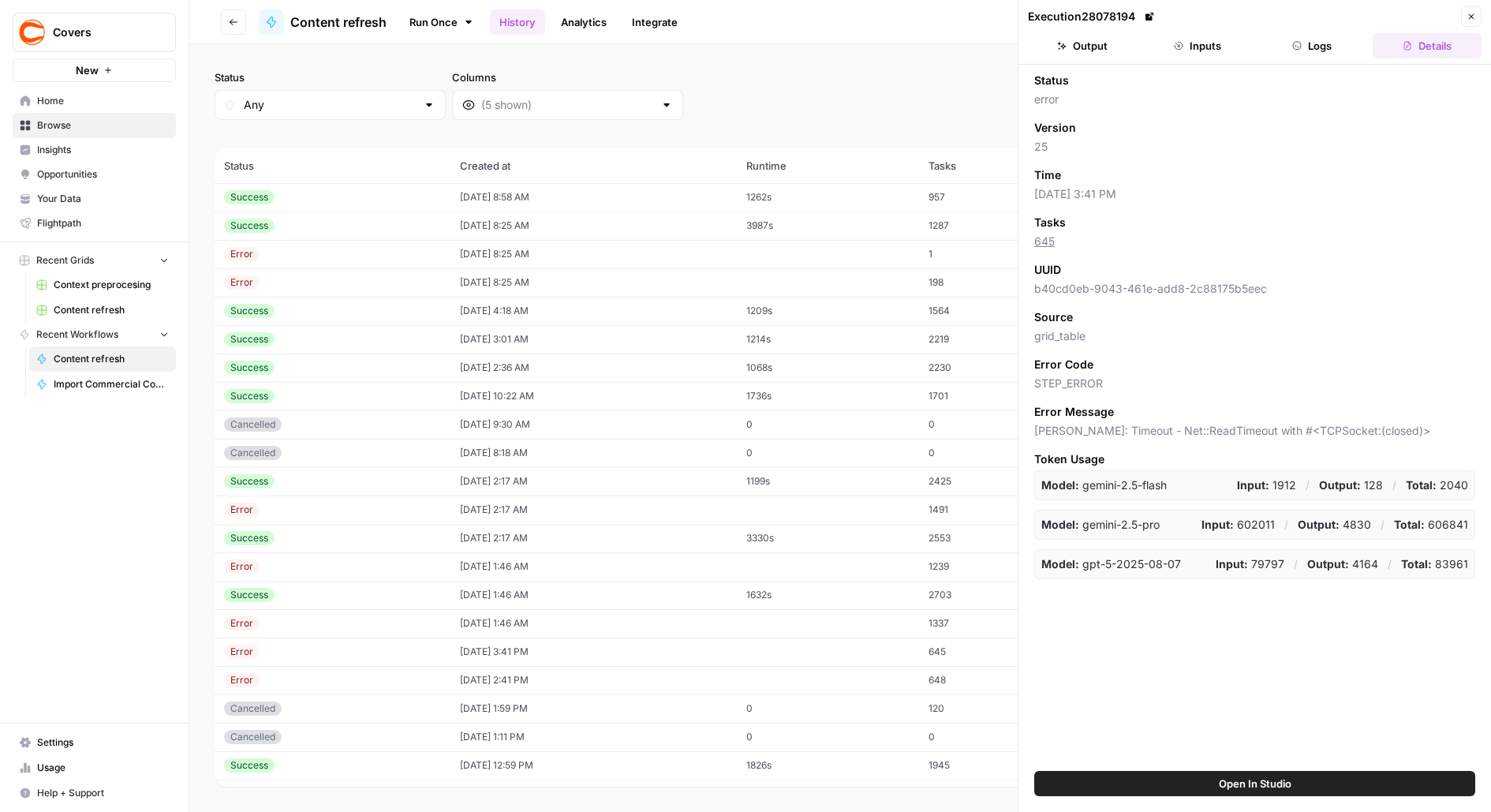
click at [1313, 32] on header "Execution 28078194 Close Output Inputs Logs Details" at bounding box center [1255, 32] width 473 height 64
click at [1313, 46] on button "Logs" at bounding box center [1313, 46] width 109 height 25
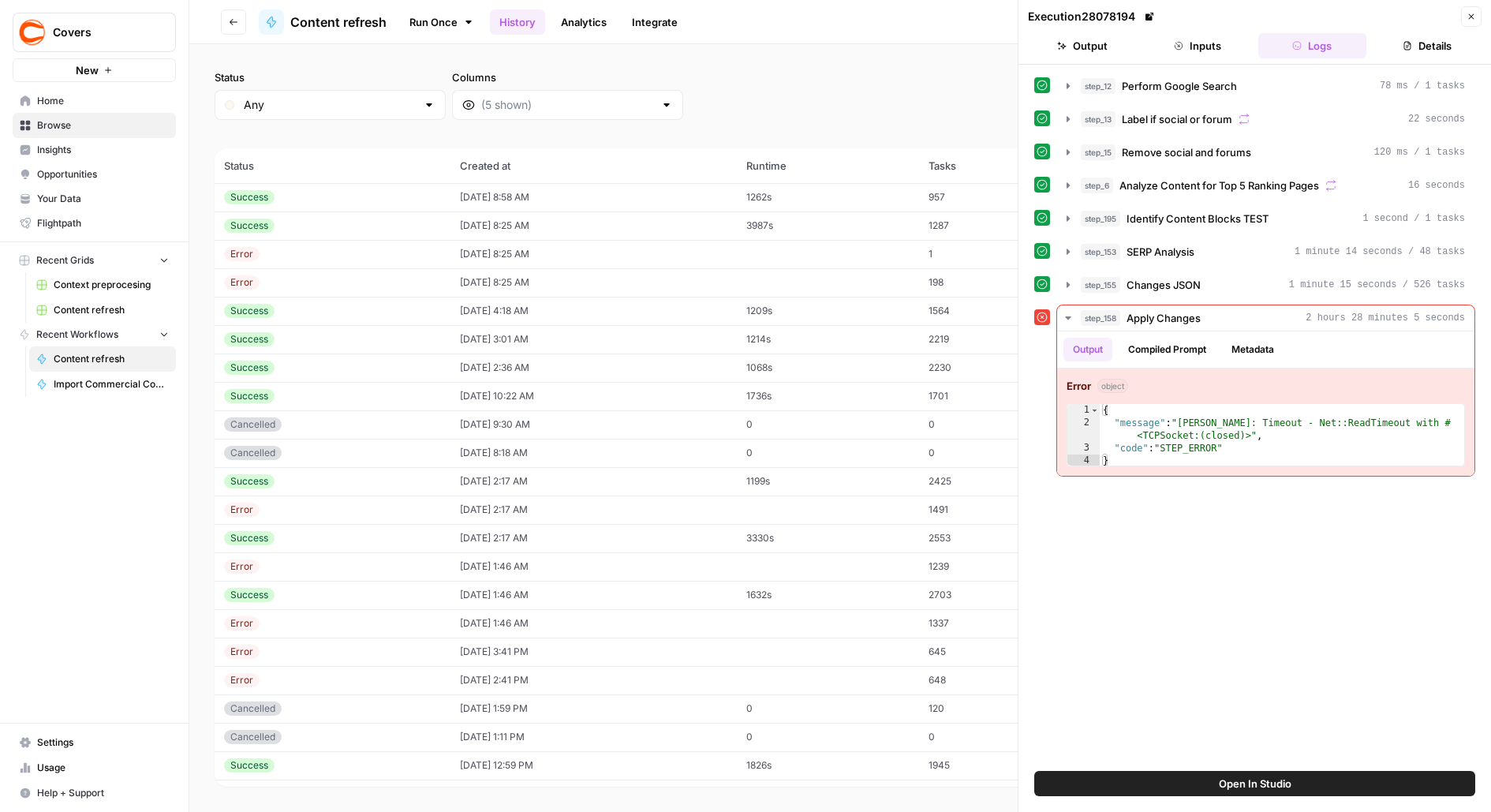
click at [1480, 20] on button "Close" at bounding box center [1472, 17] width 21 height 21
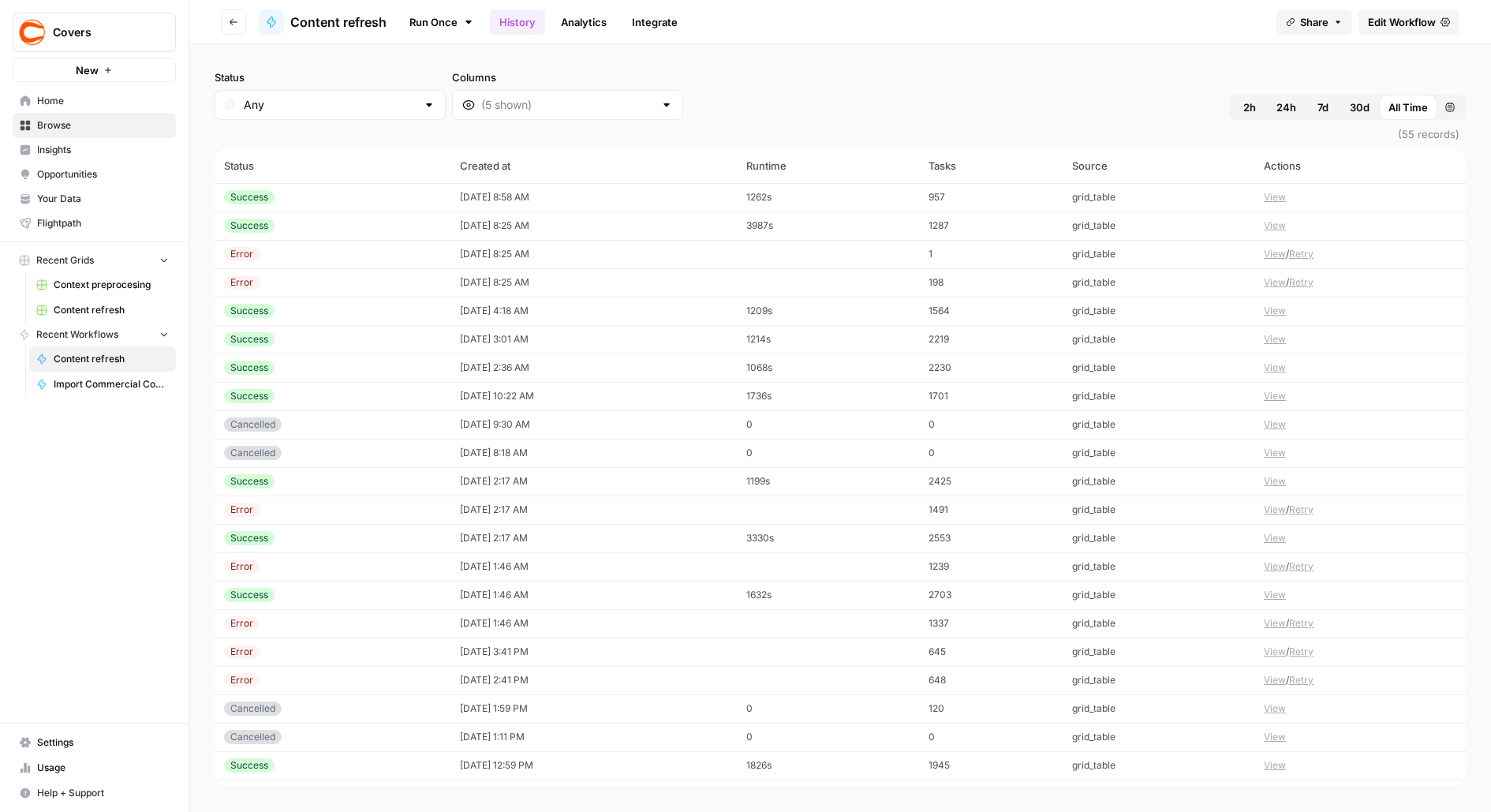
click at [1276, 679] on button "View" at bounding box center [1275, 681] width 22 height 14
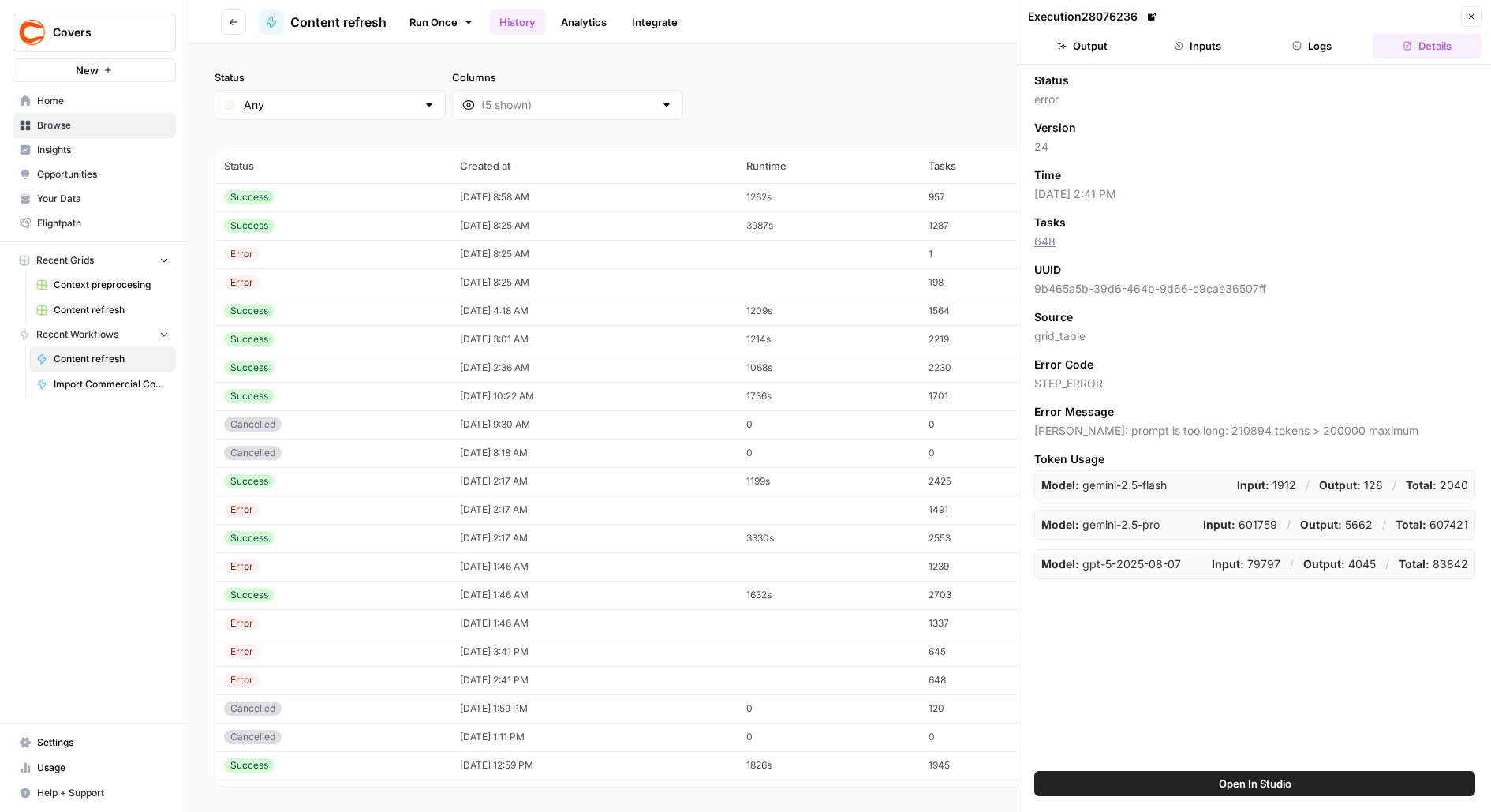
click at [1307, 39] on button "Logs" at bounding box center [1313, 46] width 109 height 25
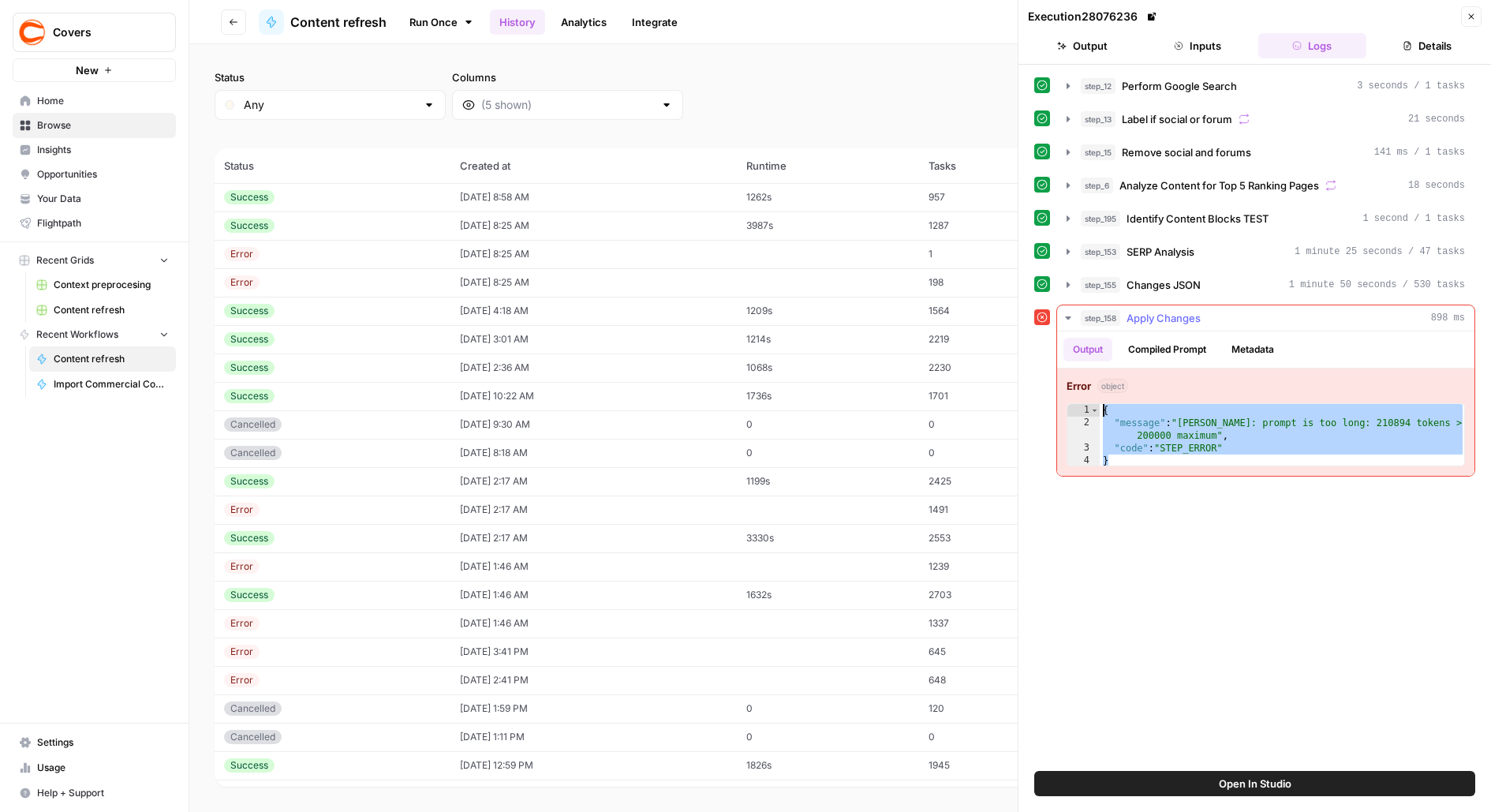
drag, startPoint x: 1121, startPoint y: 451, endPoint x: 1084, endPoint y: 386, distance: 74.8
click at [1085, 386] on div "Error object * 1 2 3 4 { "message" : "Claude Error: prompt is too long: 210894 …" at bounding box center [1266, 422] width 417 height 107
type textarea "**********"
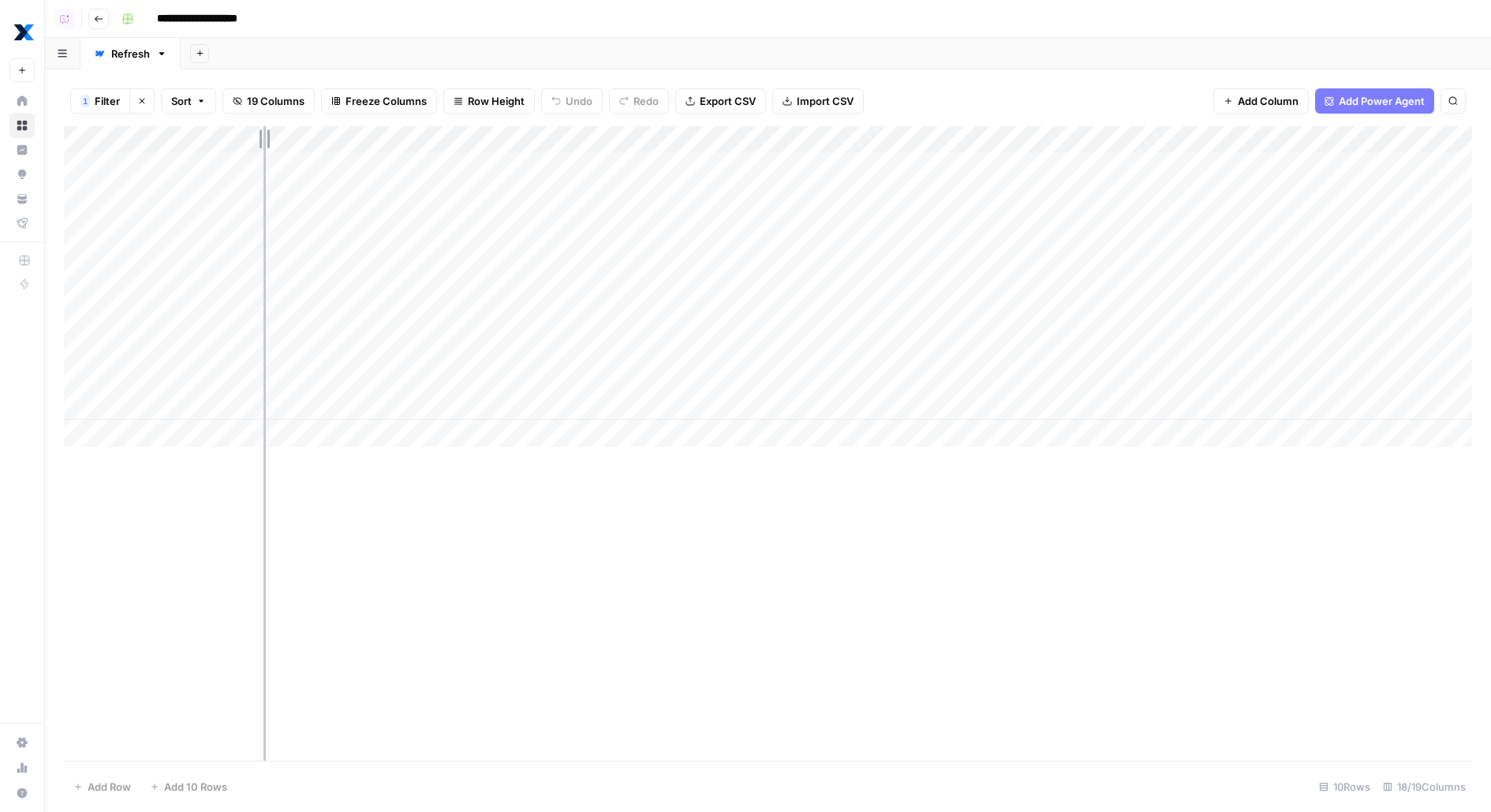
drag, startPoint x: 261, startPoint y: 142, endPoint x: 333, endPoint y: 142, distance: 72.0
click at [308, 142] on div "Add Column" at bounding box center [767, 287] width 1408 height 320
click at [936, 192] on div "Add Column" at bounding box center [767, 287] width 1408 height 320
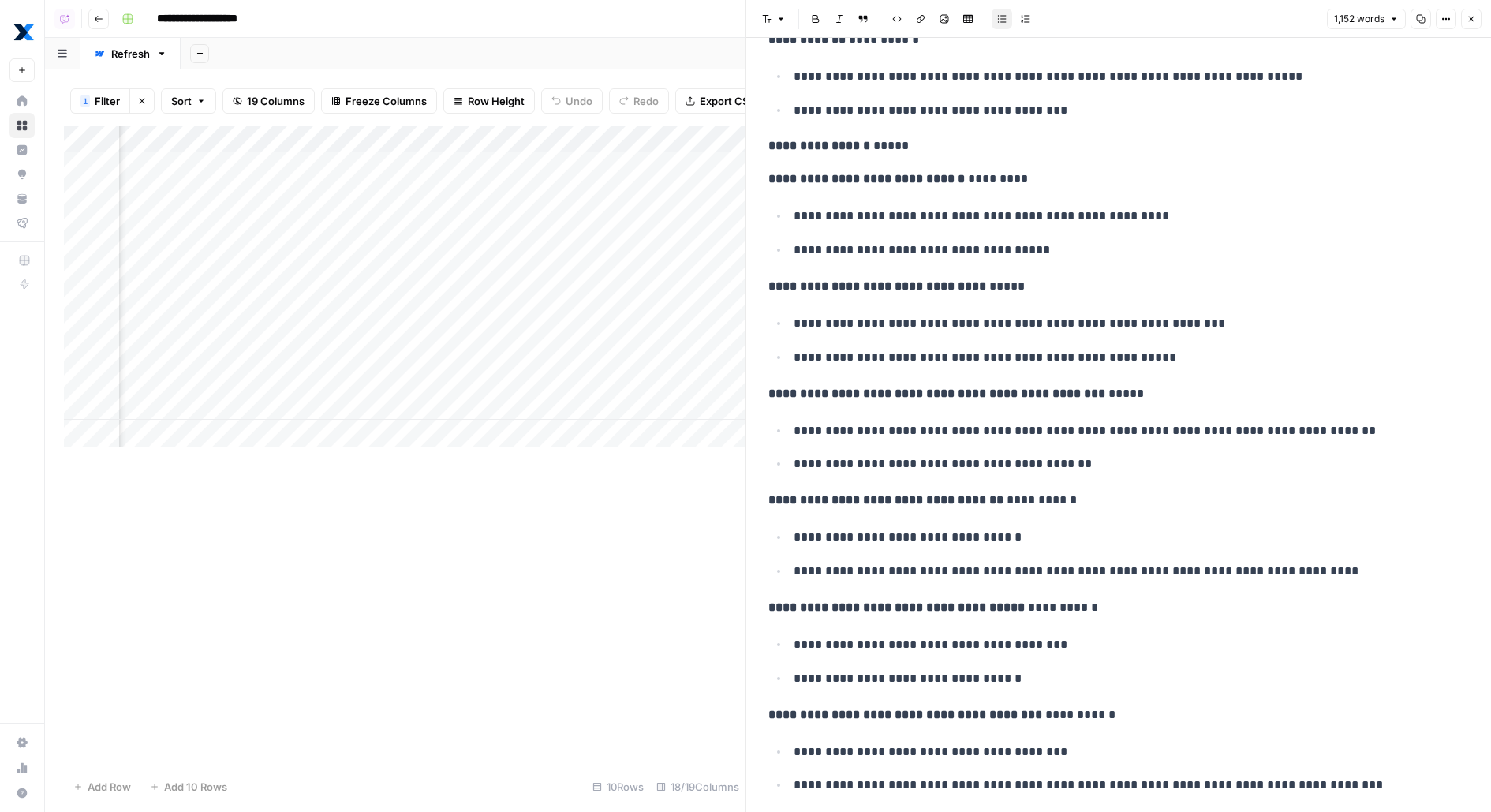
scroll to position [4000, 0]
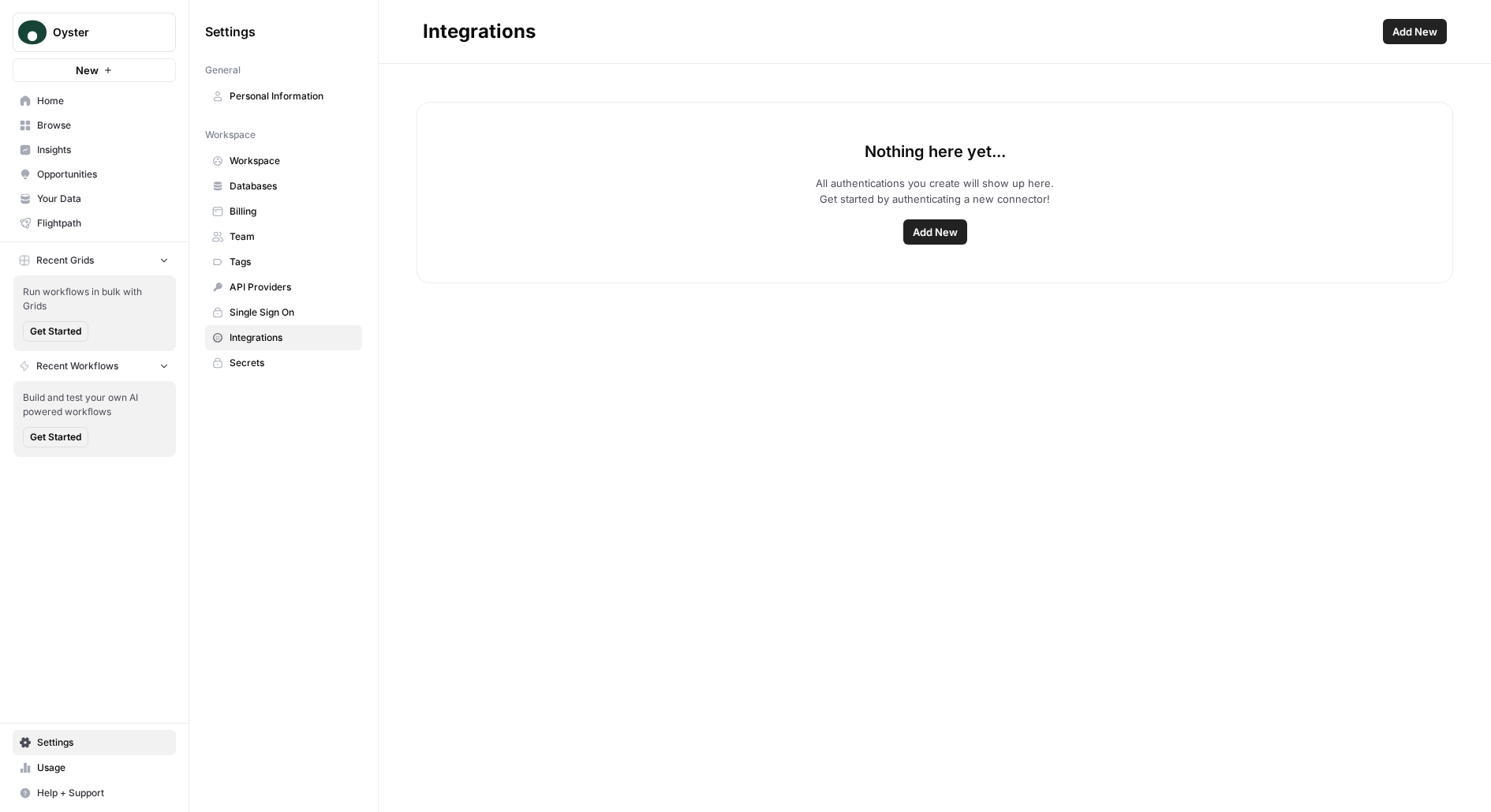
click at [248, 350] on link "Secrets" at bounding box center [283, 363] width 157 height 25
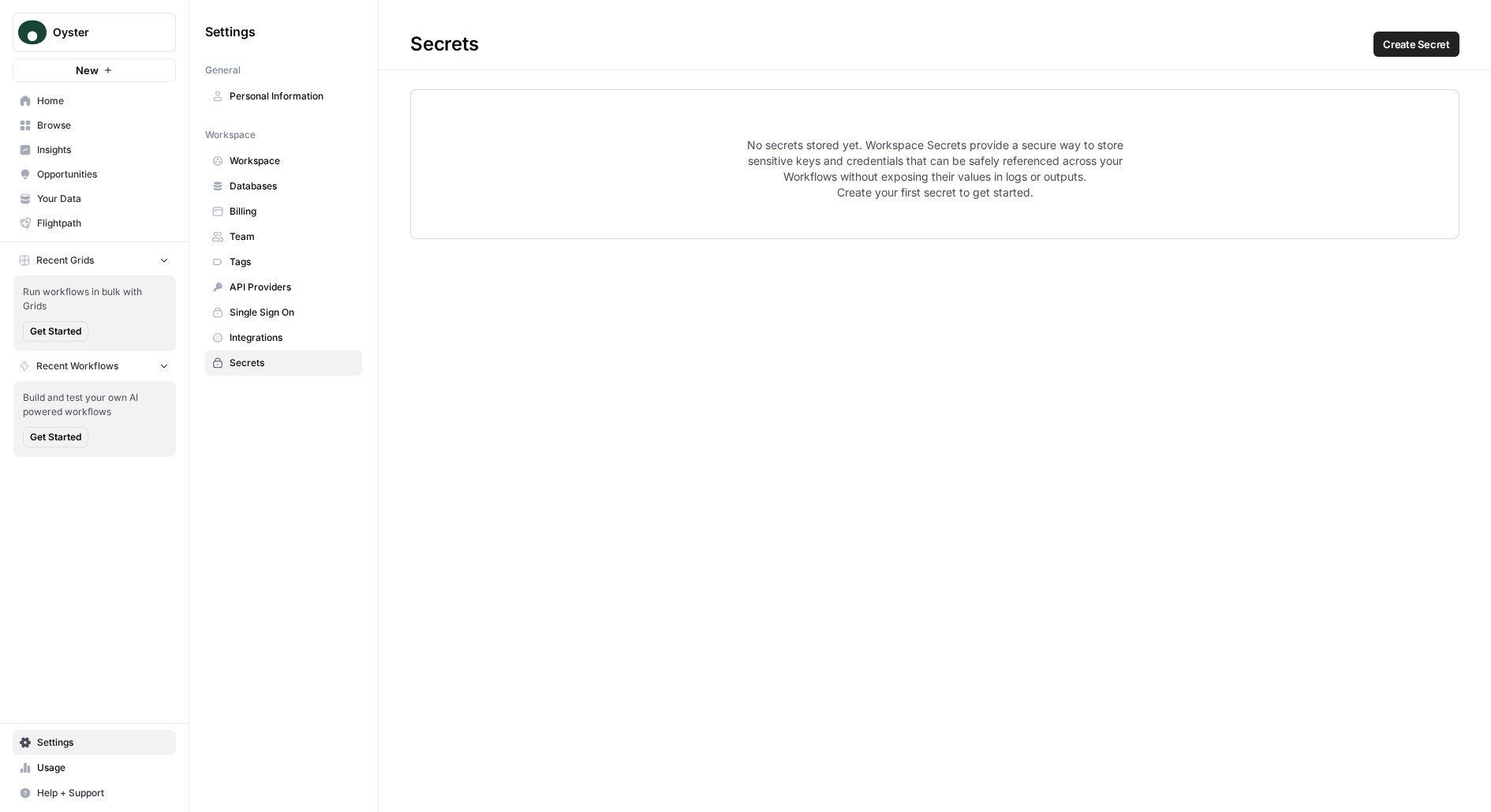
click at [245, 236] on span "Team" at bounding box center [292, 236] width 126 height 14
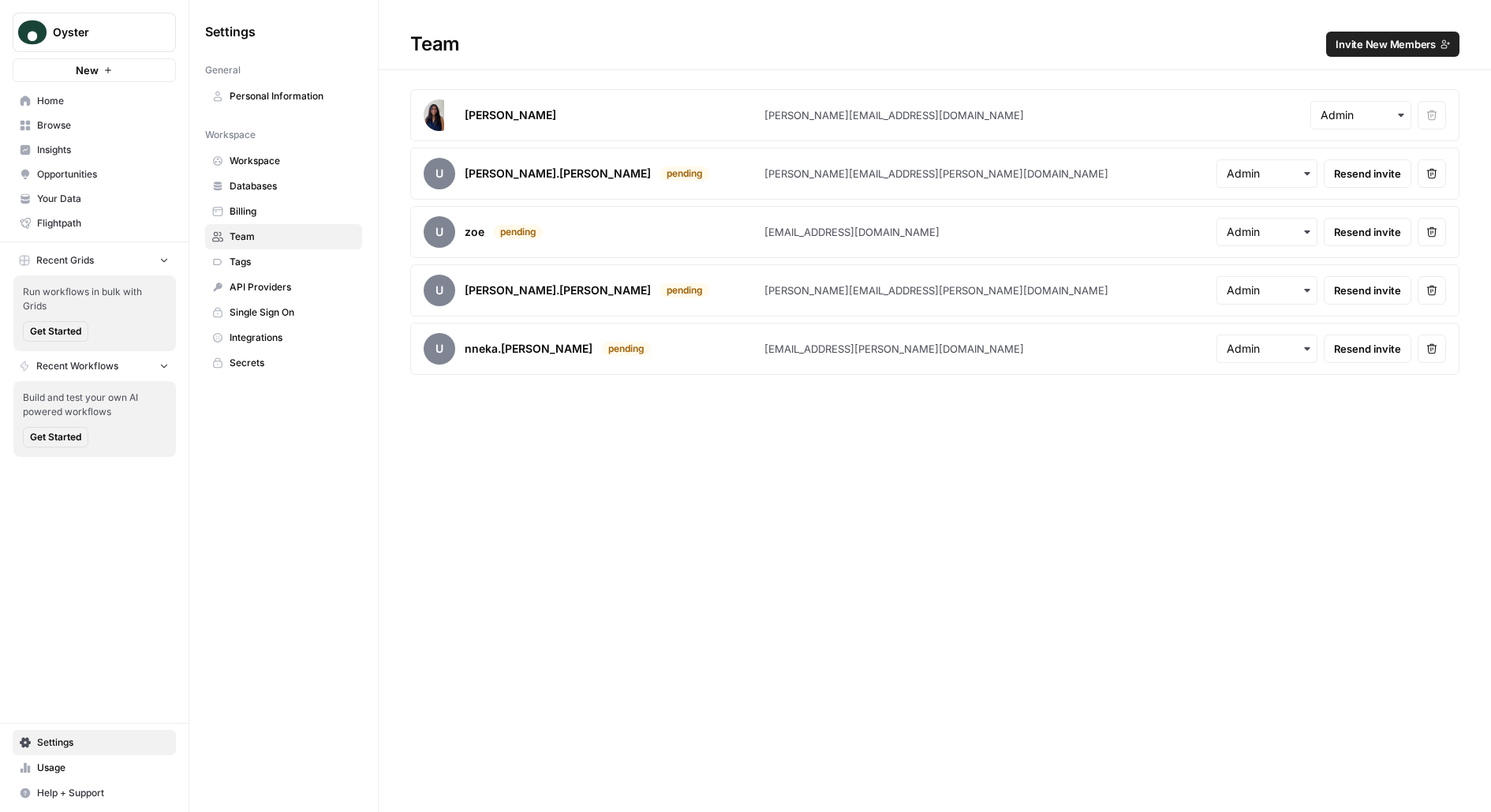
click at [118, 99] on span "Home" at bounding box center [103, 101] width 132 height 14
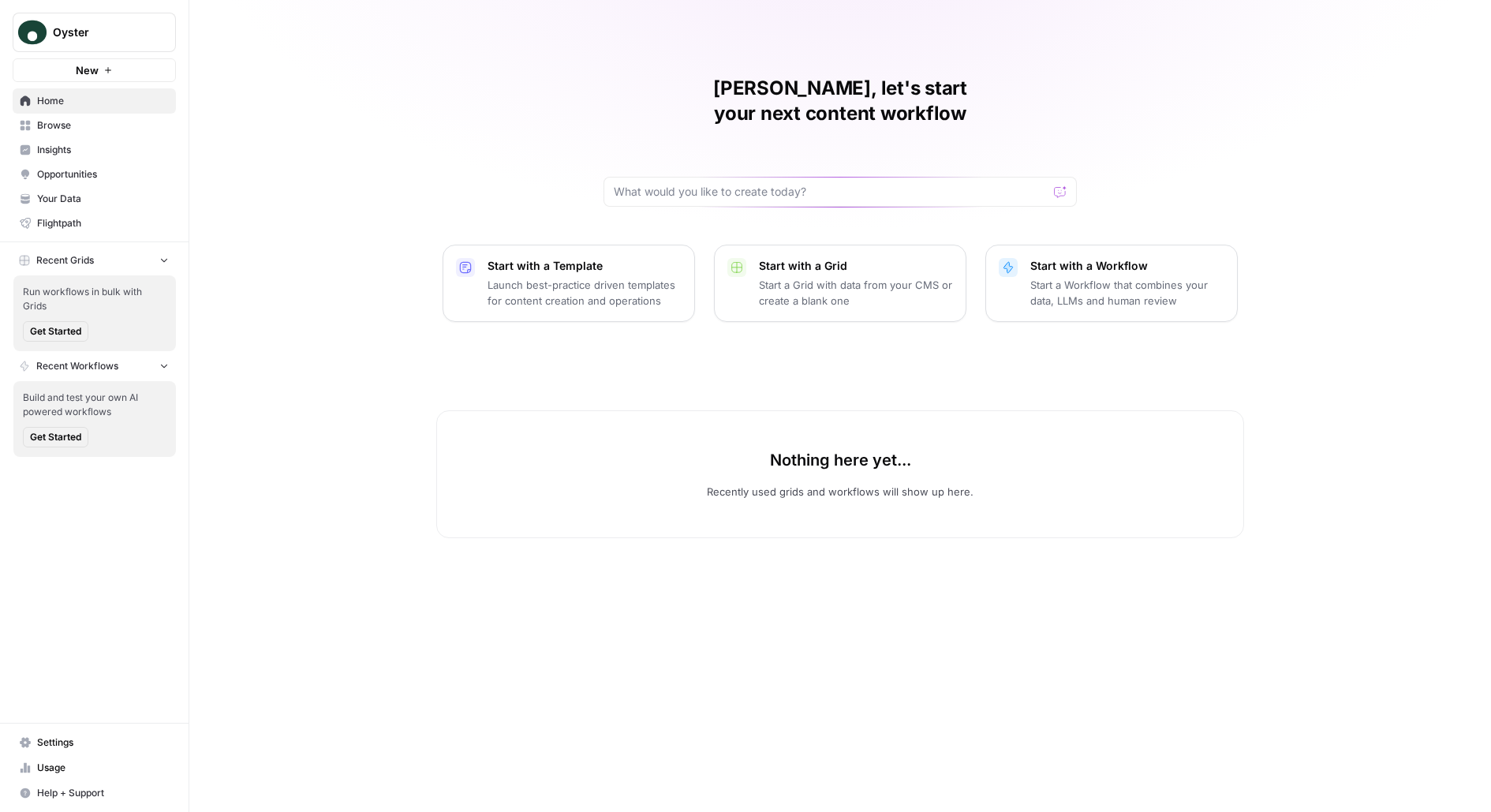
click at [95, 127] on span "Browse" at bounding box center [103, 126] width 132 height 14
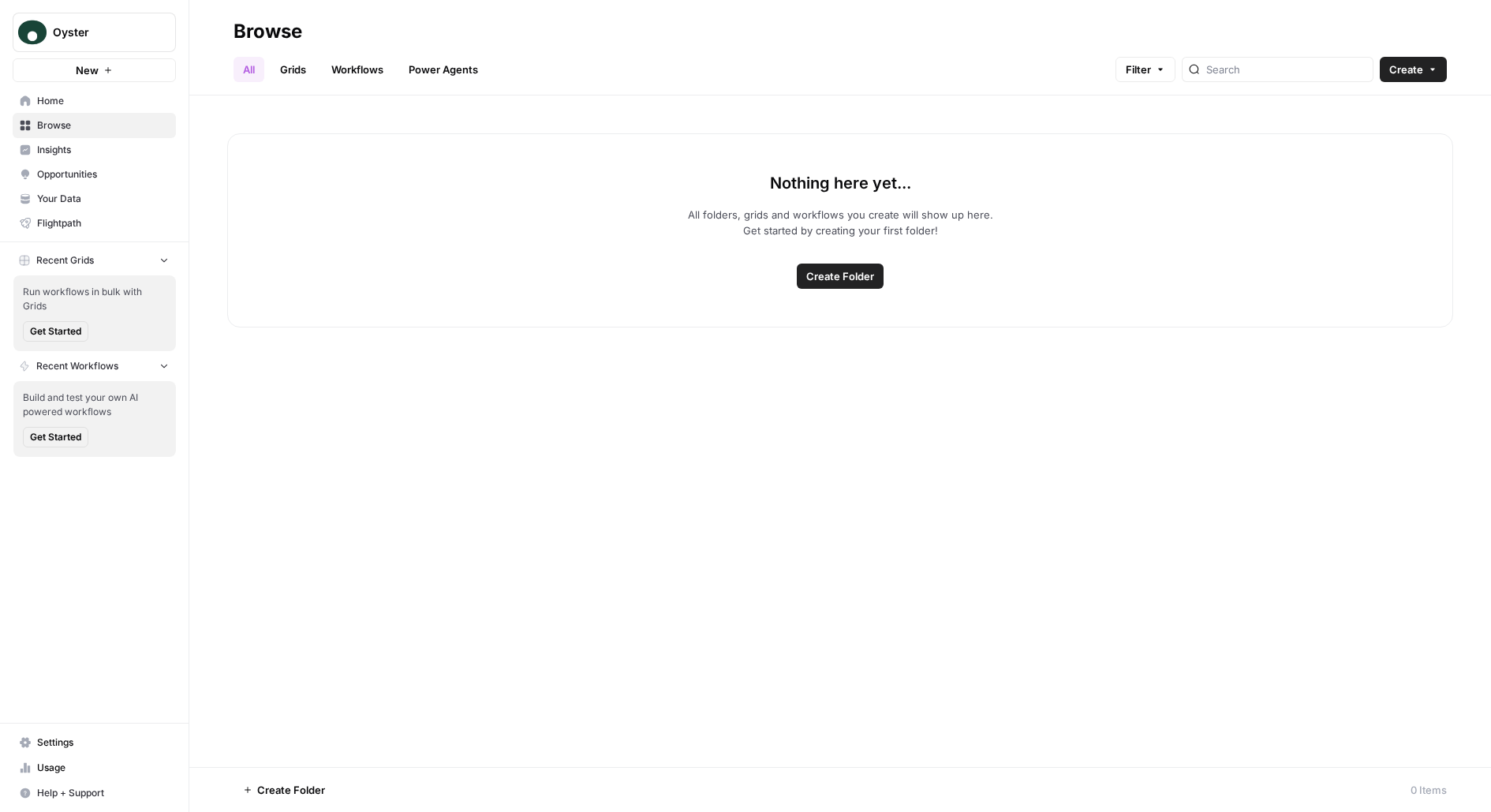
click at [97, 153] on span "Insights" at bounding box center [103, 150] width 132 height 14
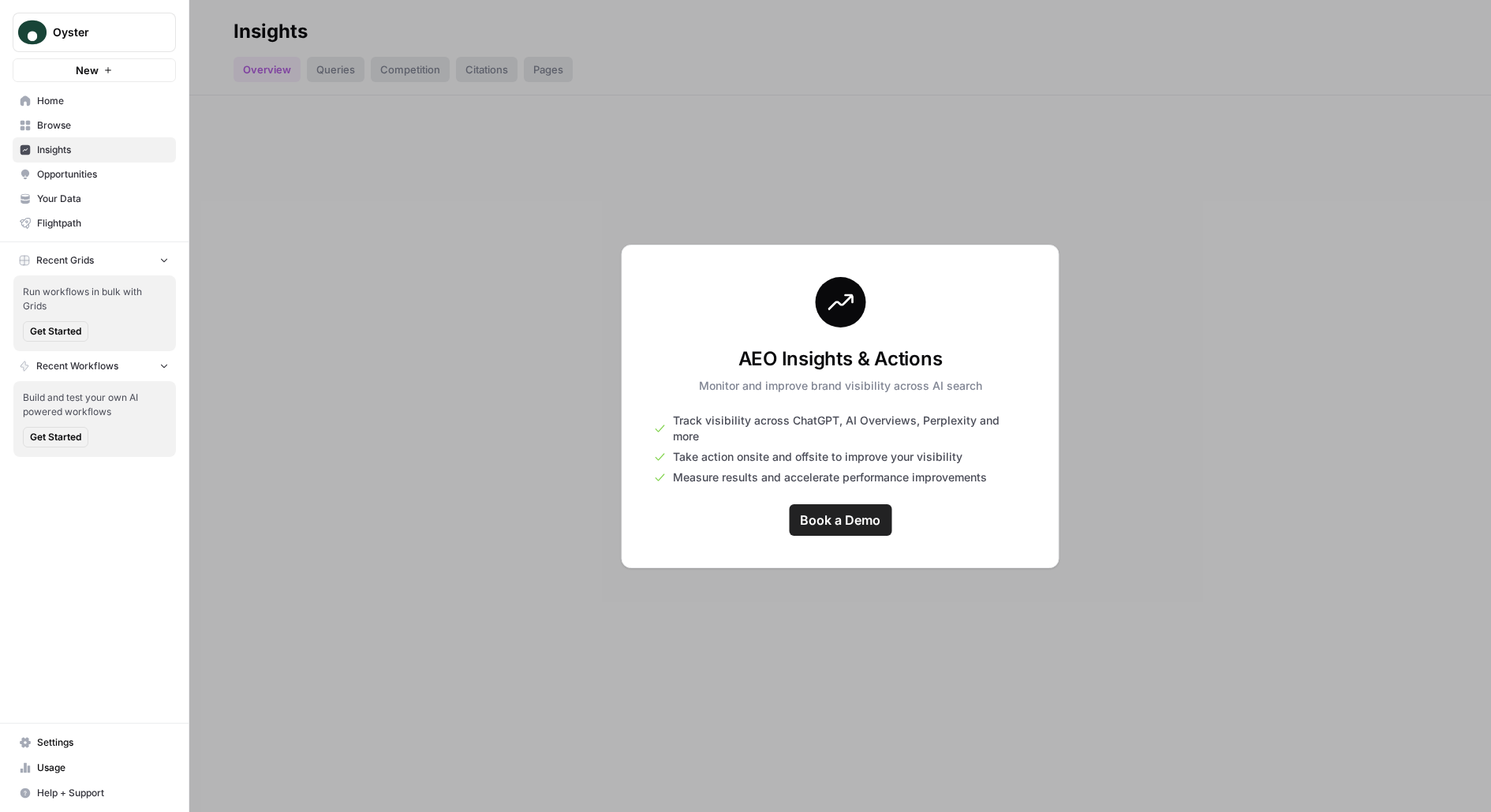
click at [97, 203] on span "Your Data" at bounding box center [103, 199] width 132 height 14
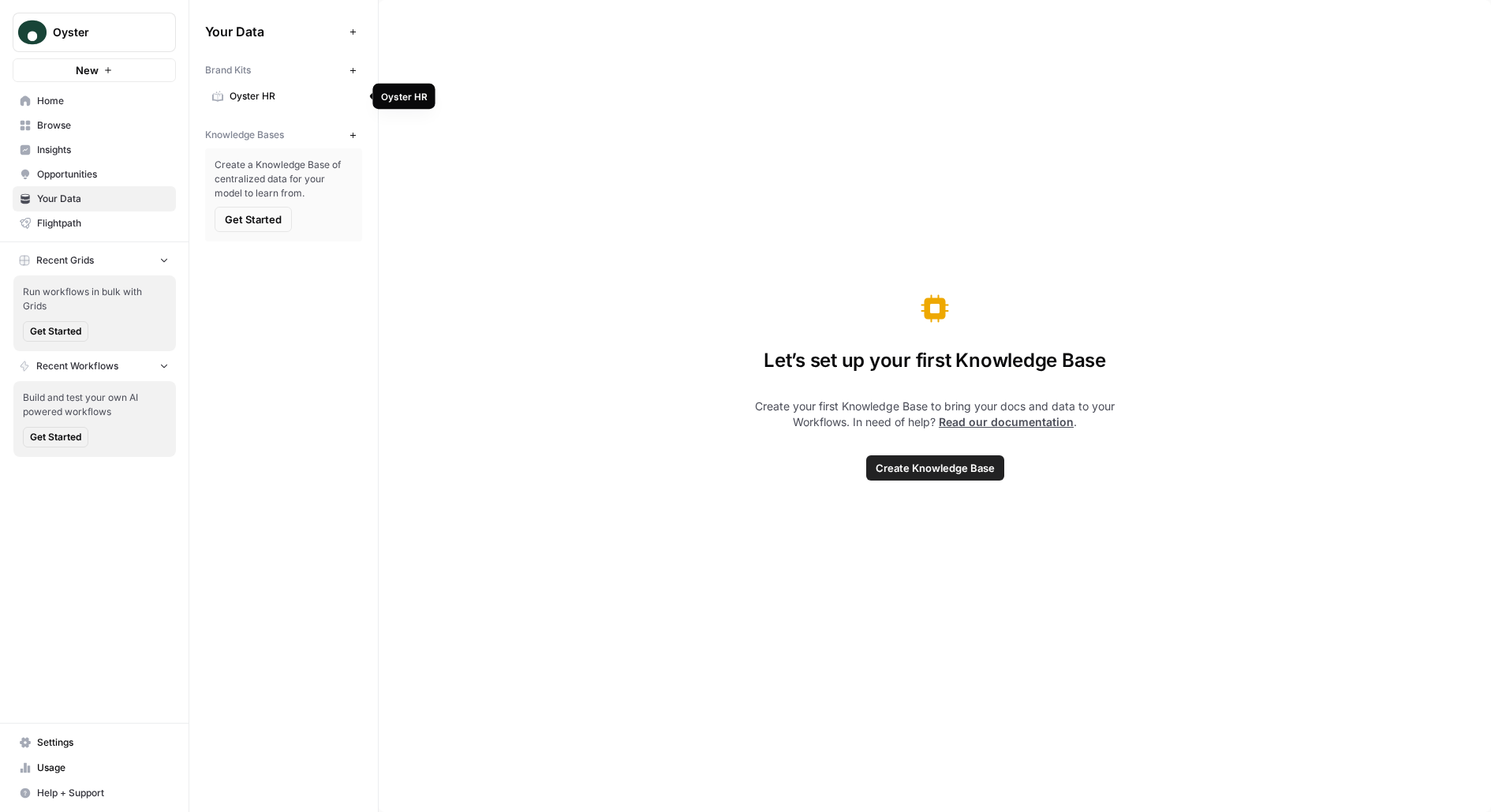
click at [282, 98] on span "Oyster HR" at bounding box center [292, 96] width 126 height 14
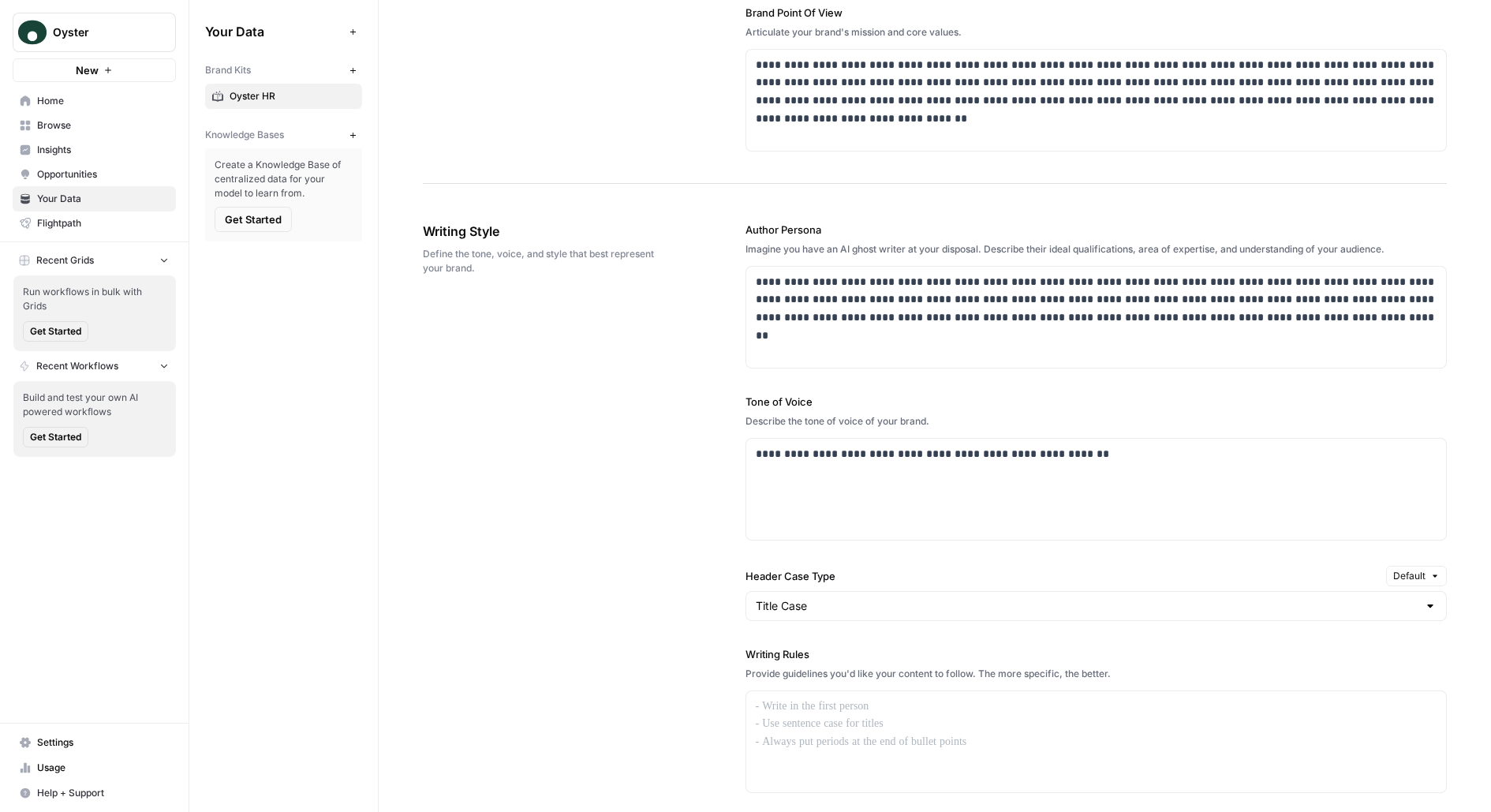
scroll to position [455, 0]
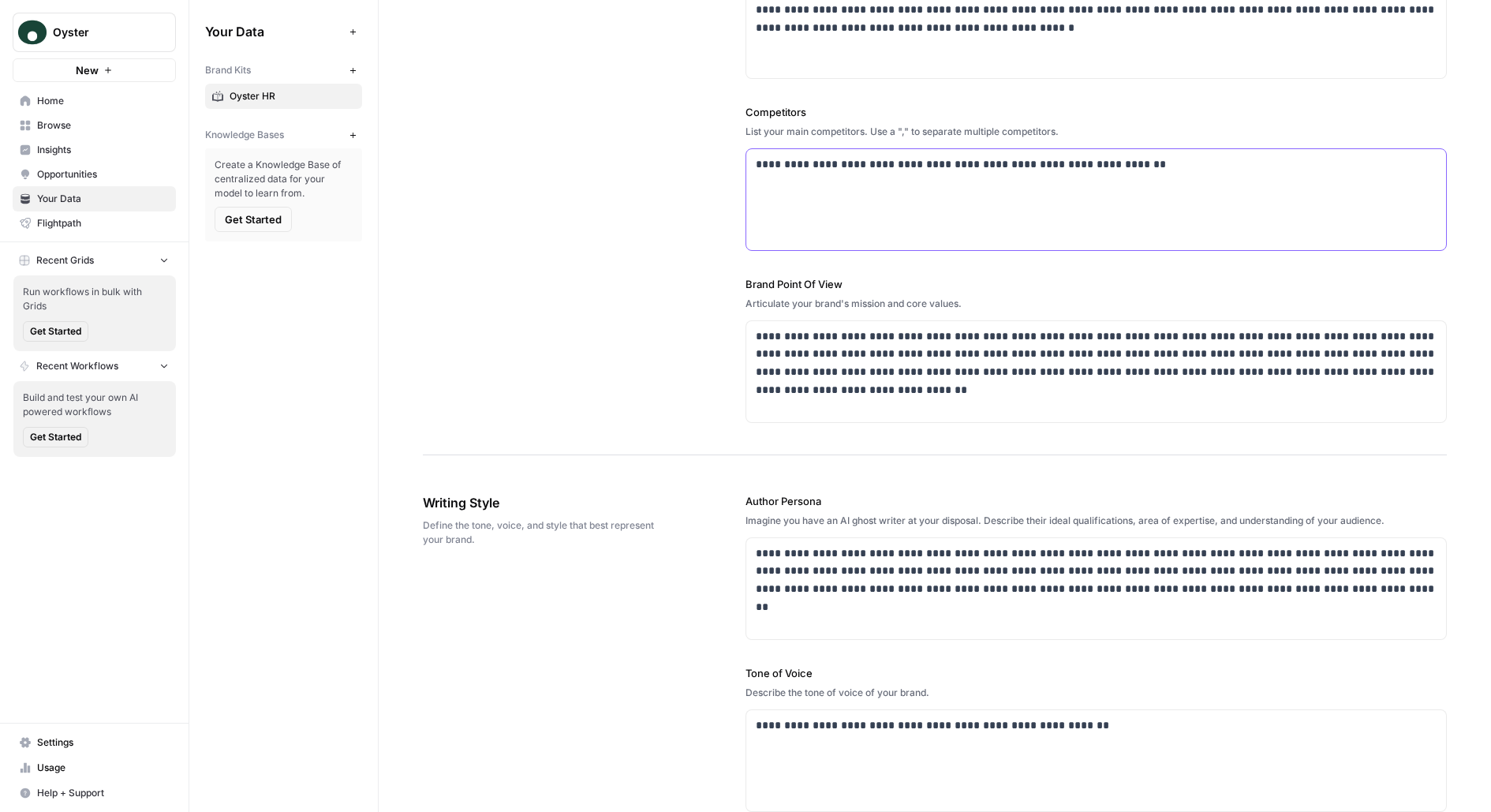
click at [826, 178] on div "**********" at bounding box center [1097, 199] width 701 height 101
click at [826, 178] on div "**********" at bounding box center [1097, 199] width 701 height 101
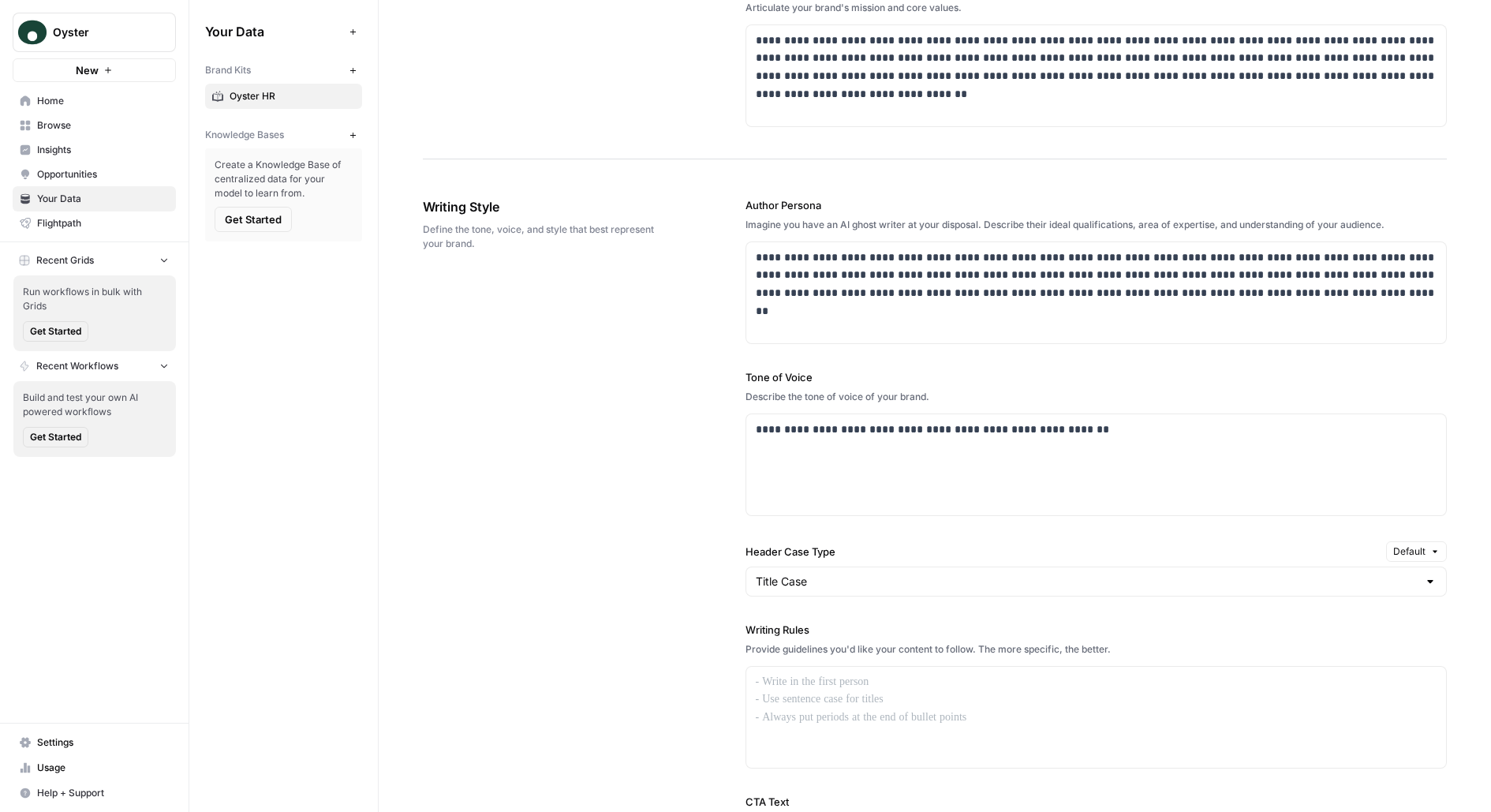
scroll to position [869, 0]
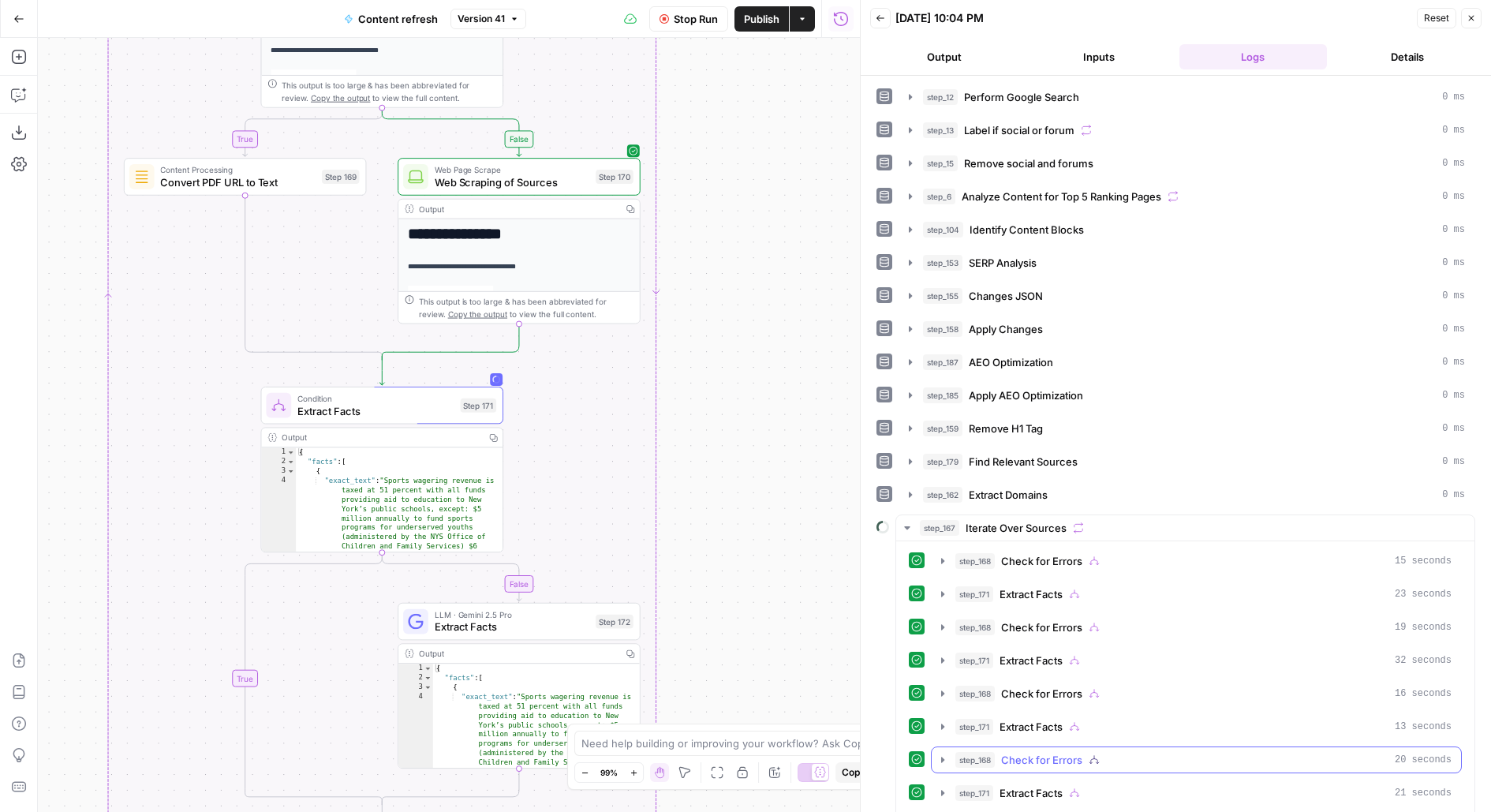
scroll to position [55, 0]
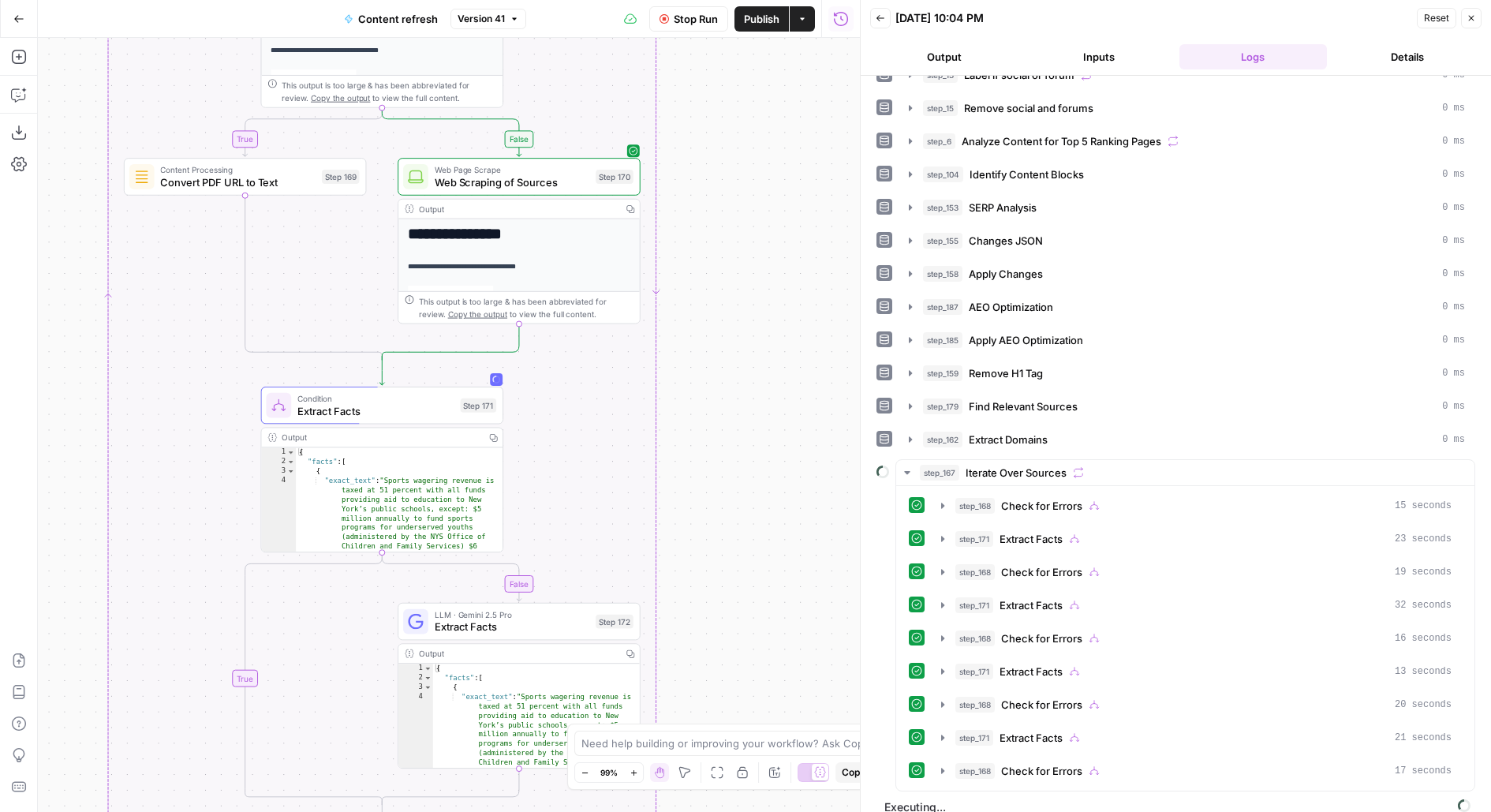
drag, startPoint x: 716, startPoint y: 679, endPoint x: 747, endPoint y: 310, distance: 370.3
click at [747, 310] on div "true false false true false true Workflow Set Inputs Inputs Google Search Perfo…" at bounding box center [449, 425] width 822 height 774
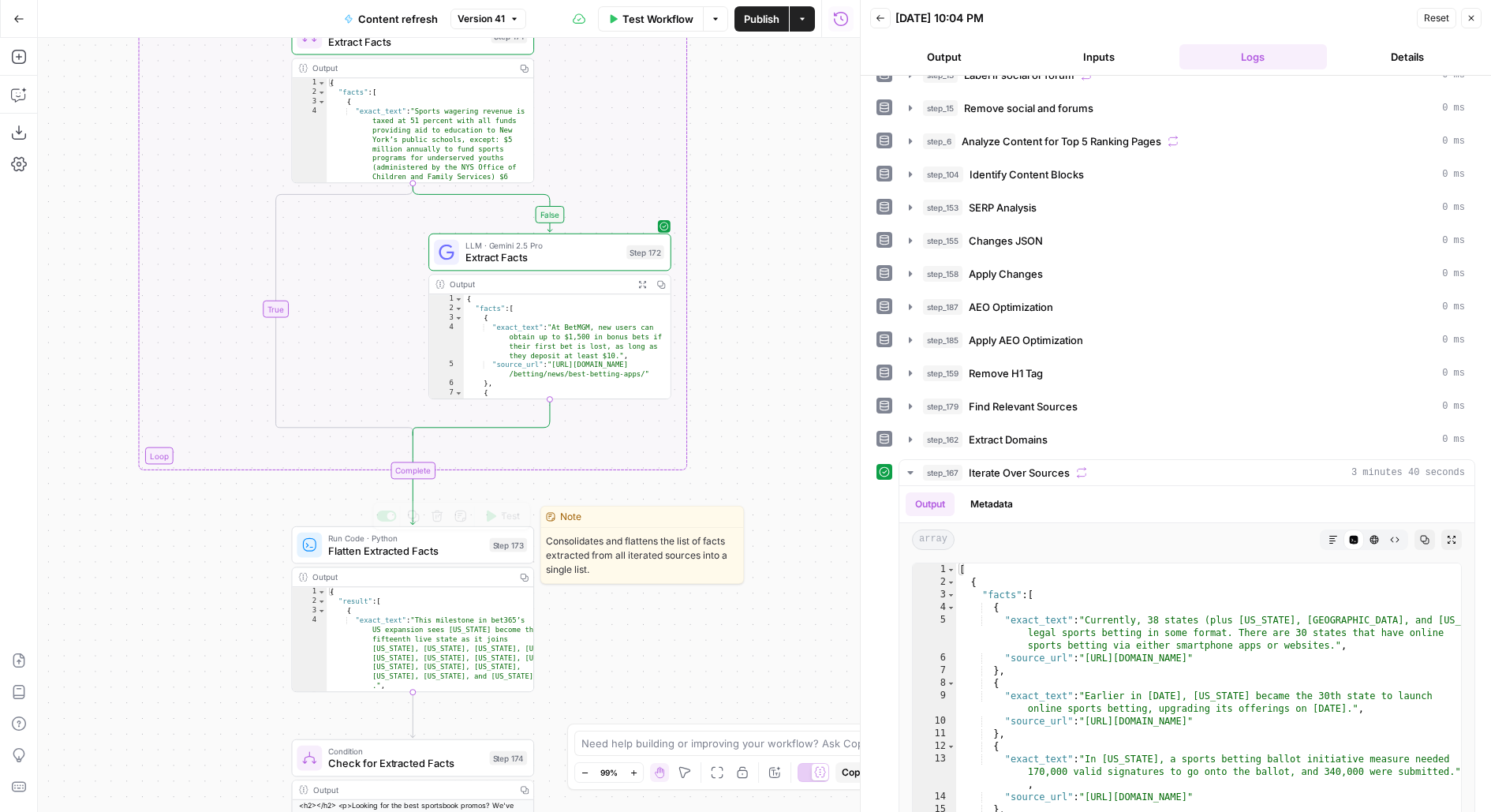
click at [497, 512] on button "Test" at bounding box center [502, 516] width 49 height 21
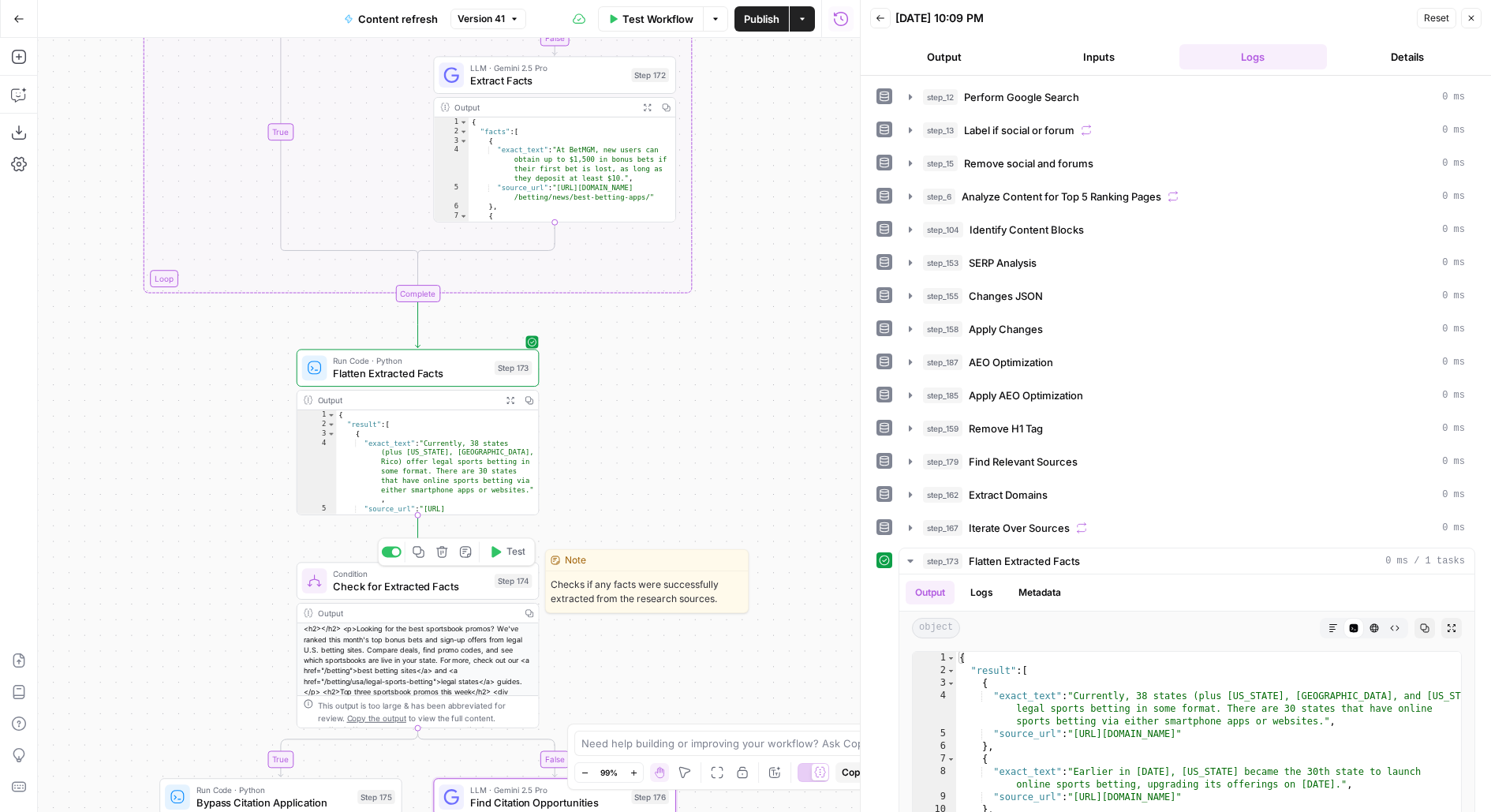
click at [509, 556] on span "Test" at bounding box center [516, 552] width 19 height 14
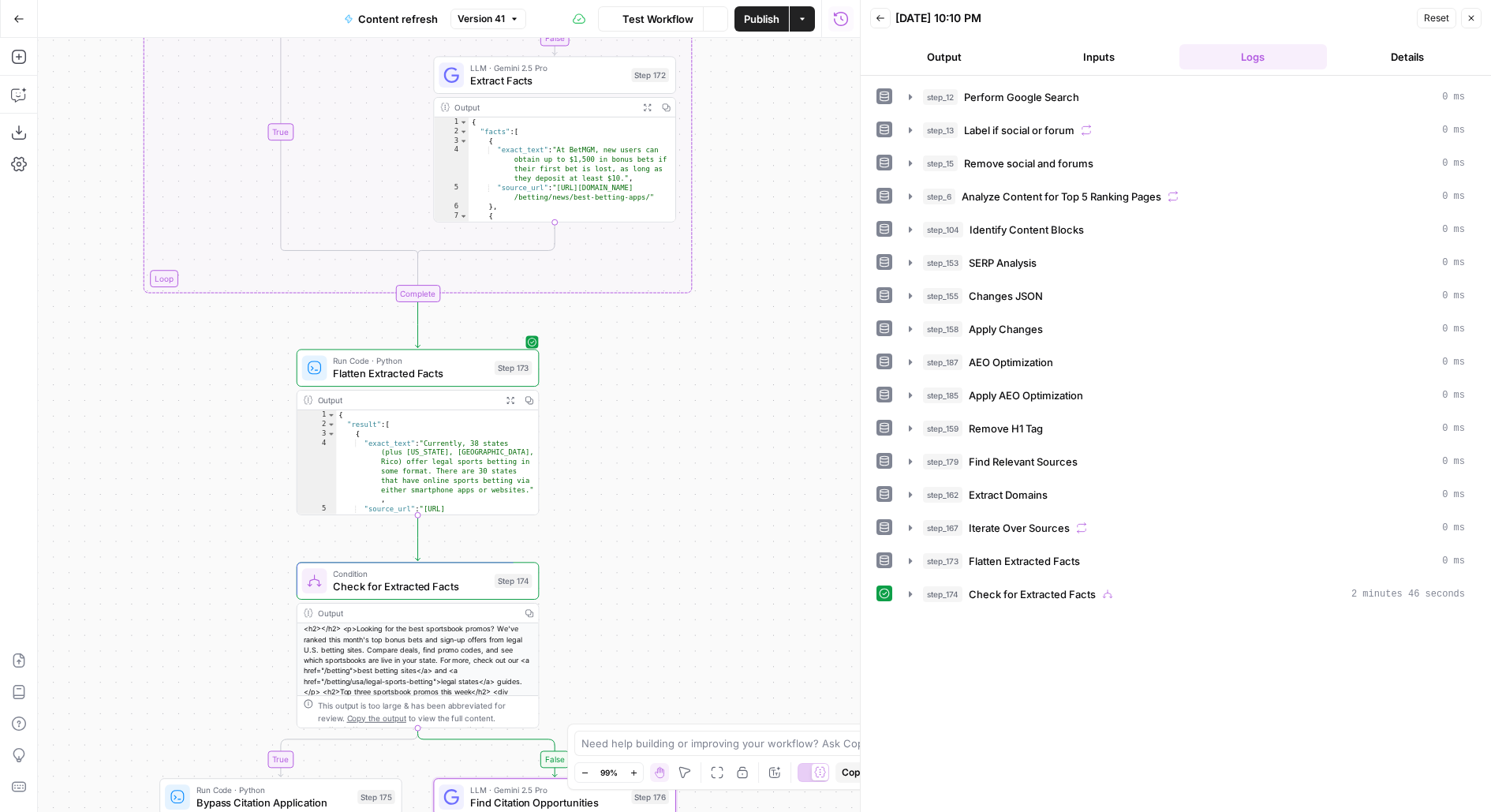
drag, startPoint x: 664, startPoint y: 525, endPoint x: 694, endPoint y: 217, distance: 309.5
click at [695, 217] on div "true false false true false true Workflow Set Inputs Inputs Google Search Perfo…" at bounding box center [449, 425] width 822 height 774
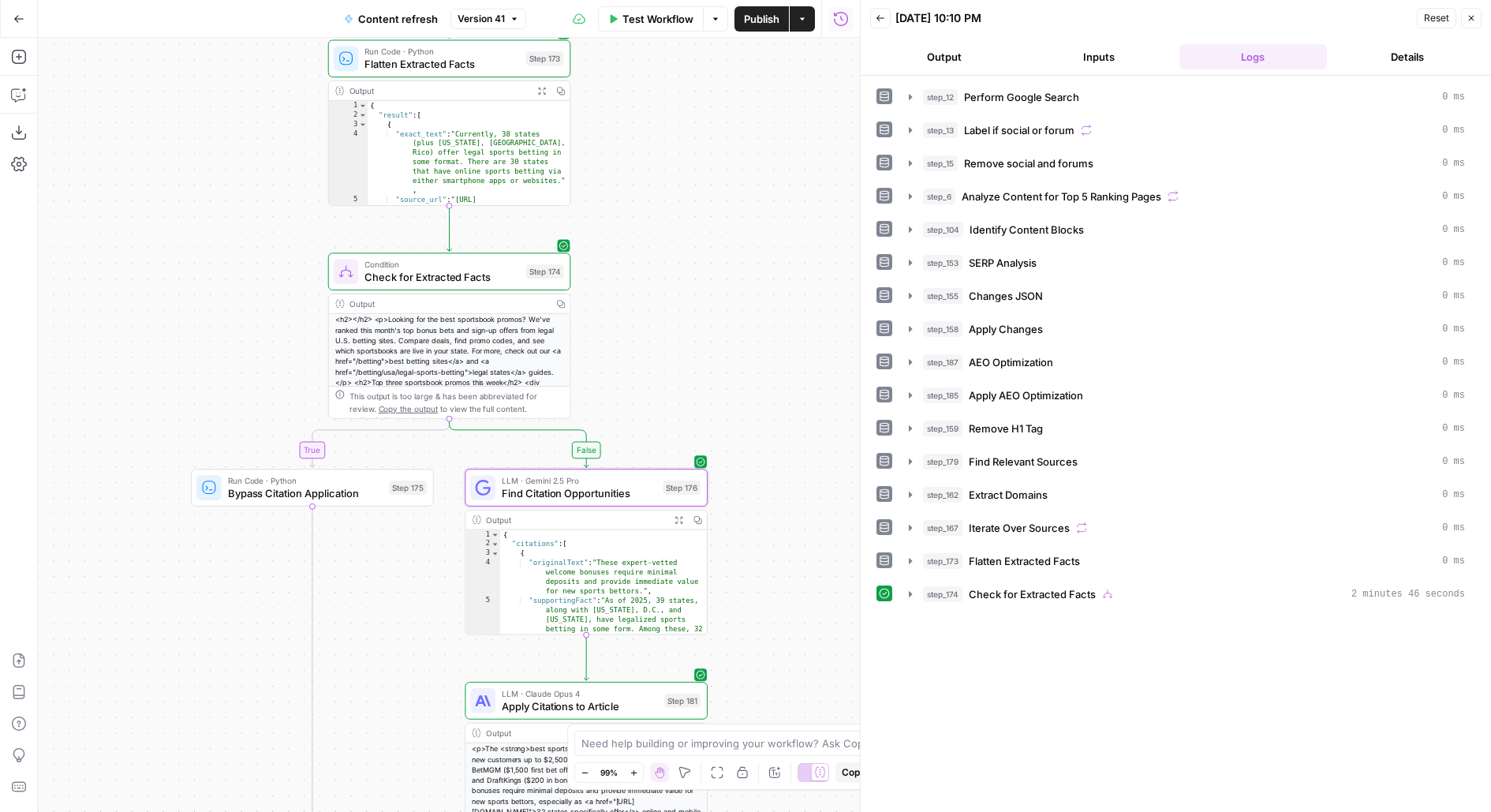
click at [931, 587] on span "step_174" at bounding box center [943, 595] width 40 height 16
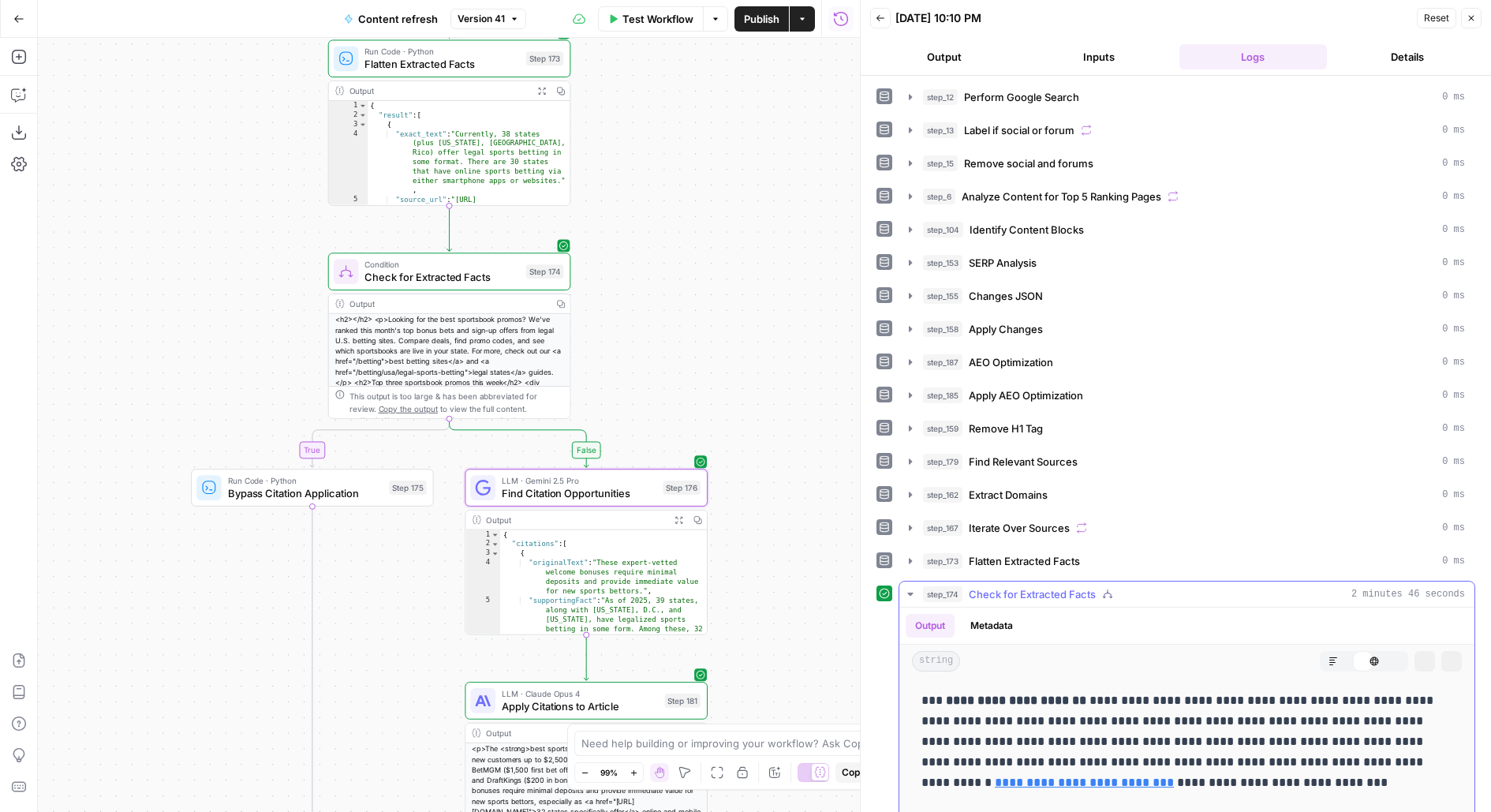
scroll to position [260, 0]
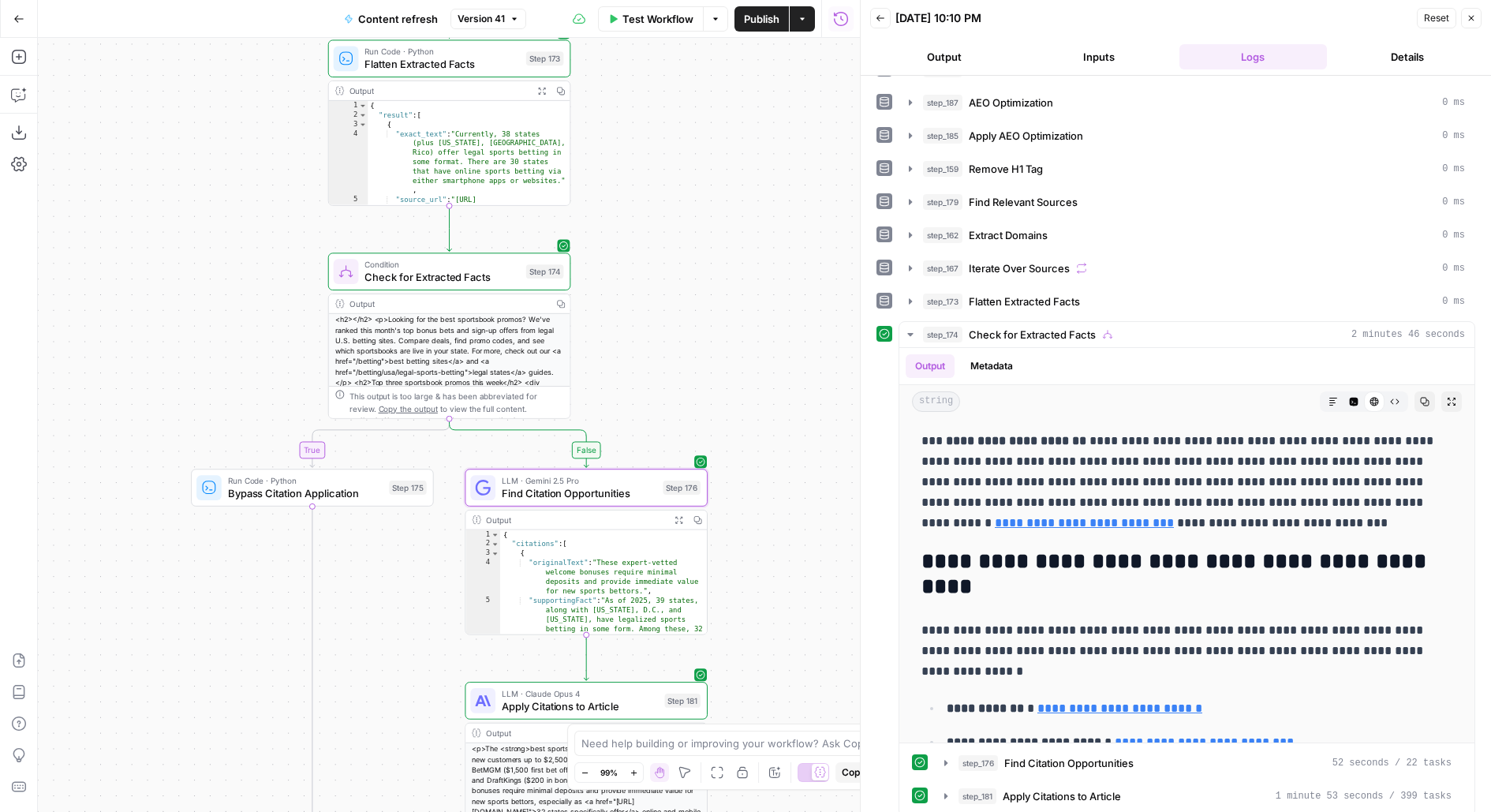
drag, startPoint x: 759, startPoint y: 604, endPoint x: 759, endPoint y: 302, distance: 302.0
click at [759, 303] on div "true false false true false true Workflow Set Inputs Inputs Google Search Perfo…" at bounding box center [449, 425] width 822 height 774
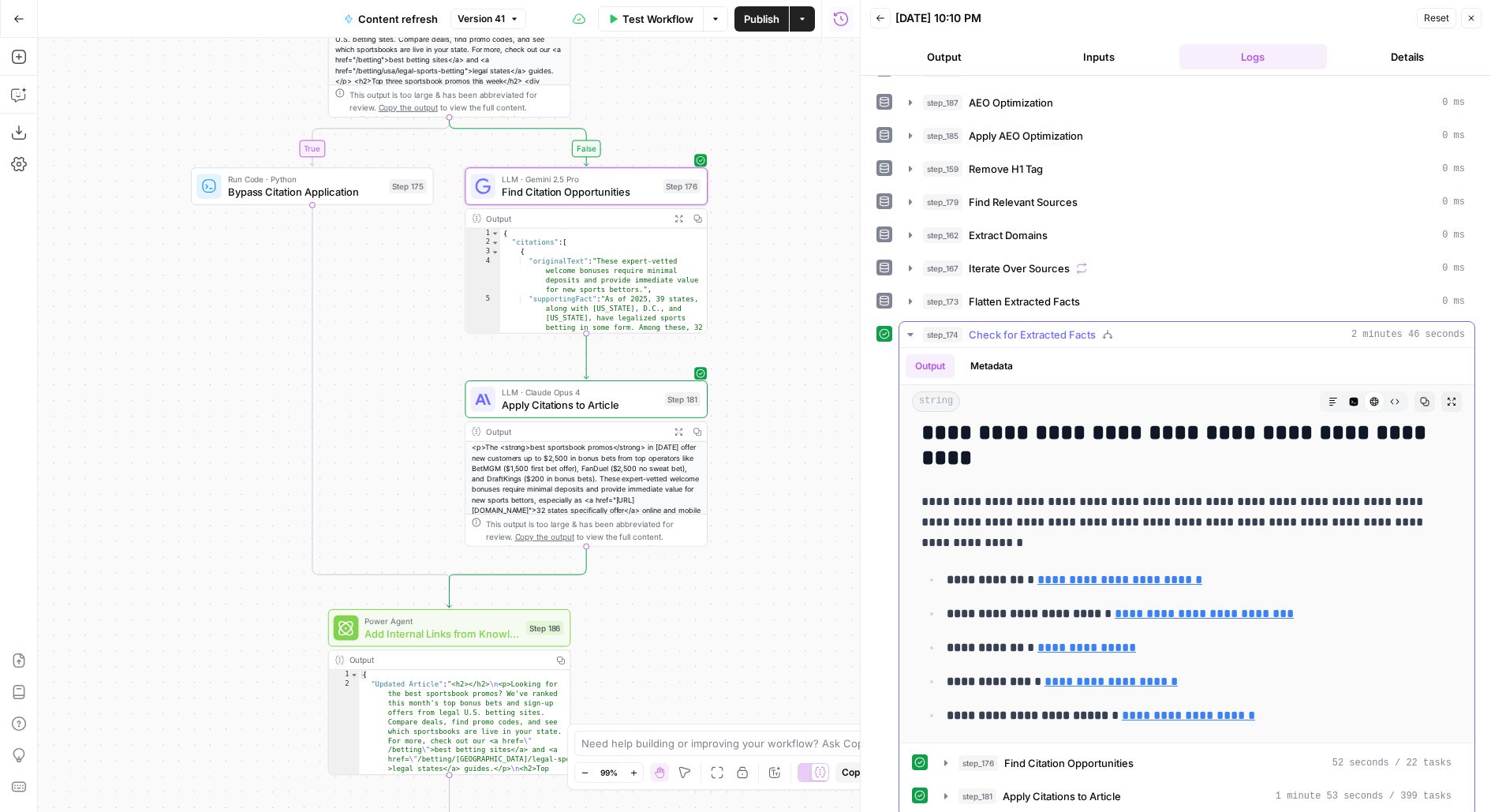
scroll to position [135, 0]
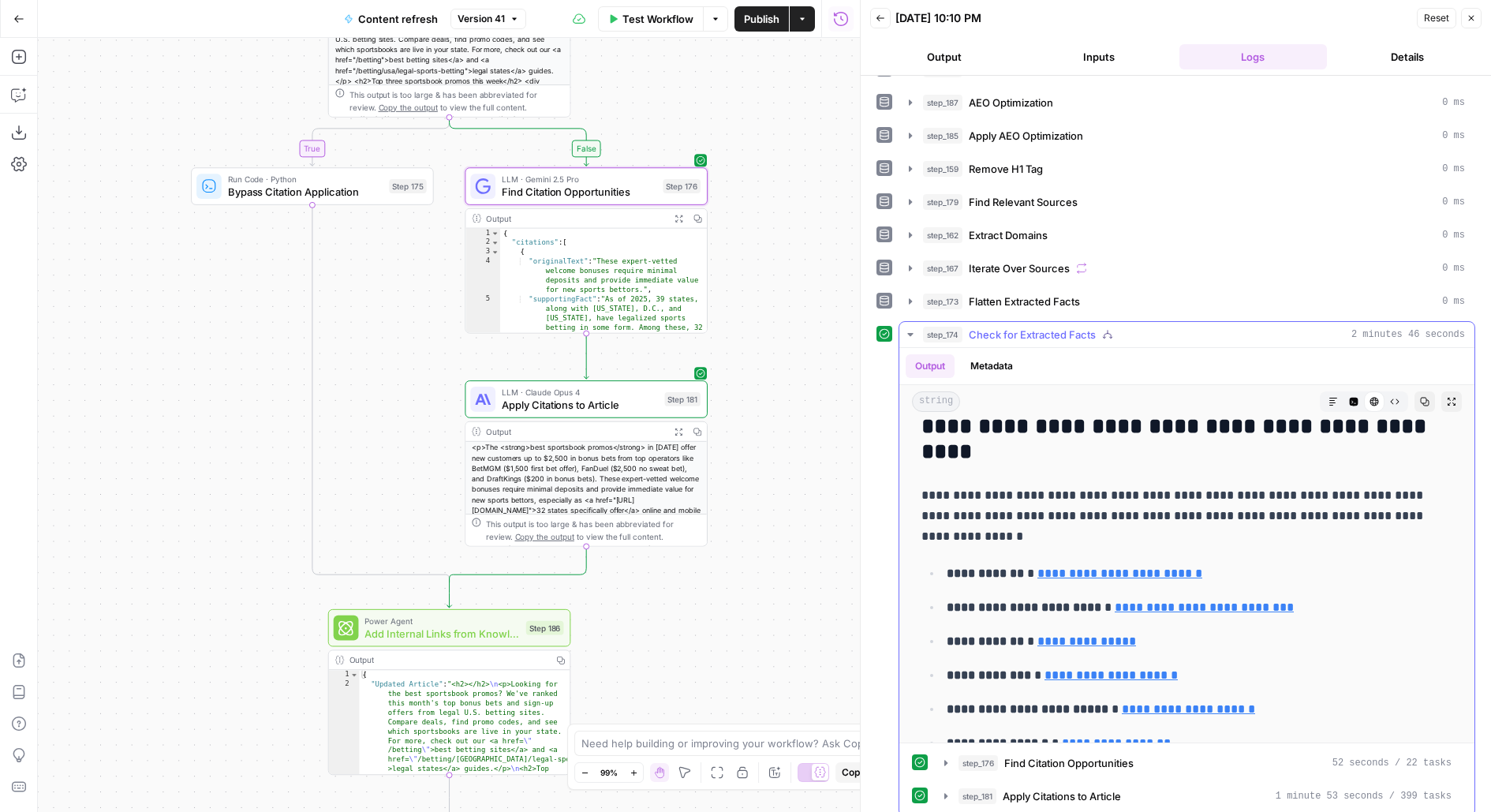
click at [1066, 783] on button "step_181 Apply Citations to Article 1 minute 53 seconds / 399 tasks" at bounding box center [1198, 796] width 526 height 25
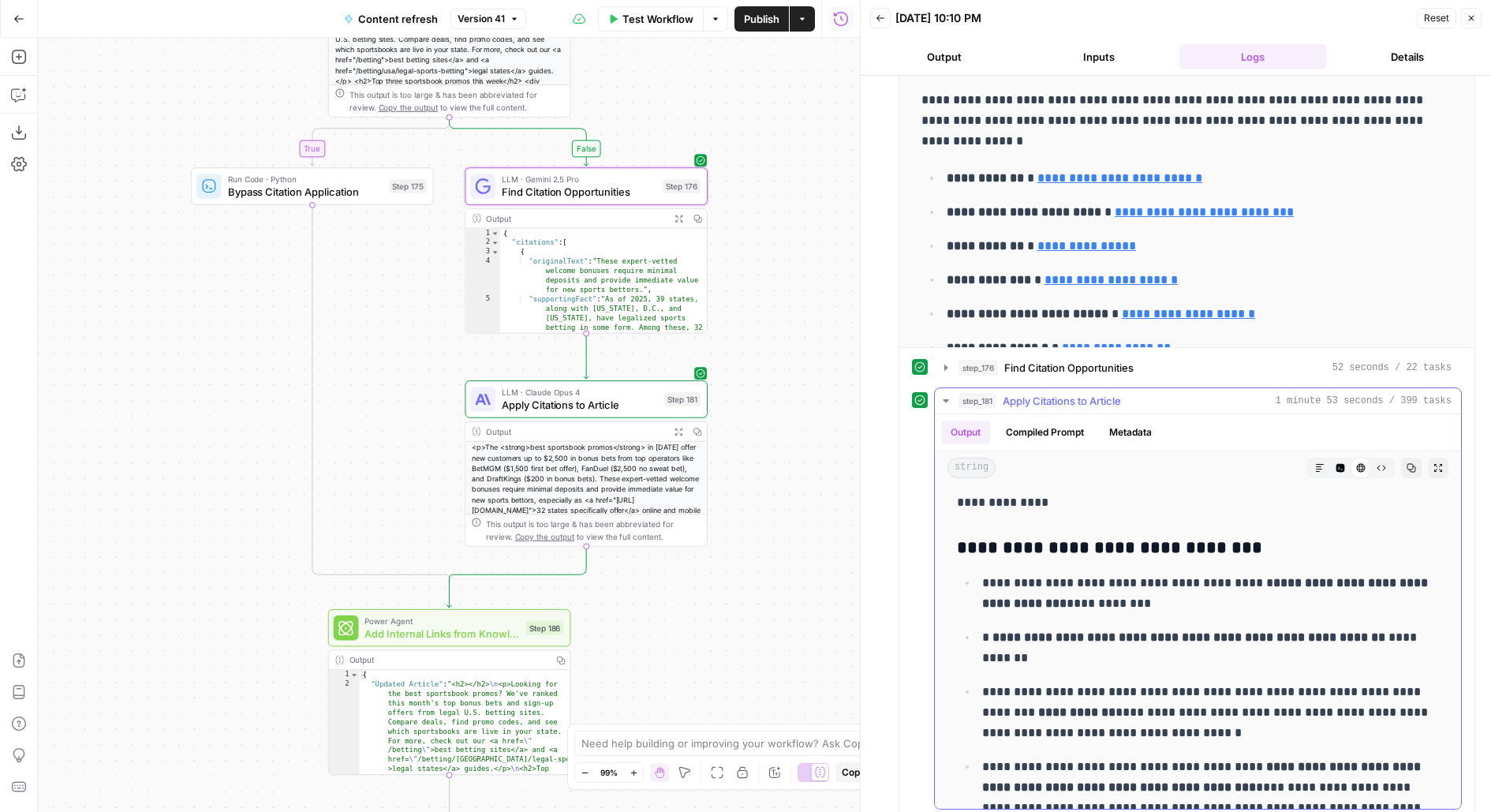
scroll to position [2316, 0]
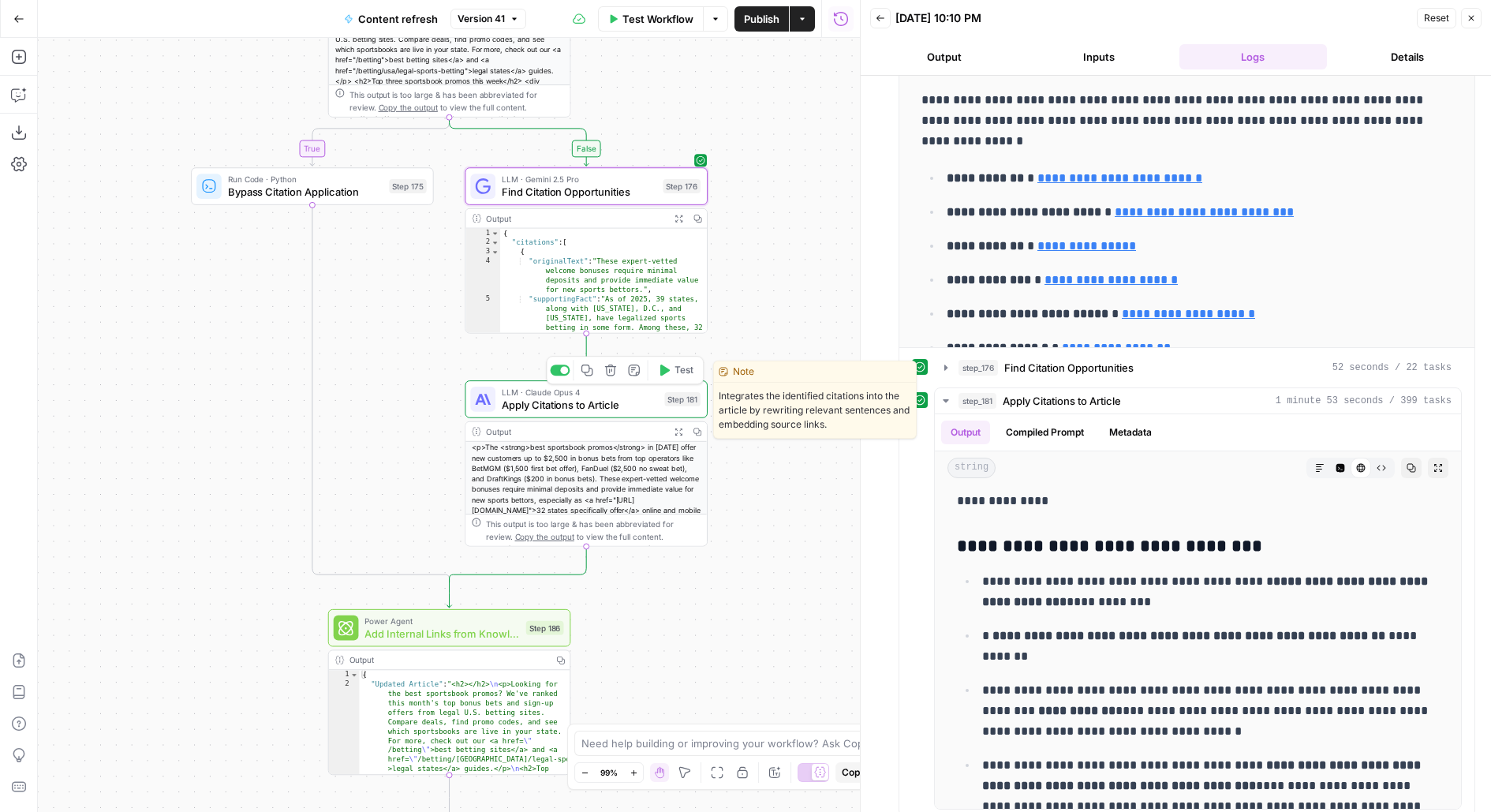
click at [640, 400] on span "Apply Citations to Article" at bounding box center [580, 405] width 156 height 16
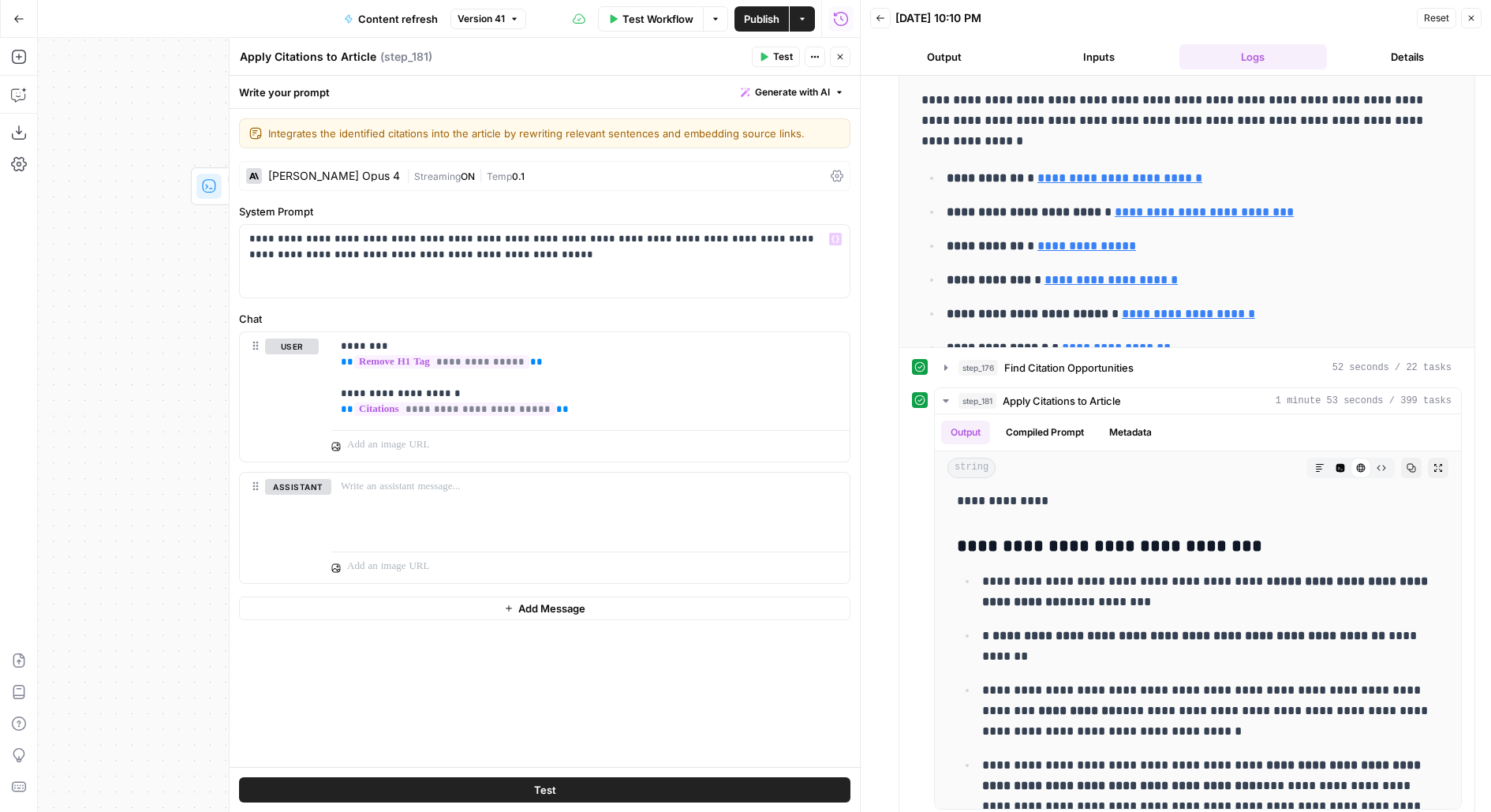
click at [407, 161] on div "Claude Opus 4 | Streaming ON | Temp 0.1" at bounding box center [544, 176] width 611 height 30
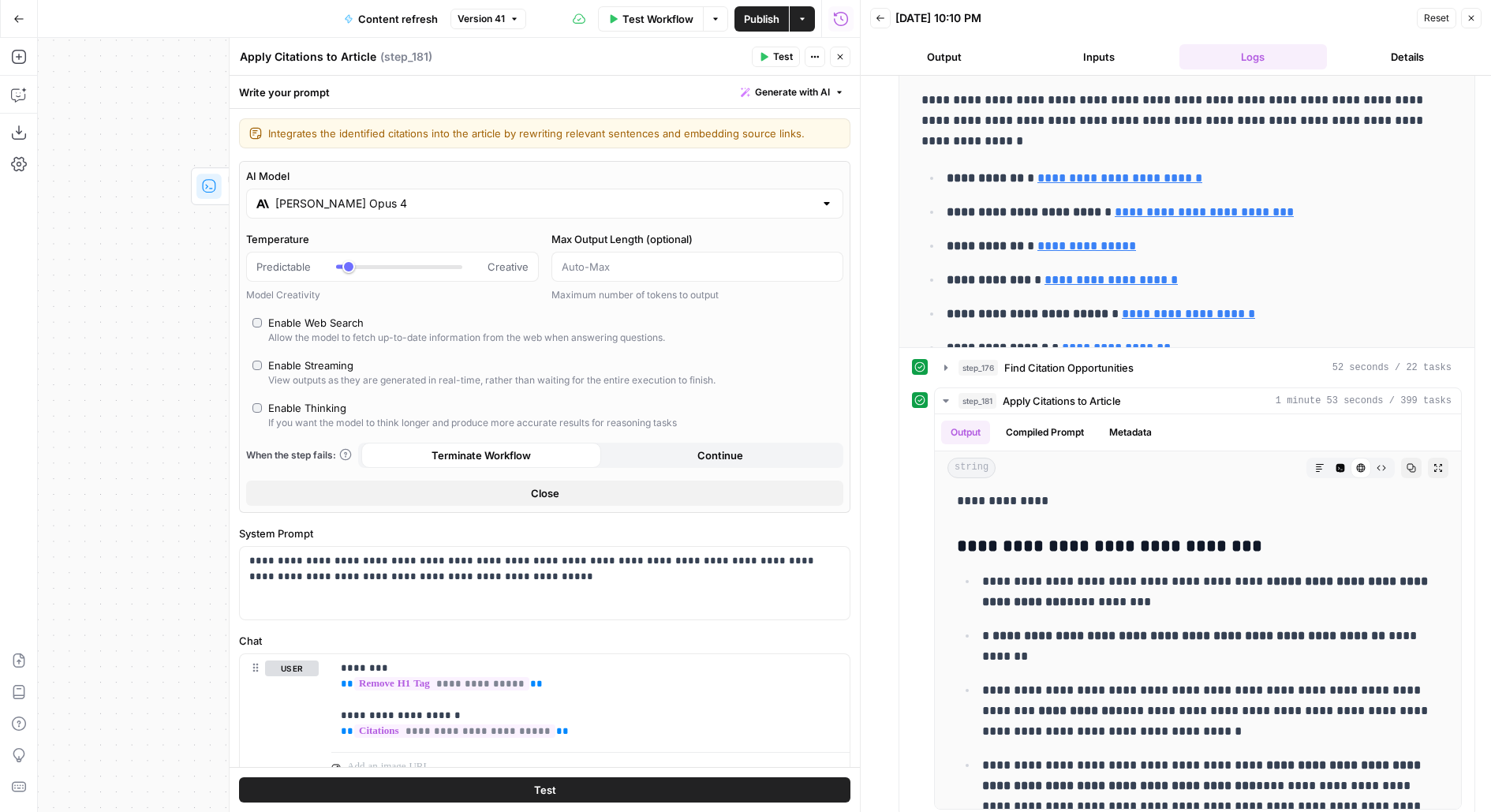
click at [323, 201] on input "Claude Opus 4" at bounding box center [544, 204] width 539 height 16
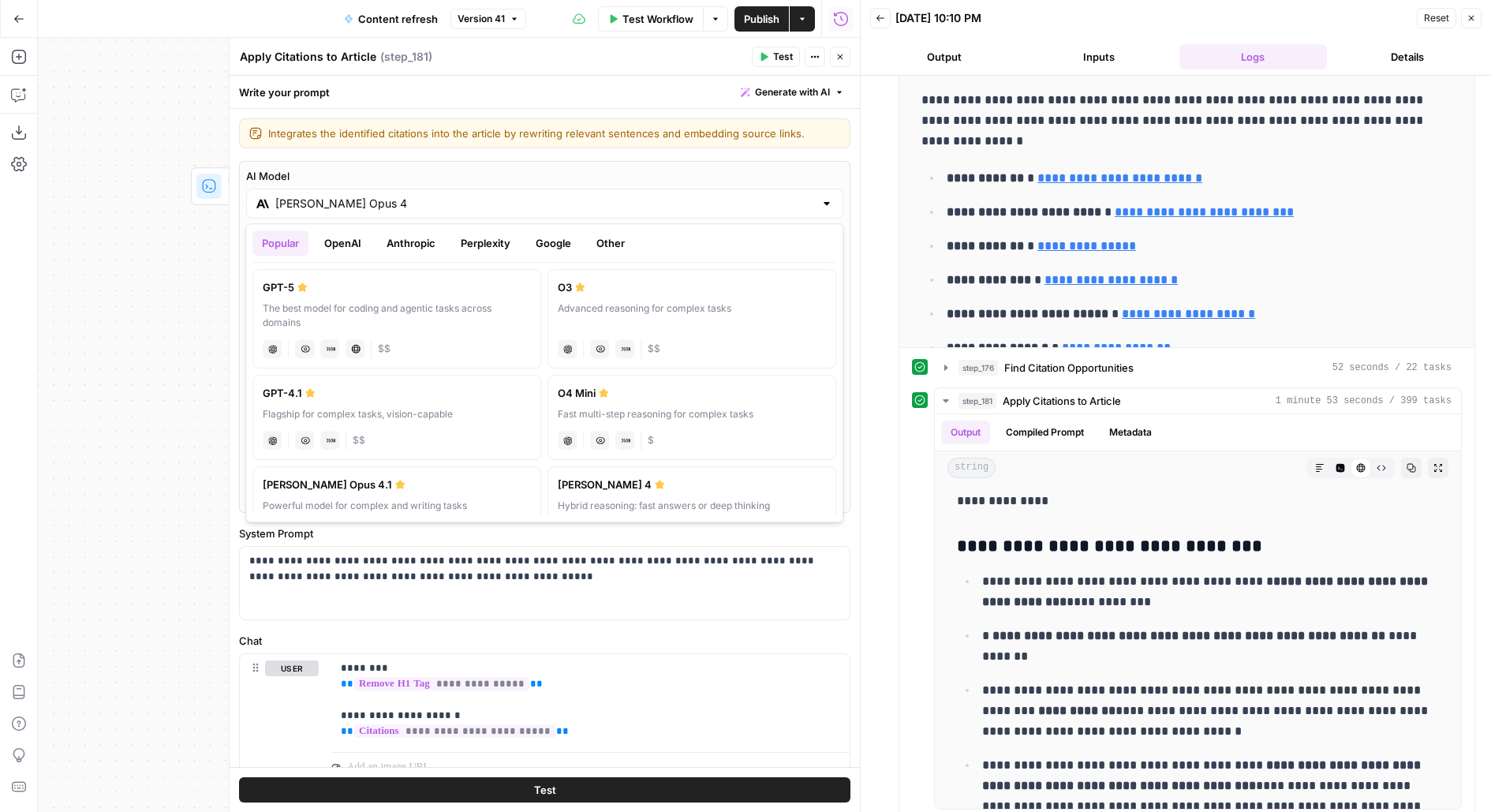
click at [406, 252] on button "Anthropic" at bounding box center [411, 243] width 68 height 25
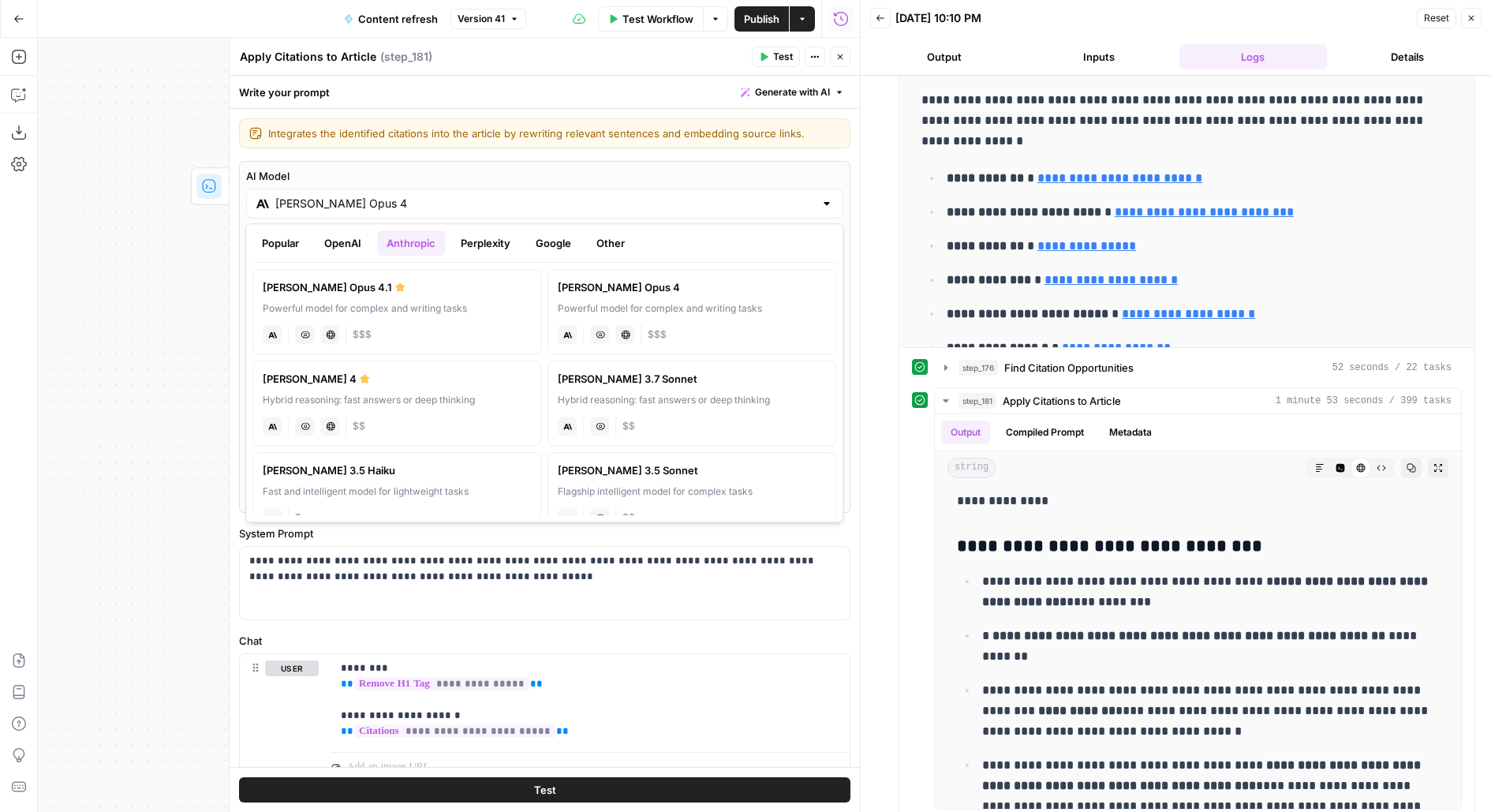
click at [371, 406] on label "Claude Sonnet 4 Hybrid reasoning: fast answers or deep thinking anthropic Visio…" at bounding box center [396, 403] width 289 height 85
type input "Claude Sonnet 4"
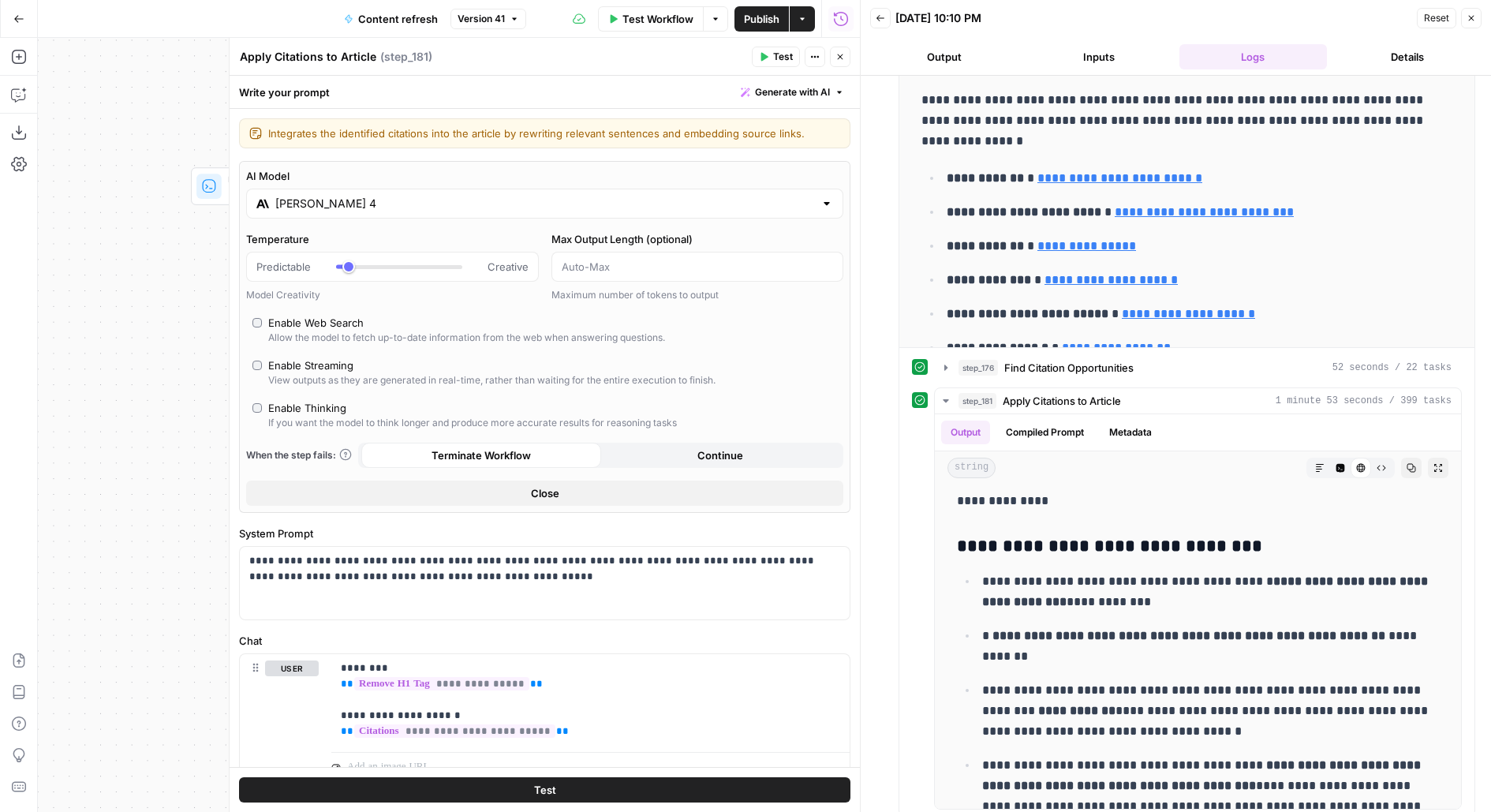
click at [325, 416] on div "If you want the model to think longer and produce more accurate results for rea…" at bounding box center [472, 423] width 408 height 14
type input "*"
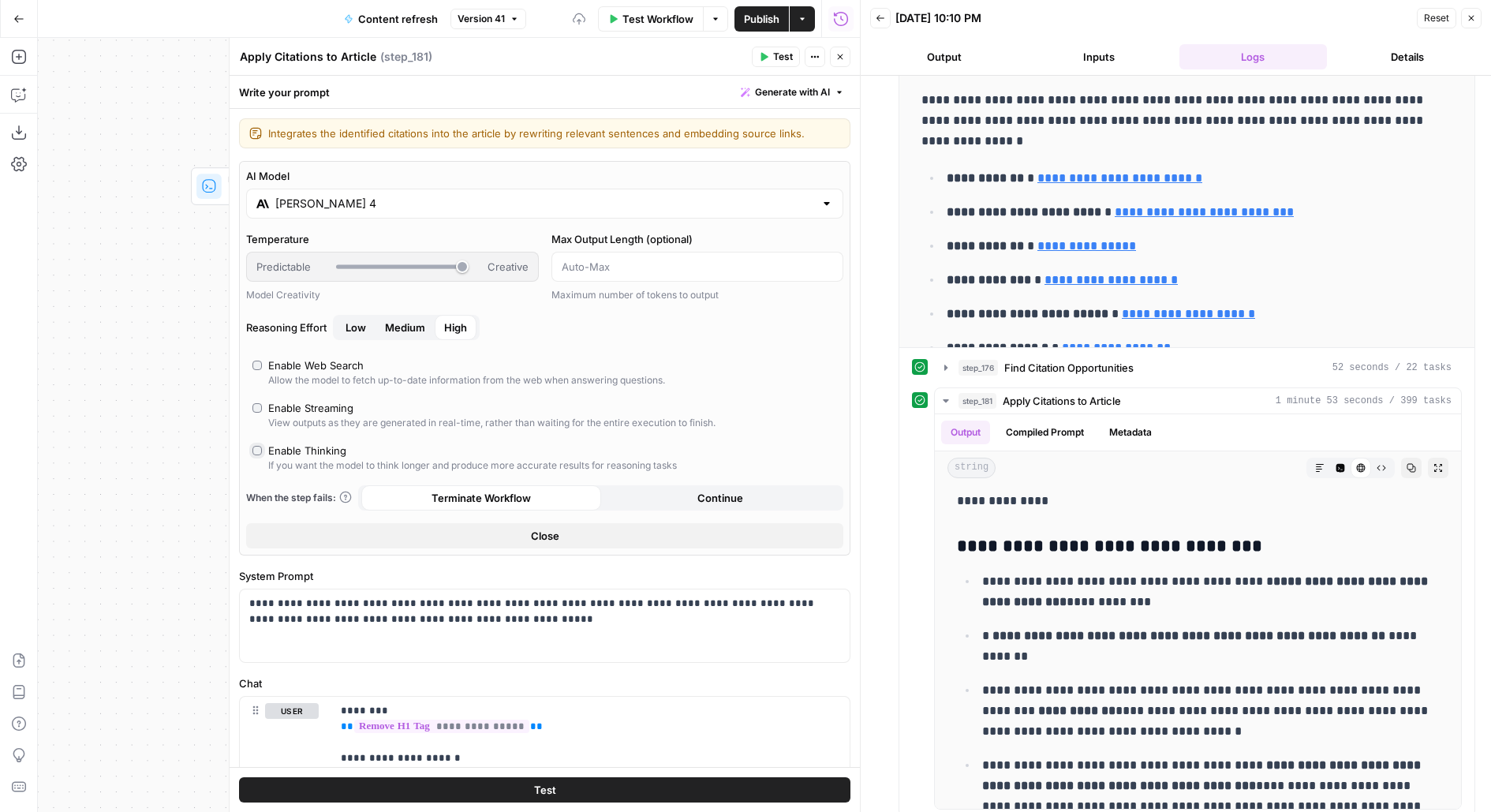
scroll to position [222, 0]
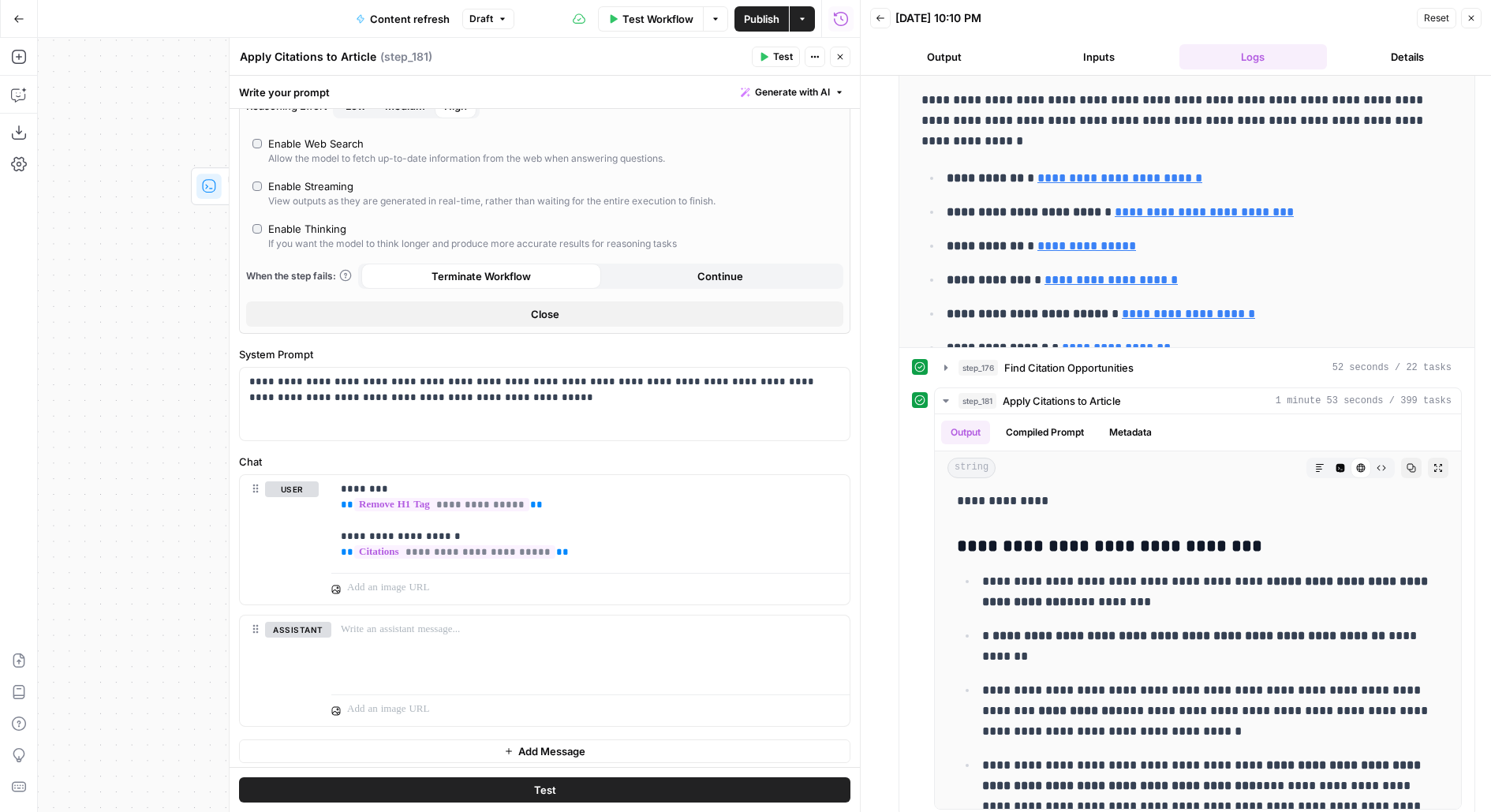
click at [830, 64] on button "Close" at bounding box center [841, 57] width 21 height 21
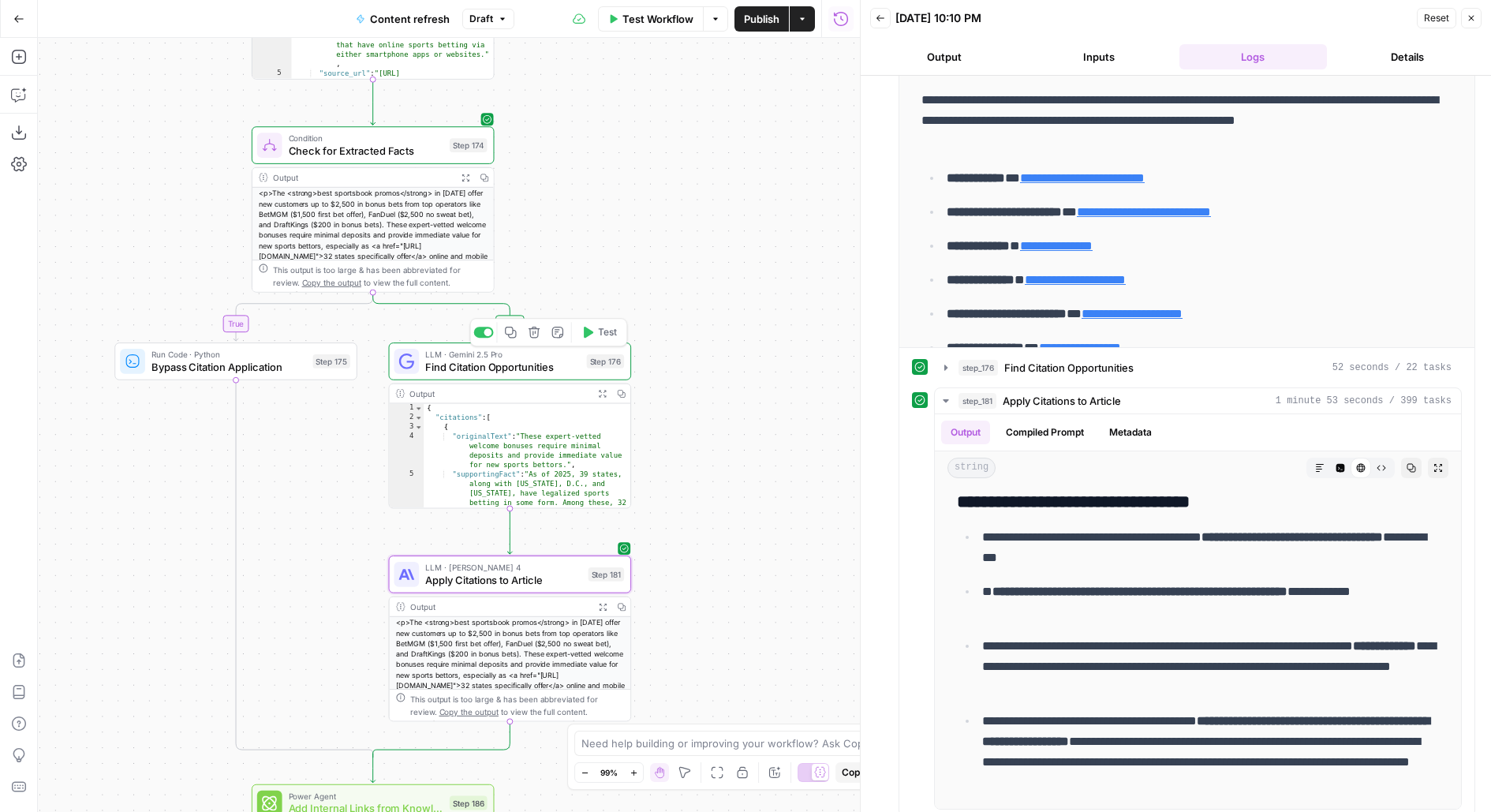
click at [592, 367] on div "Step 176" at bounding box center [606, 361] width 38 height 14
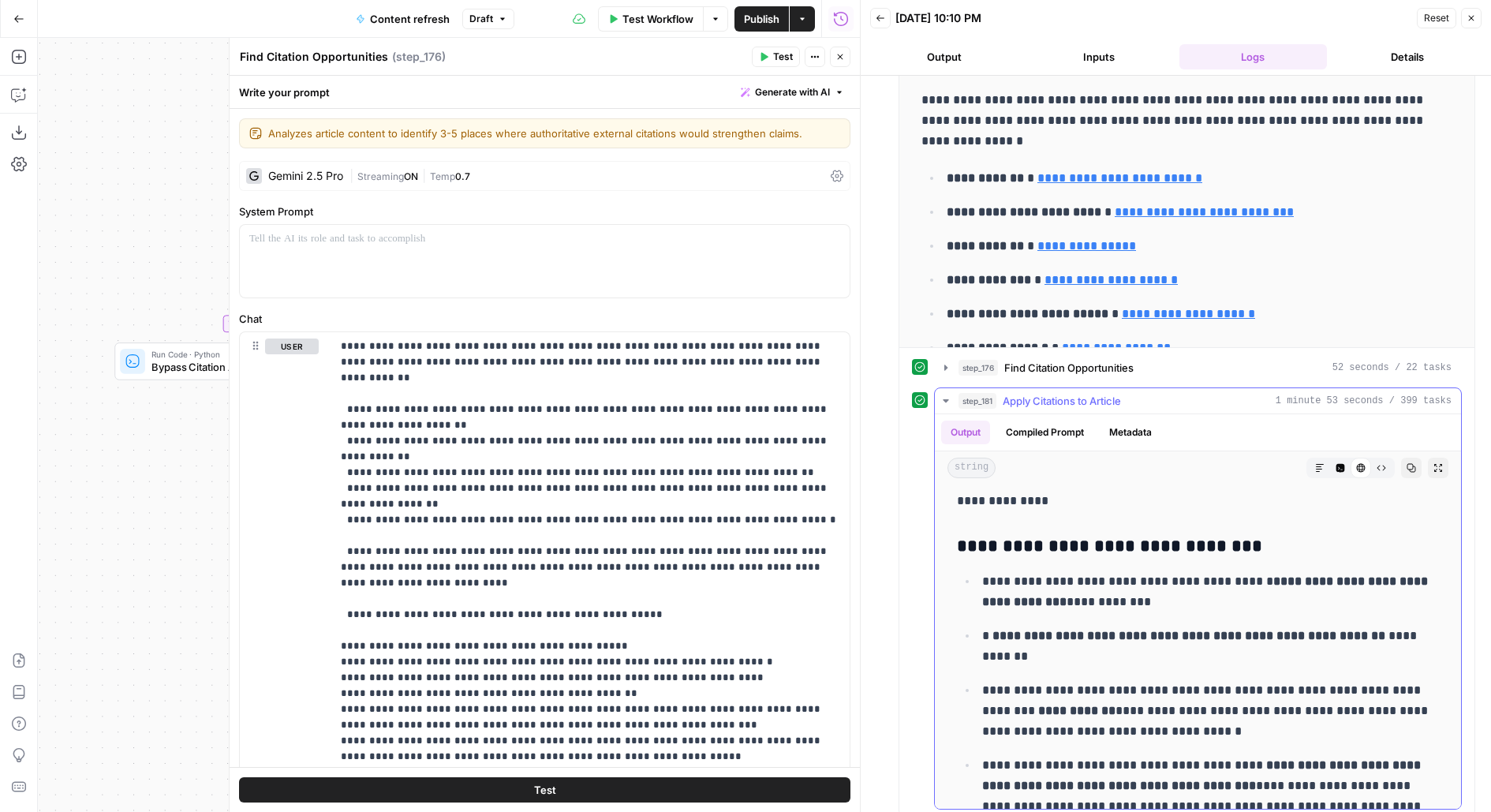
click at [1122, 360] on span "Find Citation Opportunities" at bounding box center [1069, 368] width 130 height 16
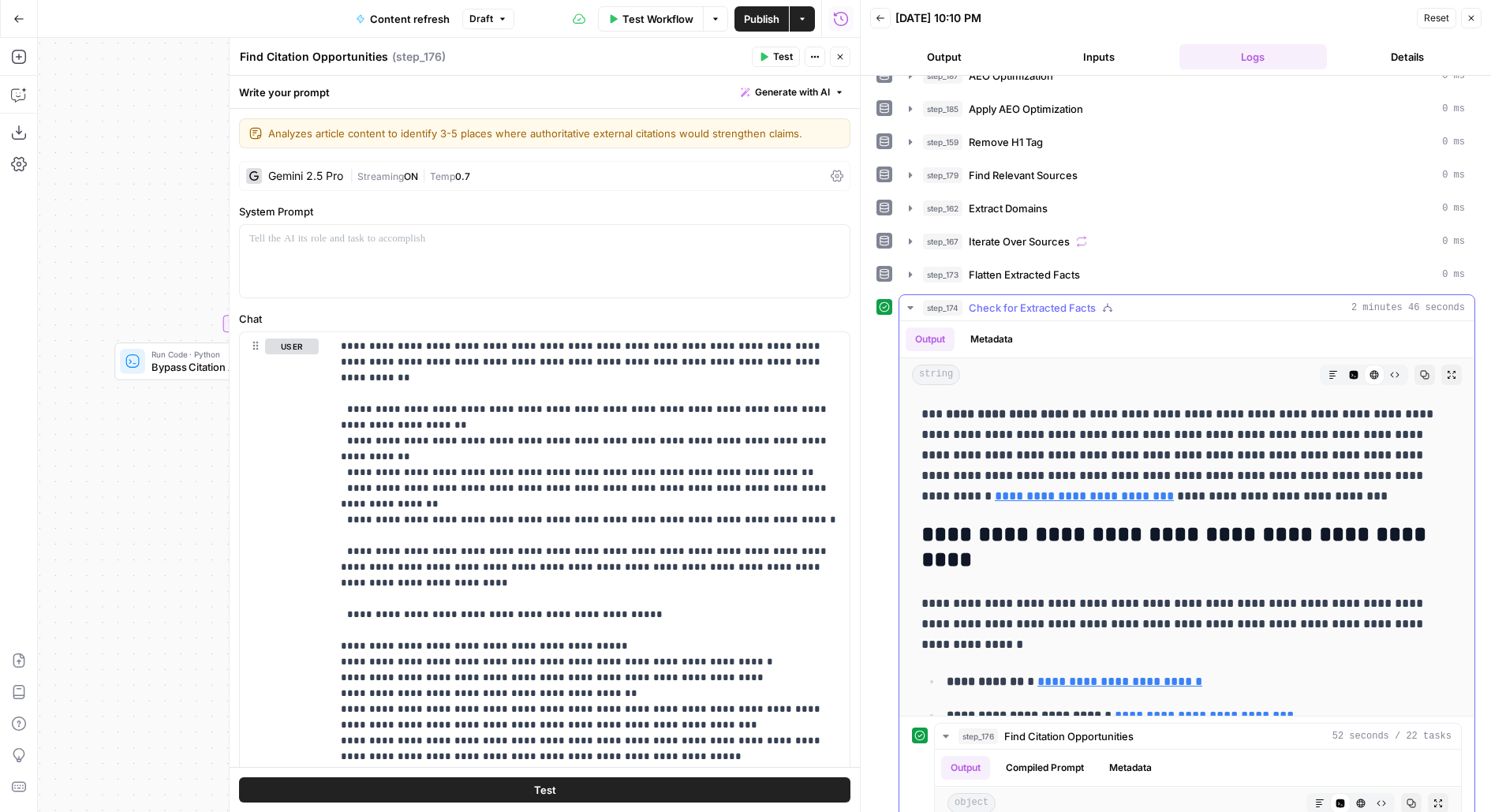
scroll to position [143, 0]
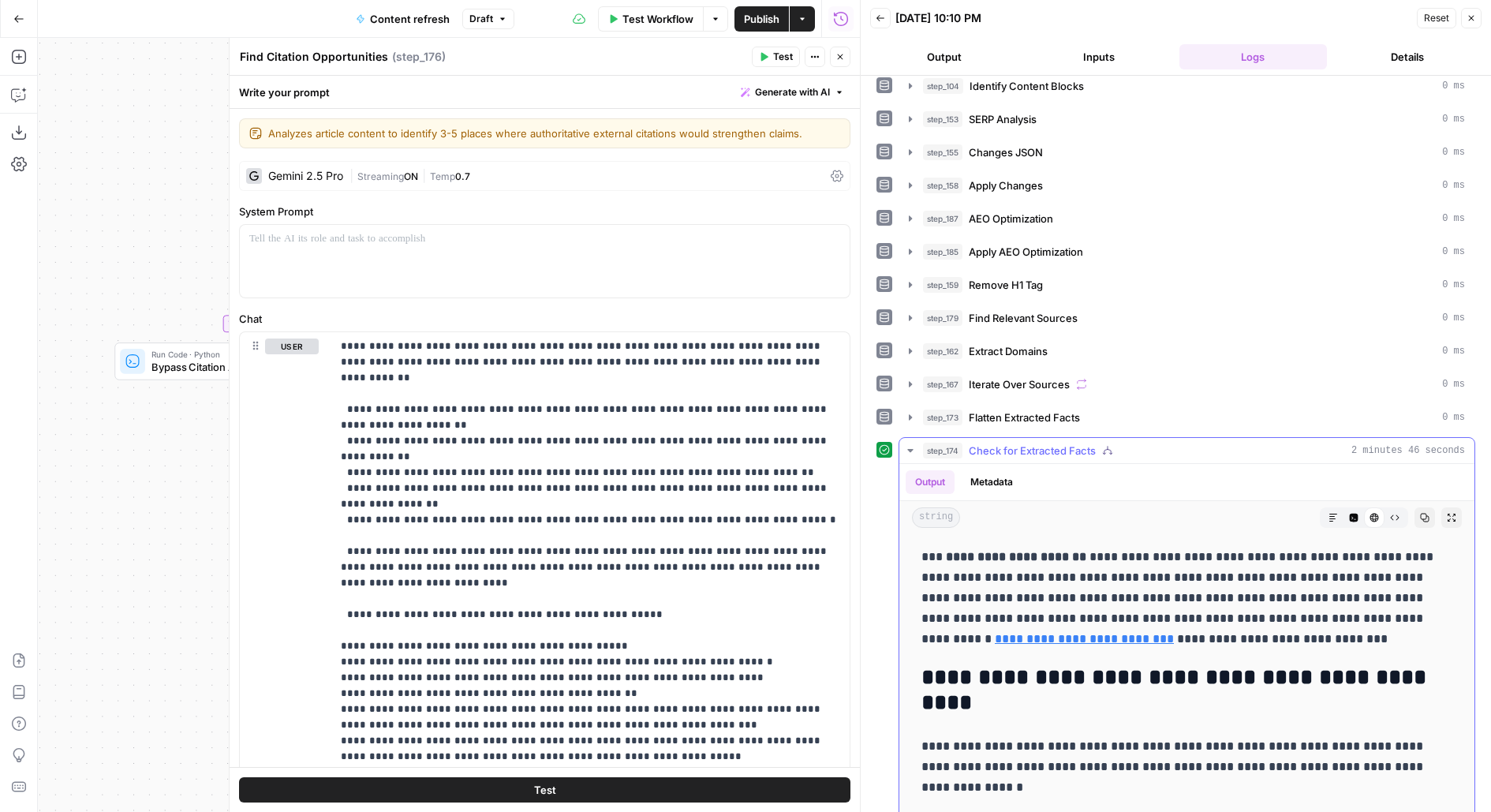
click at [1014, 443] on span "Check for Extracted Facts" at bounding box center [1032, 451] width 127 height 16
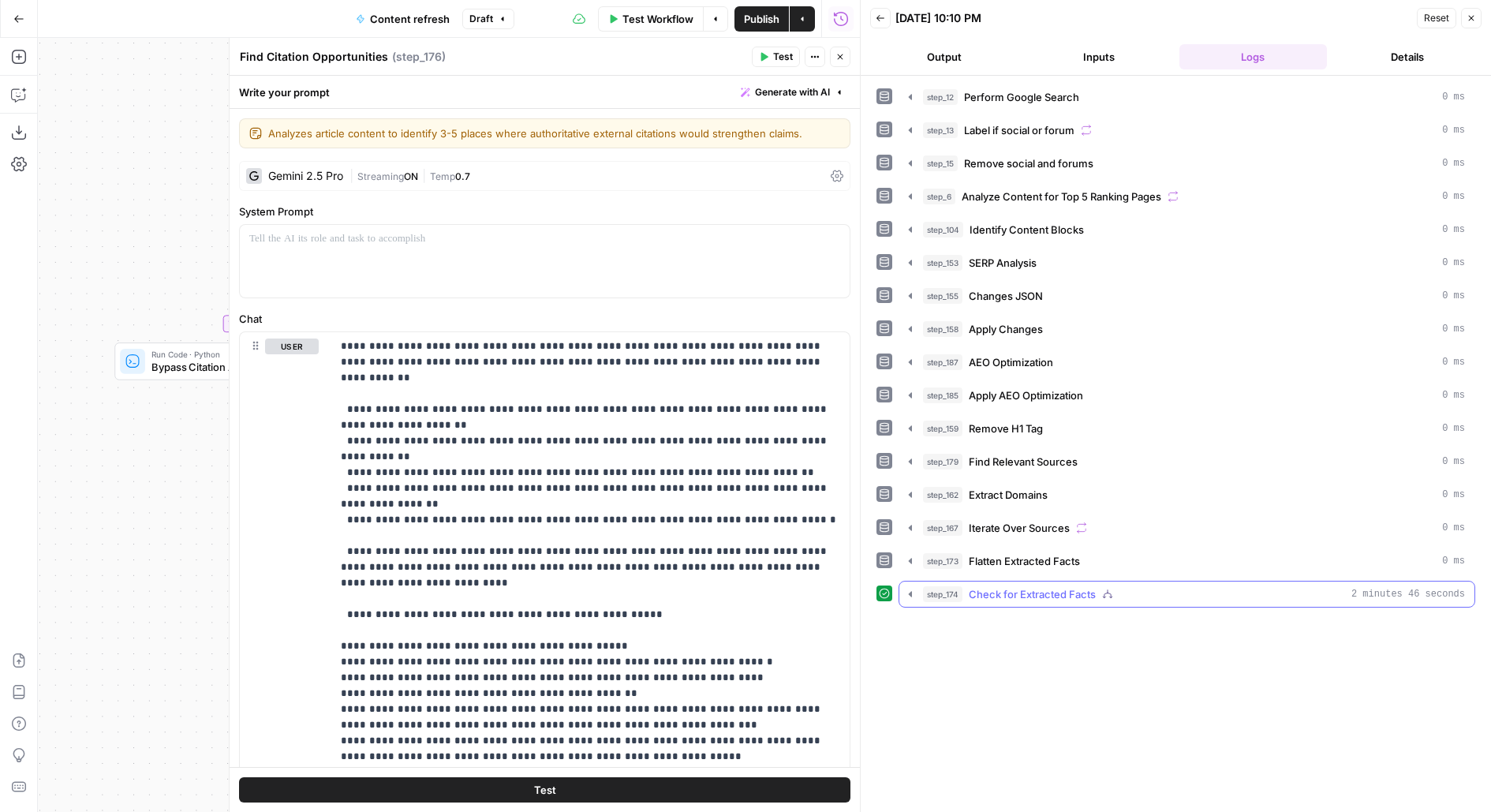
scroll to position [0, 0]
click at [1001, 487] on span "Extract Domains" at bounding box center [1008, 495] width 79 height 16
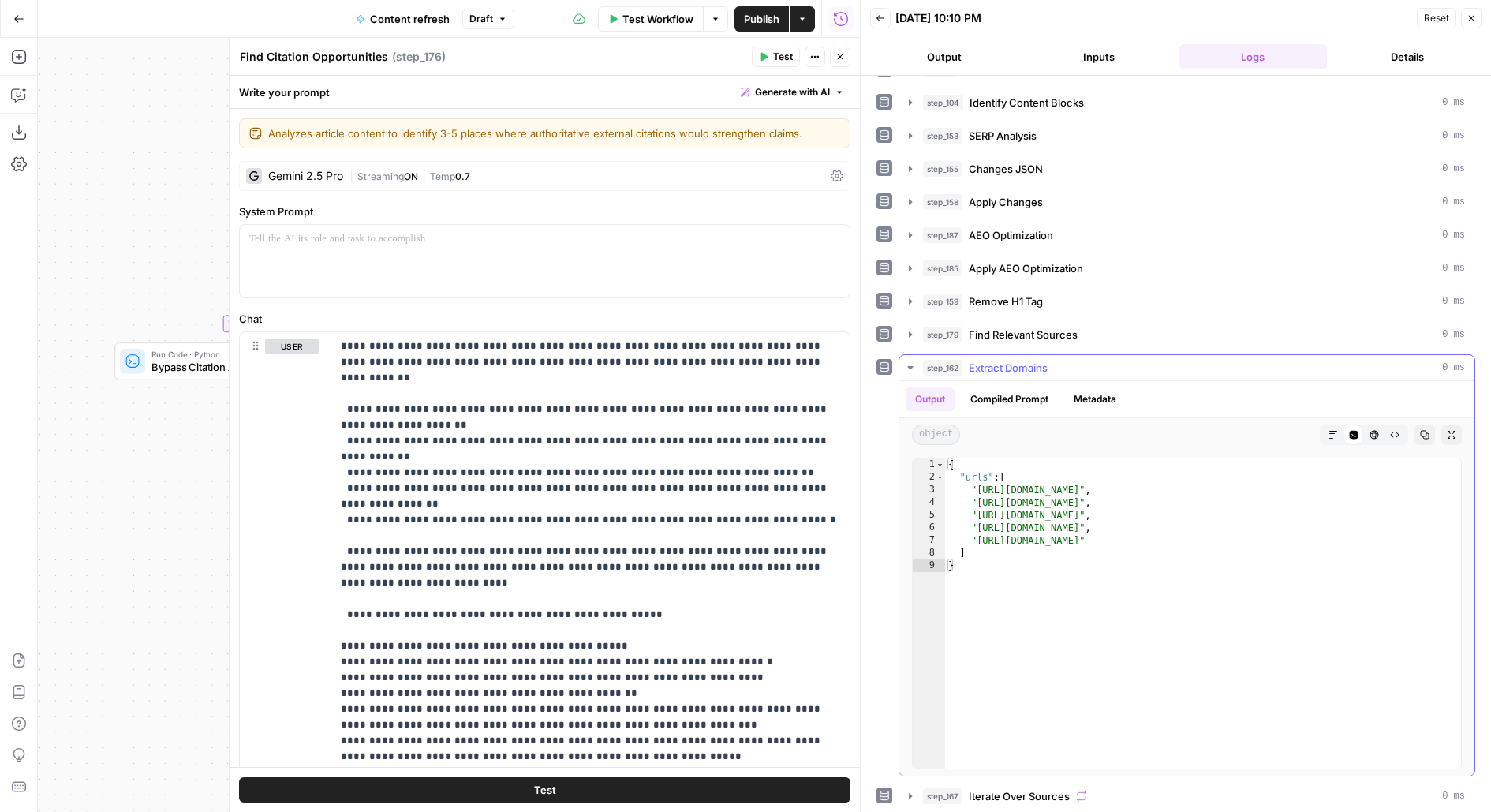
scroll to position [188, 0]
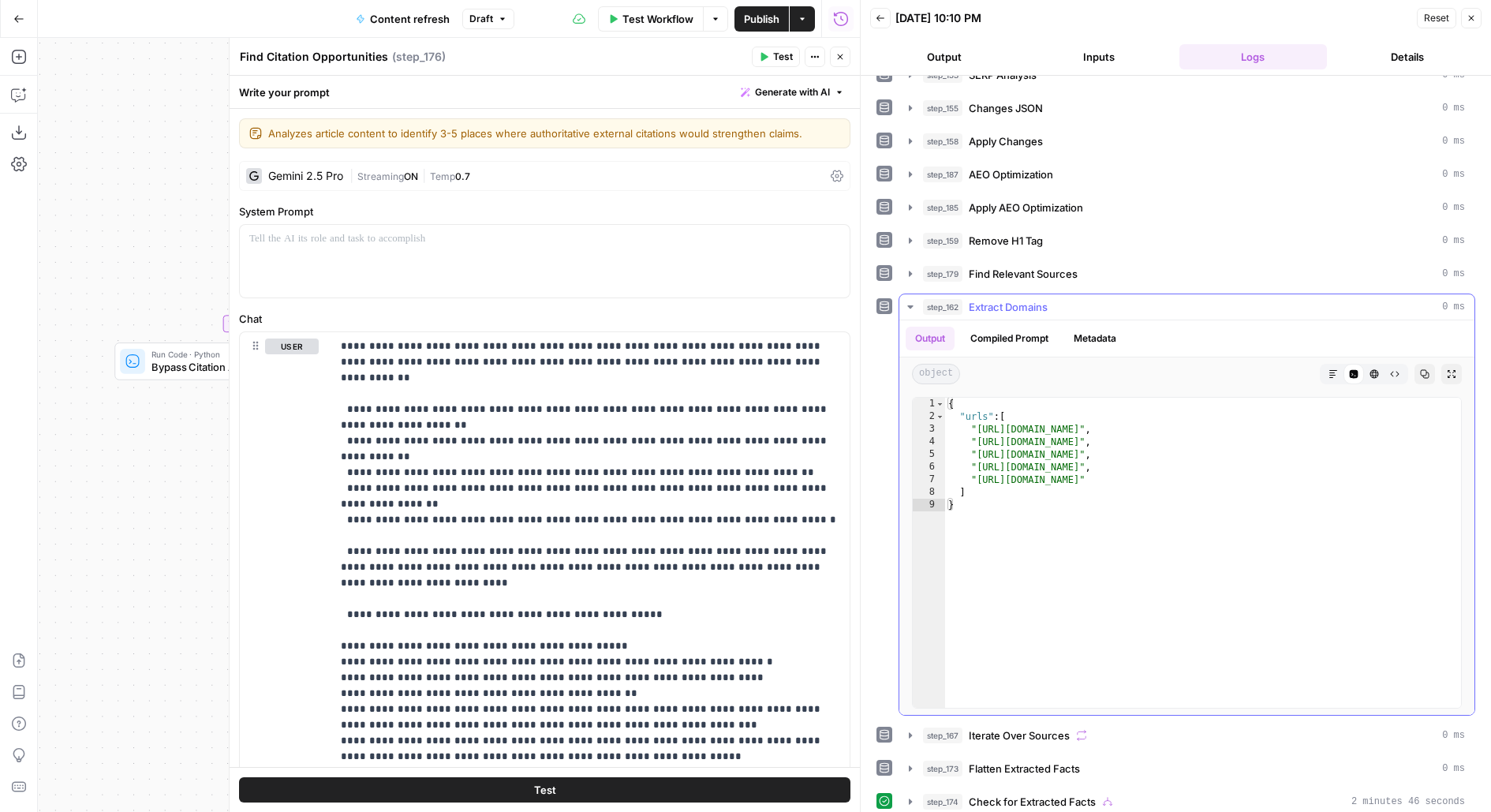
click at [986, 302] on span "Extract Domains" at bounding box center [1008, 307] width 79 height 16
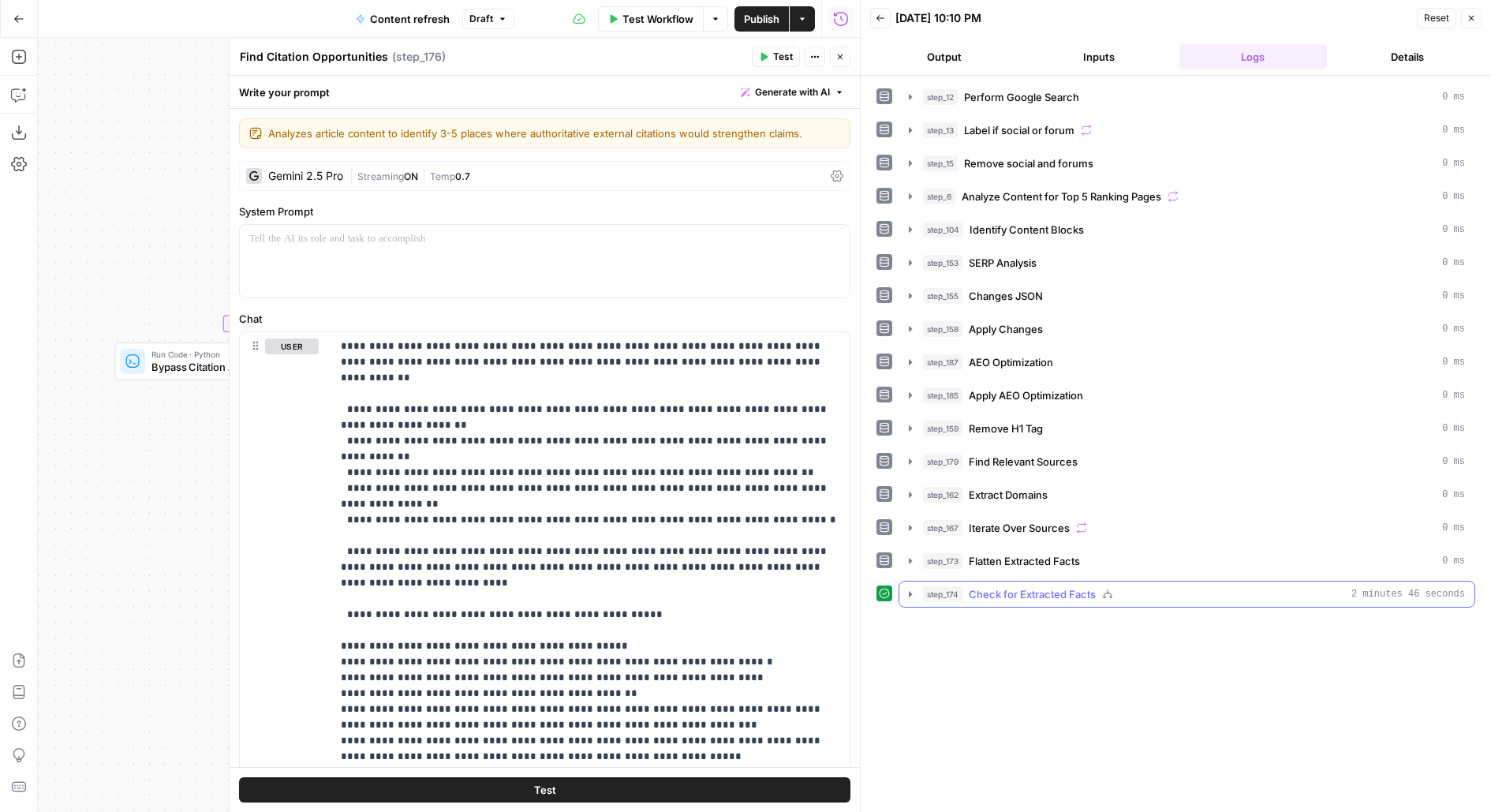
click at [990, 591] on button "step_174 Check for Extracted Facts 2 minutes 46 seconds" at bounding box center [1187, 595] width 576 height 25
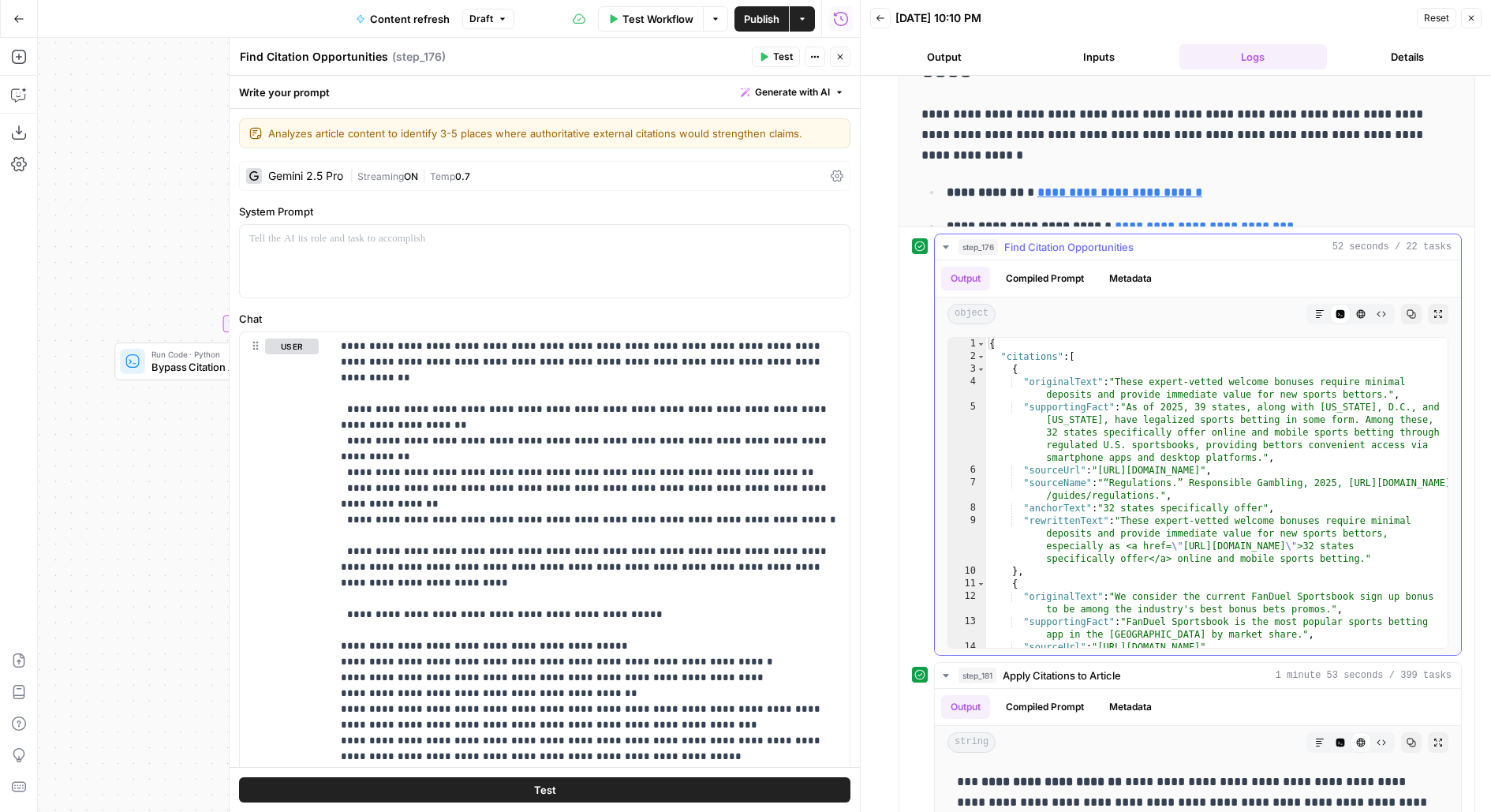
scroll to position [790, 0]
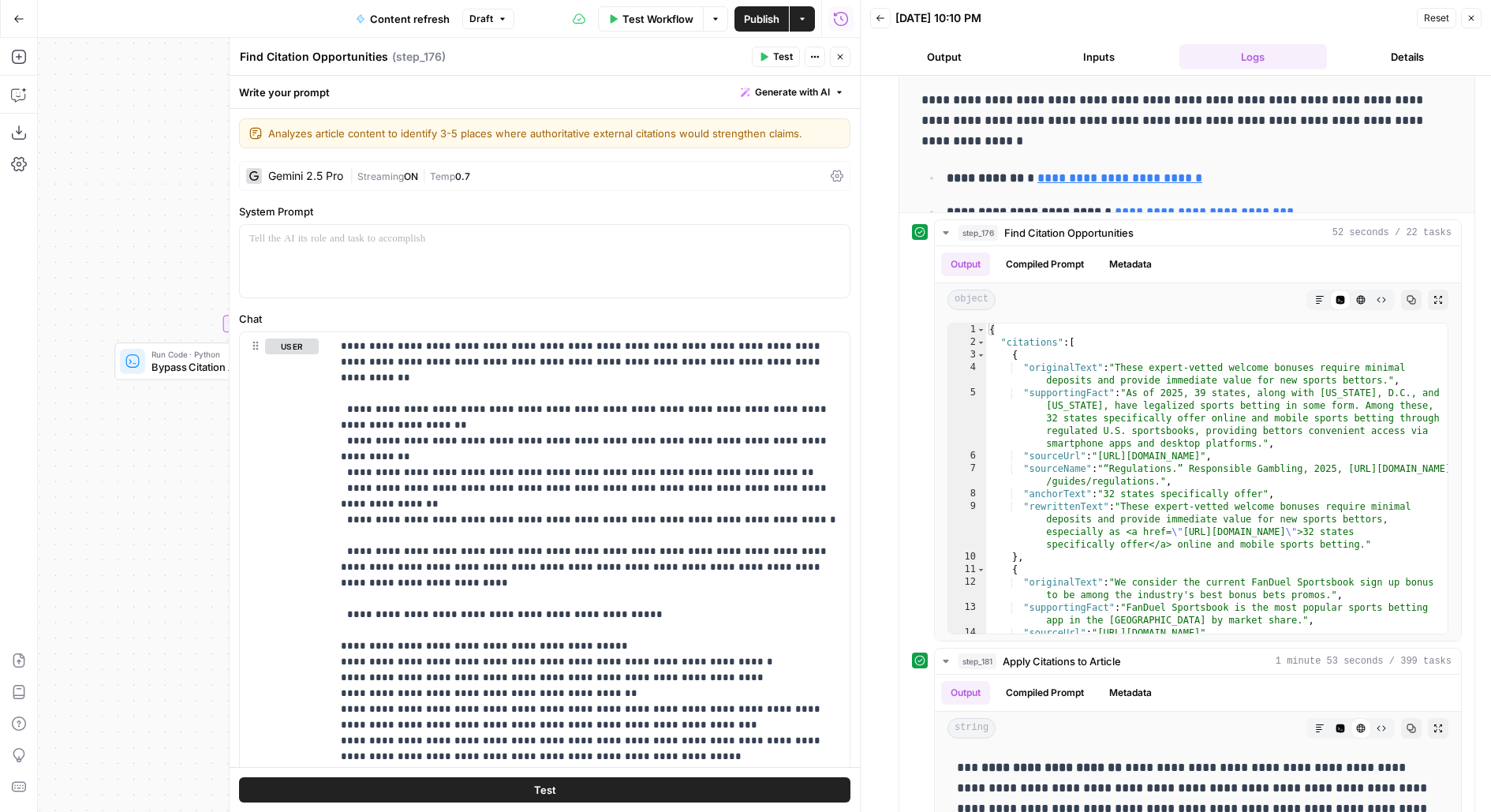
click at [783, 29] on button "Publish" at bounding box center [762, 19] width 54 height 25
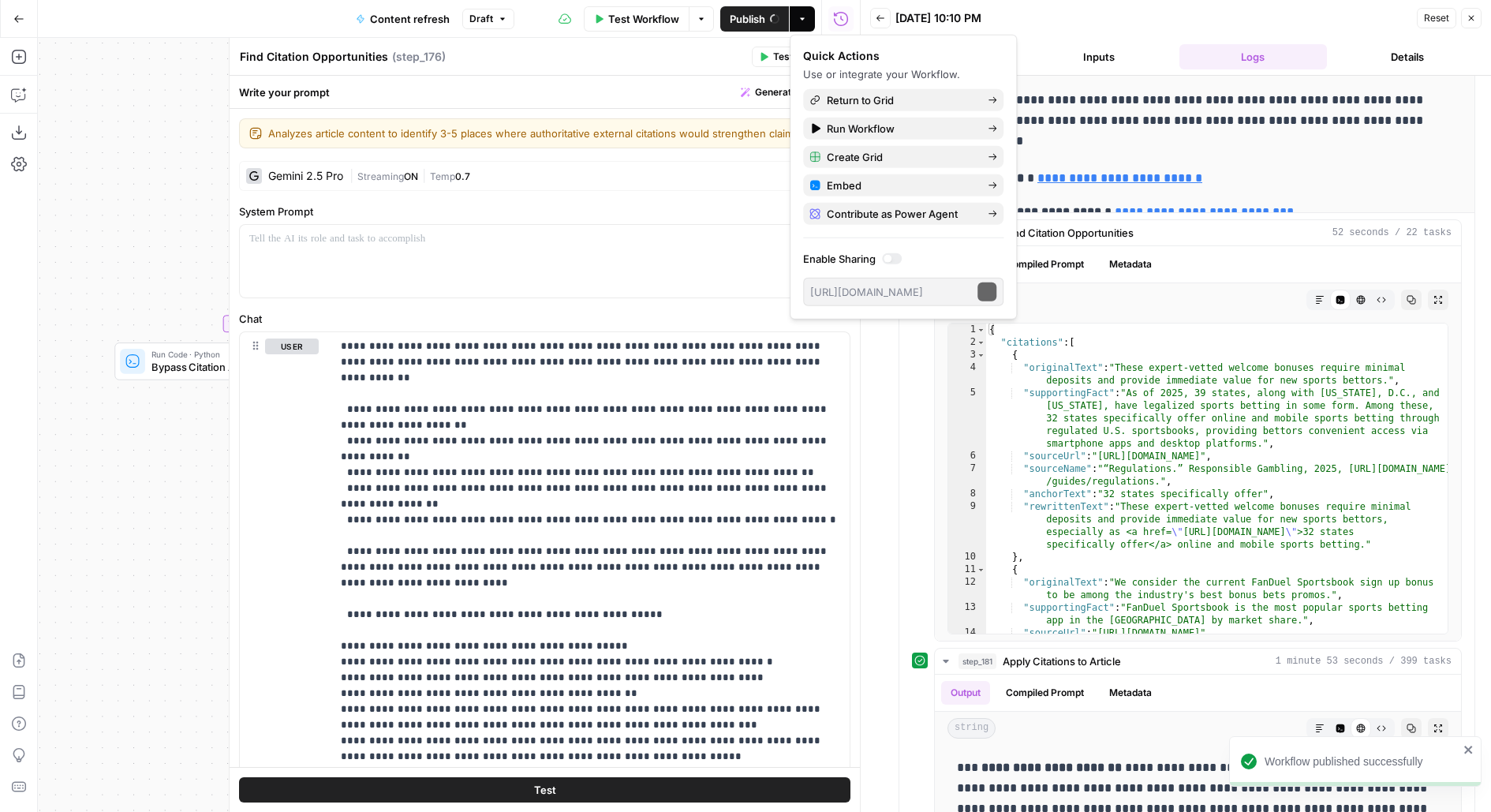
click at [659, 57] on div "Find Citation Opportunities Find Citation Opportunities ( step_176 )" at bounding box center [493, 57] width 508 height 18
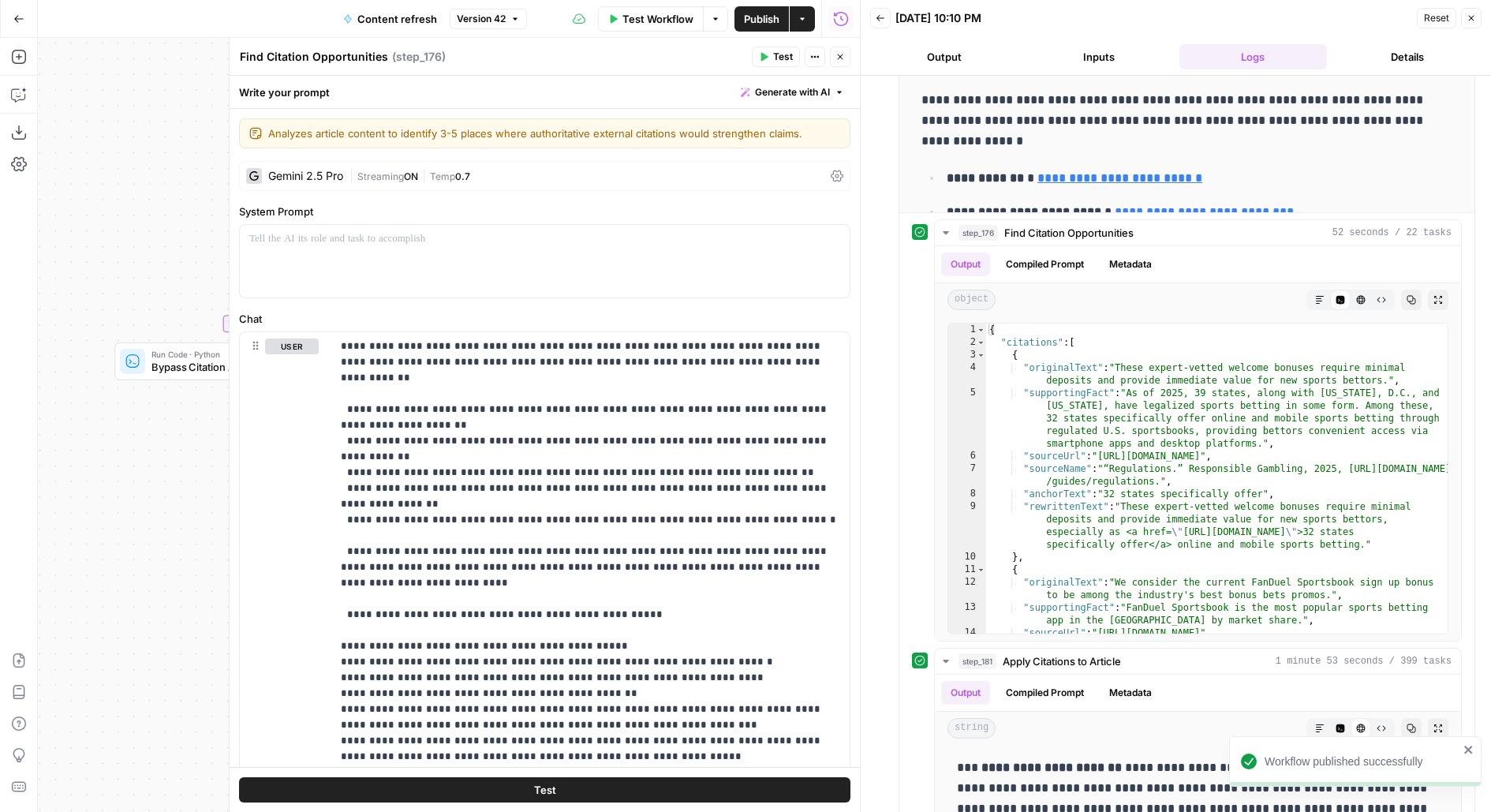
click at [838, 61] on icon "button" at bounding box center [841, 57] width 10 height 10
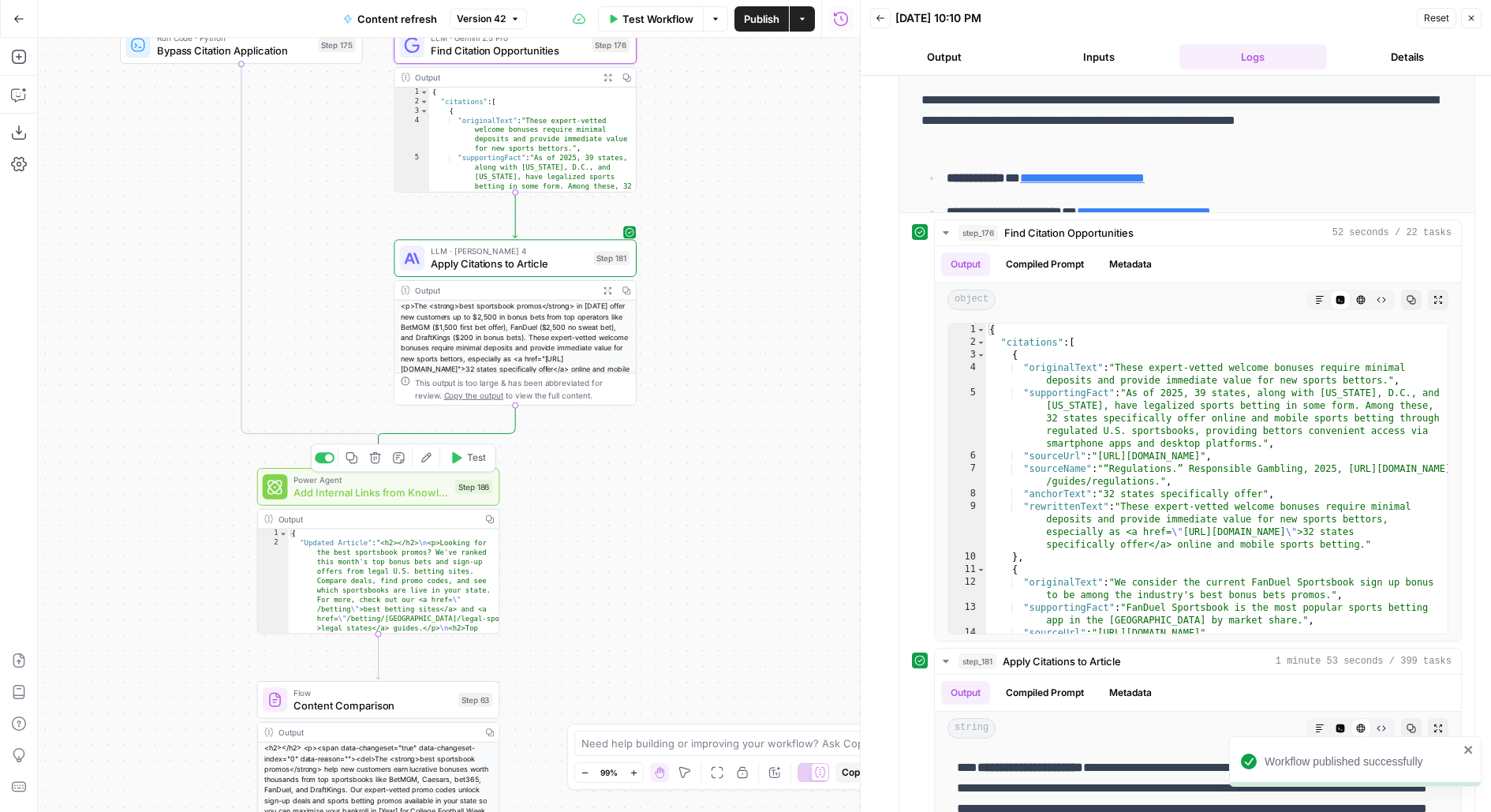
click at [470, 483] on div "Step 186" at bounding box center [474, 487] width 38 height 14
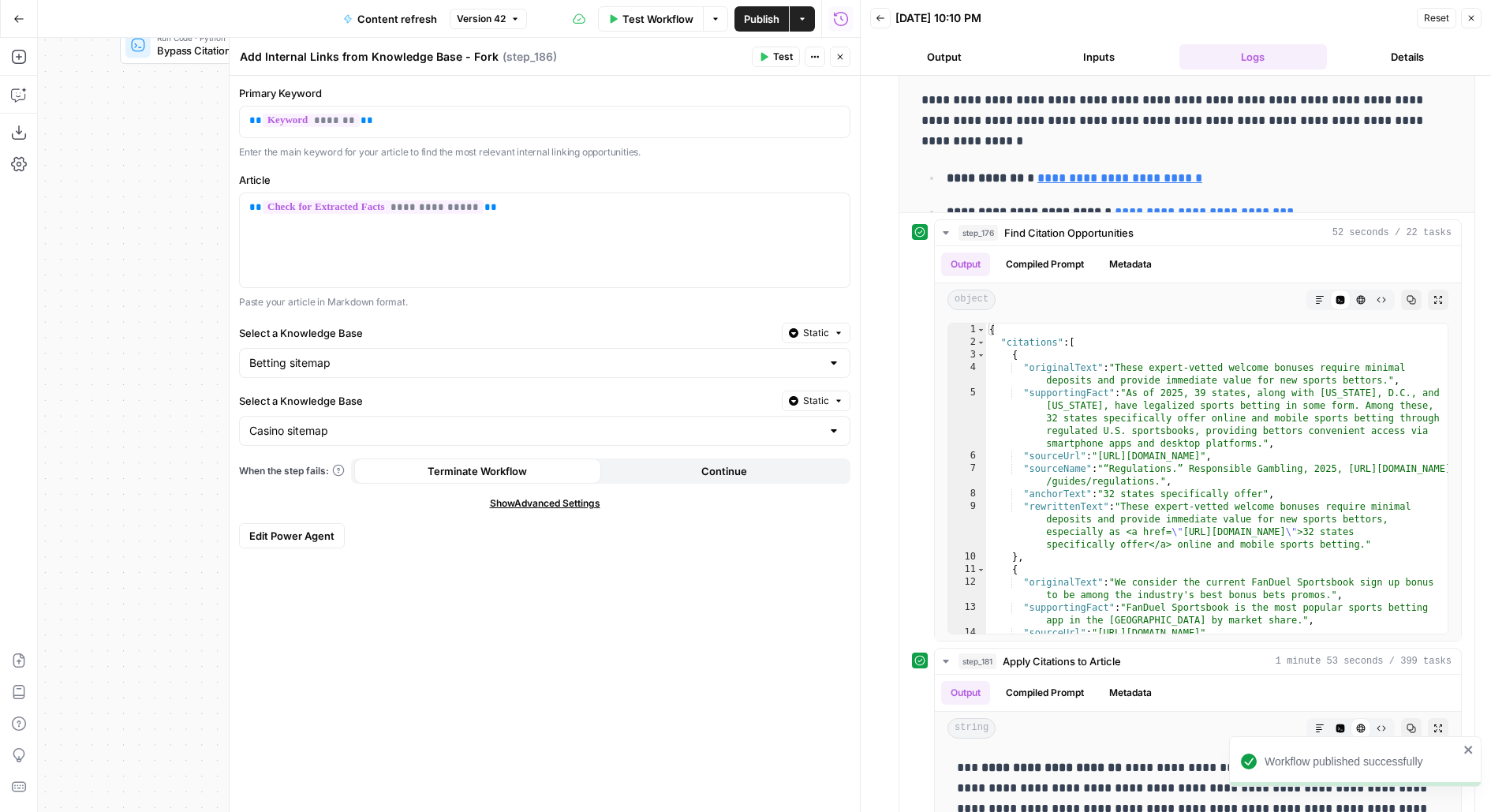
click at [783, 50] on span "Test" at bounding box center [783, 57] width 20 height 14
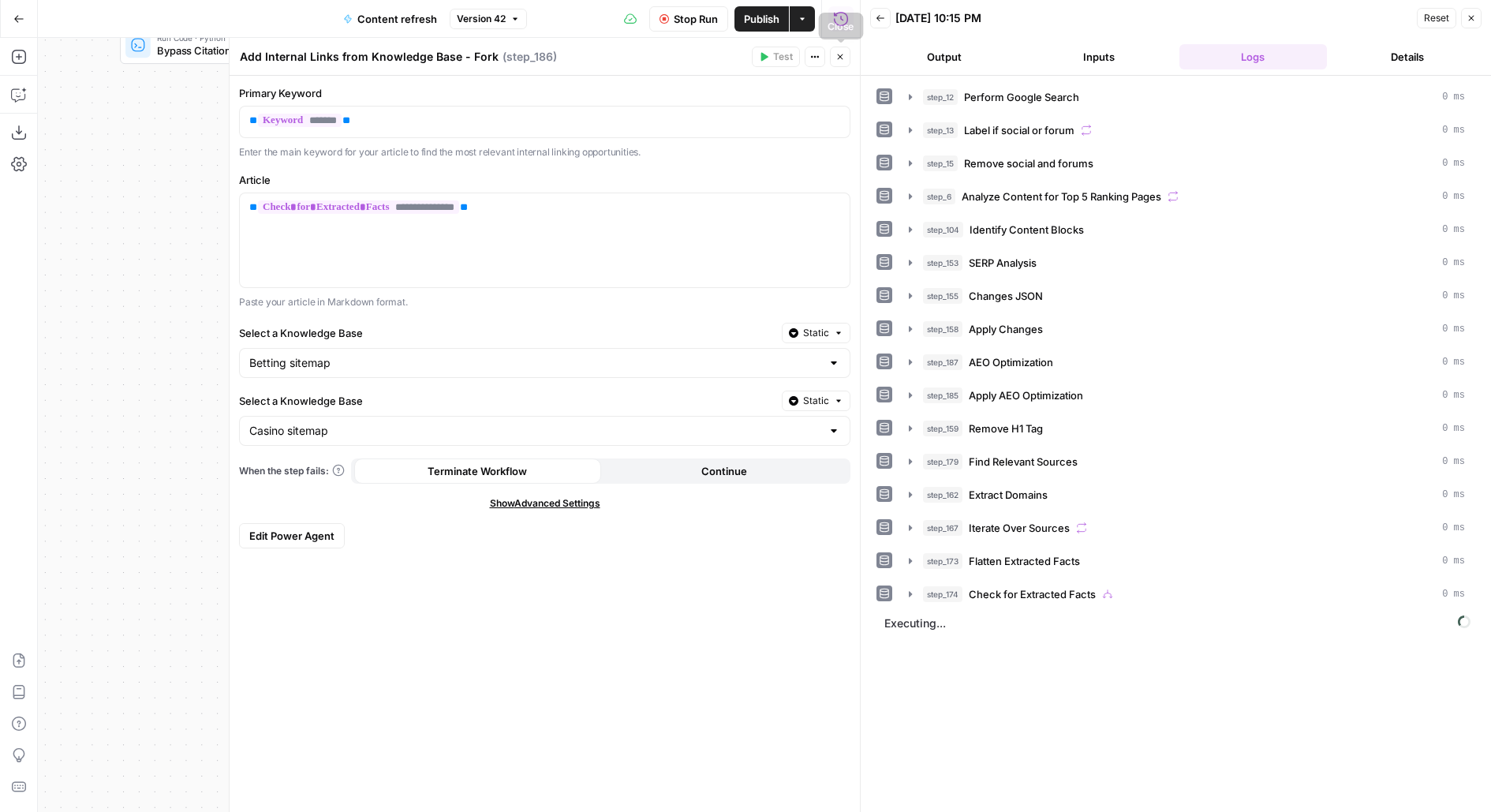
click at [843, 58] on icon "button" at bounding box center [841, 57] width 10 height 10
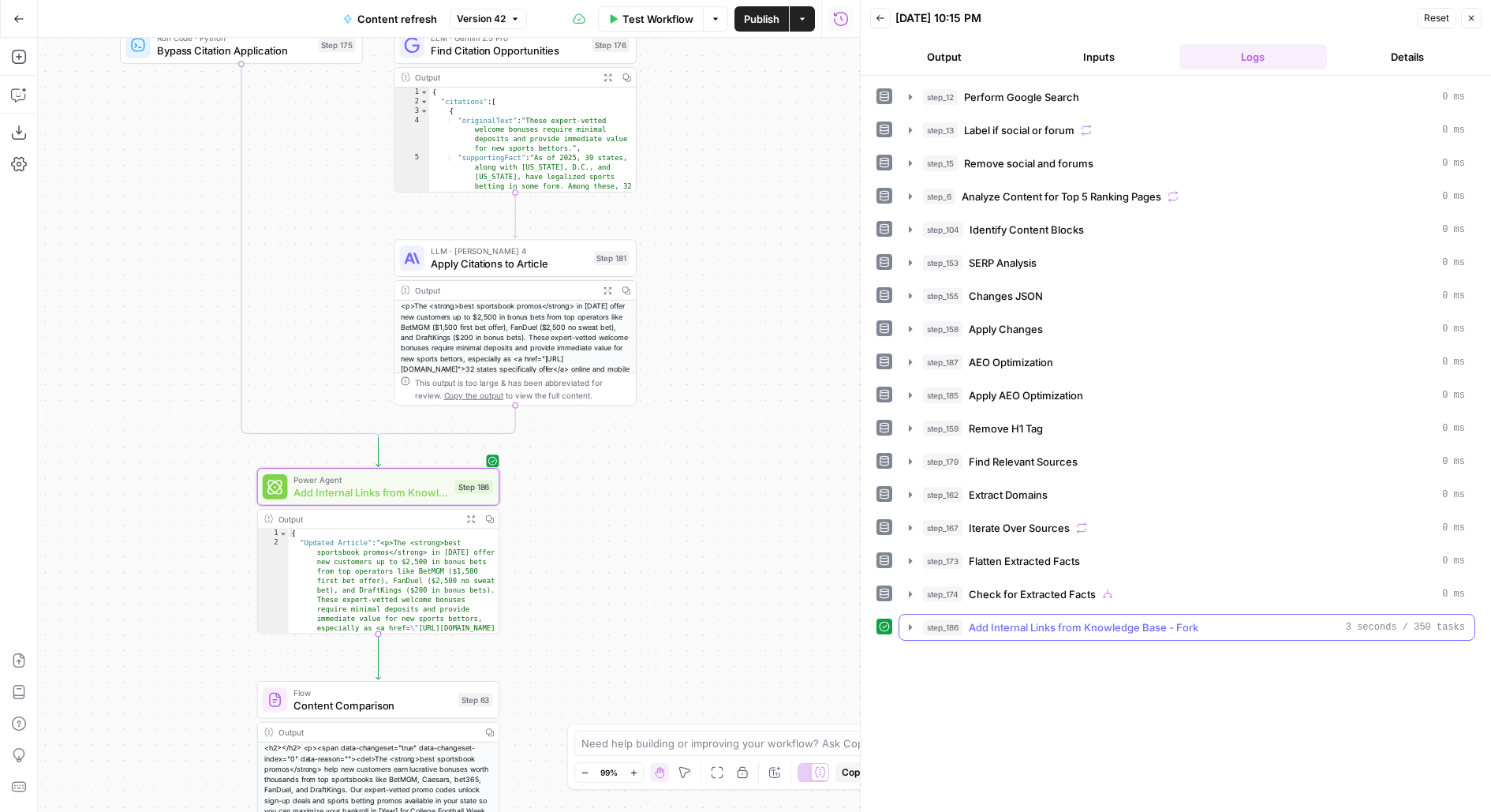
click at [1022, 619] on span "Add Internal Links from Knowledge Base - Fork" at bounding box center [1083, 627] width 229 height 16
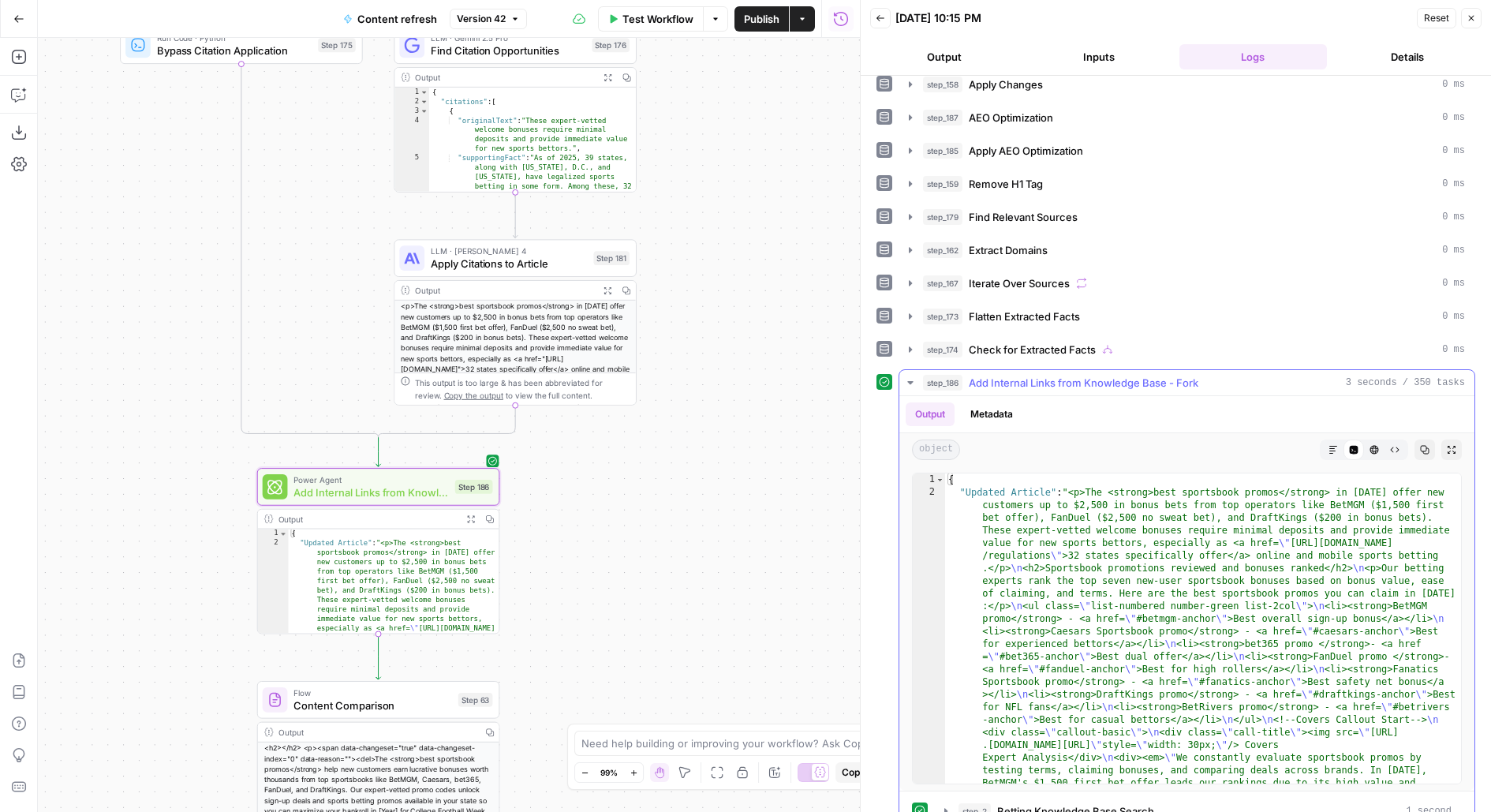
scroll to position [390, 0]
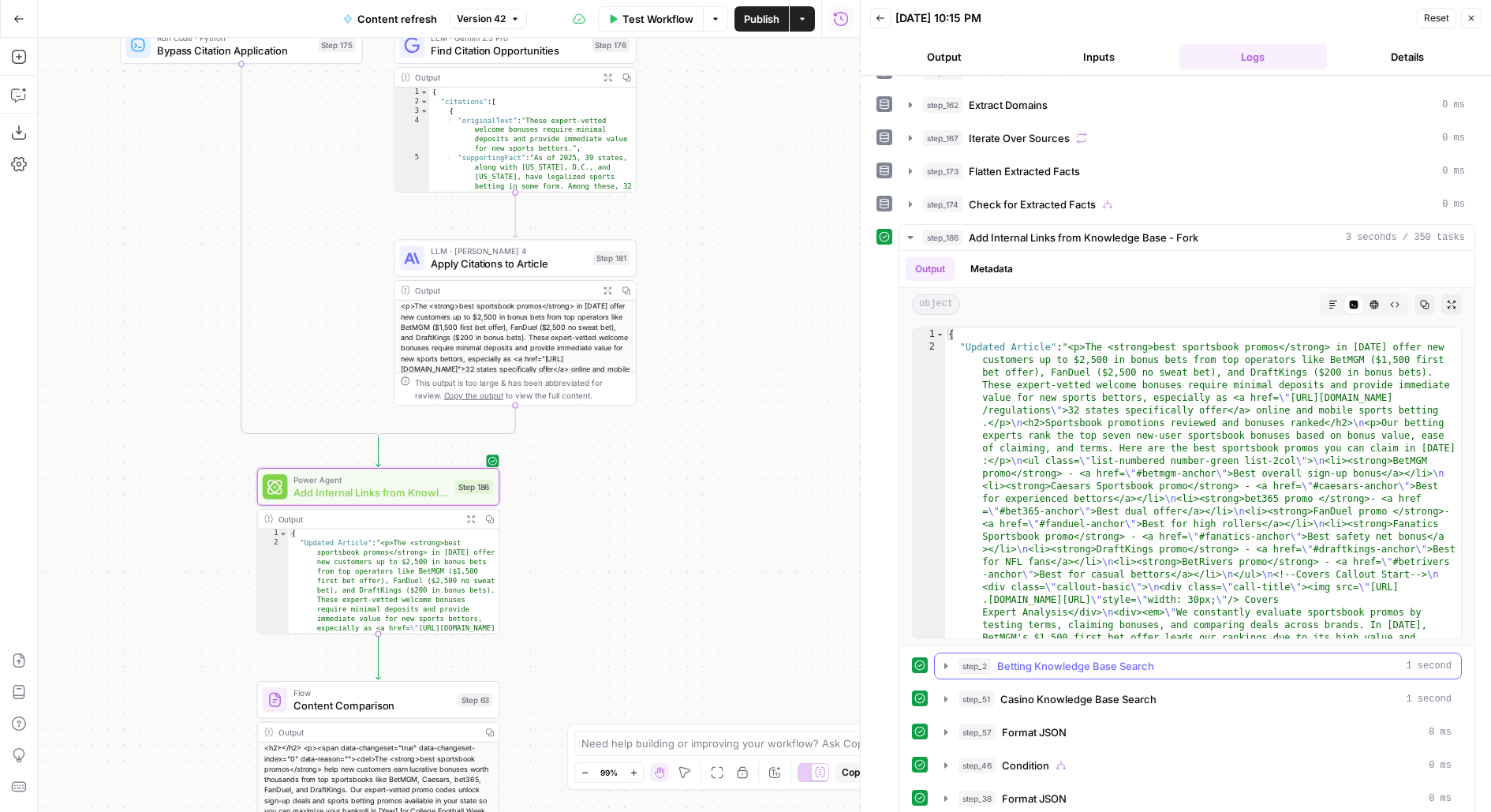
click at [1018, 665] on button "step_2 Betting Knowledge Base Search 1 second" at bounding box center [1198, 666] width 526 height 25
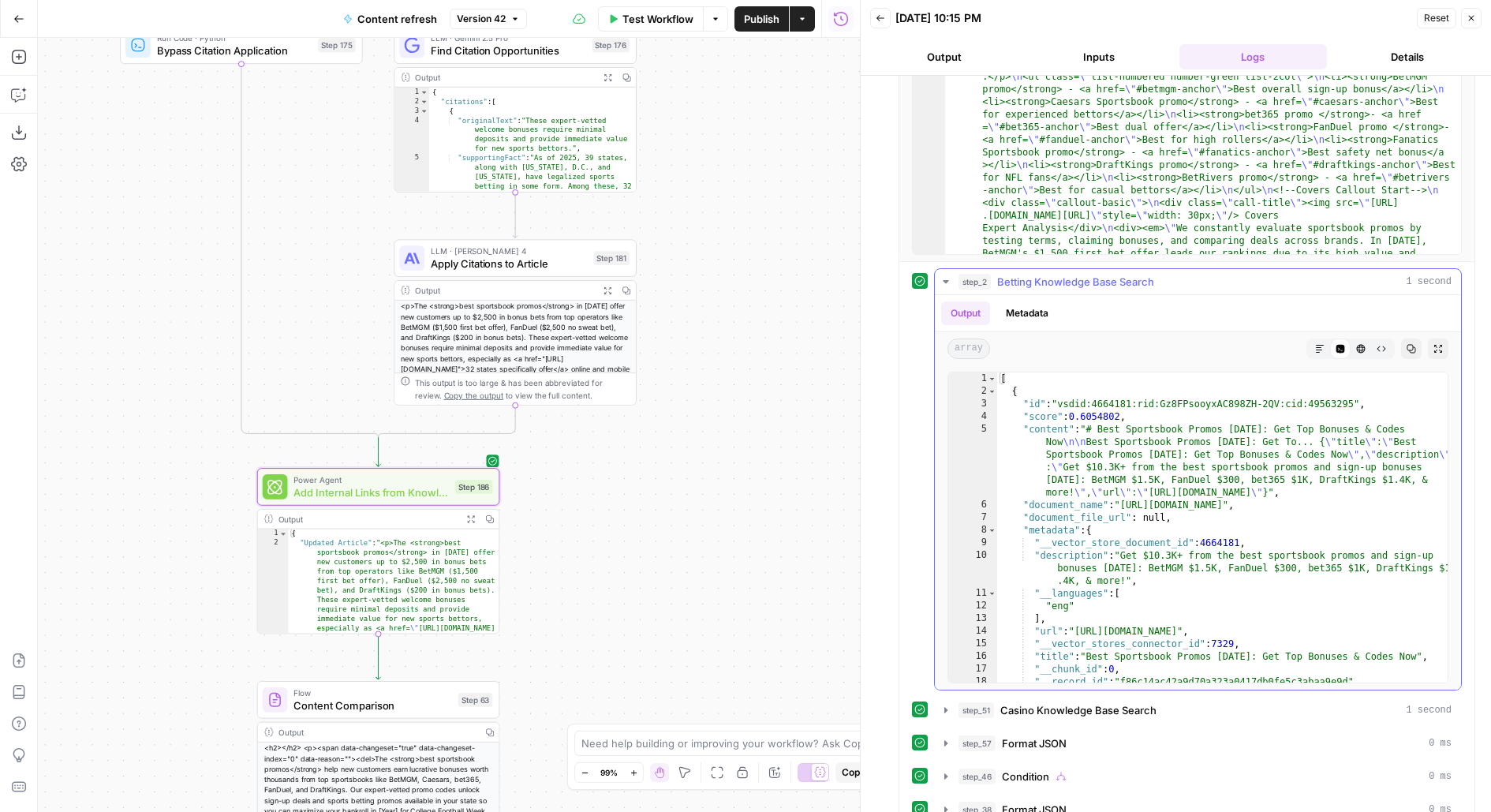
scroll to position [785, 0]
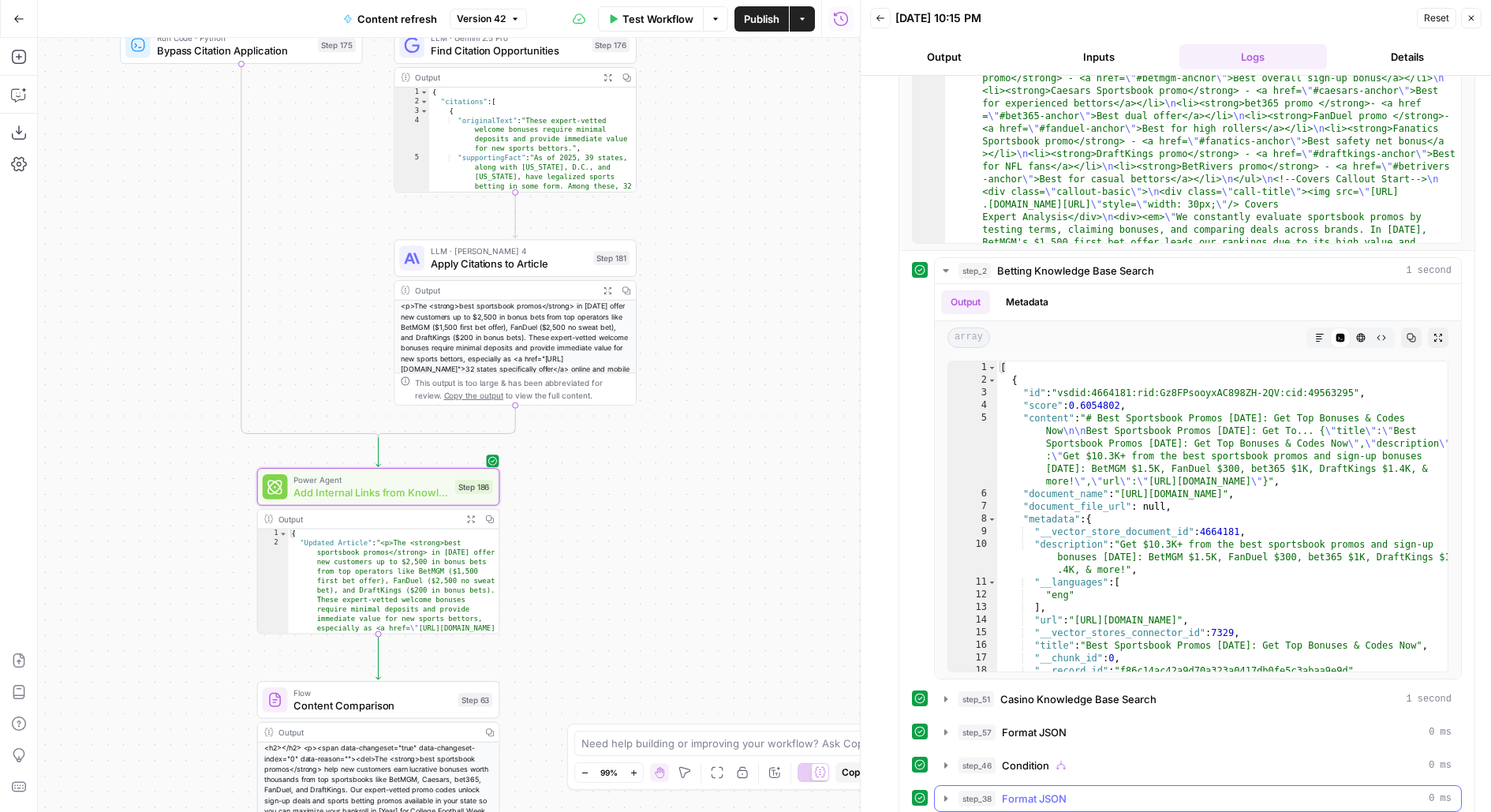
click at [1009, 791] on span "Format JSON" at bounding box center [1034, 798] width 64 height 16
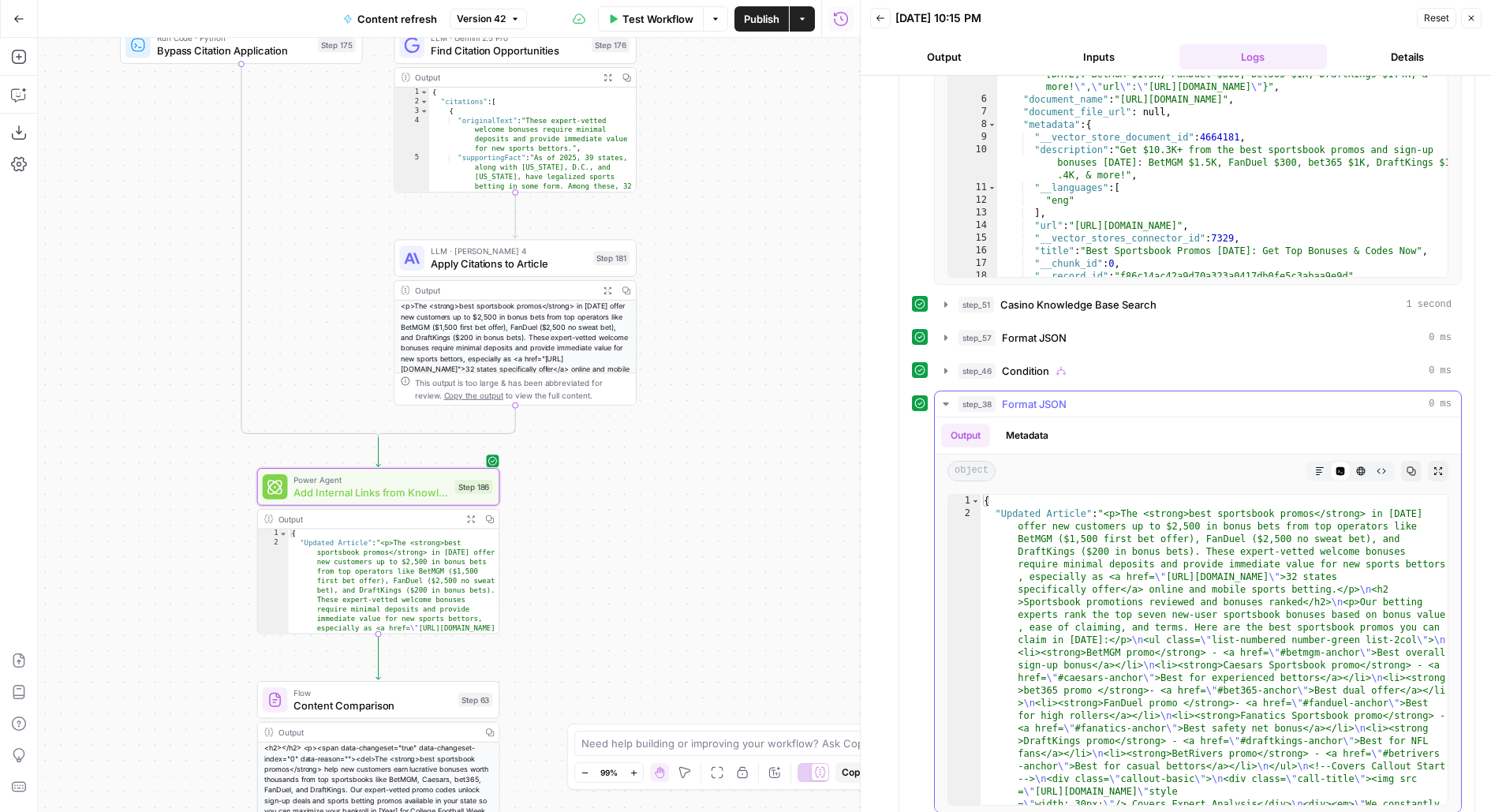
click at [1323, 461] on button "Markdown" at bounding box center [1320, 471] width 21 height 21
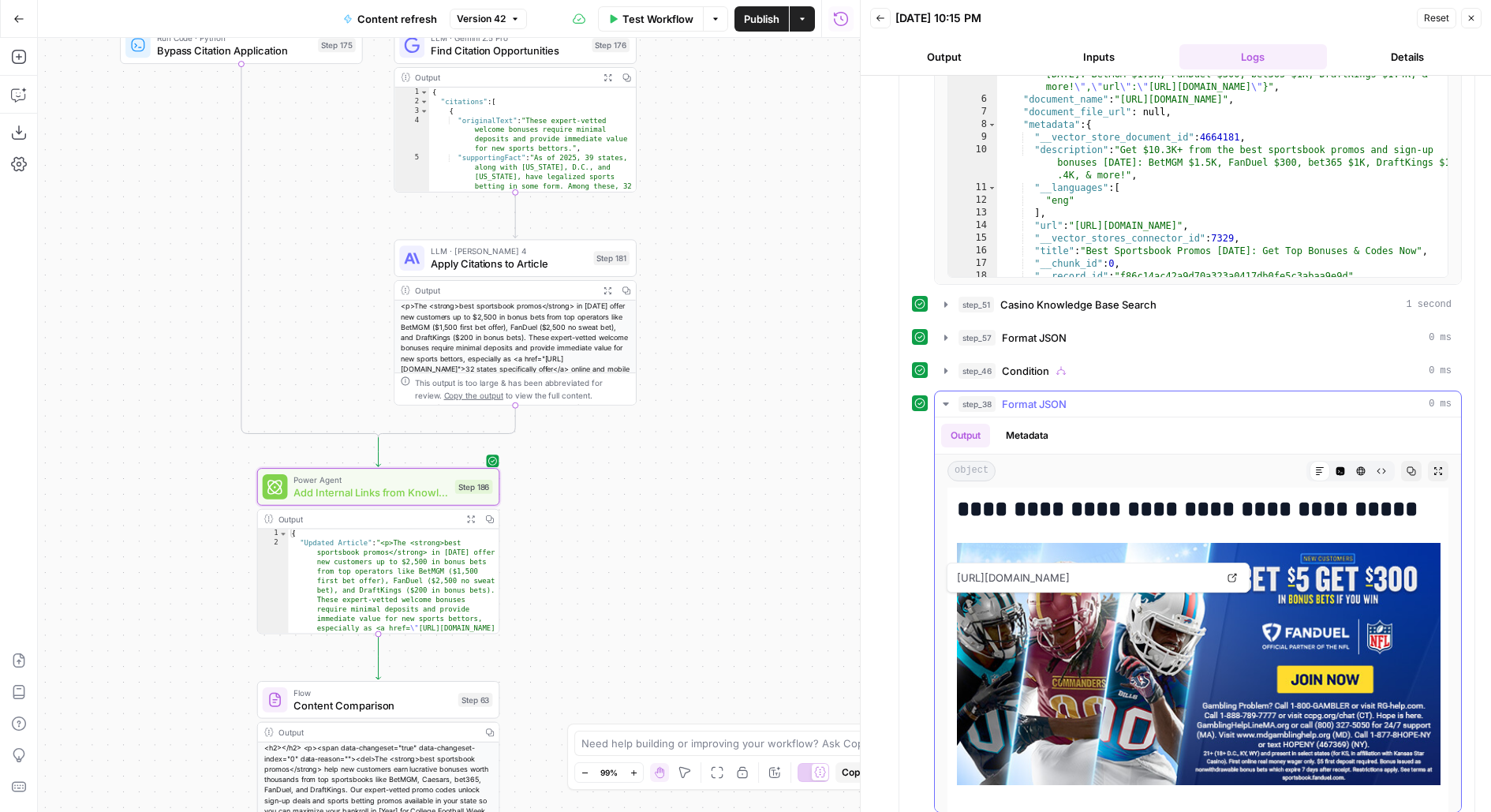
scroll to position [8656, 0]
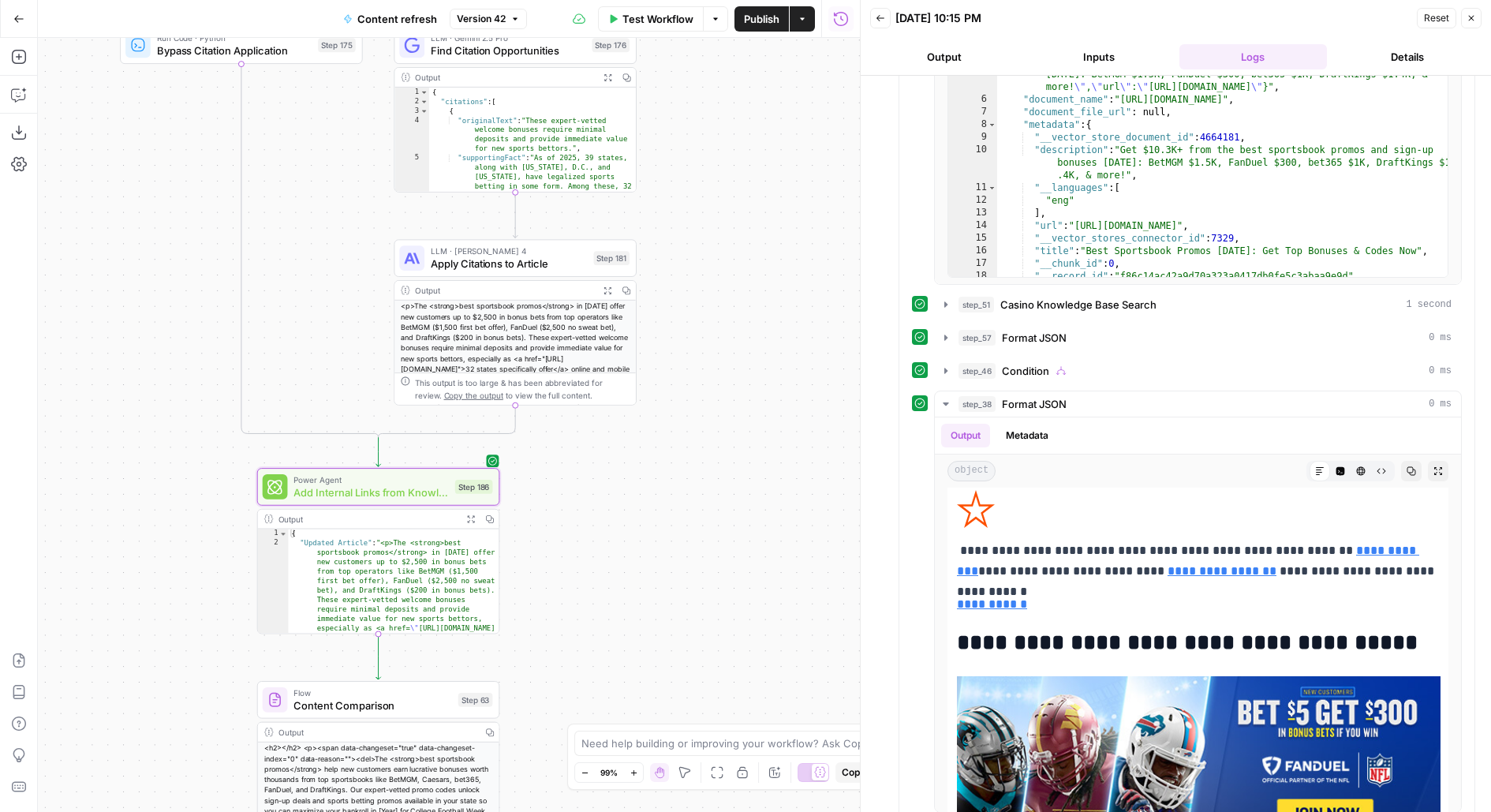
click at [442, 496] on span "Add Internal Links from Knowledge Base - Fork" at bounding box center [371, 493] width 154 height 16
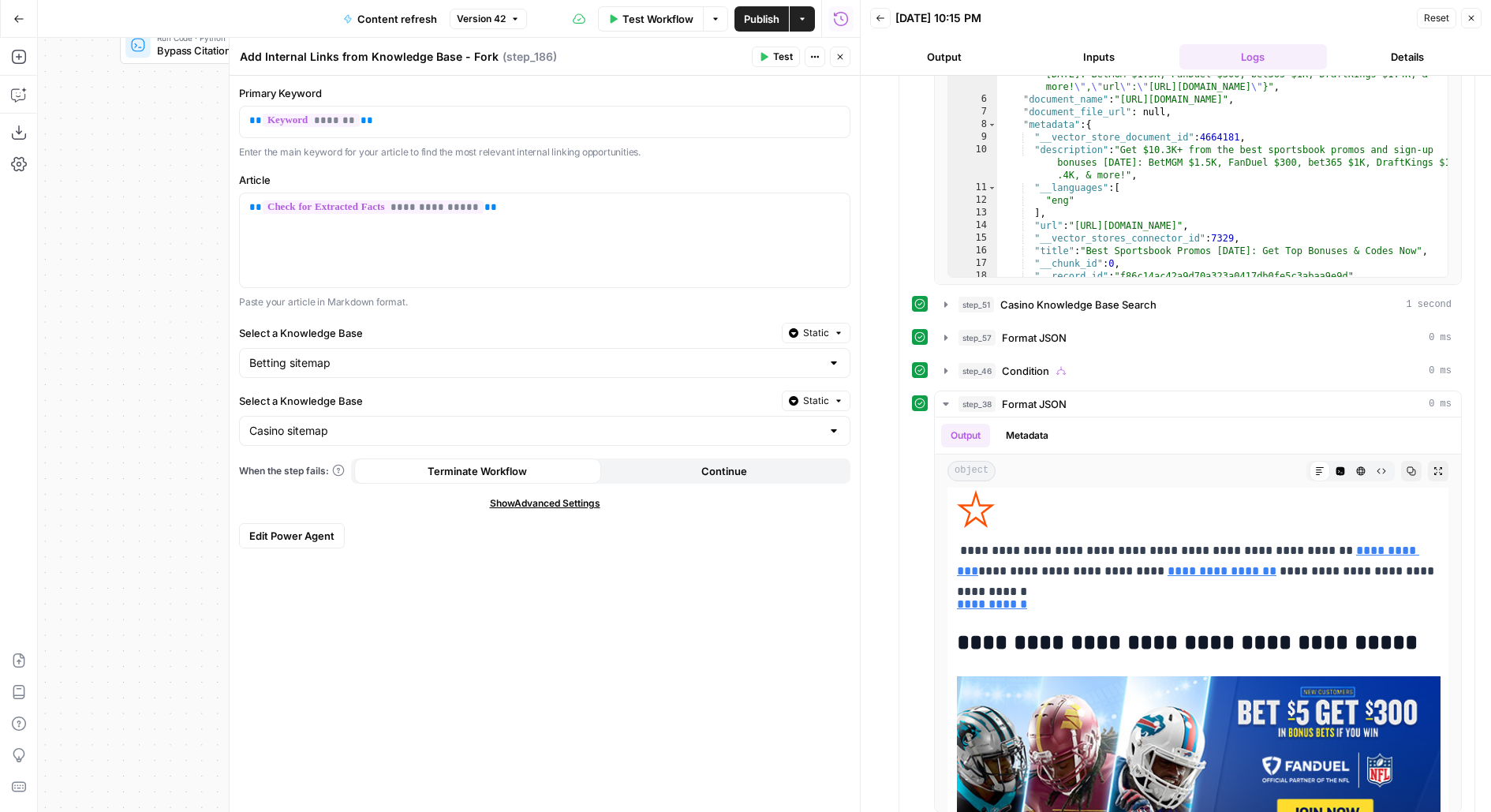
click at [302, 531] on span "Edit Power Agent" at bounding box center [291, 536] width 85 height 16
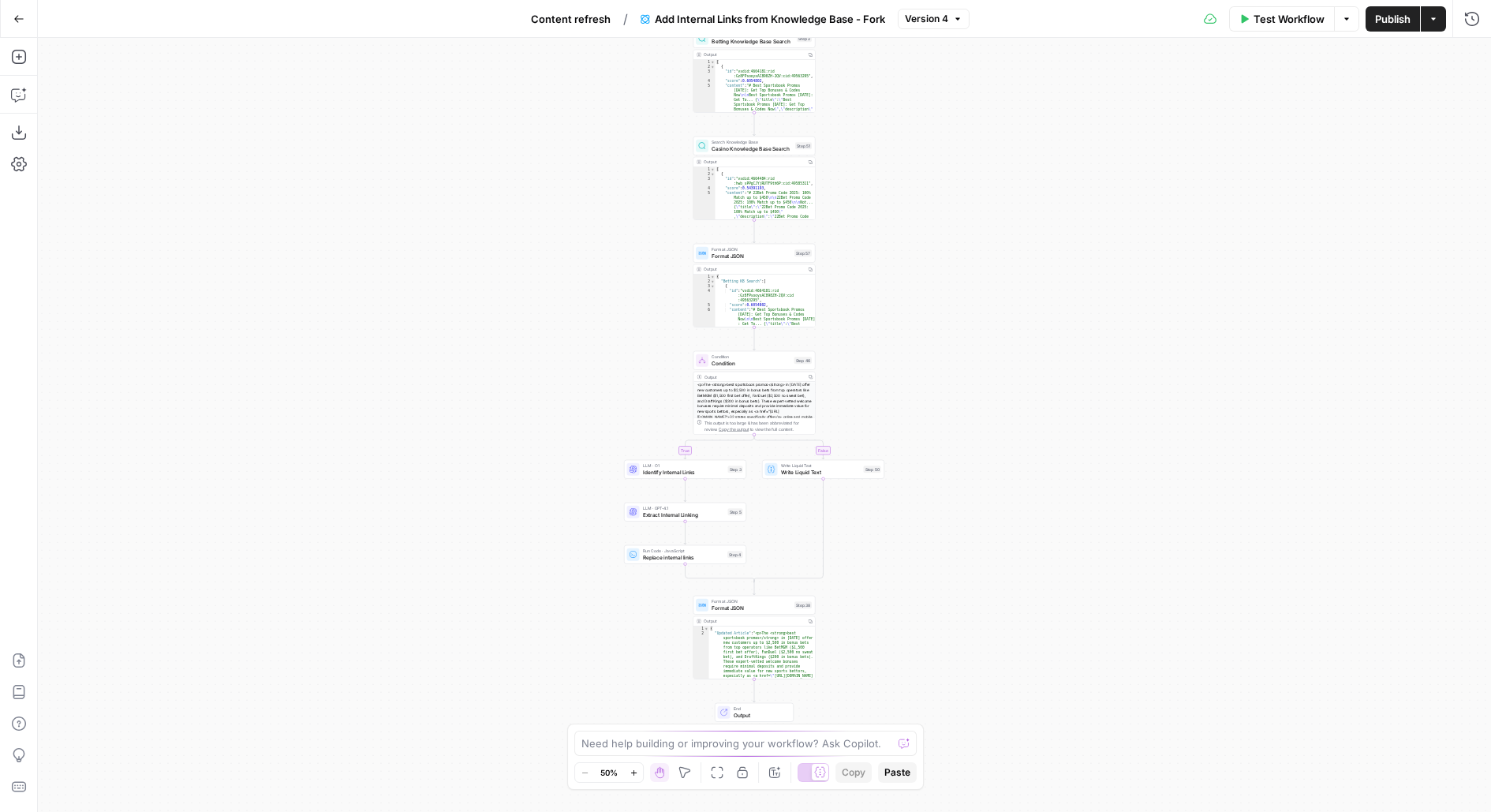
drag, startPoint x: 919, startPoint y: 392, endPoint x: 886, endPoint y: 260, distance: 136.1
click at [888, 262] on div "true false Workflow Set Inputs Inputs Search Knowledge Base Betting Knowledge B…" at bounding box center [765, 425] width 1454 height 774
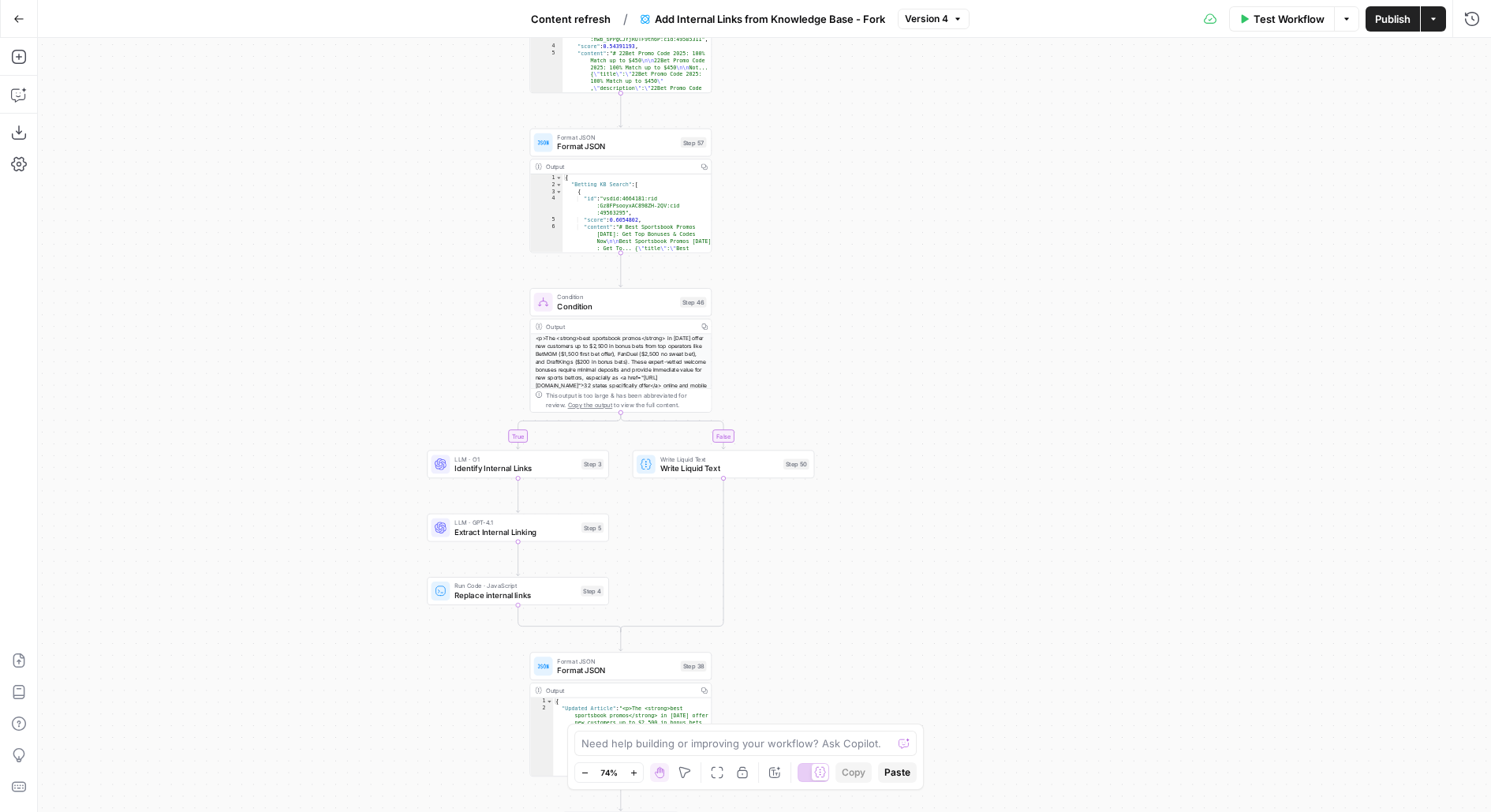
click at [485, 598] on span "Replace internal links" at bounding box center [515, 595] width 122 height 12
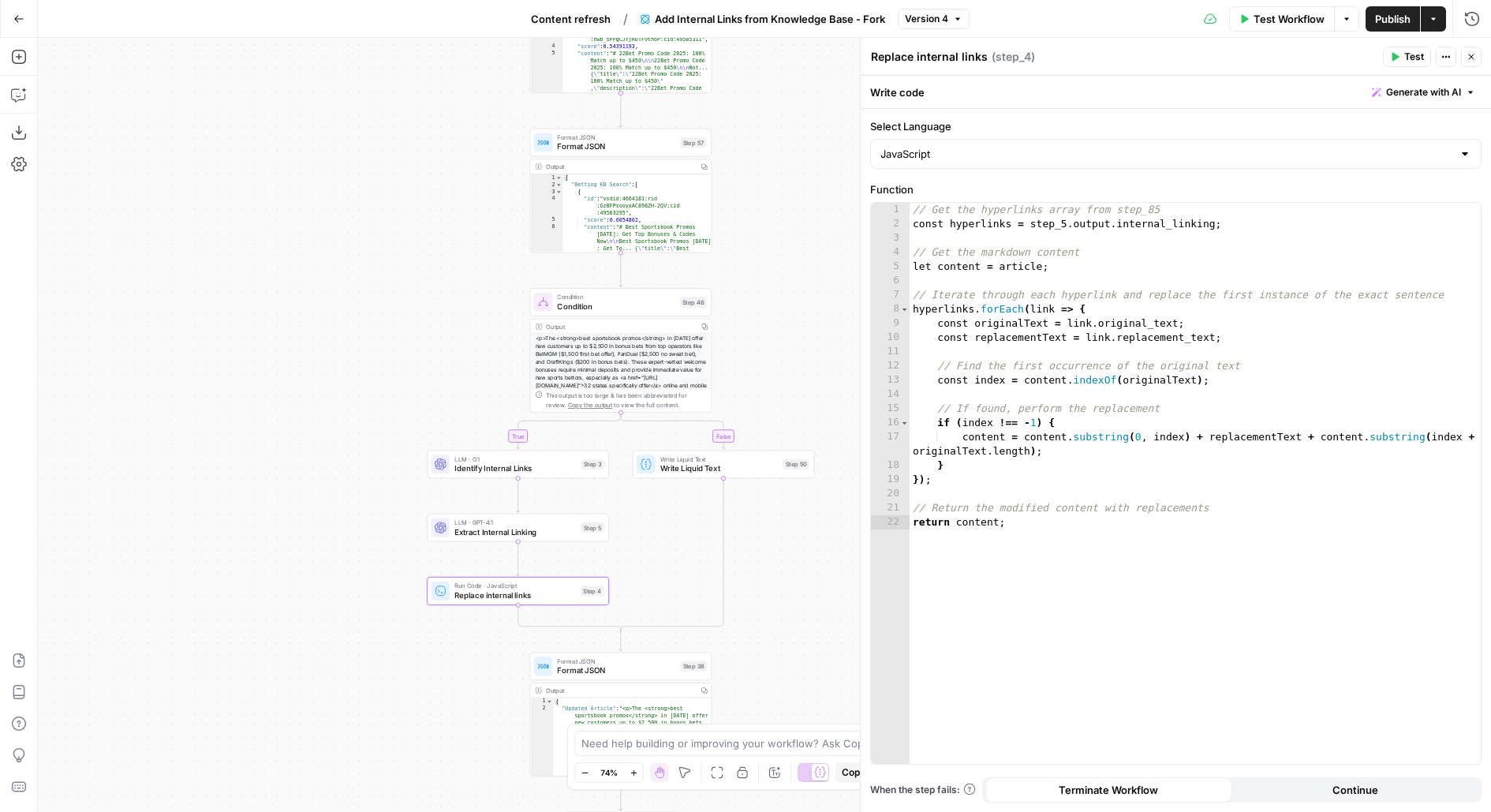
click at [551, 21] on span "Content refresh" at bounding box center [571, 19] width 80 height 16
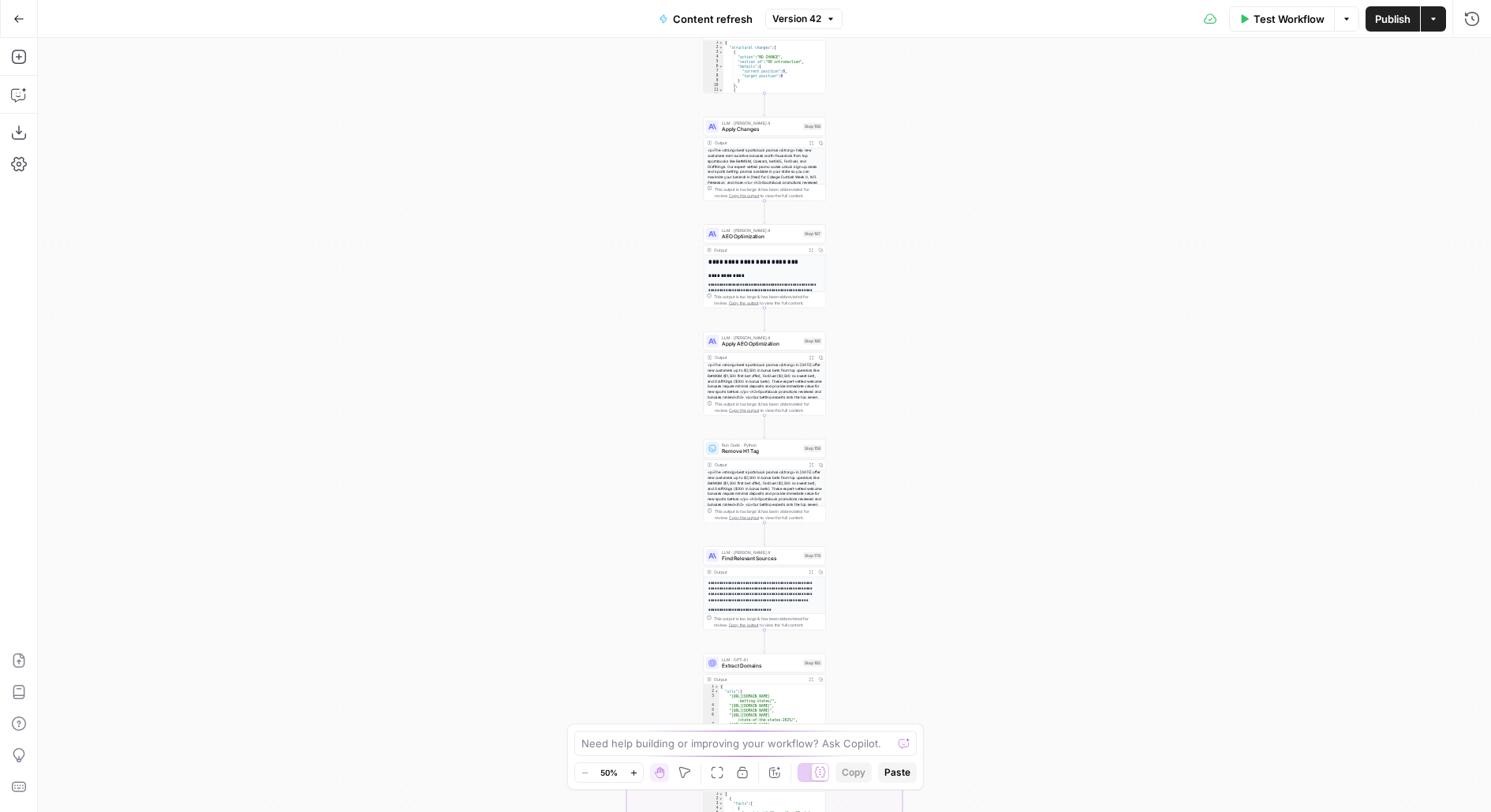
click at [1481, 20] on button "Run History" at bounding box center [1473, 19] width 25 height 25
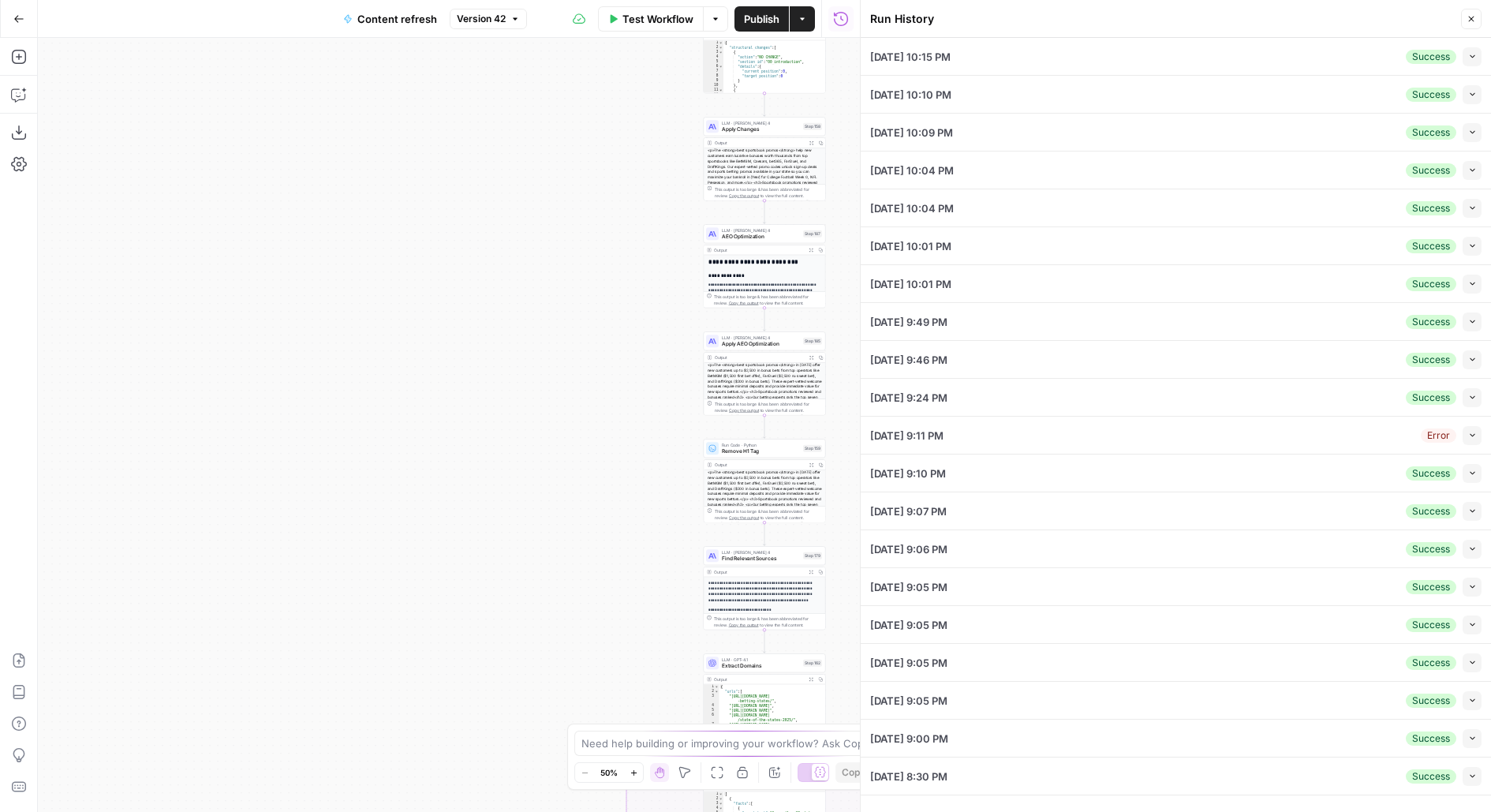
click at [1471, 54] on icon "button" at bounding box center [1473, 56] width 9 height 9
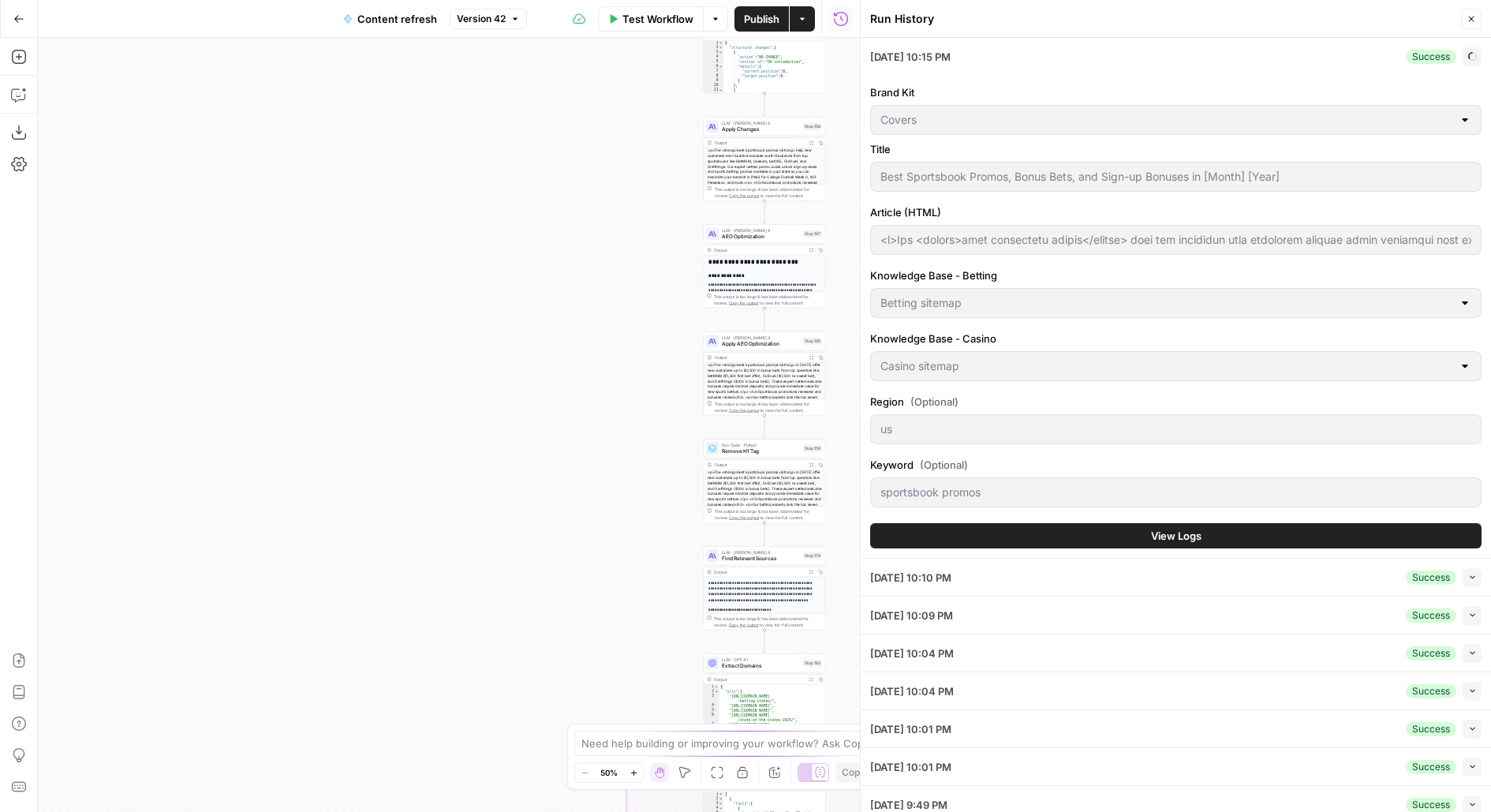
type input "<p>The <strong>best sportsbook promos</strong> help new customers earn lucrativ…"
click at [1020, 541] on button "View Logs" at bounding box center [1176, 536] width 611 height 25
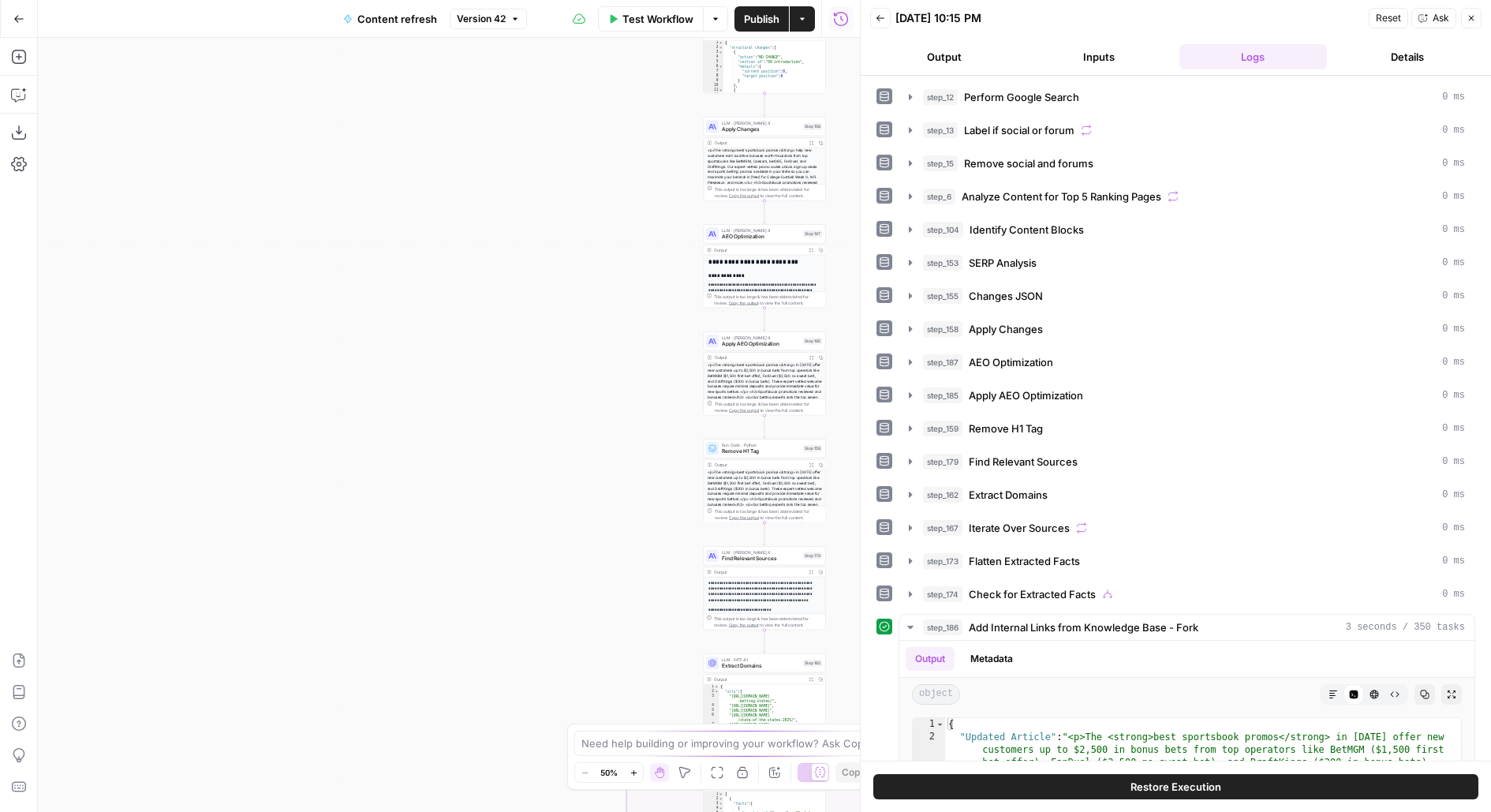
drag, startPoint x: 435, startPoint y: 665, endPoint x: 414, endPoint y: 392, distance: 273.8
click at [415, 393] on div "true false false true false true Workflow Set Inputs Inputs Google Search Perfo…" at bounding box center [449, 425] width 822 height 774
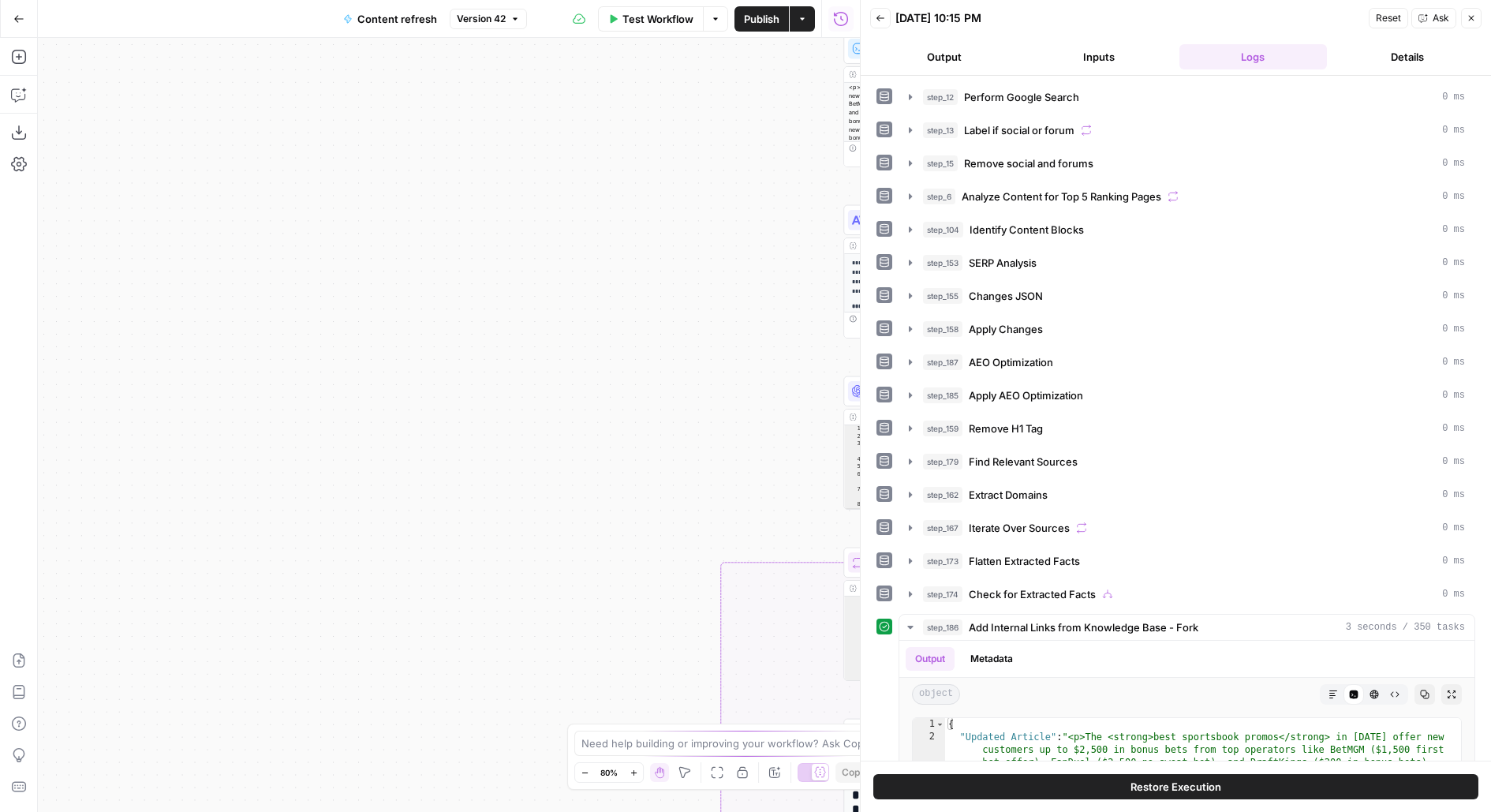
drag, startPoint x: 517, startPoint y: 516, endPoint x: 236, endPoint y: 63, distance: 533.1
click at [236, 64] on div "true false false true false true Workflow Set Inputs Inputs Google Search Perfo…" at bounding box center [449, 425] width 822 height 774
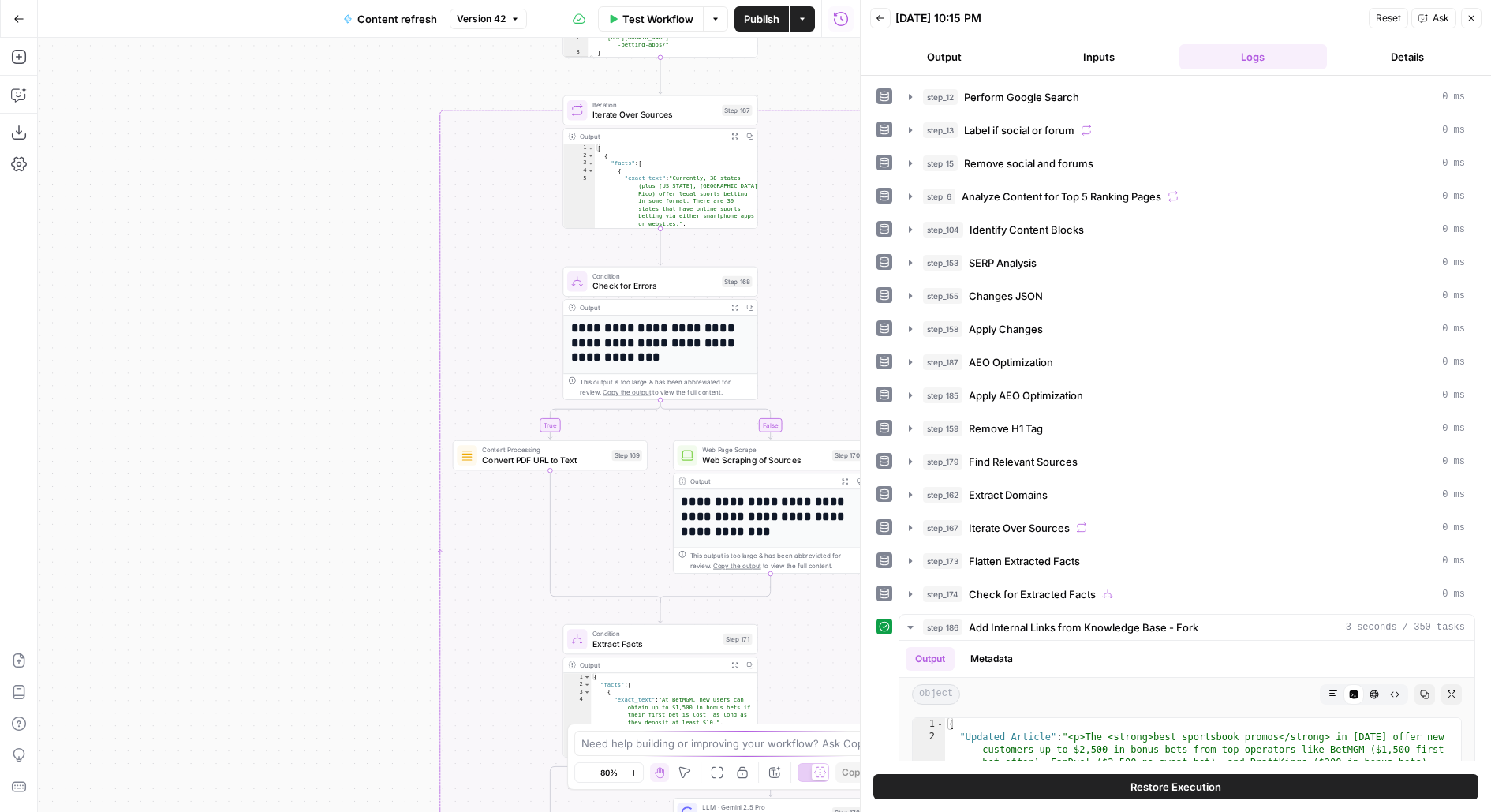
click at [18, 0] on html "Covers New Home Browse Insights Opportunities Your Data Flightpath Recent Grids…" at bounding box center [745, 406] width 1491 height 812
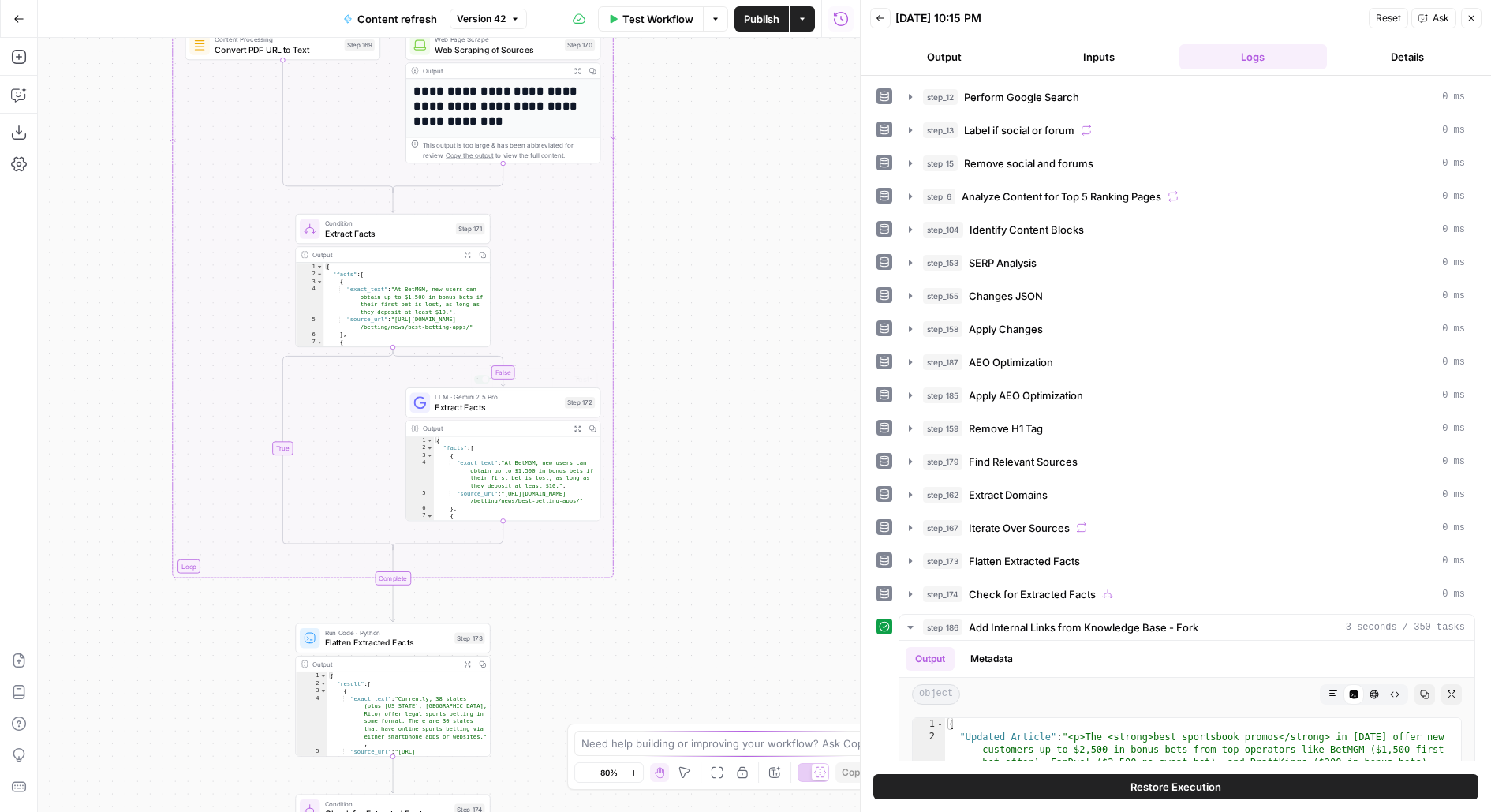
click at [708, 18] on div "Go Back Content refresh Version 42 Test Workflow Options Publish Actions Run Hi…" at bounding box center [430, 406] width 860 height 812
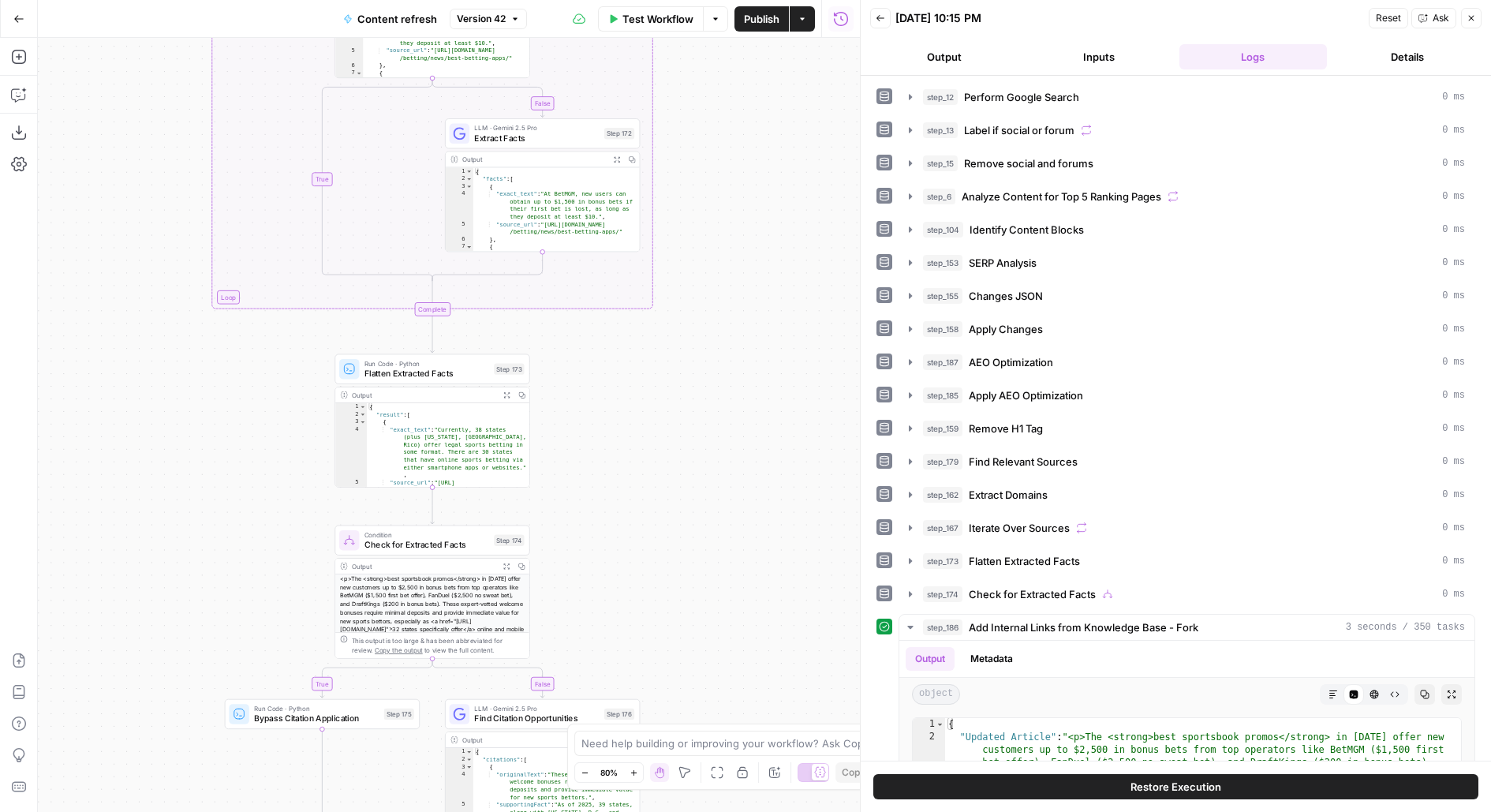
drag, startPoint x: 578, startPoint y: 549, endPoint x: 616, endPoint y: 334, distance: 218.3
click at [616, 334] on div "true false false true false true Workflow Set Inputs Inputs Google Search Perfo…" at bounding box center [449, 425] width 822 height 774
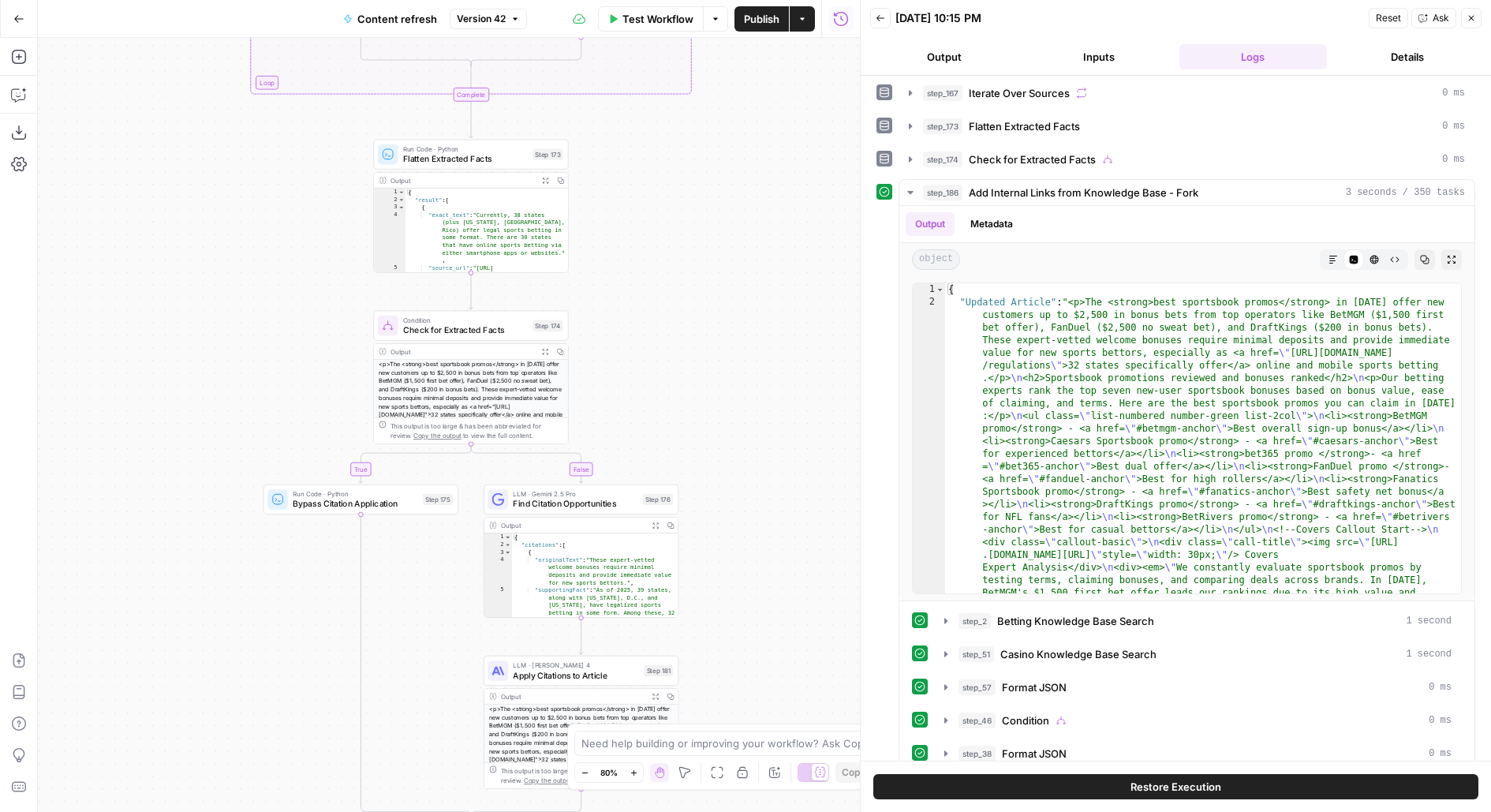
scroll to position [440, 0]
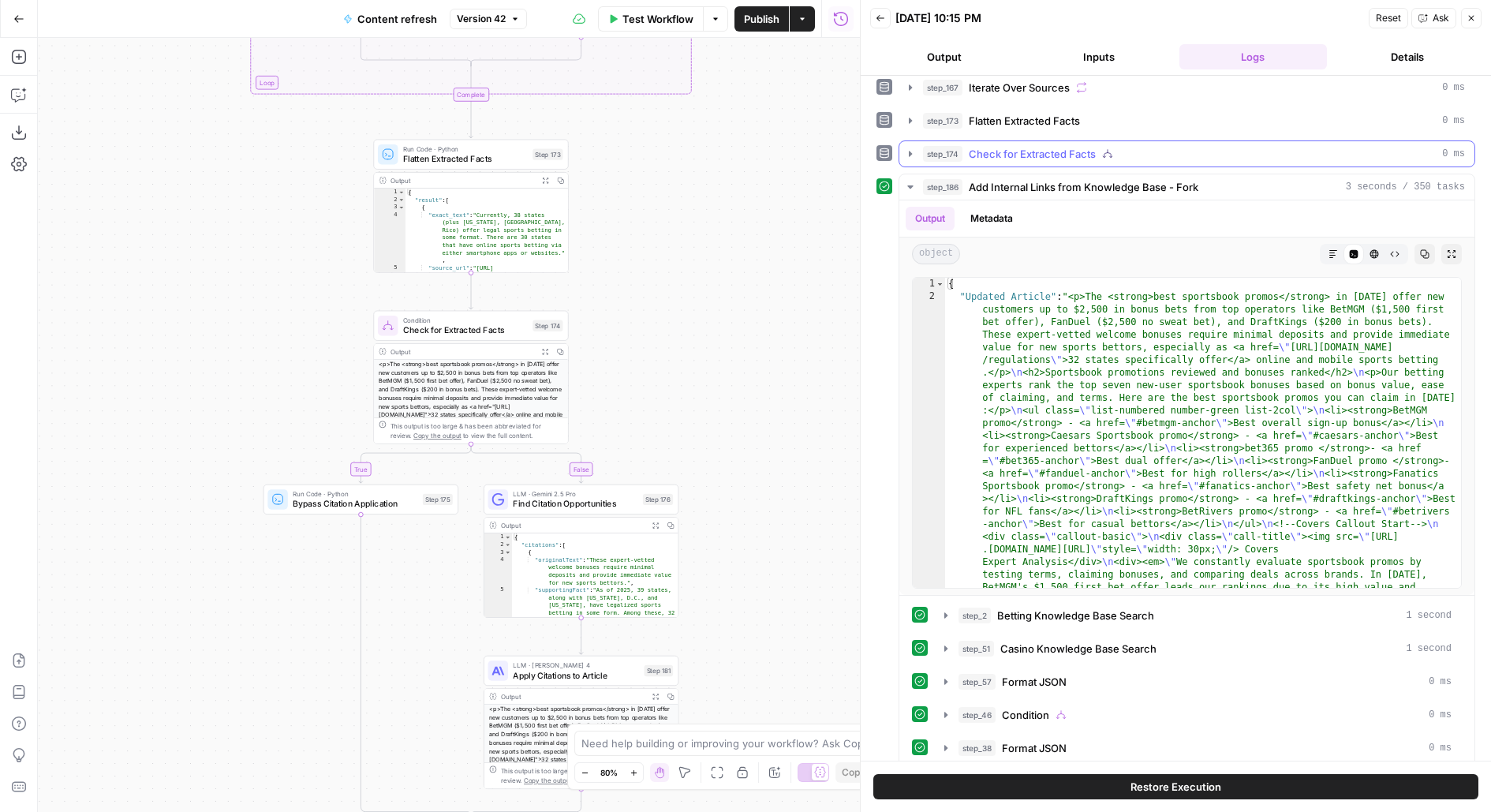
click at [1079, 141] on button "step_174 Check for Extracted Facts 0 ms" at bounding box center [1187, 154] width 576 height 25
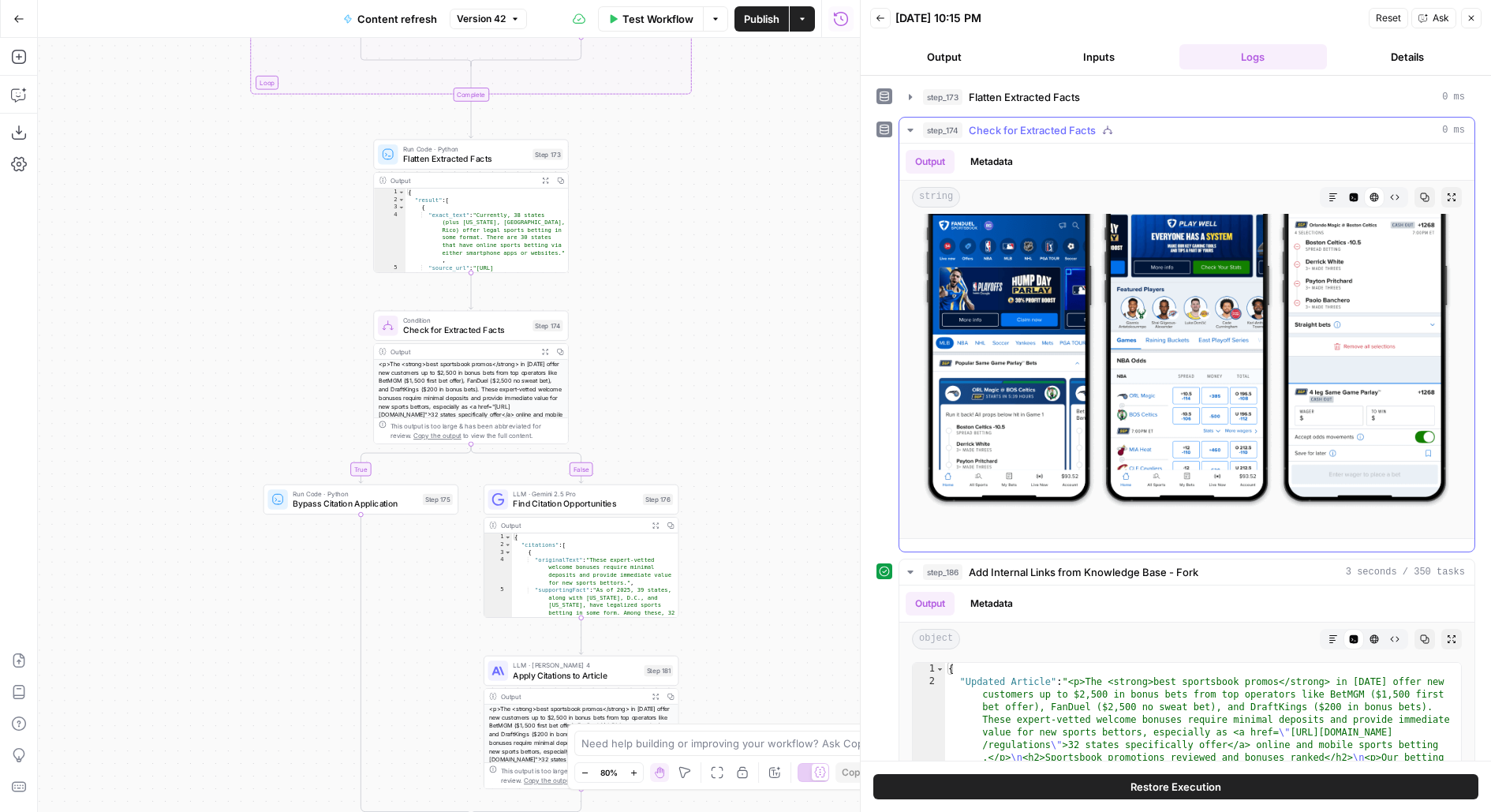
scroll to position [478, 0]
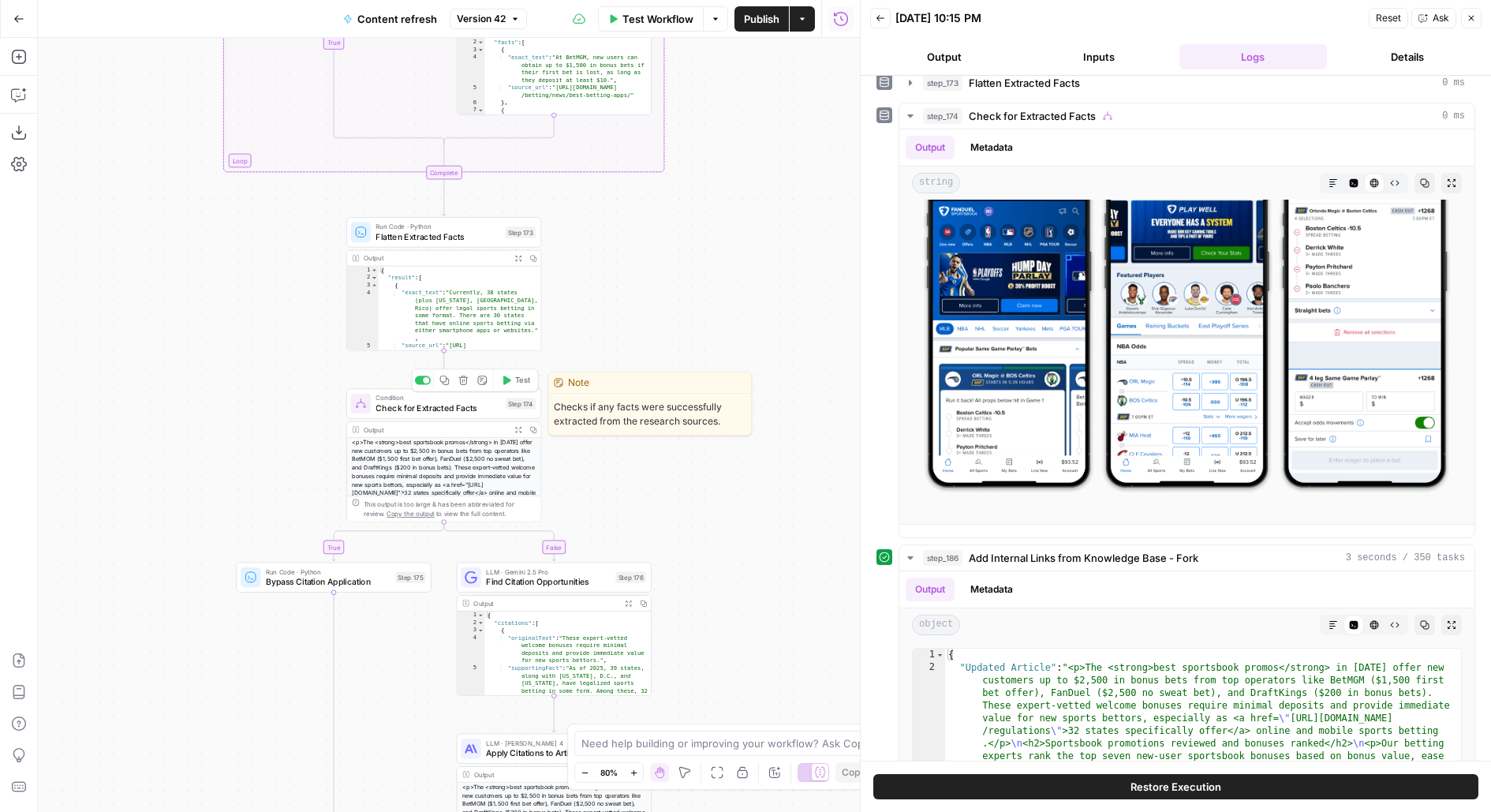
click at [519, 382] on span "Test" at bounding box center [522, 381] width 15 height 11
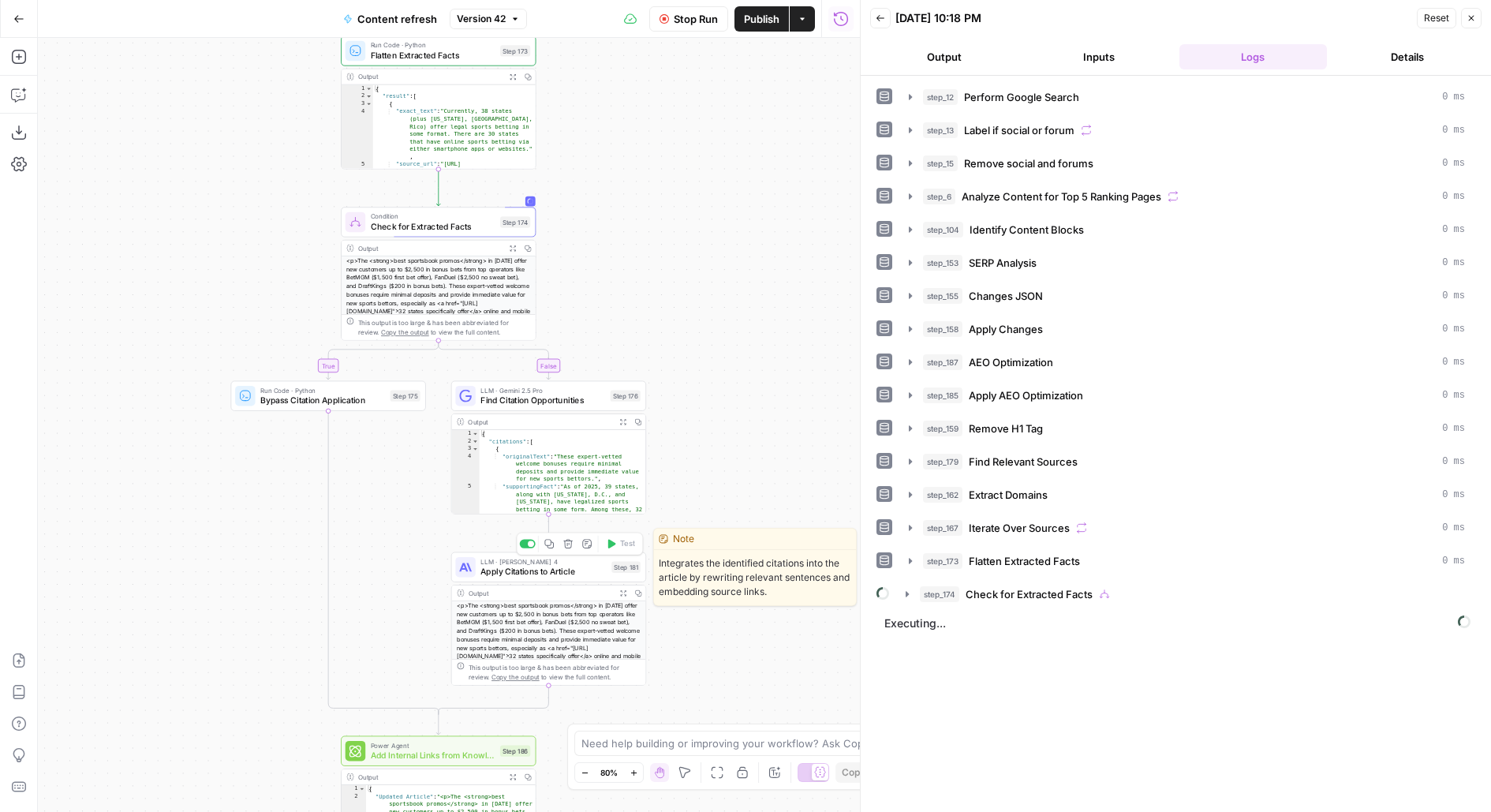
click at [602, 572] on span "Apply Citations to Article" at bounding box center [544, 572] width 127 height 13
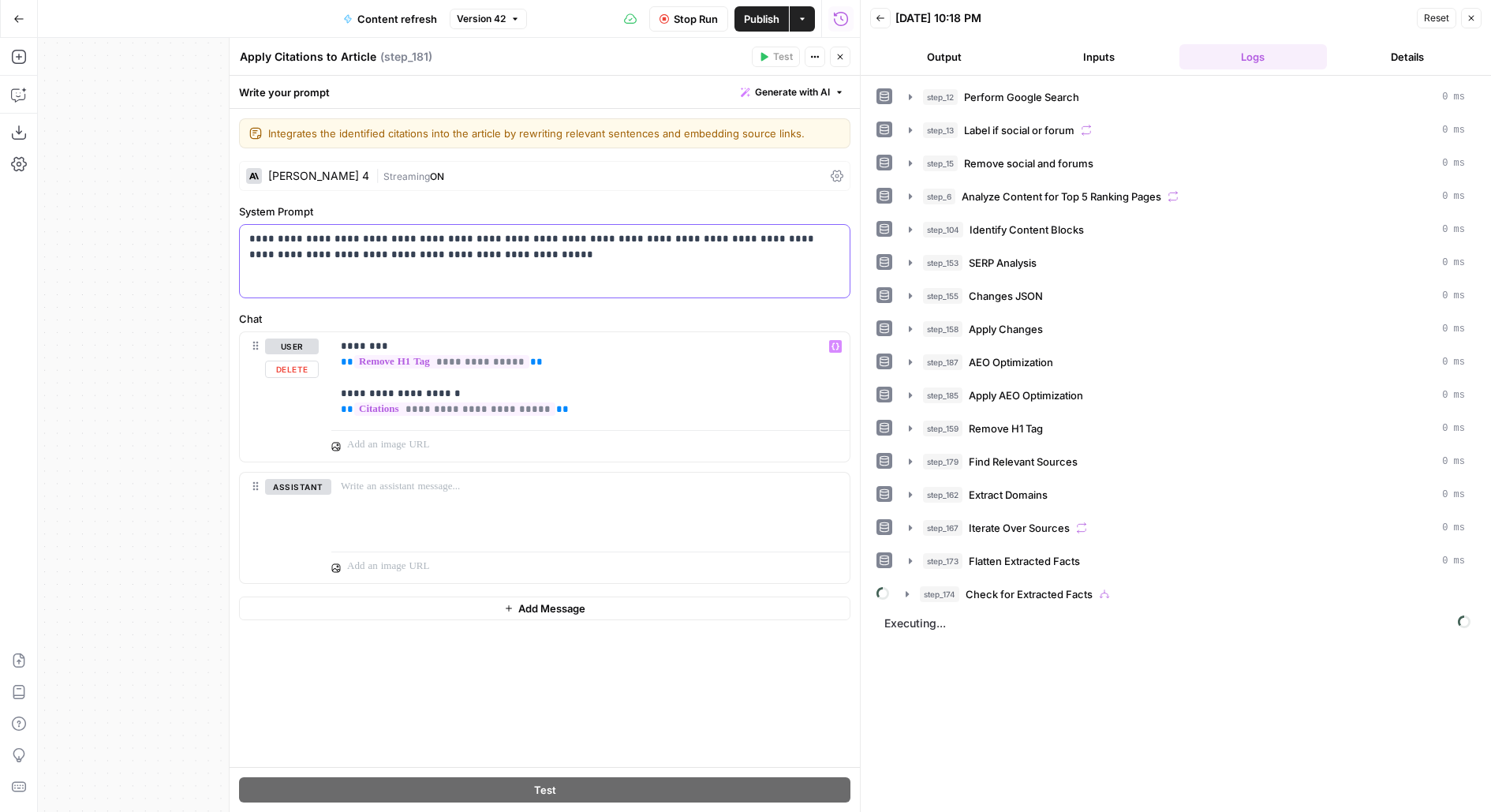
click at [615, 280] on div "**********" at bounding box center [544, 261] width 610 height 72
click at [672, 22] on button "Stop Run" at bounding box center [689, 19] width 79 height 25
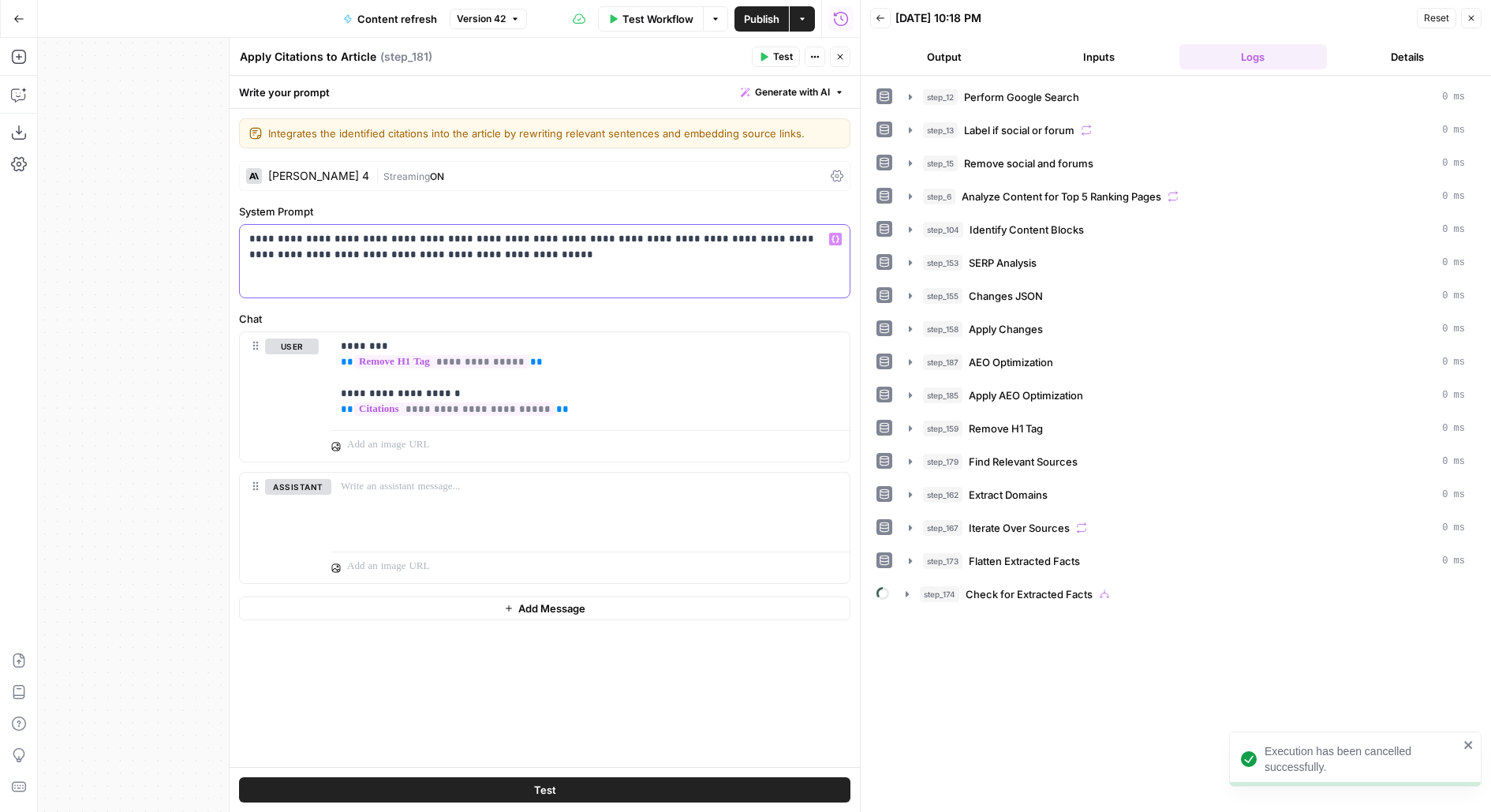
drag, startPoint x: 783, startPoint y: 236, endPoint x: 863, endPoint y: 333, distance: 125.7
click at [863, 333] on body "Execution has been cancelled successfully. Covers New Home Browse Insights Oppo…" at bounding box center [745, 406] width 1491 height 812
click at [306, 240] on p "**********" at bounding box center [544, 247] width 591 height 32
click at [761, 63] on button "Test" at bounding box center [776, 57] width 48 height 21
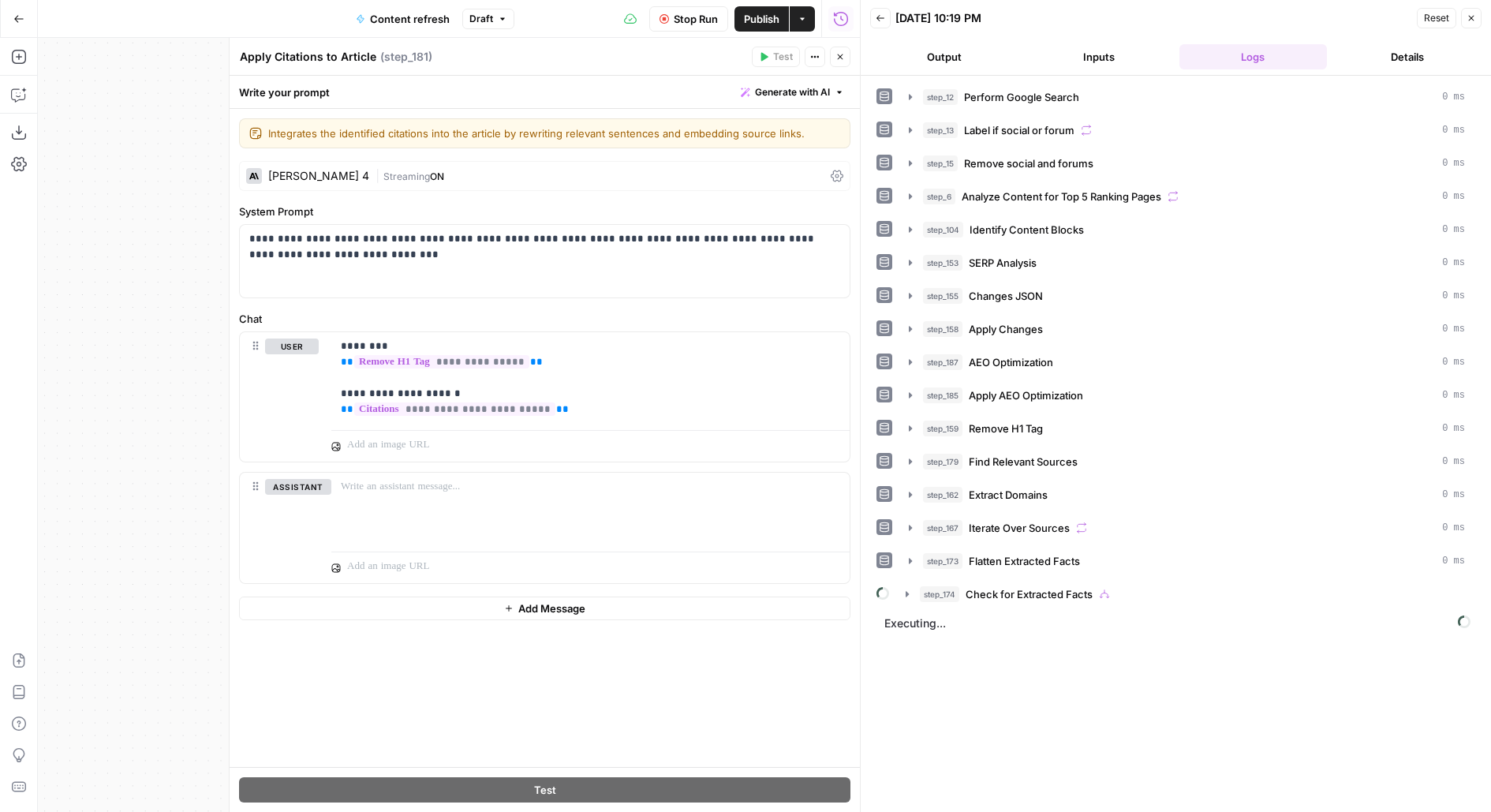
click at [851, 57] on header "Apply Citations to Article Apply Citations to Article ( step_181 ) Test Actions…" at bounding box center [544, 57] width 630 height 38
click at [840, 53] on icon "button" at bounding box center [841, 57] width 10 height 10
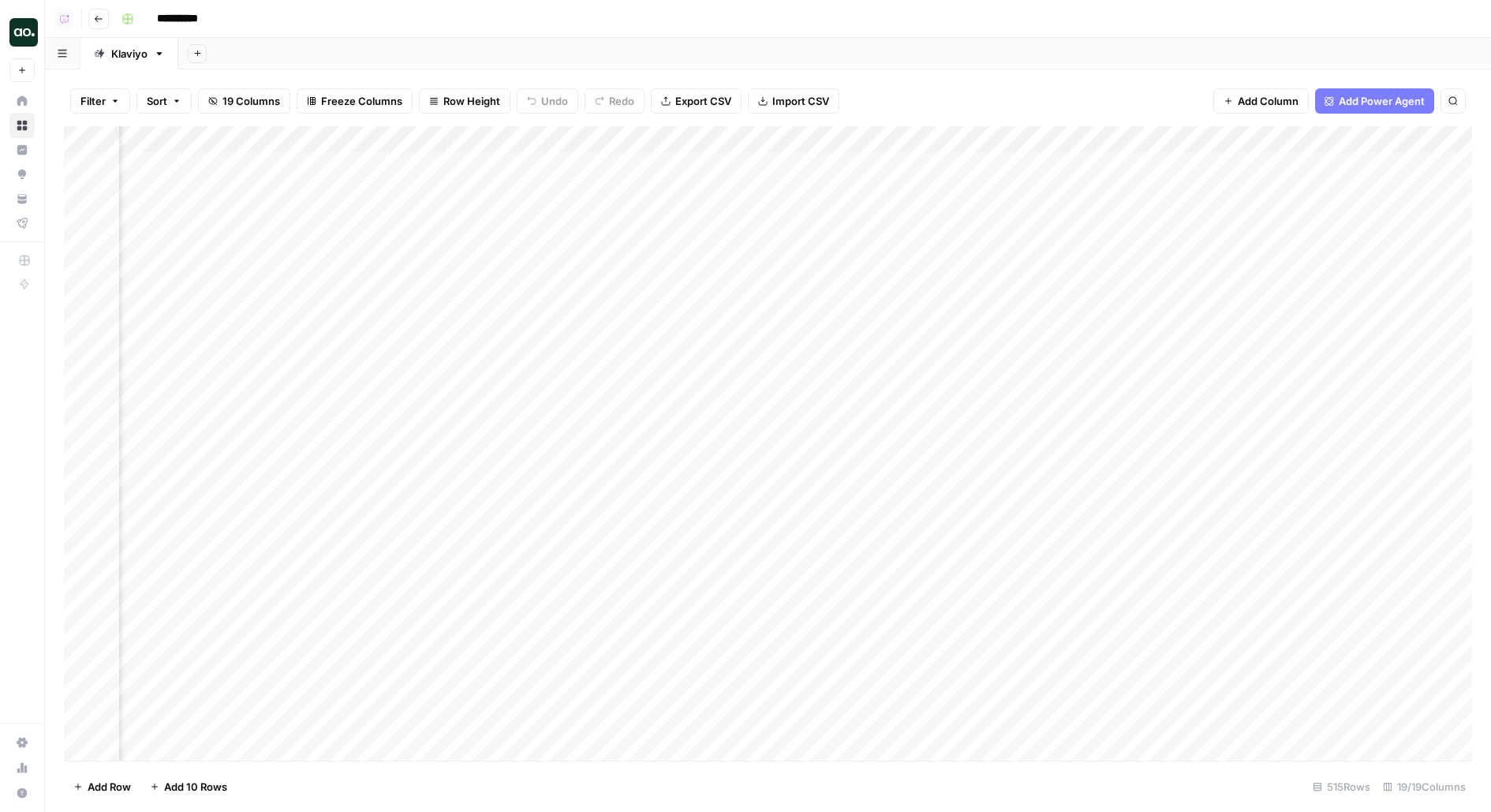
scroll to position [0, 1640]
drag, startPoint x: 1238, startPoint y: 275, endPoint x: 977, endPoint y: 273, distance: 261.0
click at [977, 274] on div "Add Column" at bounding box center [767, 443] width 1408 height 634
click at [1005, 269] on div "Add Column" at bounding box center [767, 443] width 1408 height 634
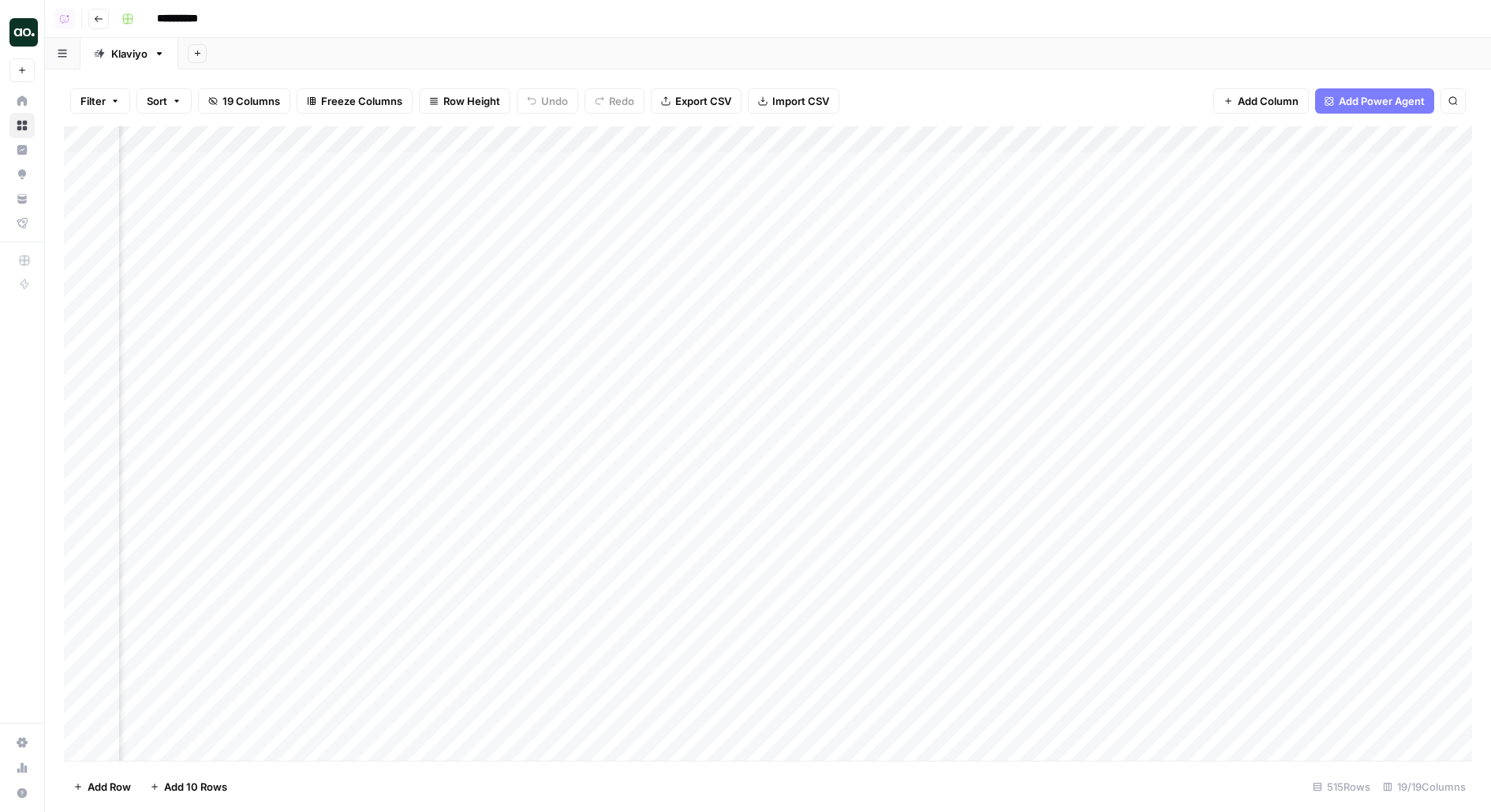
scroll to position [0, 1979]
click at [805, 301] on div "Add Column" at bounding box center [767, 443] width 1408 height 634
click at [770, 274] on div "Add Column" at bounding box center [767, 443] width 1408 height 634
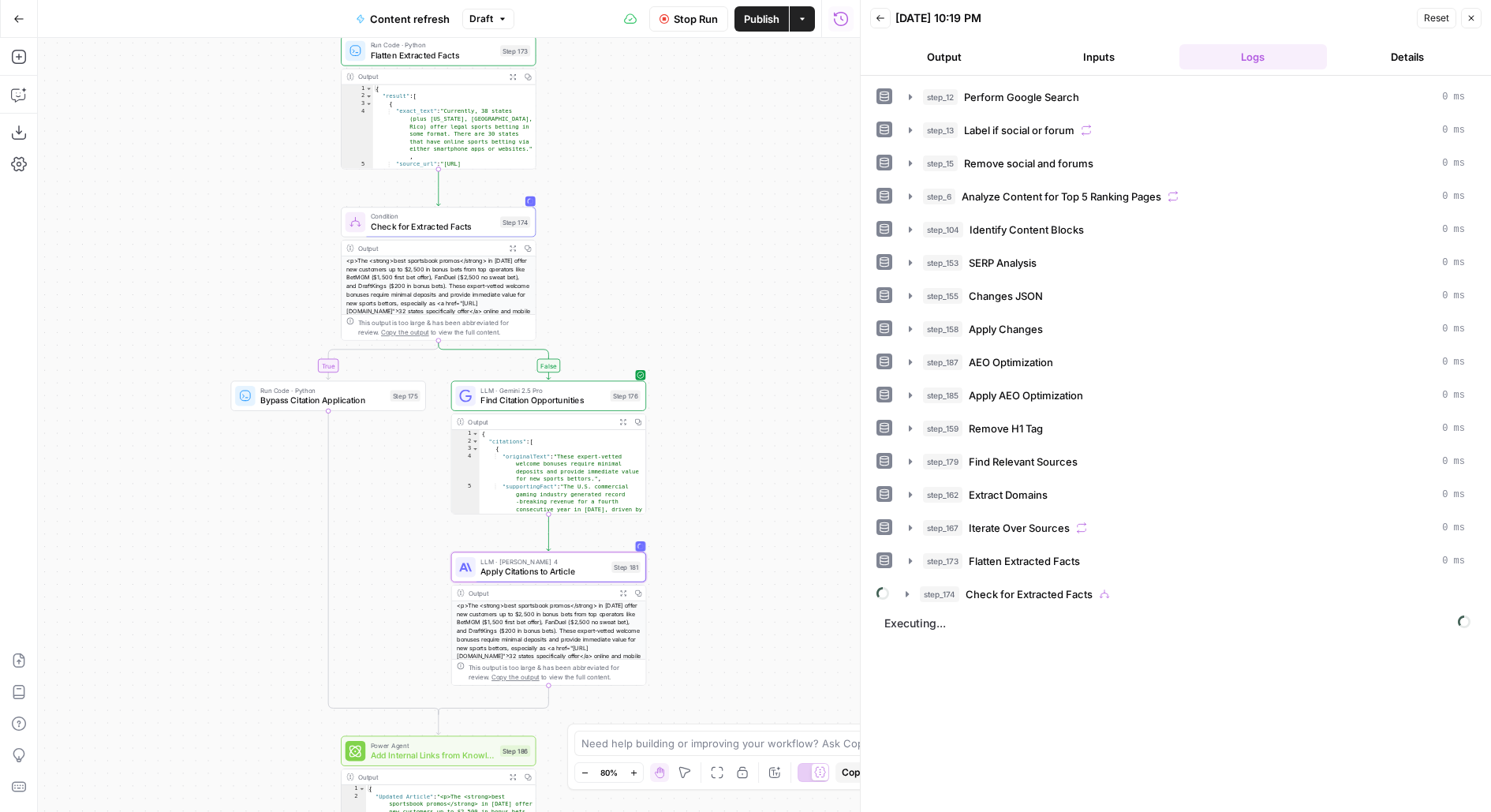
click at [1059, 587] on span "Check for Extracted Facts" at bounding box center [1029, 595] width 127 height 16
click at [987, 59] on button "Output" at bounding box center [944, 57] width 148 height 25
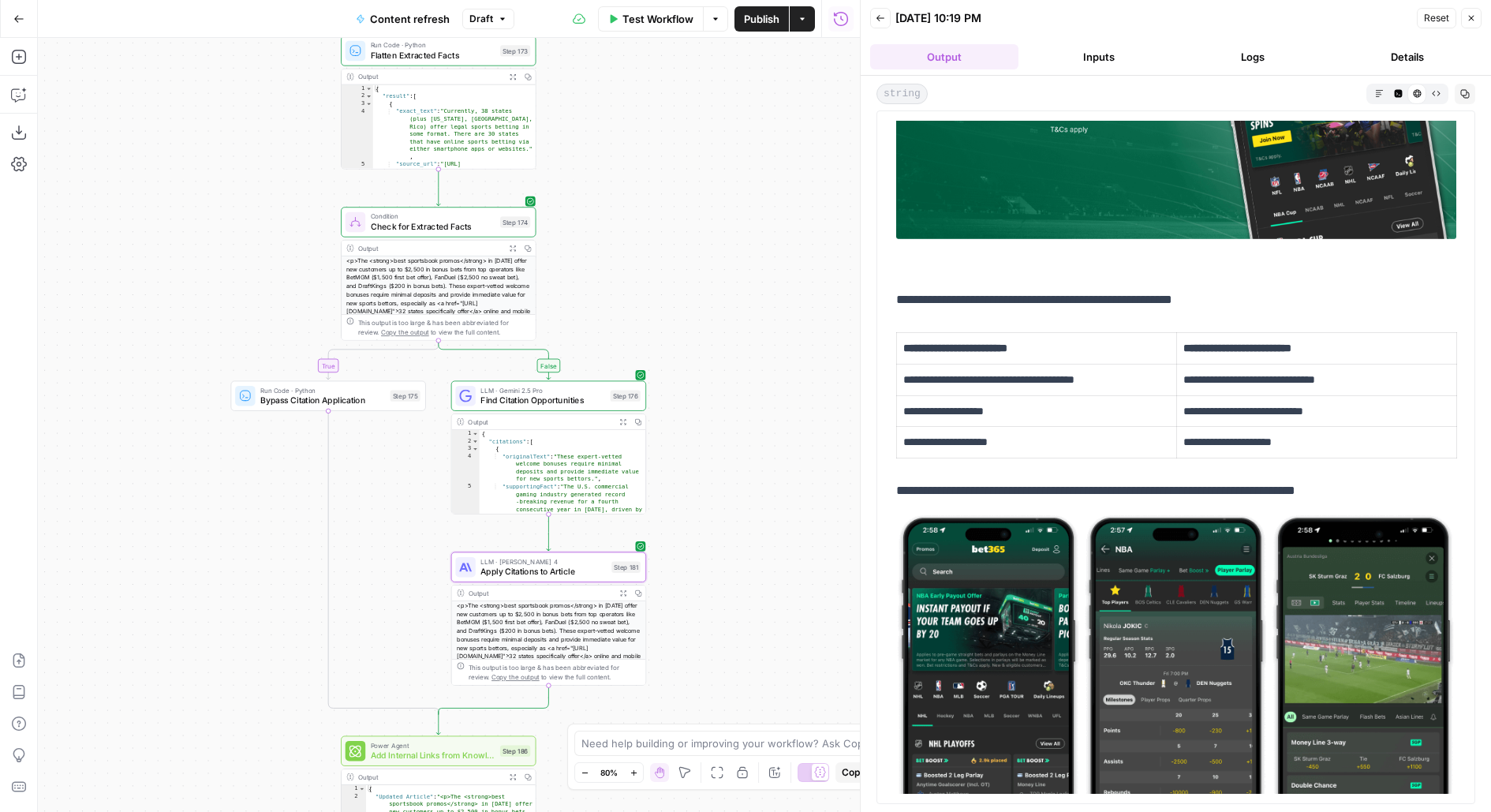
scroll to position [7263, 0]
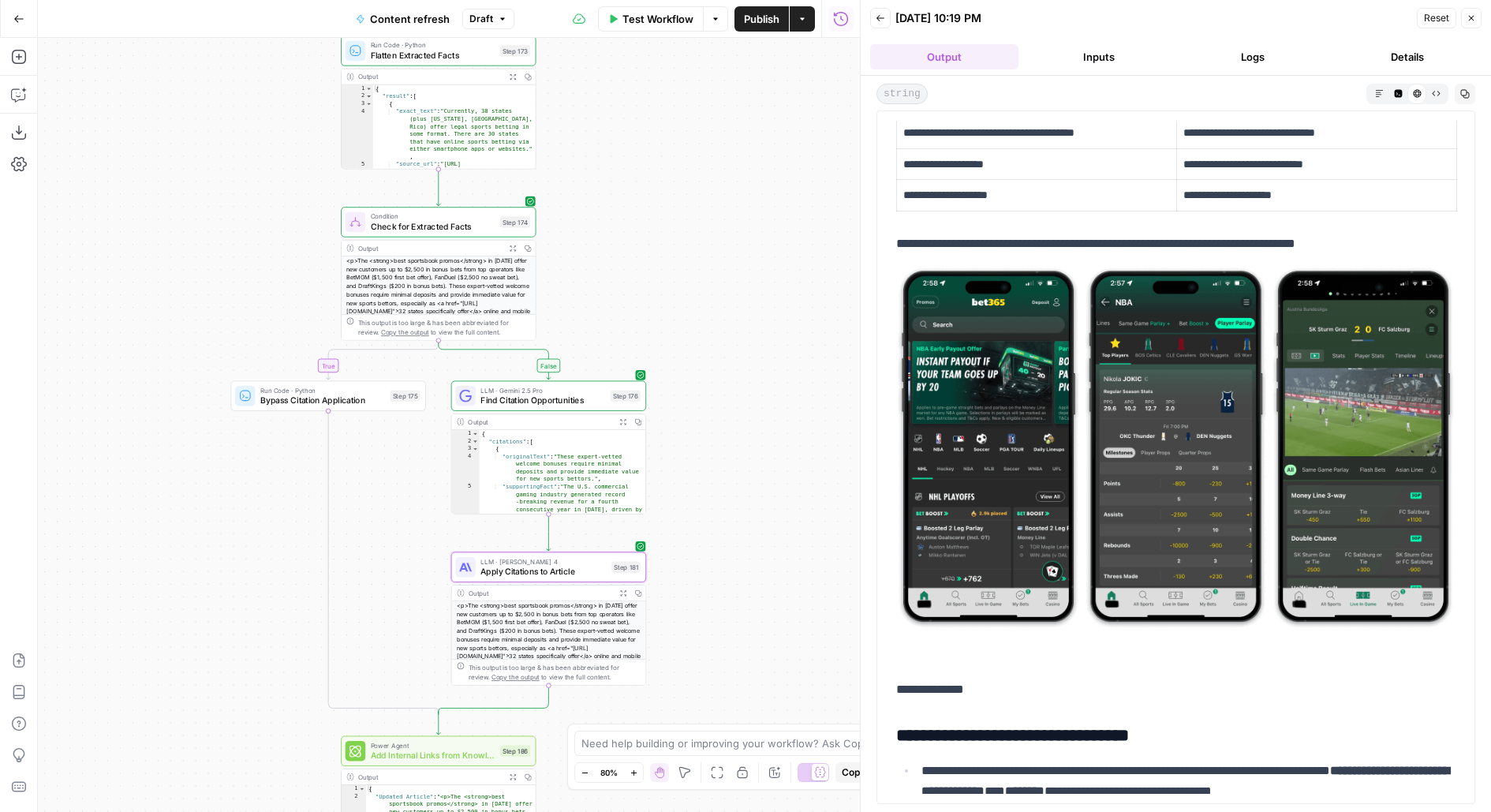
click at [1212, 64] on button "Logs" at bounding box center [1254, 57] width 148 height 25
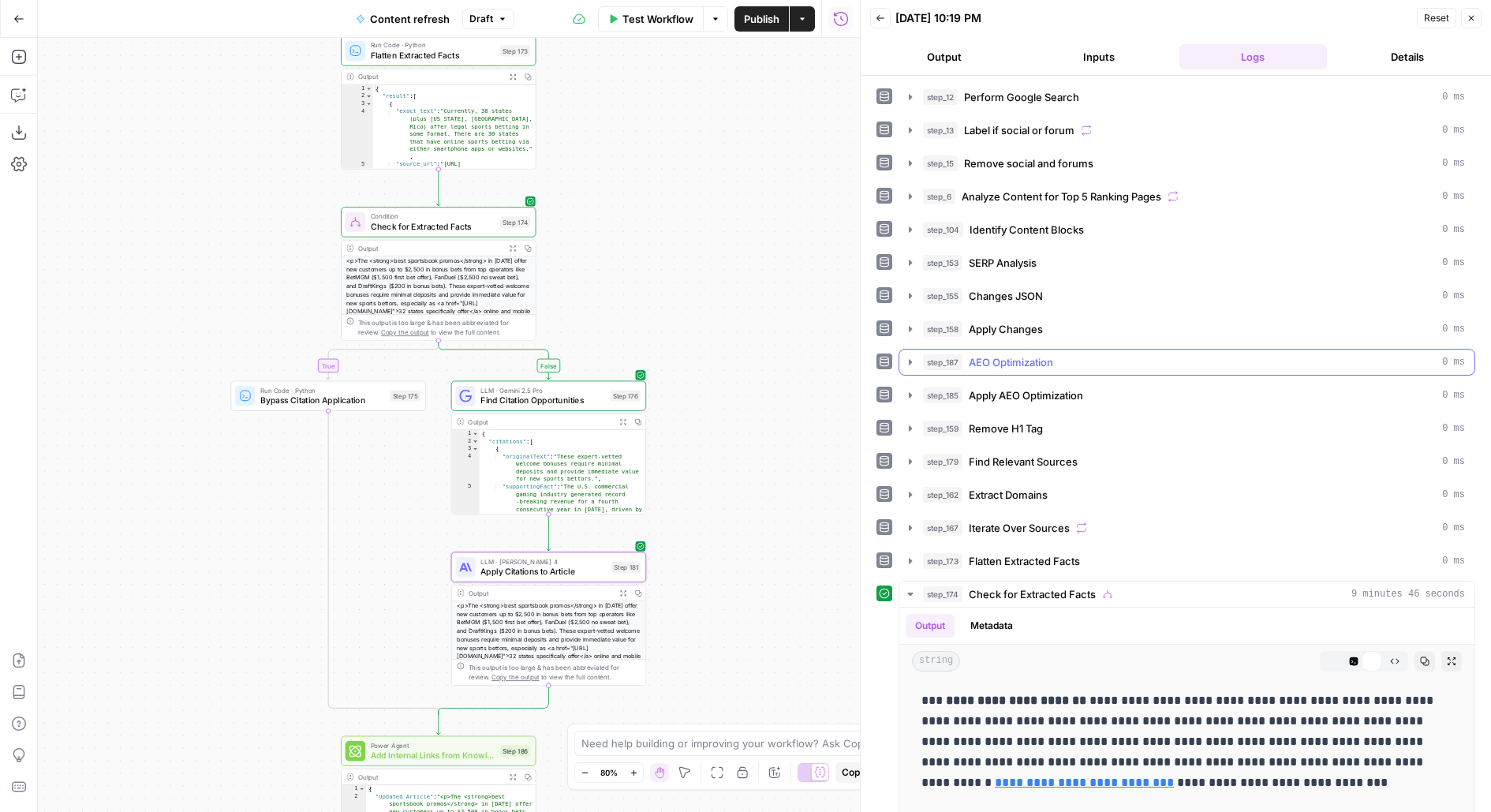
scroll to position [260, 0]
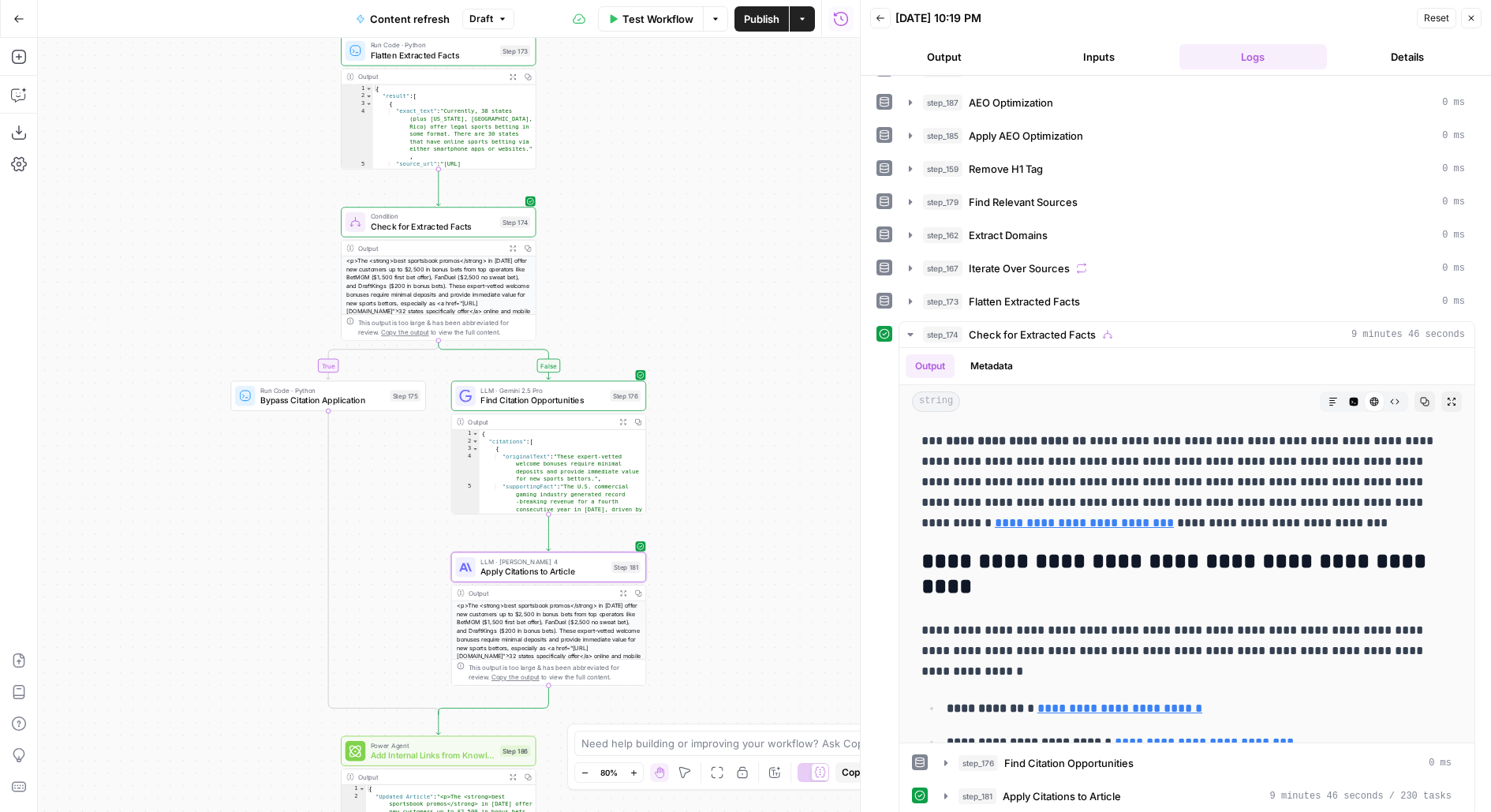
click at [760, 271] on div "true false false true false true Workflow Set Inputs Inputs Google Search Perfo…" at bounding box center [449, 425] width 822 height 774
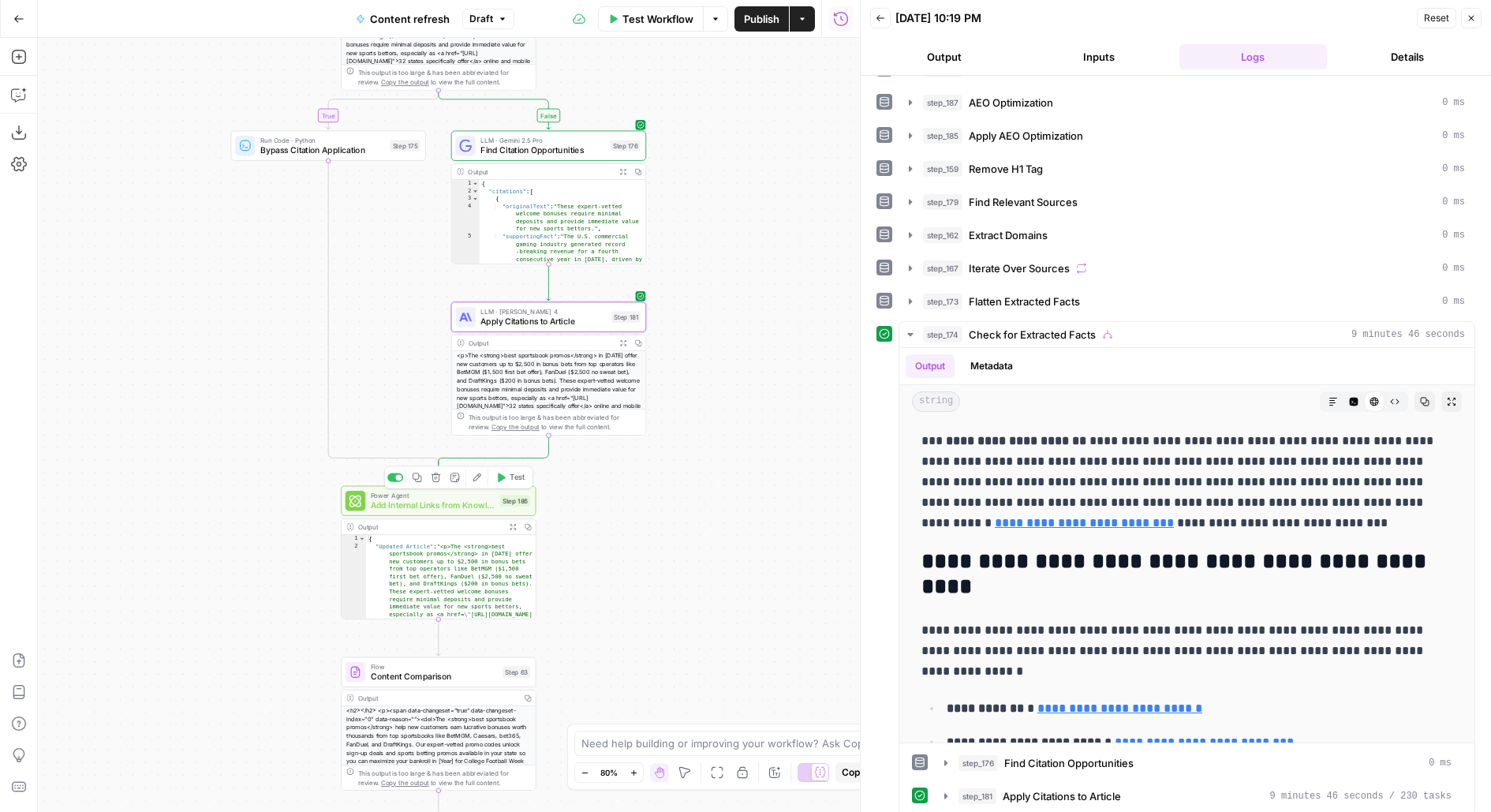
click at [510, 479] on span "Test" at bounding box center [517, 478] width 15 height 11
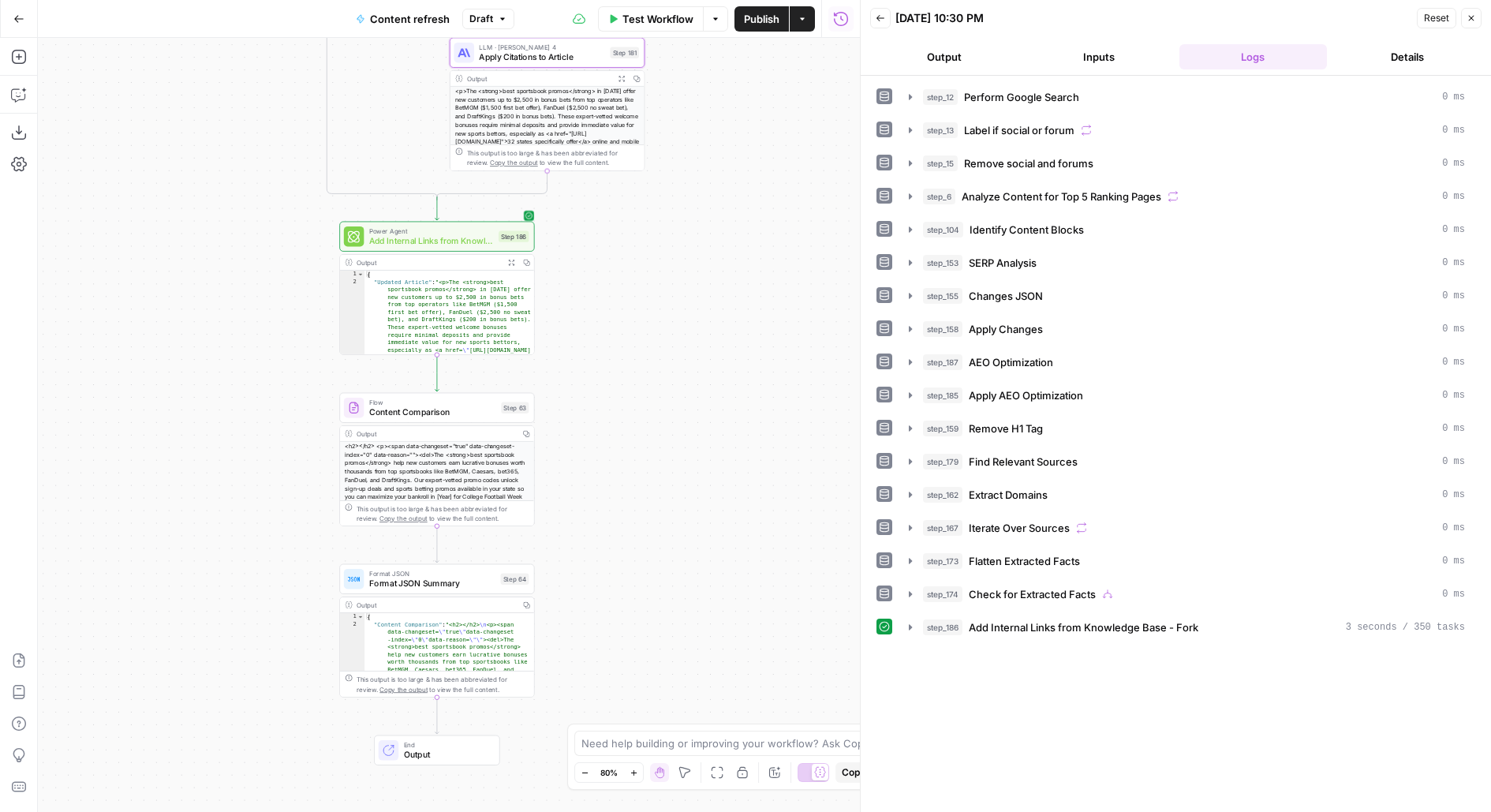
click at [505, 372] on div "true false false true false true Workflow Set Inputs Inputs Google Search Perfo…" at bounding box center [449, 425] width 822 height 774
click at [510, 381] on span "Test" at bounding box center [515, 385] width 15 height 11
drag, startPoint x: 860, startPoint y: 174, endPoint x: 633, endPoint y: 175, distance: 227.0
click at [636, 175] on body "Covers New Home Browse Insights Opportunities Your Data Flightpath Recent Grids…" at bounding box center [745, 406] width 1491 height 812
click at [955, 49] on button "Output" at bounding box center [944, 57] width 148 height 25
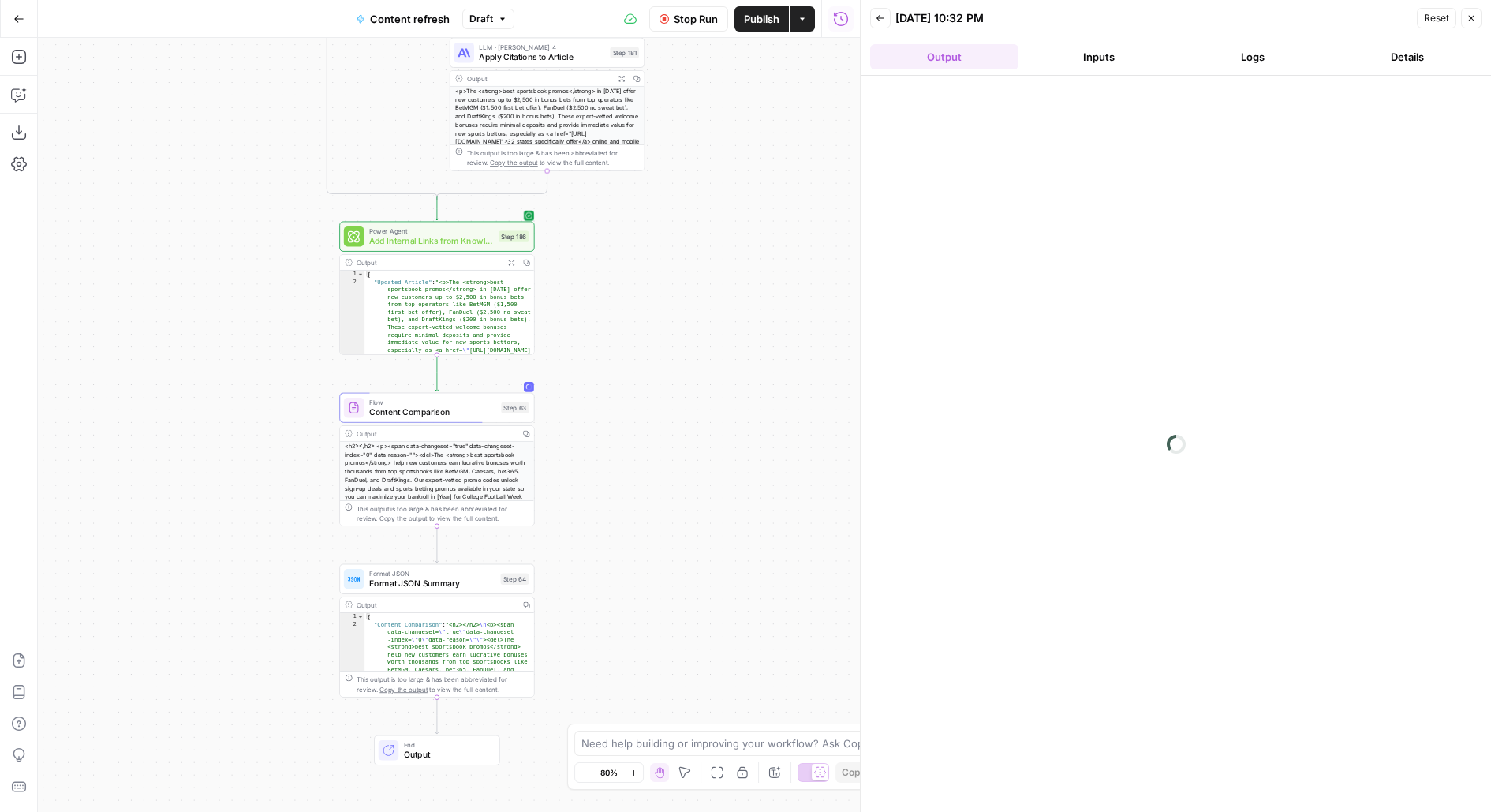
click at [1269, 55] on button "Logs" at bounding box center [1254, 57] width 148 height 25
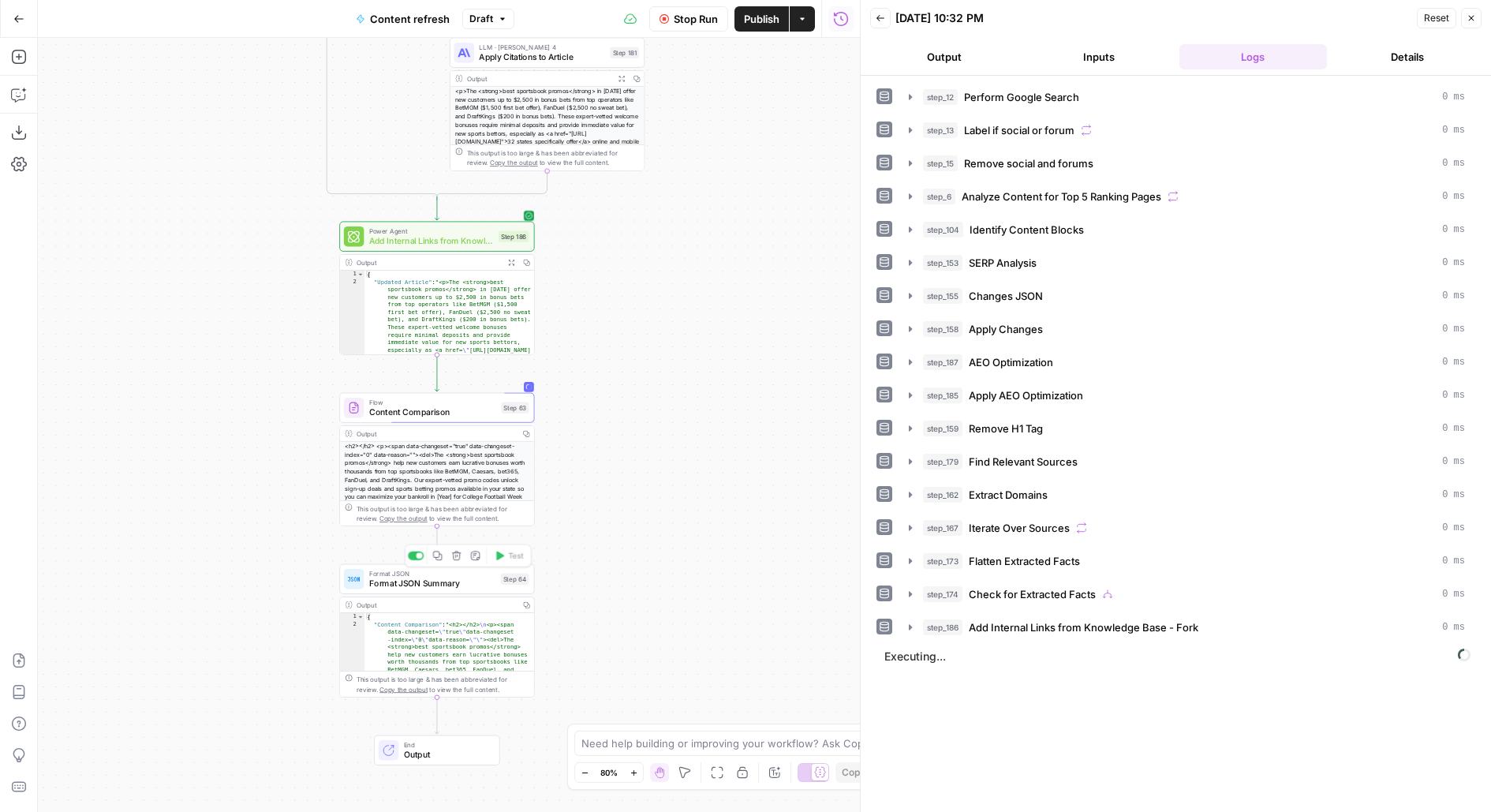
click at [507, 582] on div "Step 64" at bounding box center [514, 580] width 29 height 11
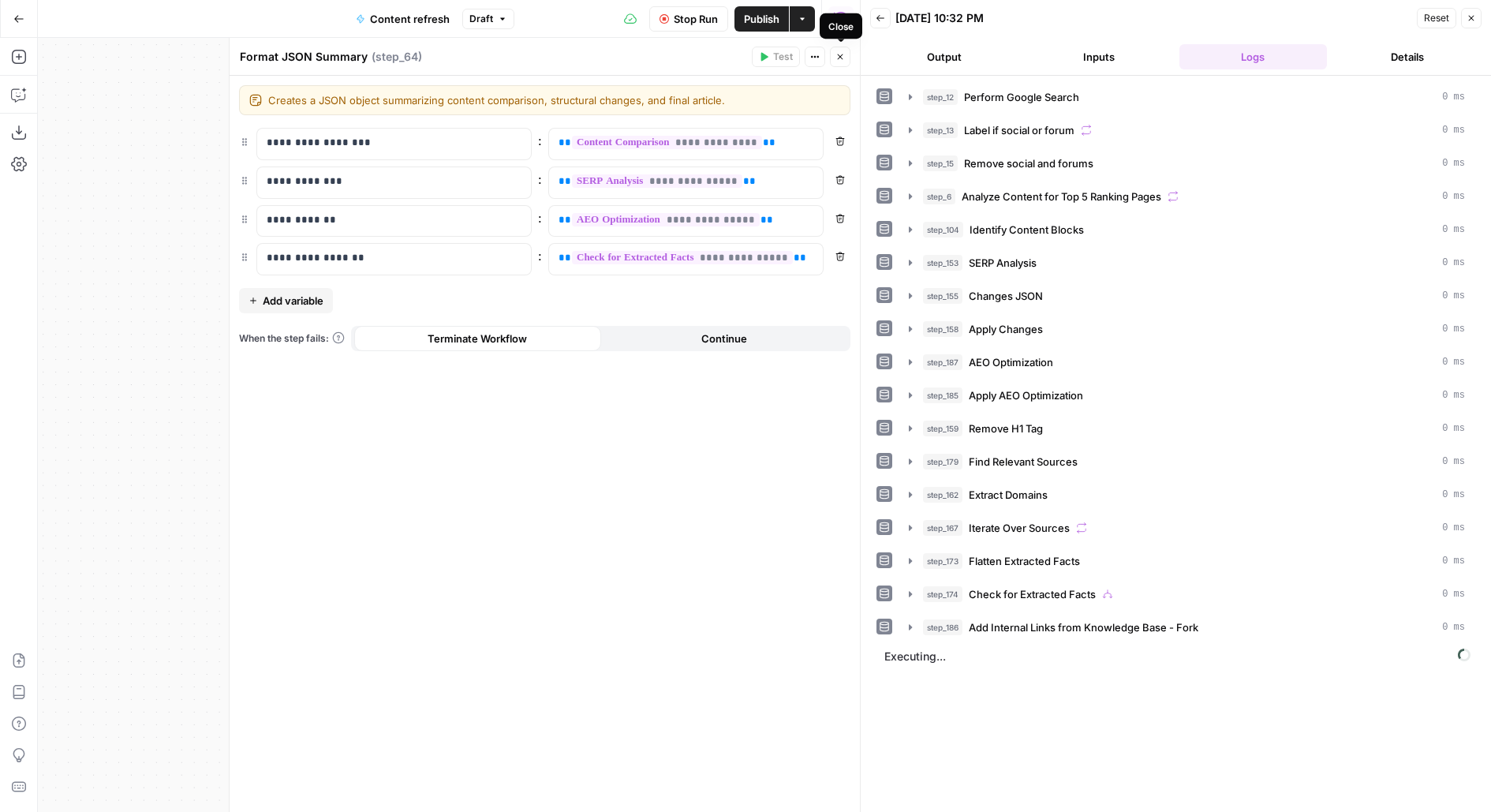
click at [846, 55] on button "Close" at bounding box center [841, 57] width 21 height 21
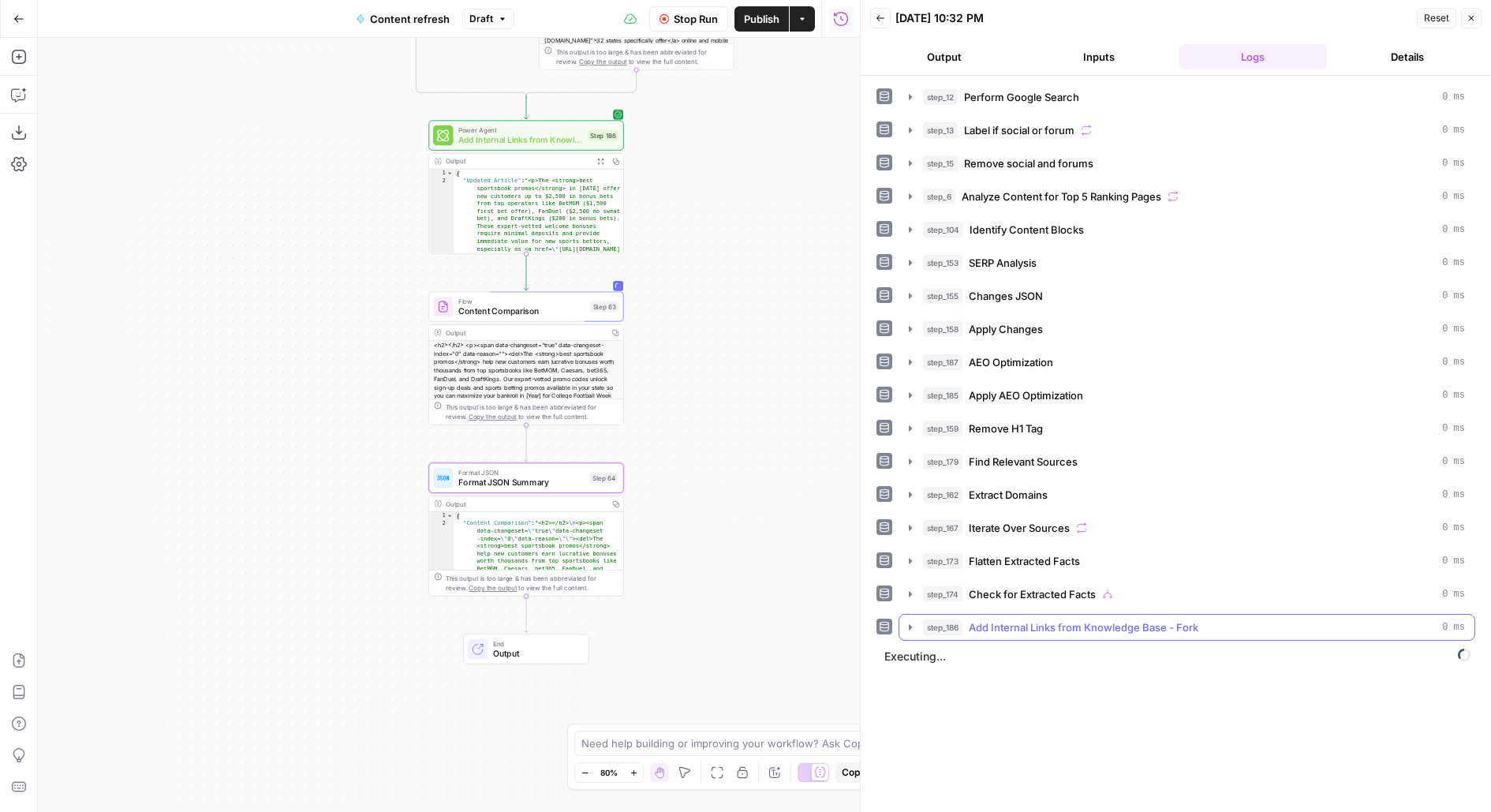
click at [1015, 619] on span "Add Internal Links from Knowledge Base - Fork" at bounding box center [1083, 627] width 229 height 16
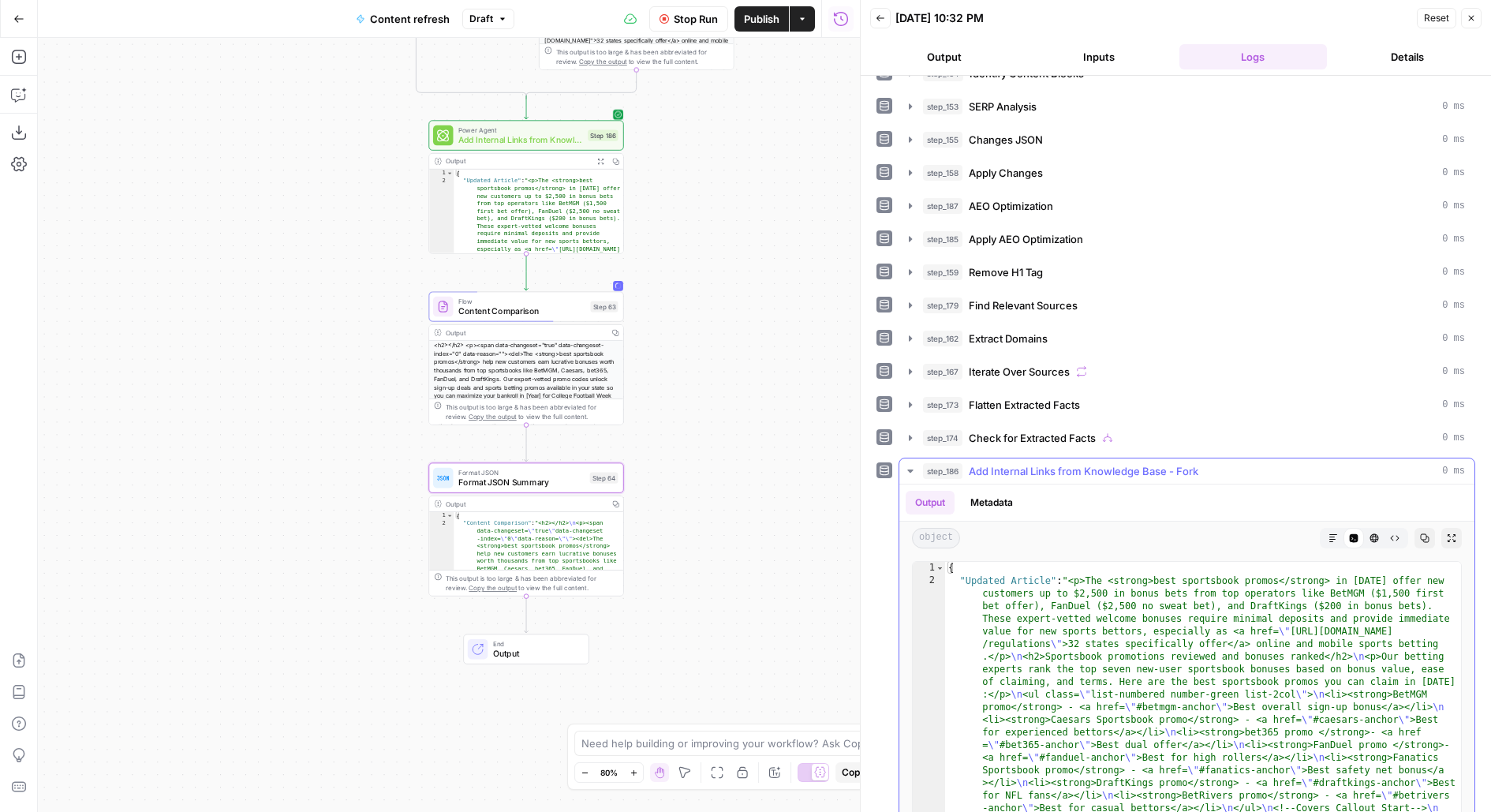
scroll to position [248, 0]
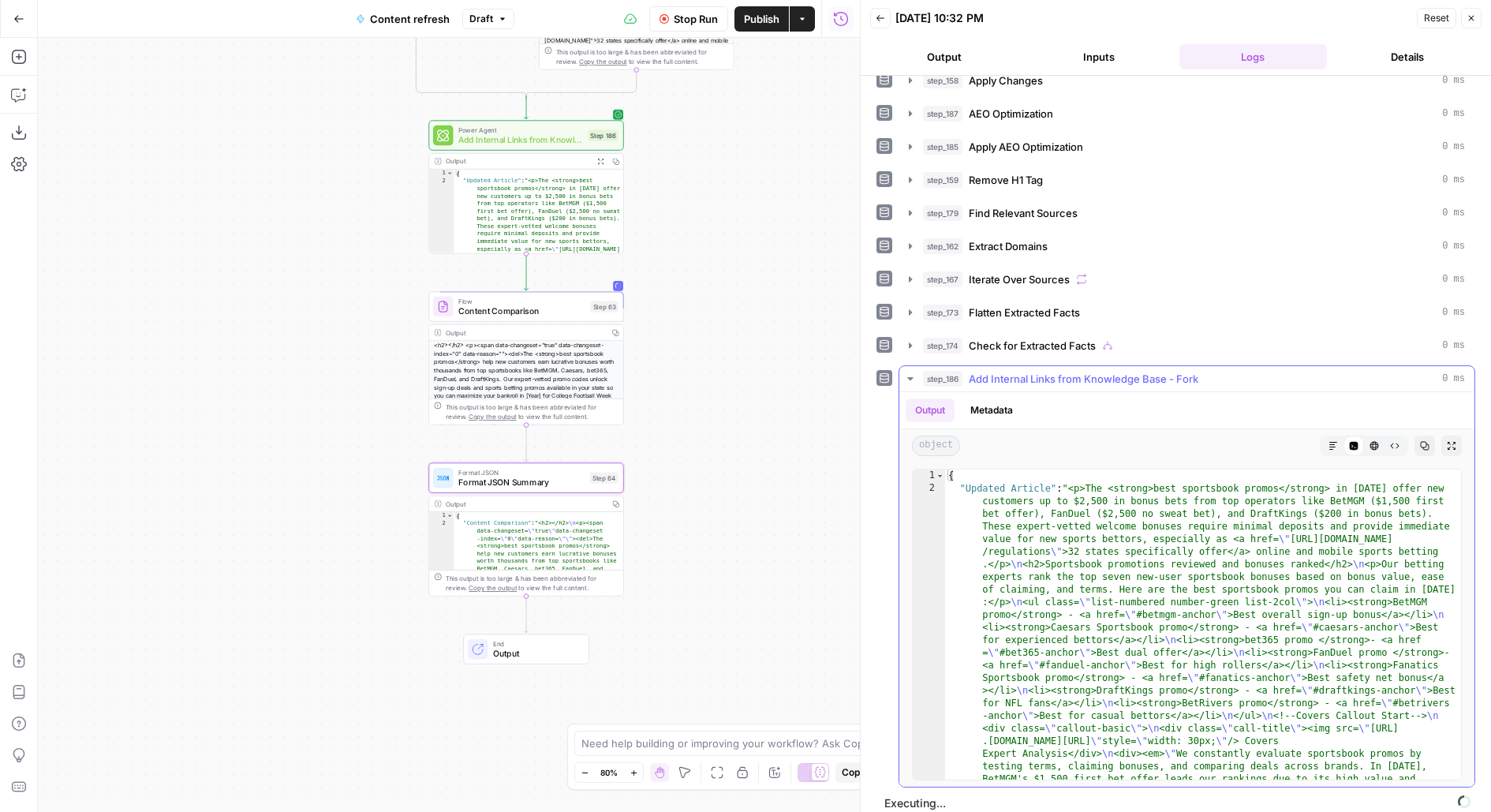
click at [1329, 441] on icon "button" at bounding box center [1333, 446] width 10 height 10
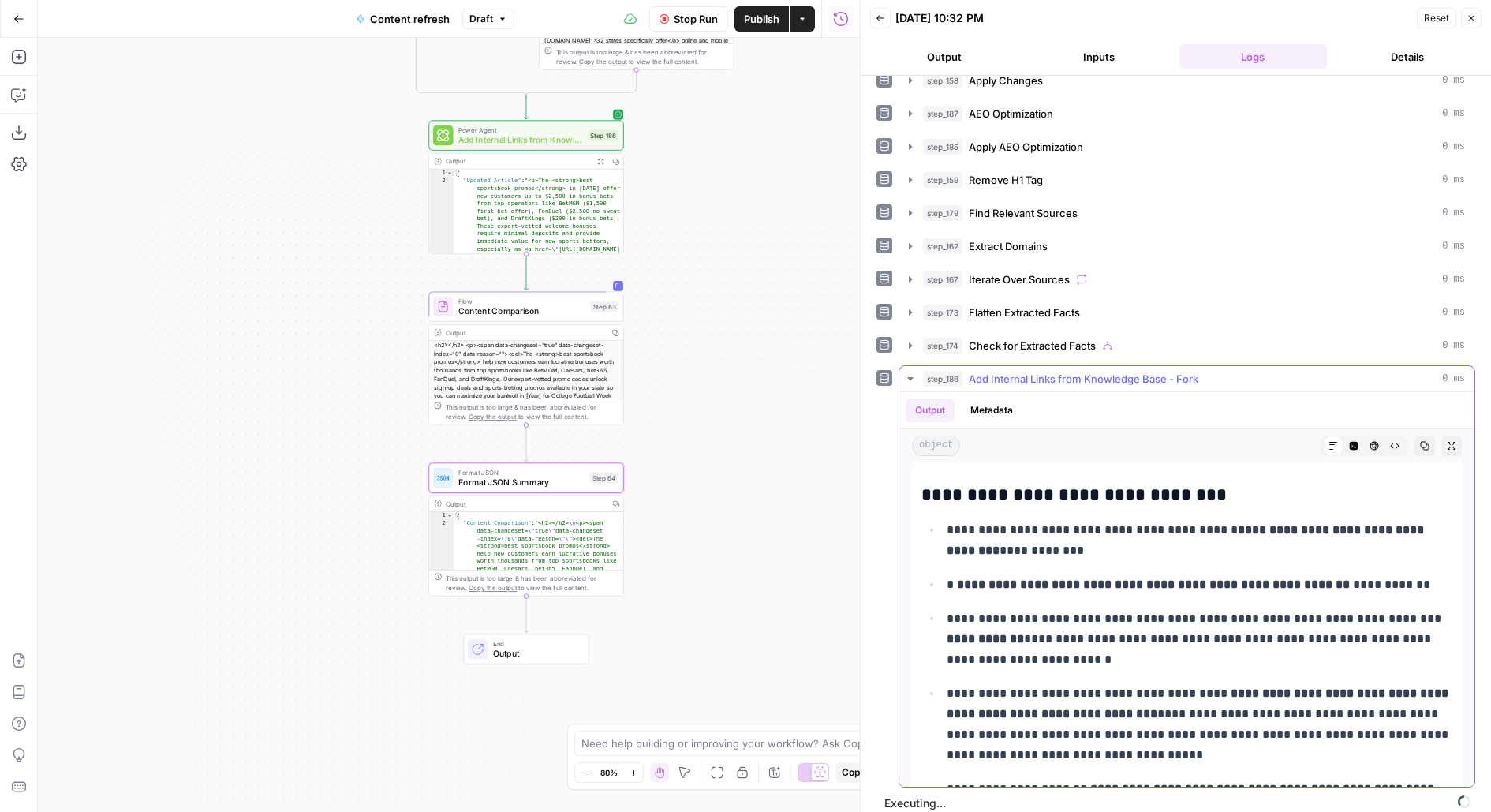
scroll to position [2515, 0]
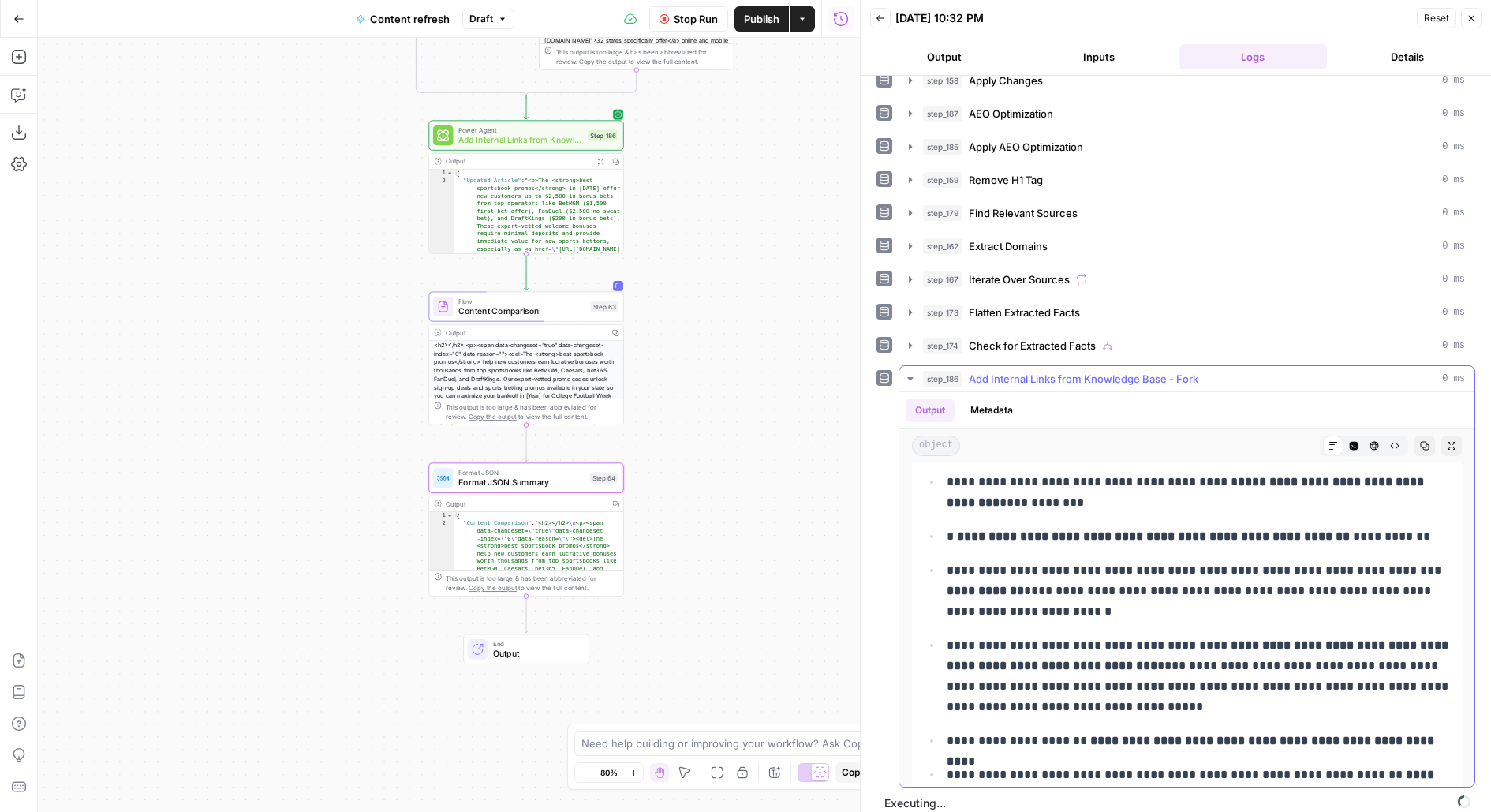
click at [1169, 373] on span "Add Internal Links from Knowledge Base - Fork" at bounding box center [1083, 379] width 229 height 16
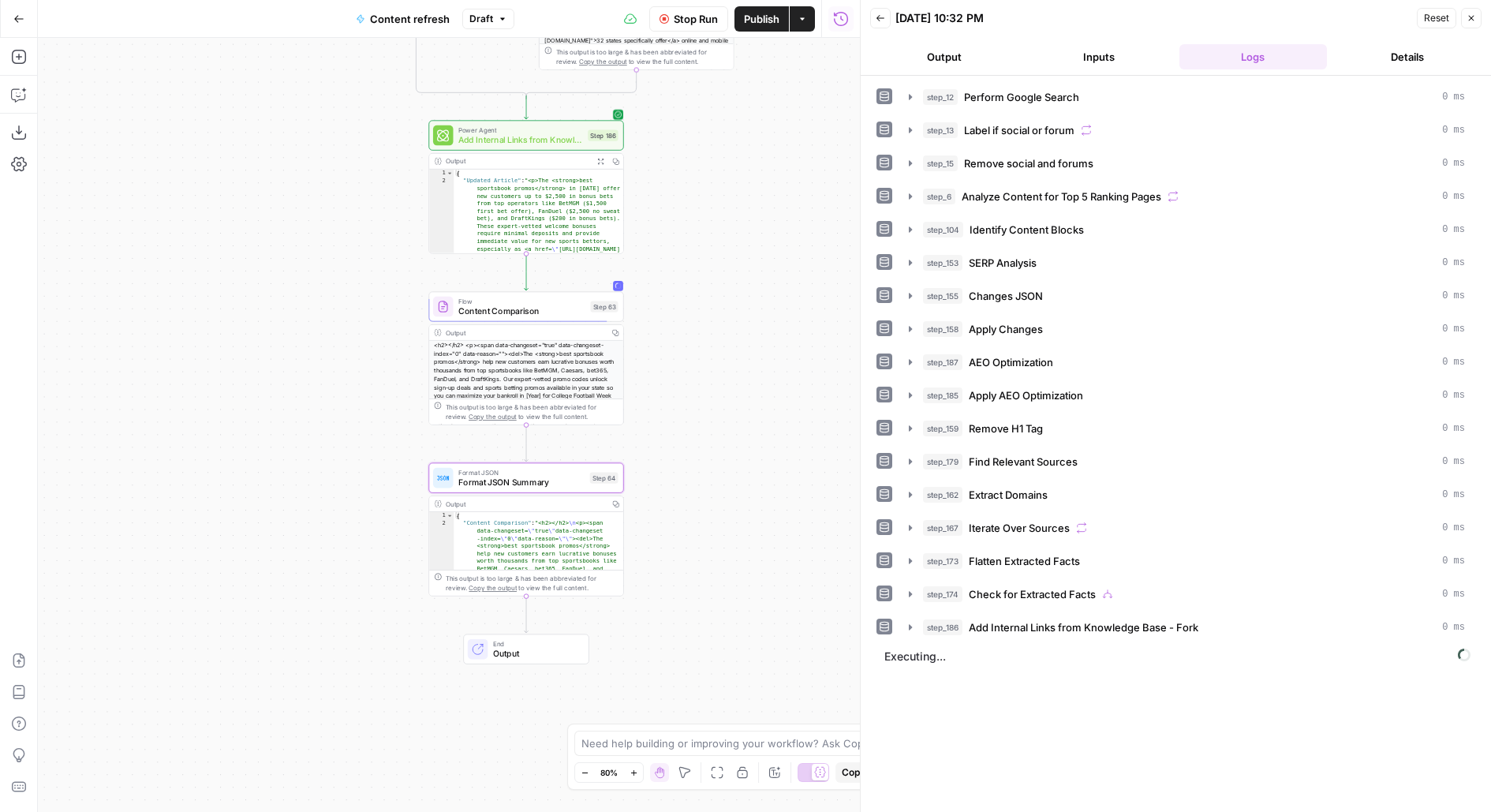
click at [552, 303] on span "Flow" at bounding box center [522, 301] width 127 height 10
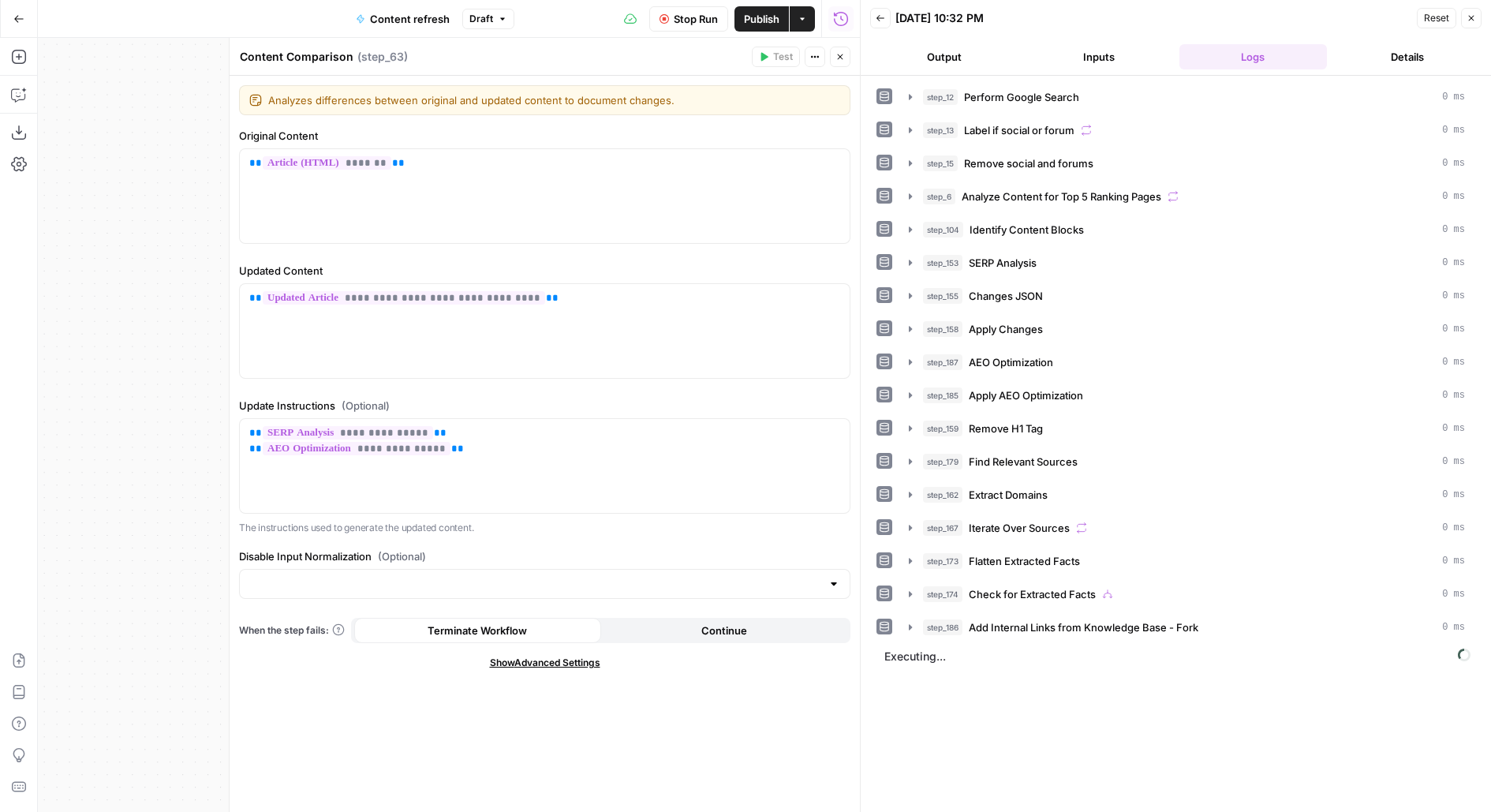
click at [707, 21] on span "Stop Run" at bounding box center [697, 19] width 45 height 16
click at [770, 22] on span "Publish" at bounding box center [762, 19] width 36 height 16
click at [703, 59] on div "Content Comparison Content Comparison ( step_63 )" at bounding box center [493, 57] width 508 height 18
click at [839, 61] on icon "button" at bounding box center [841, 57] width 10 height 10
